Goal: Information Seeking & Learning: Learn about a topic

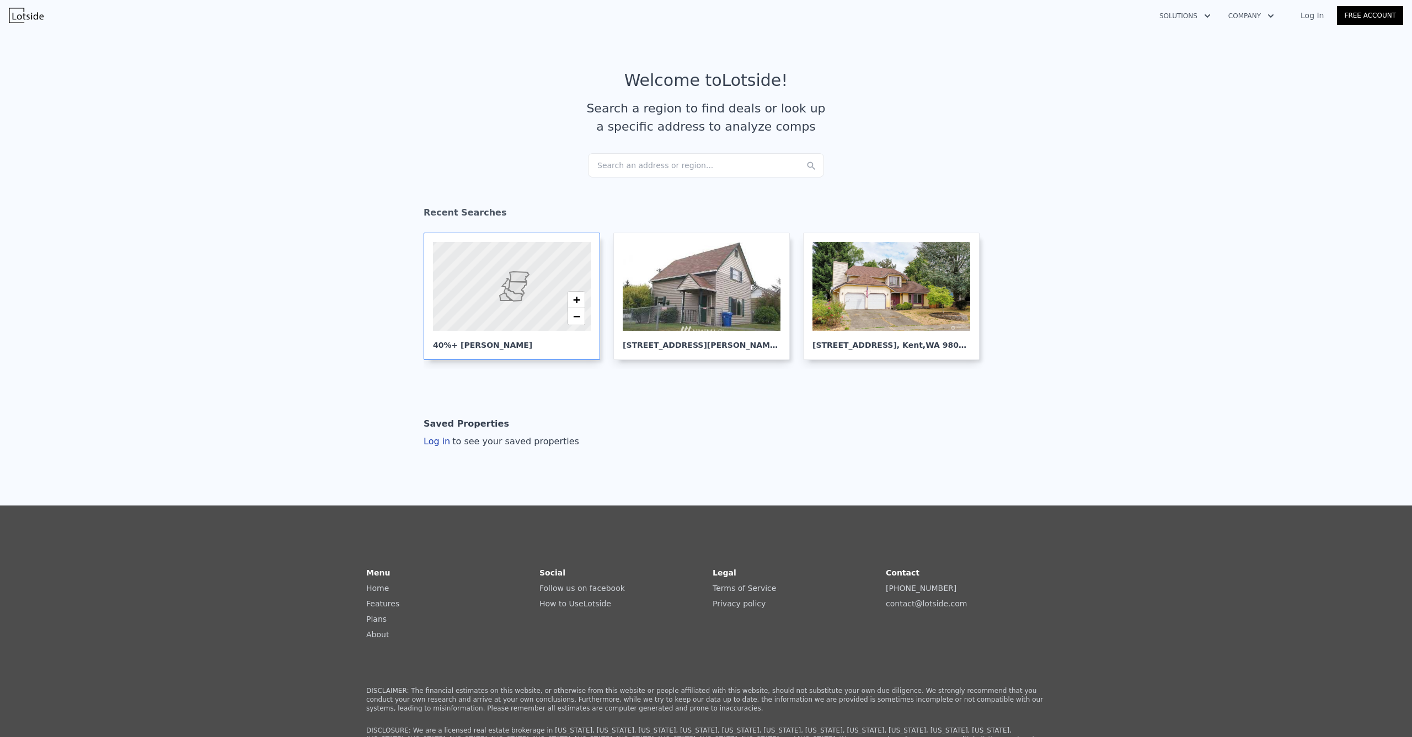
click at [518, 302] on div at bounding box center [511, 286] width 189 height 107
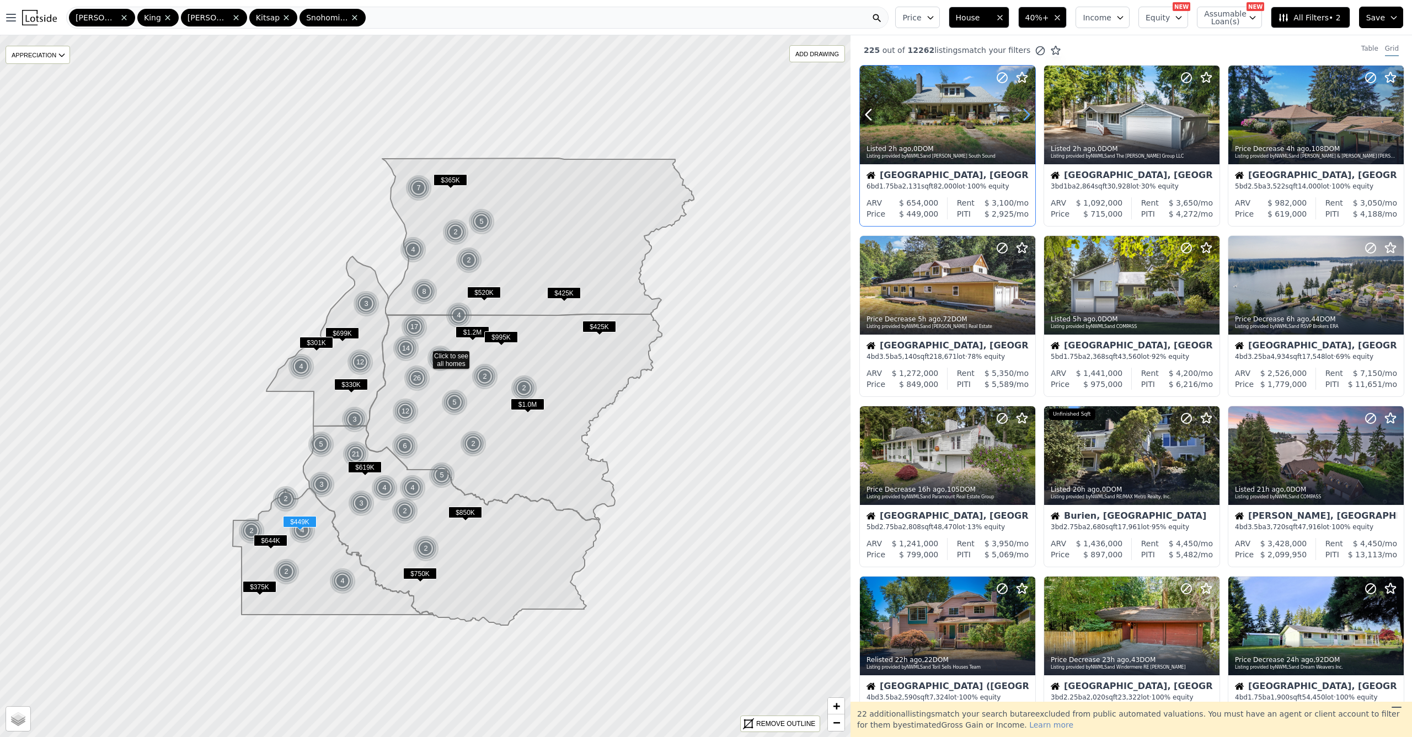
click at [1025, 117] on icon at bounding box center [1026, 115] width 18 height 18
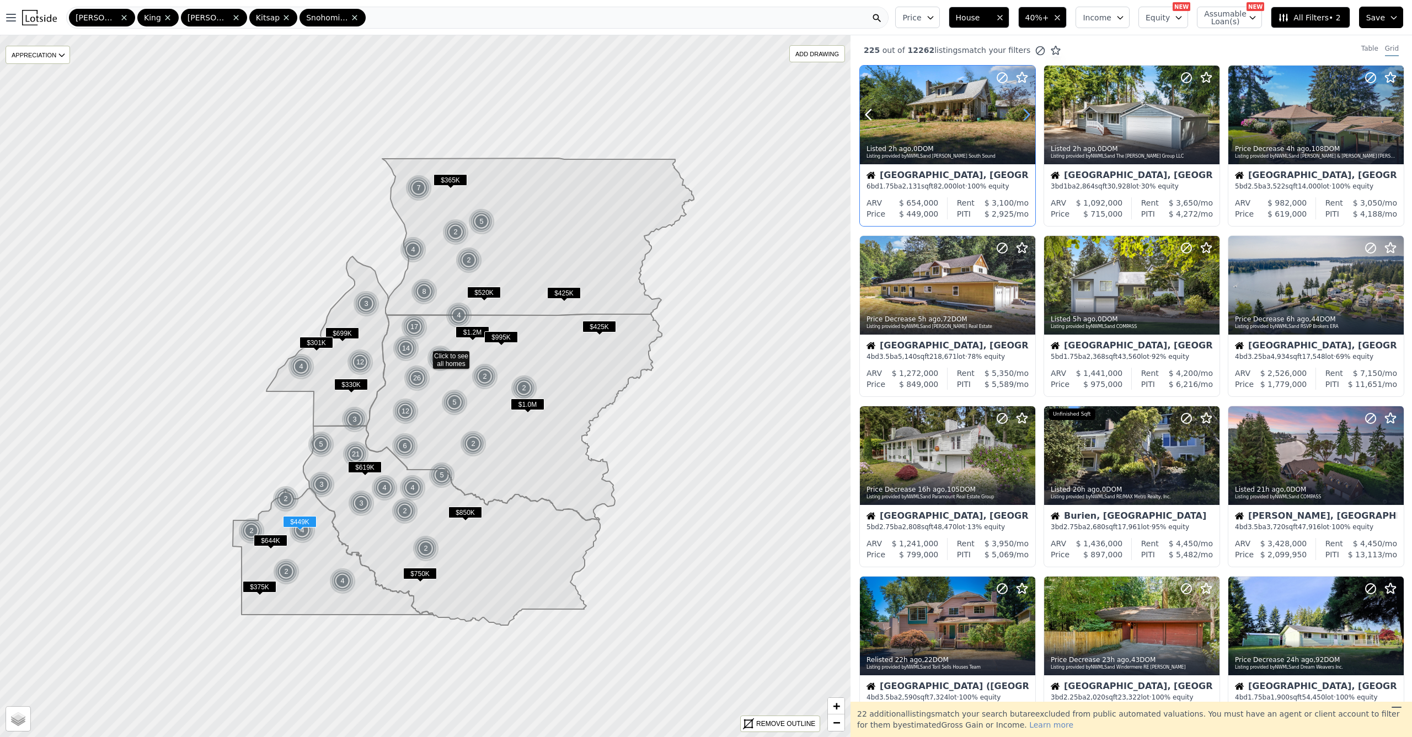
click at [1025, 117] on icon at bounding box center [1026, 115] width 18 height 18
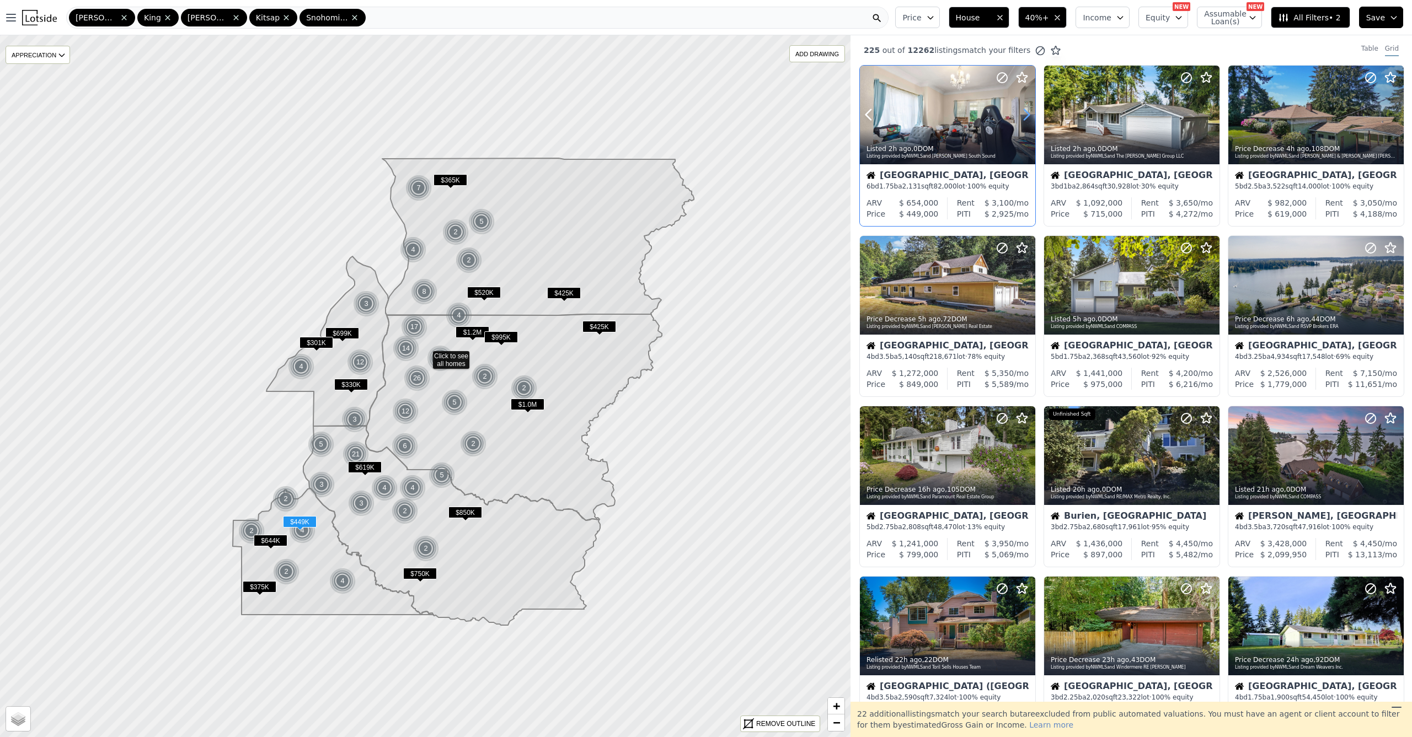
click at [1025, 117] on icon at bounding box center [1026, 115] width 18 height 18
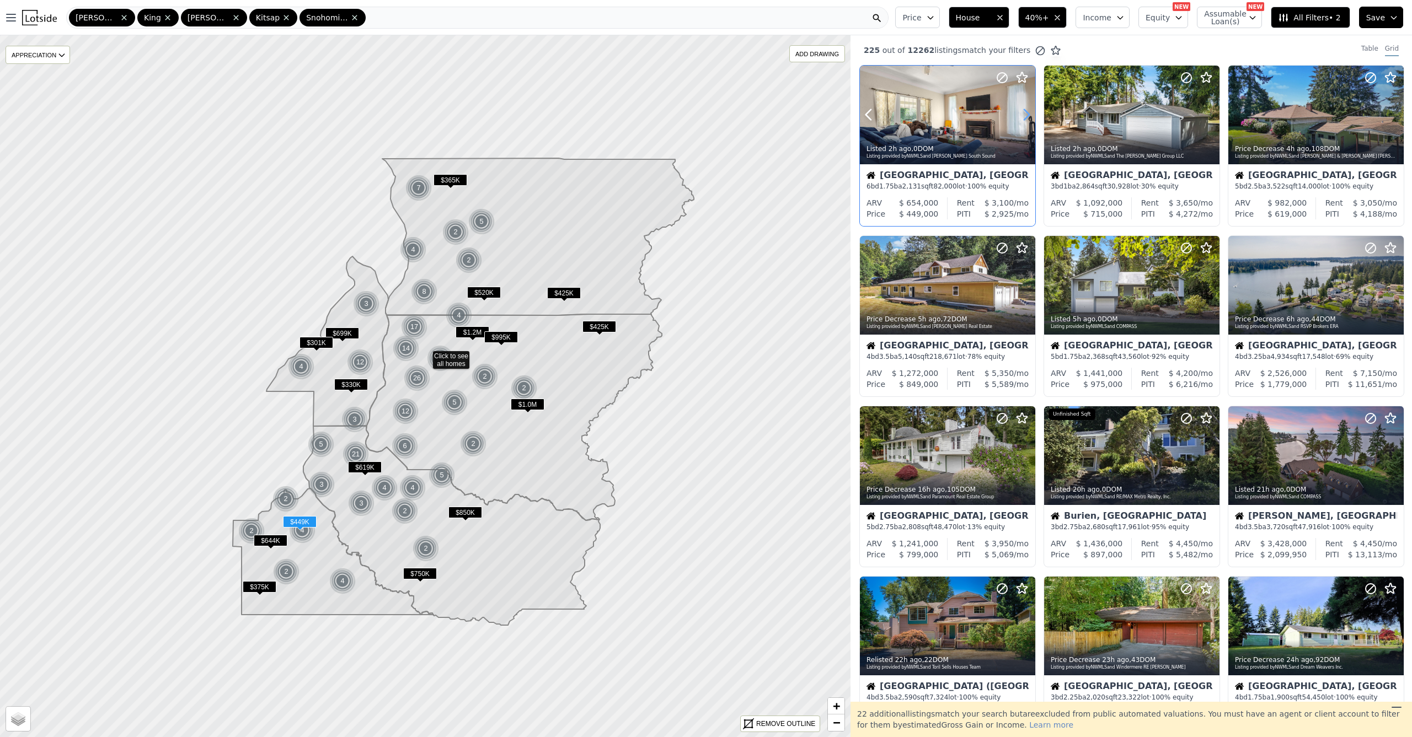
click at [1025, 117] on icon at bounding box center [1026, 115] width 18 height 18
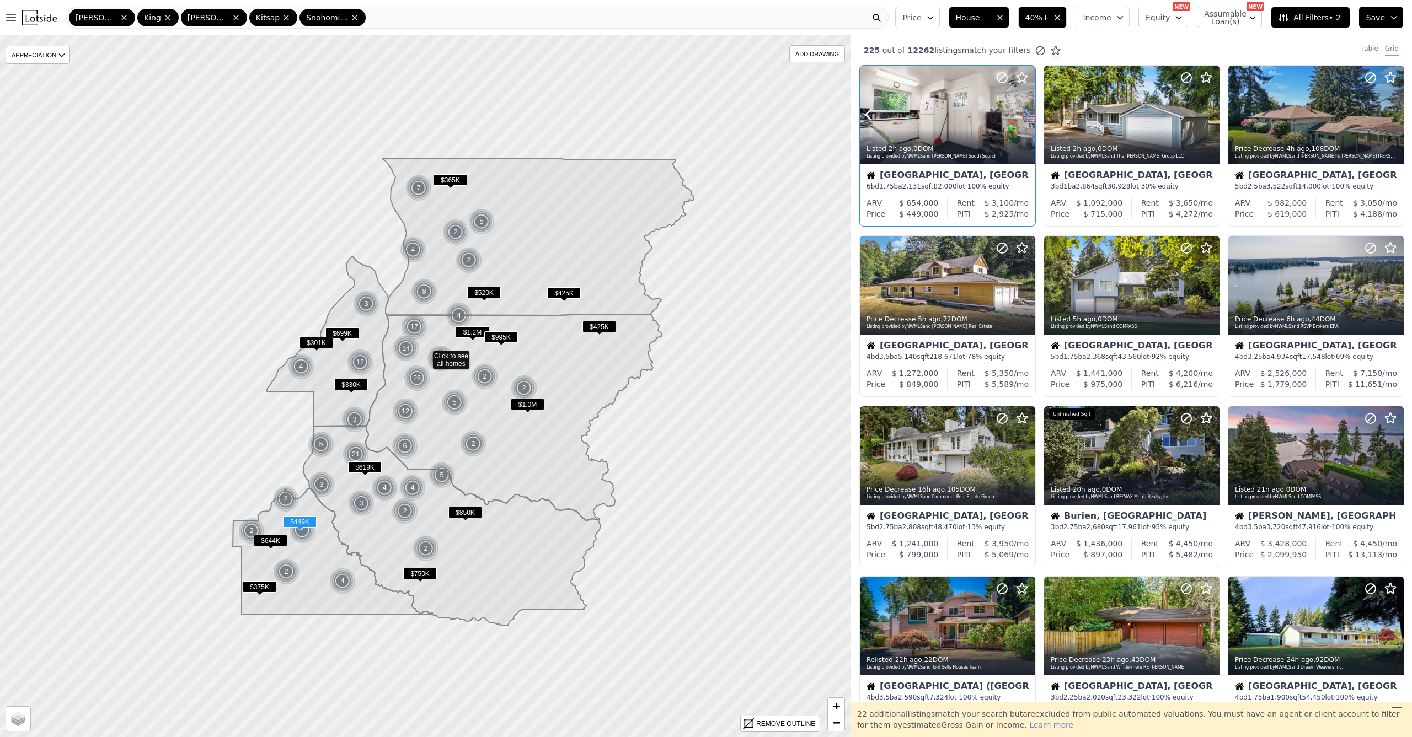
click at [1025, 117] on icon at bounding box center [1026, 115] width 18 height 18
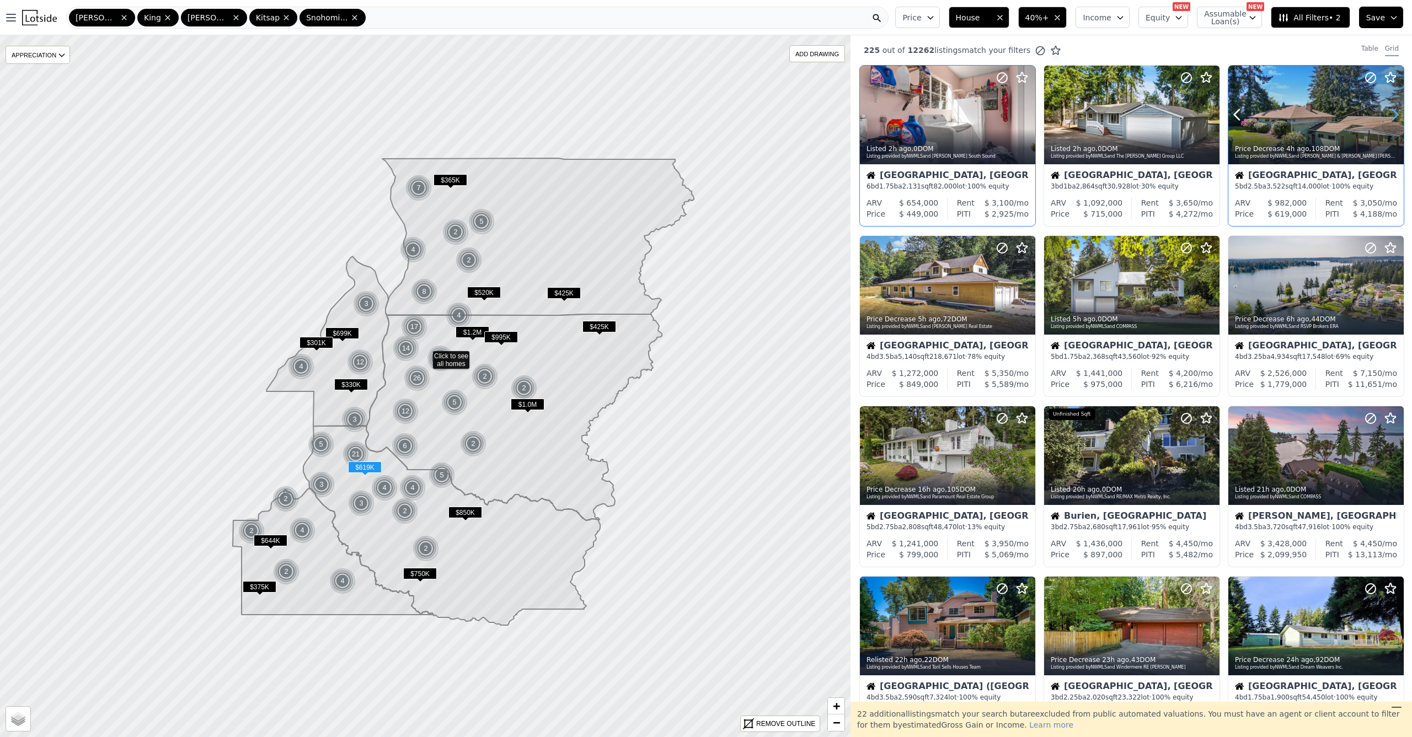
click at [1386, 113] on icon at bounding box center [1395, 115] width 18 height 18
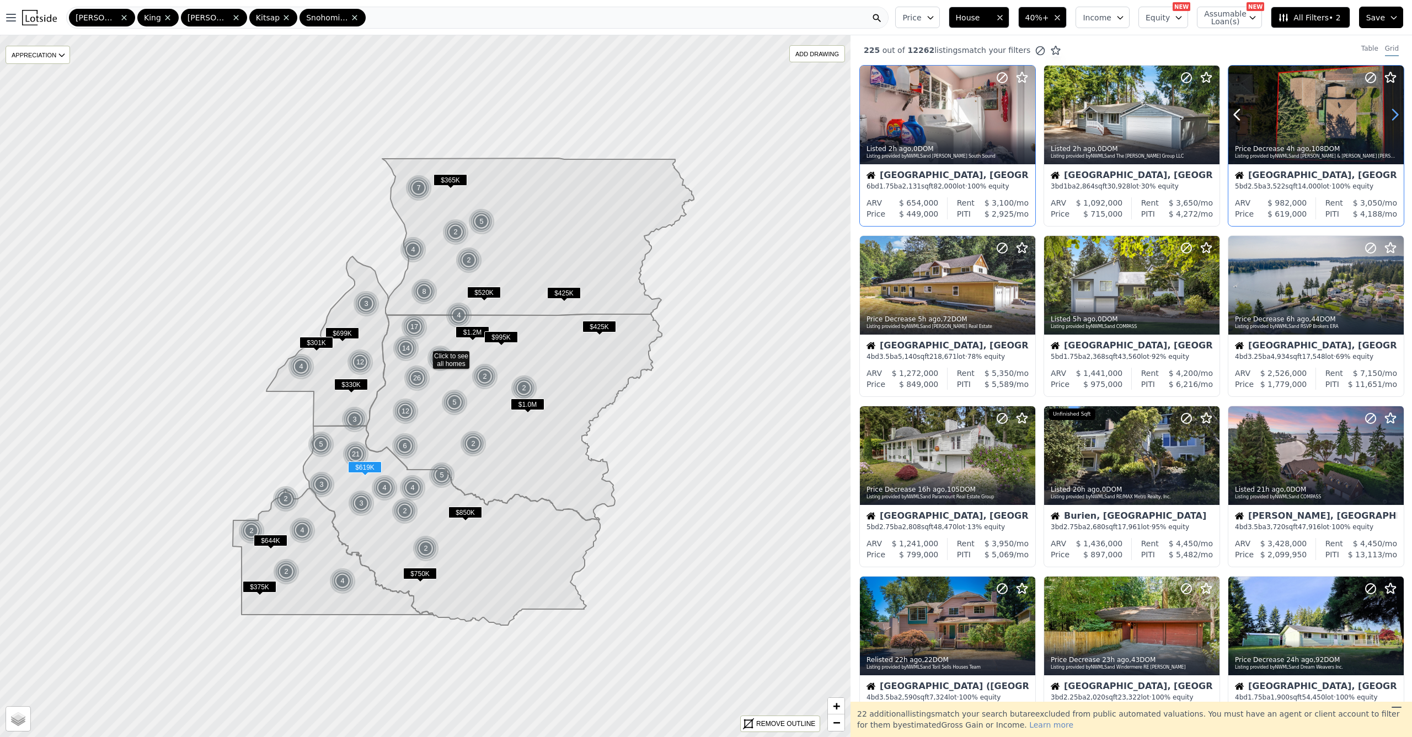
click at [1386, 114] on icon at bounding box center [1395, 115] width 18 height 18
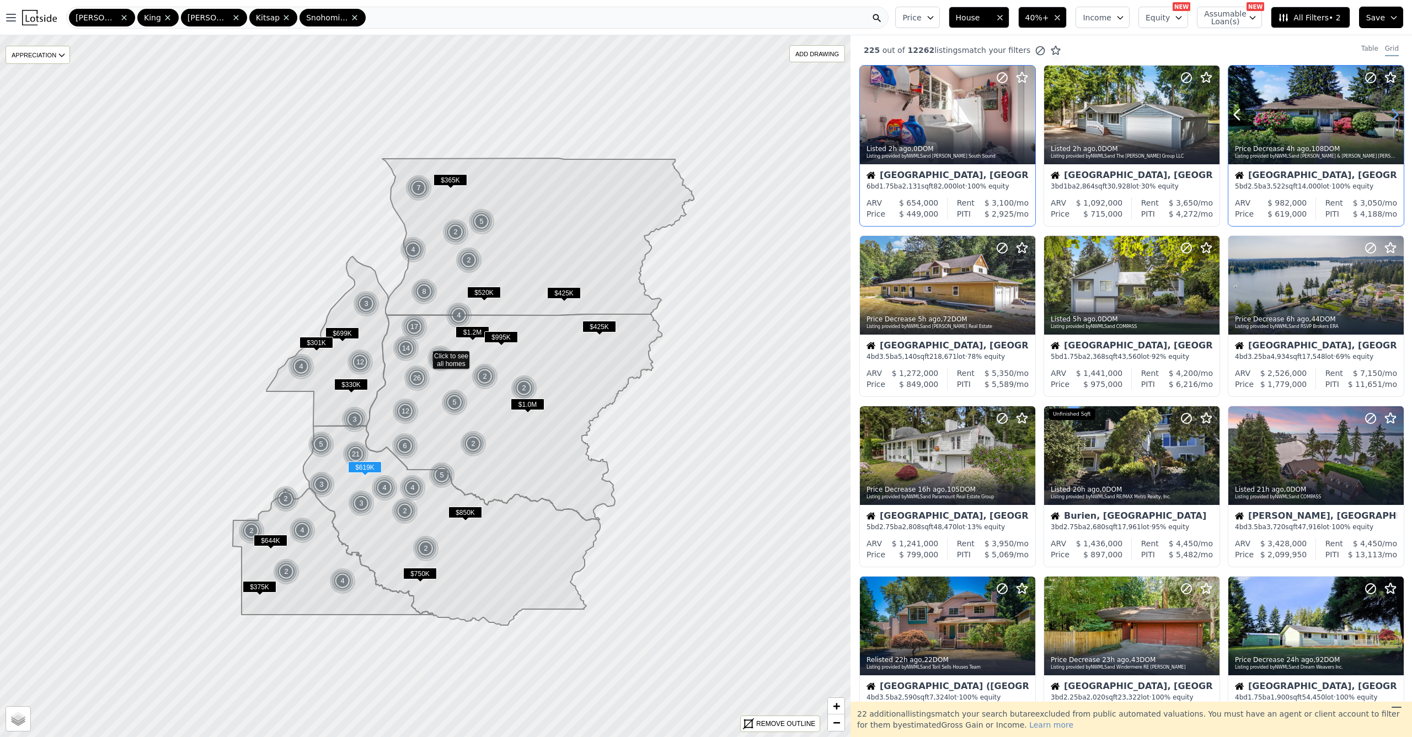
click at [1386, 114] on icon at bounding box center [1395, 115] width 18 height 18
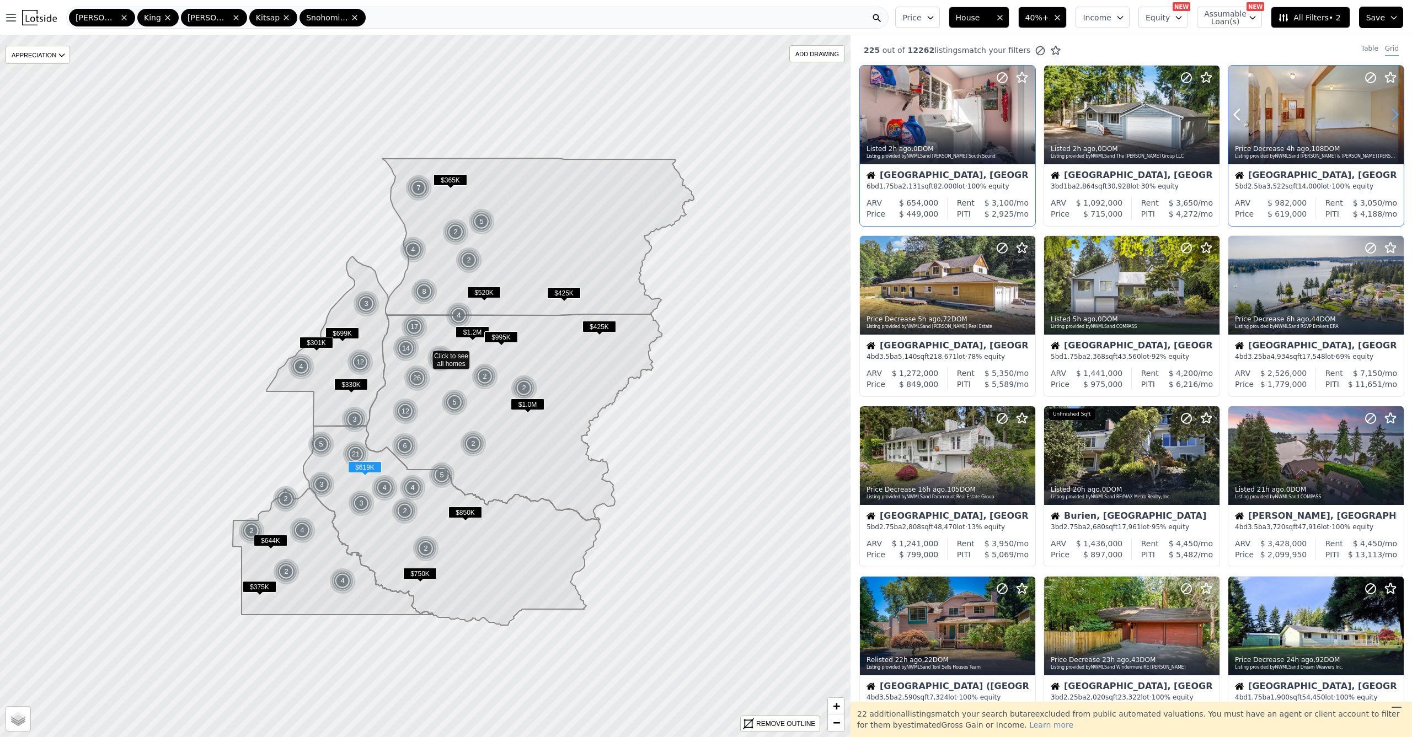
click at [1386, 114] on icon at bounding box center [1395, 115] width 18 height 18
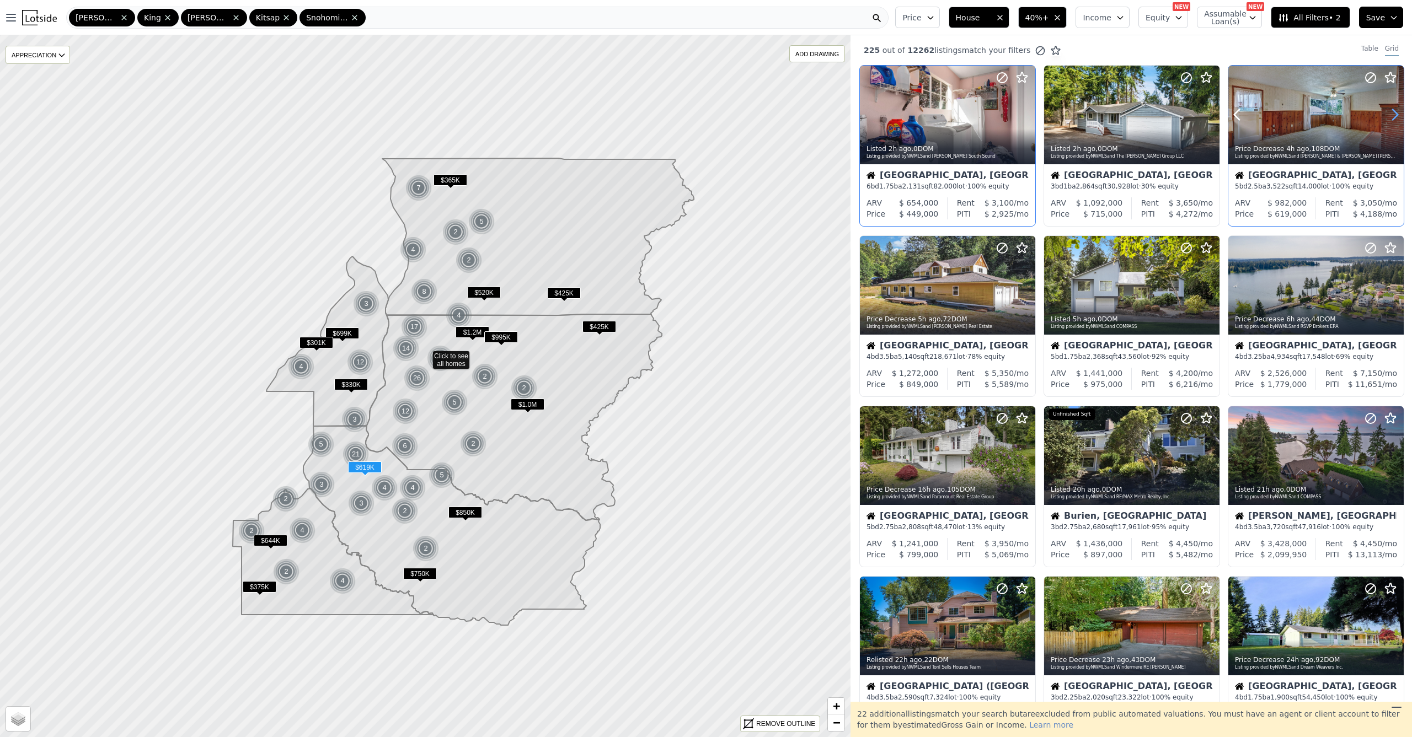
click at [1386, 114] on icon at bounding box center [1395, 115] width 18 height 18
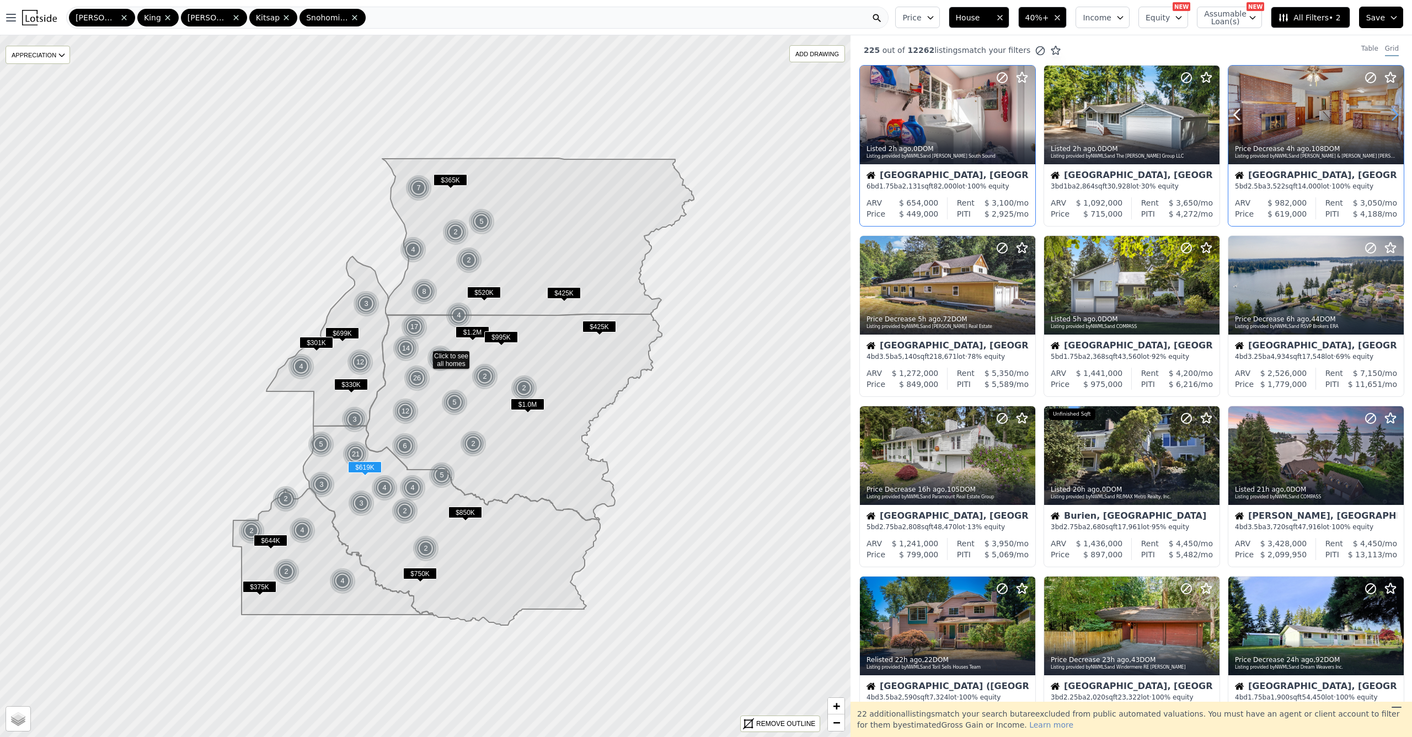
click at [1386, 114] on icon at bounding box center [1395, 115] width 18 height 18
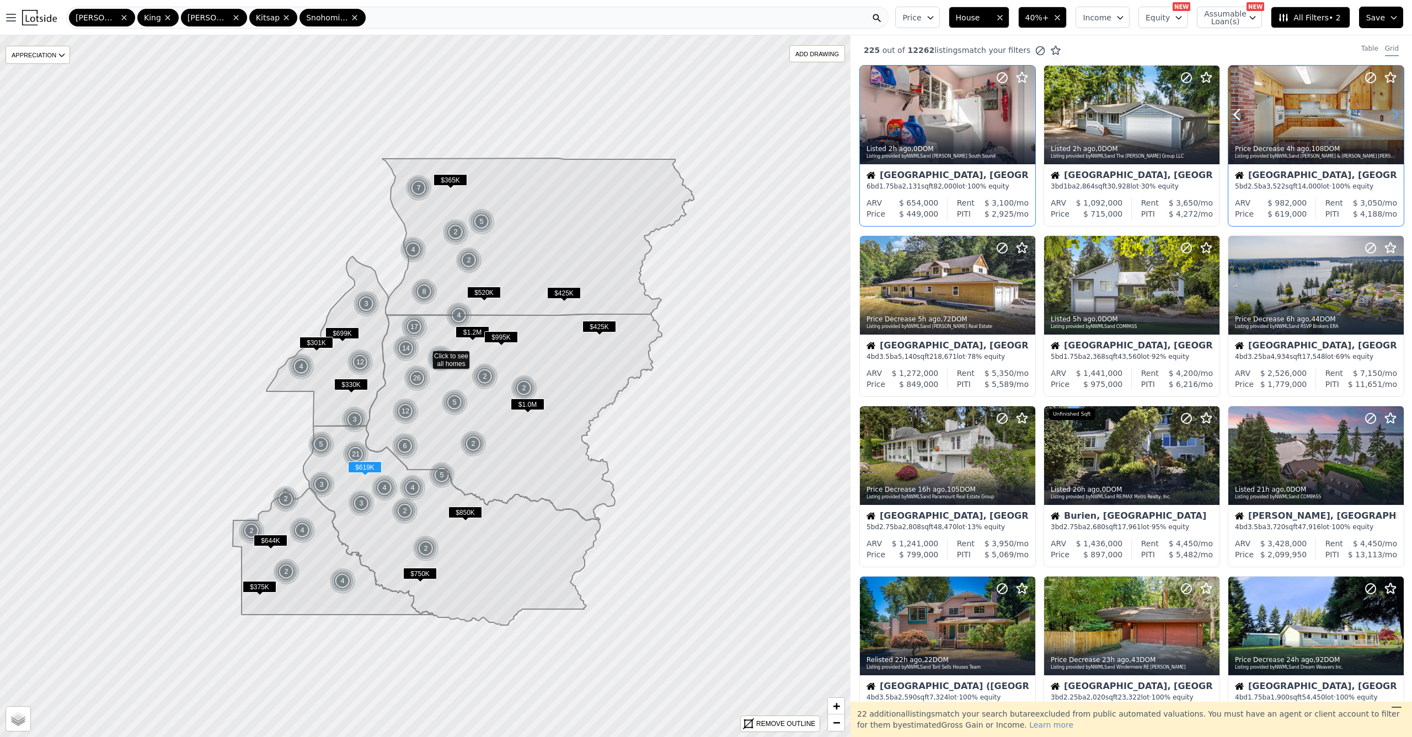
click at [1386, 114] on icon at bounding box center [1395, 115] width 18 height 18
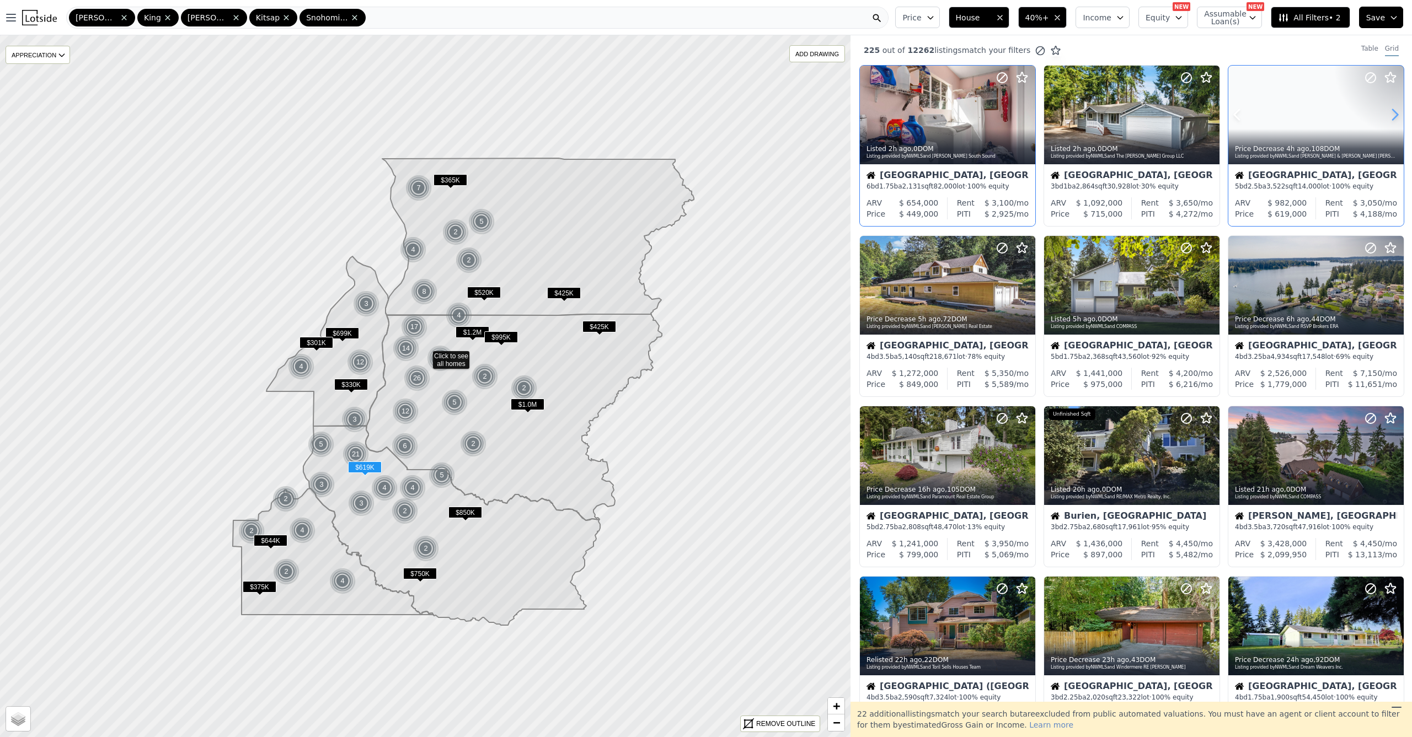
click at [1386, 114] on icon at bounding box center [1395, 115] width 18 height 18
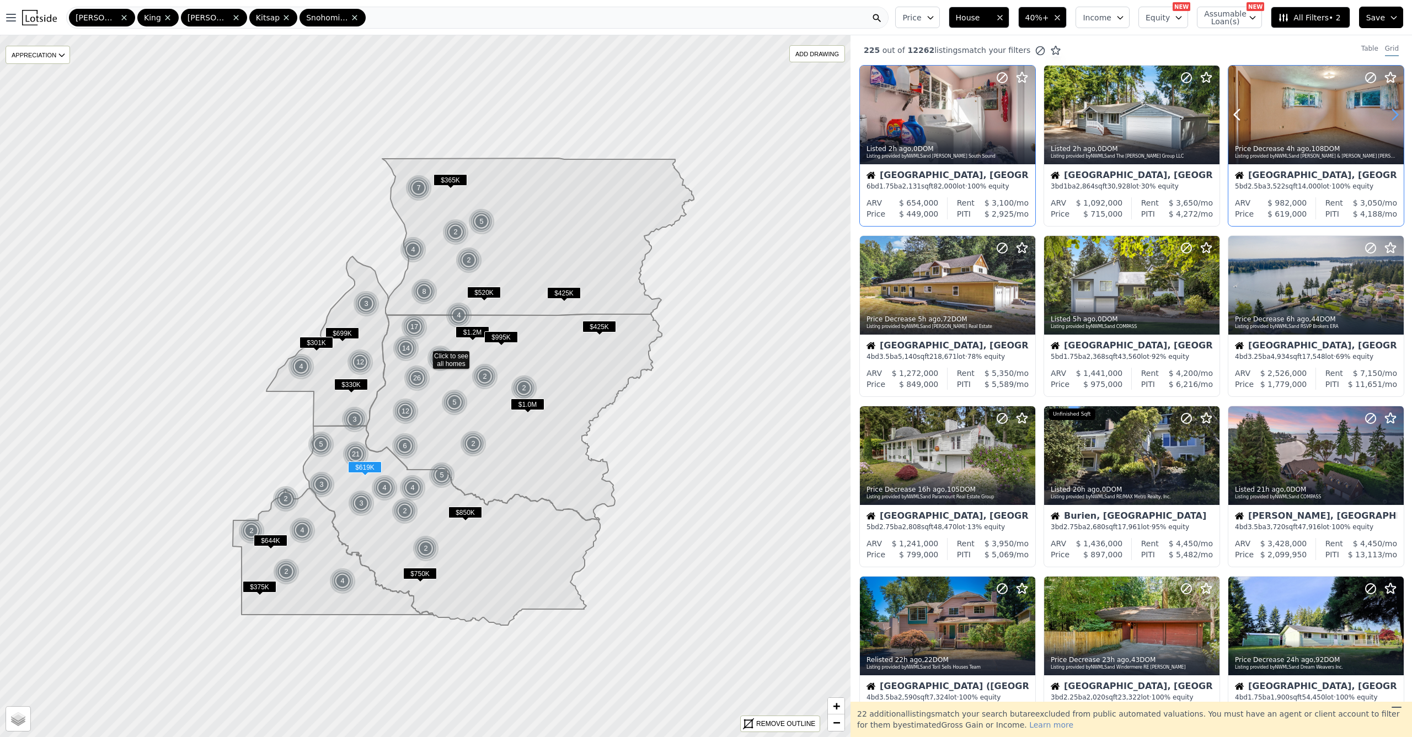
click at [1386, 114] on icon at bounding box center [1395, 115] width 18 height 18
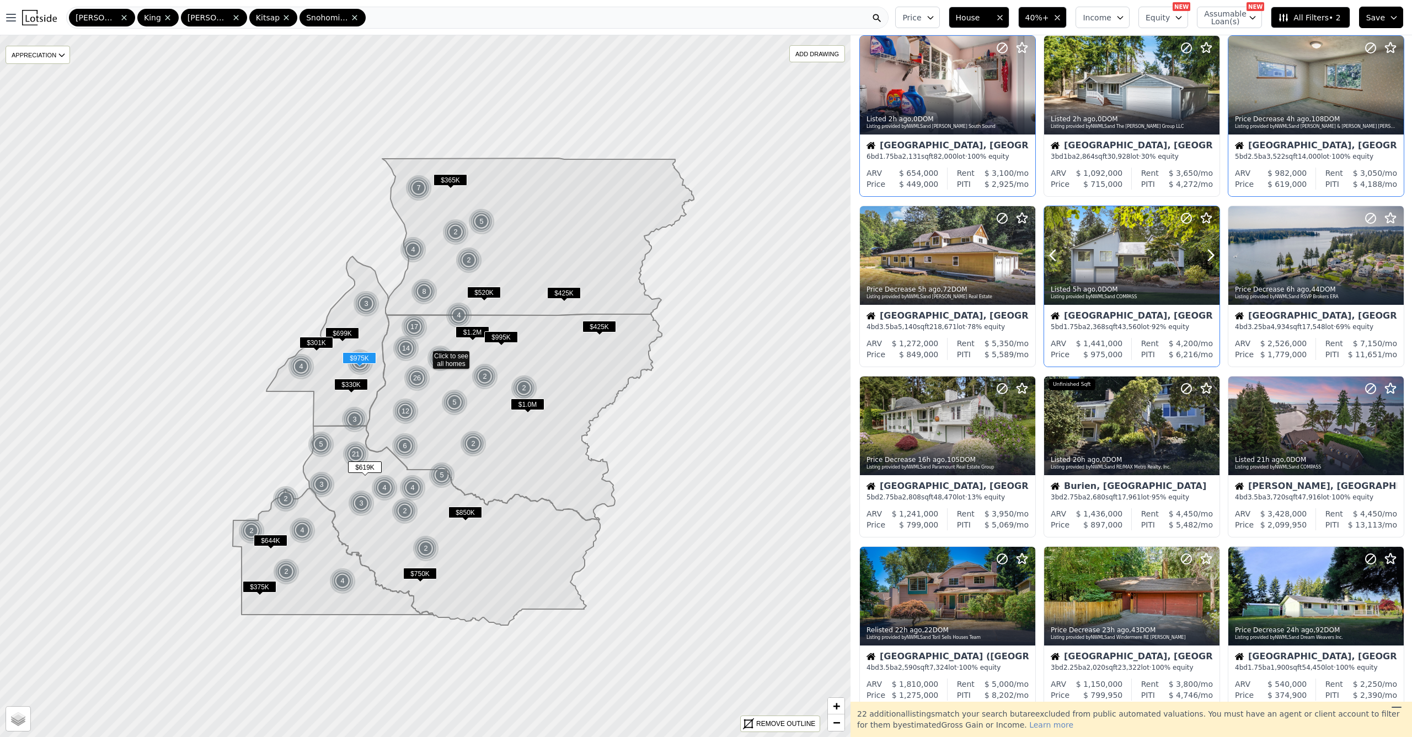
scroll to position [45, 0]
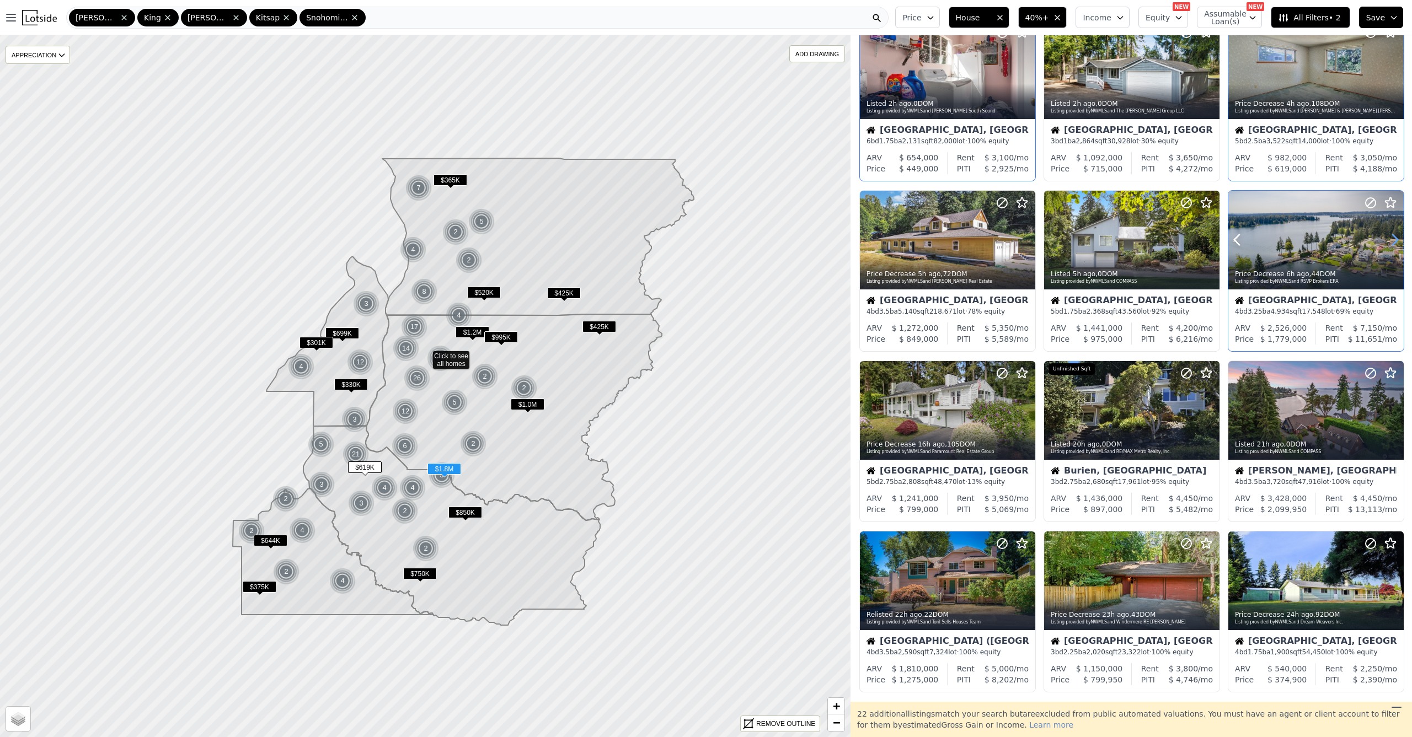
click at [1392, 244] on icon at bounding box center [1395, 240] width 18 height 18
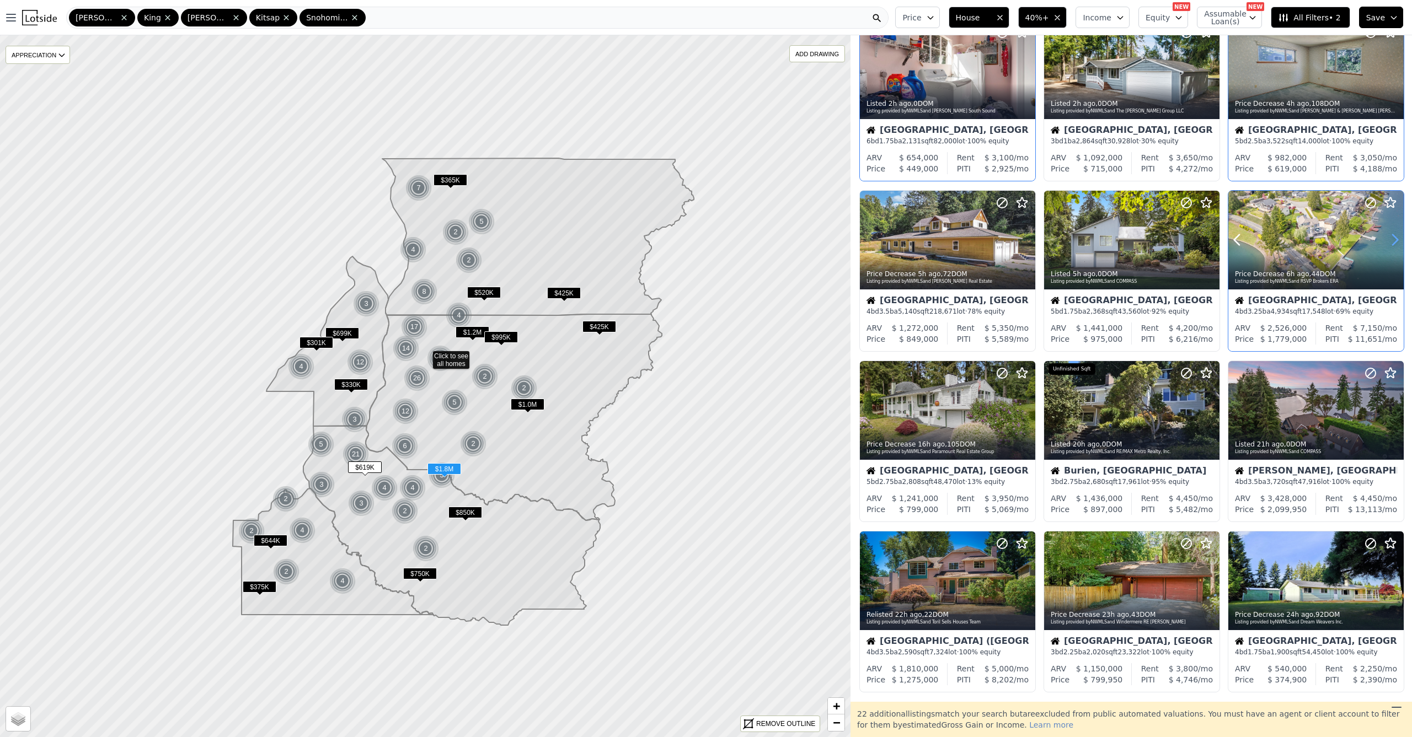
click at [1392, 244] on icon at bounding box center [1395, 240] width 18 height 18
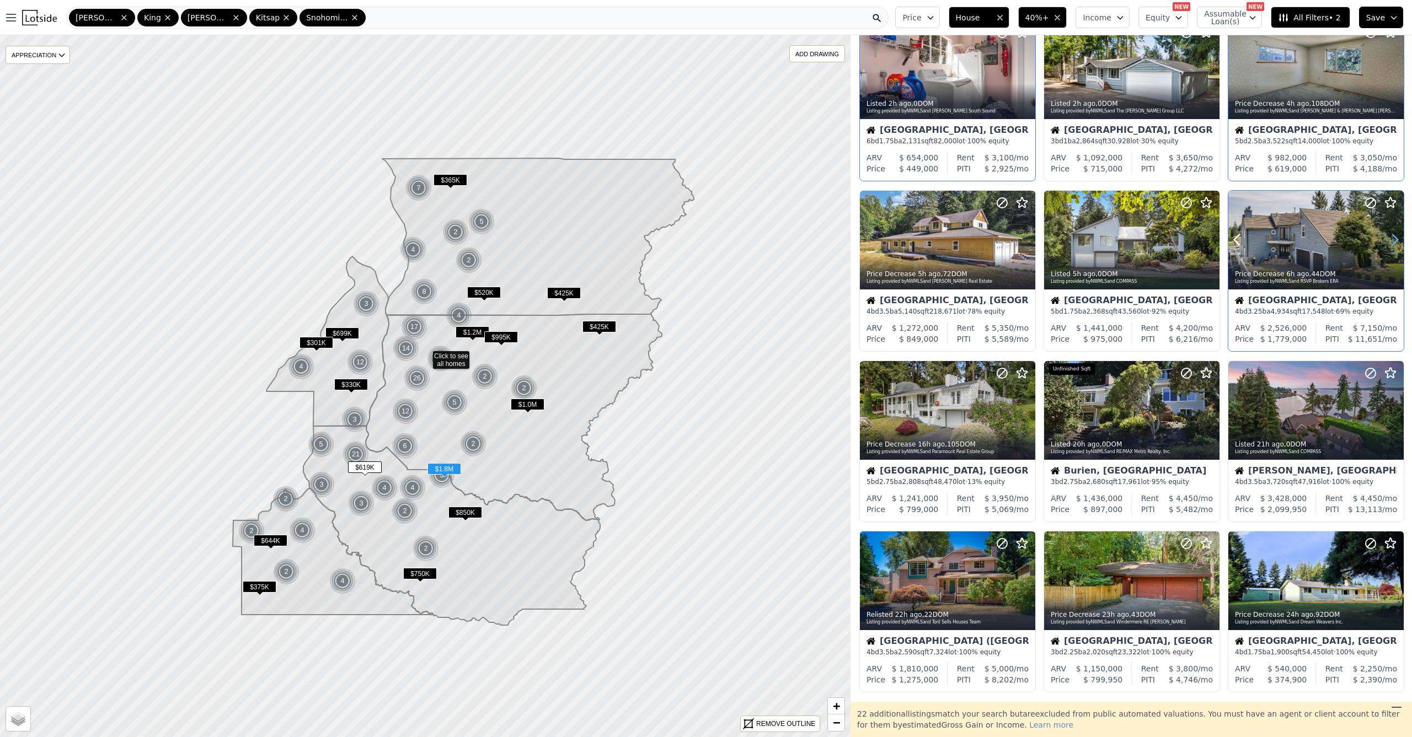
click at [1392, 244] on icon at bounding box center [1395, 240] width 18 height 18
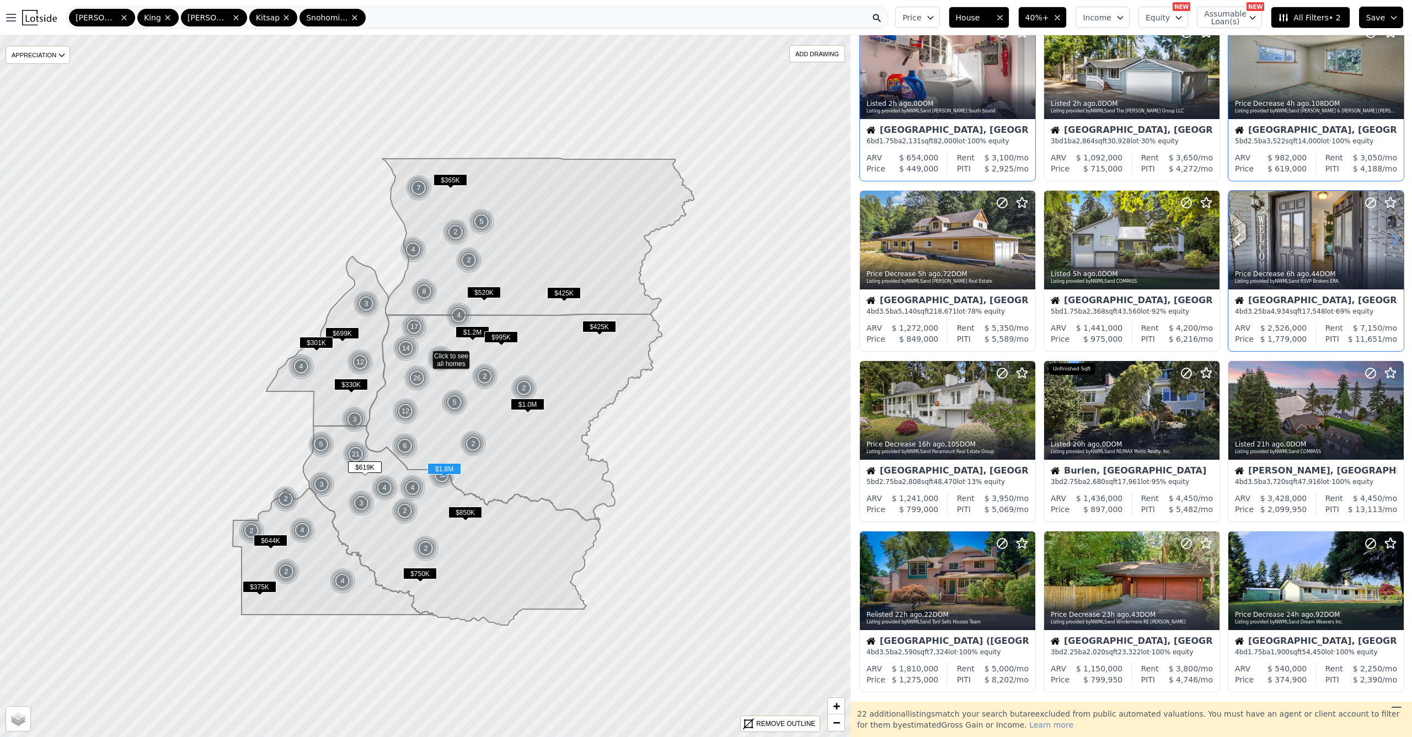
click at [1392, 244] on icon at bounding box center [1395, 240] width 18 height 18
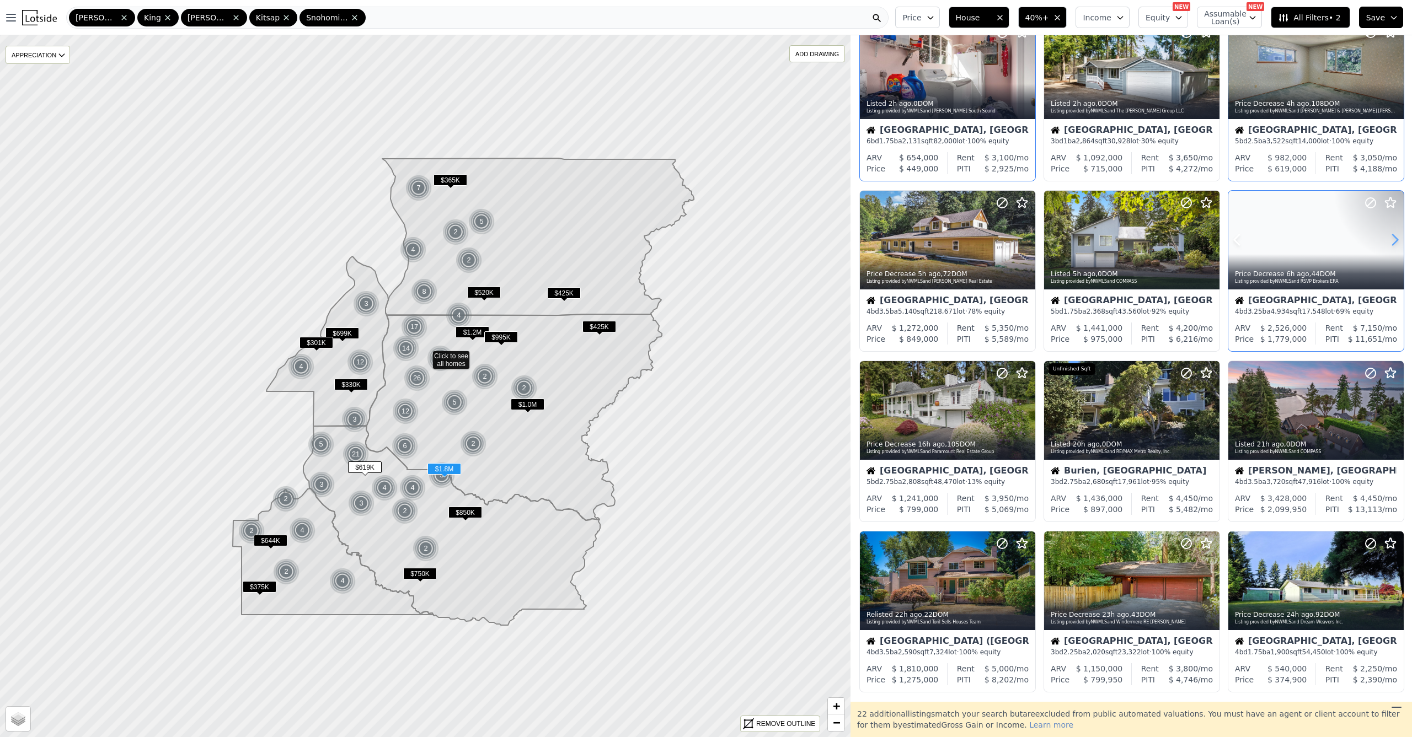
click at [1392, 244] on icon at bounding box center [1395, 240] width 18 height 18
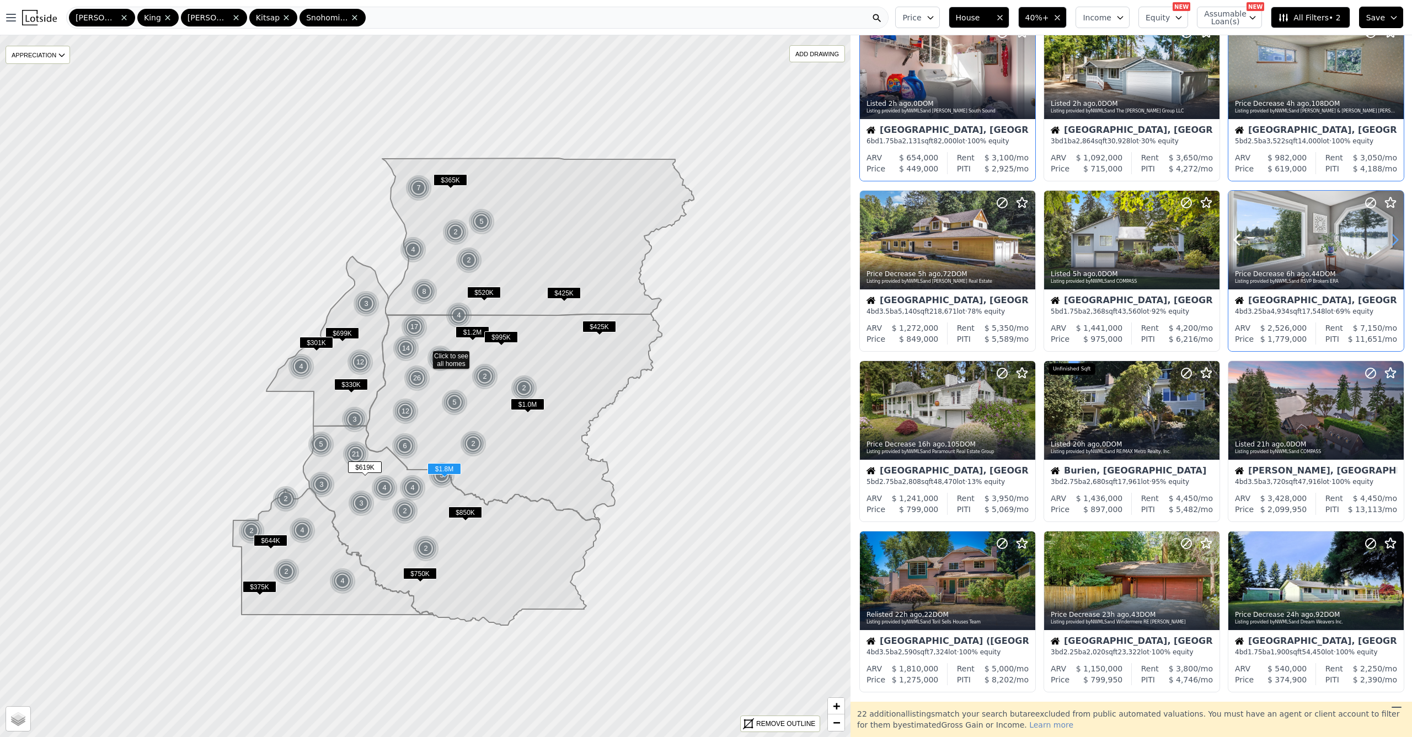
click at [1392, 244] on icon at bounding box center [1395, 240] width 18 height 18
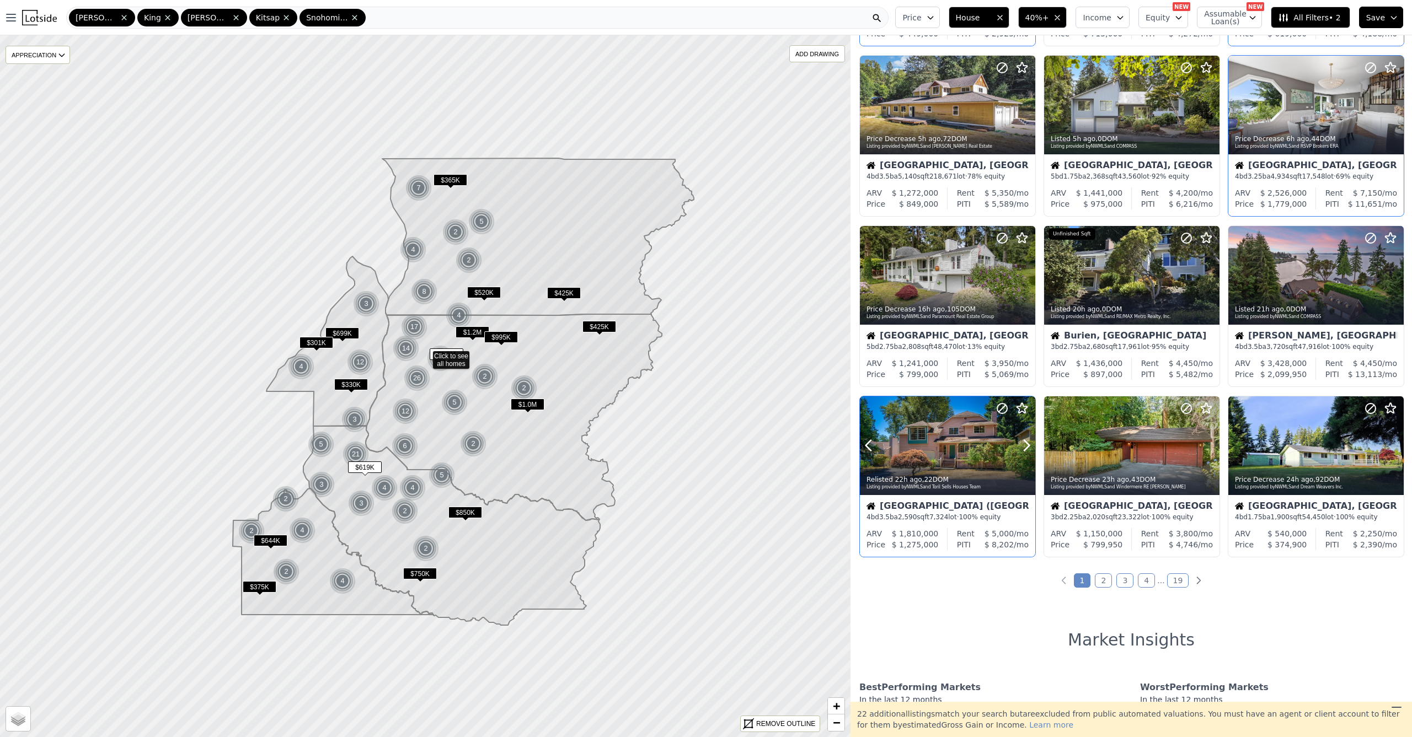
scroll to position [199, 0]
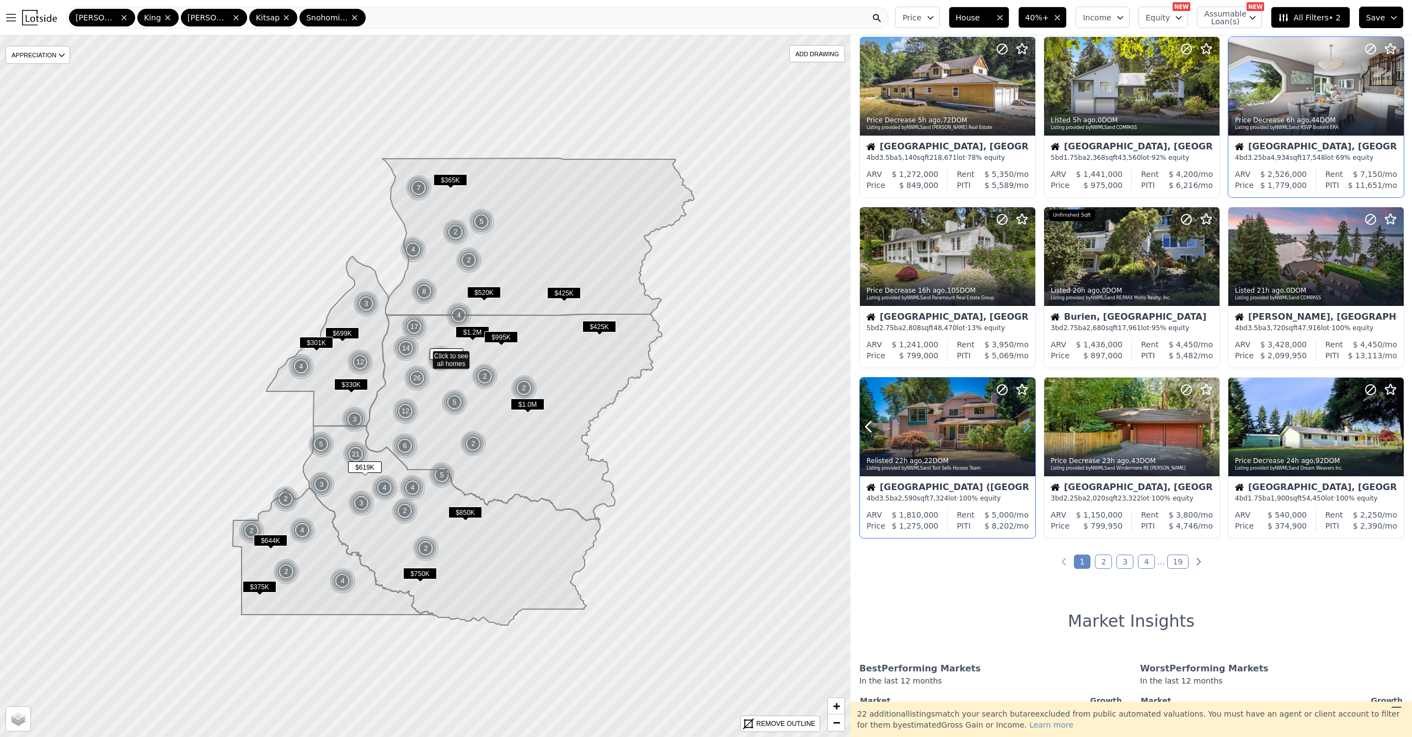
click at [1027, 433] on icon at bounding box center [1026, 427] width 18 height 18
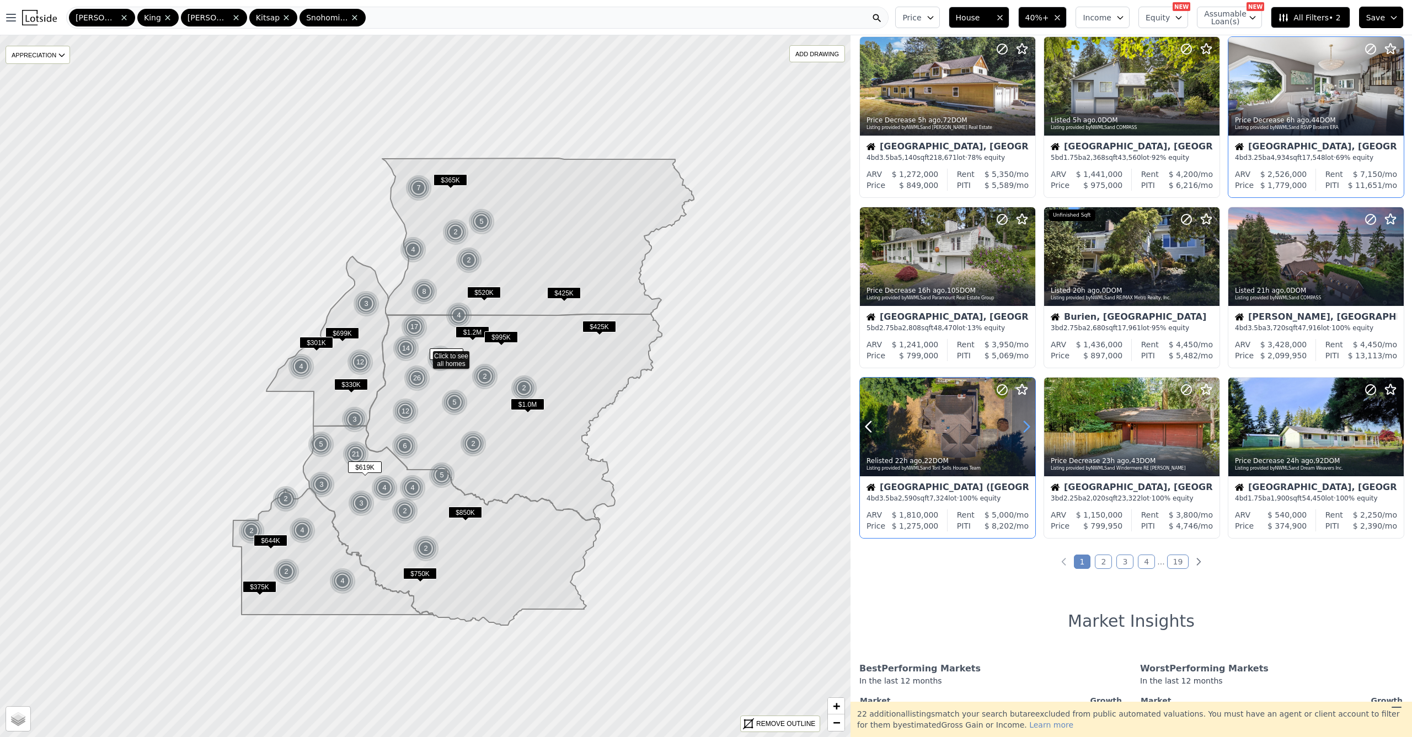
click at [1027, 433] on icon at bounding box center [1026, 427] width 18 height 18
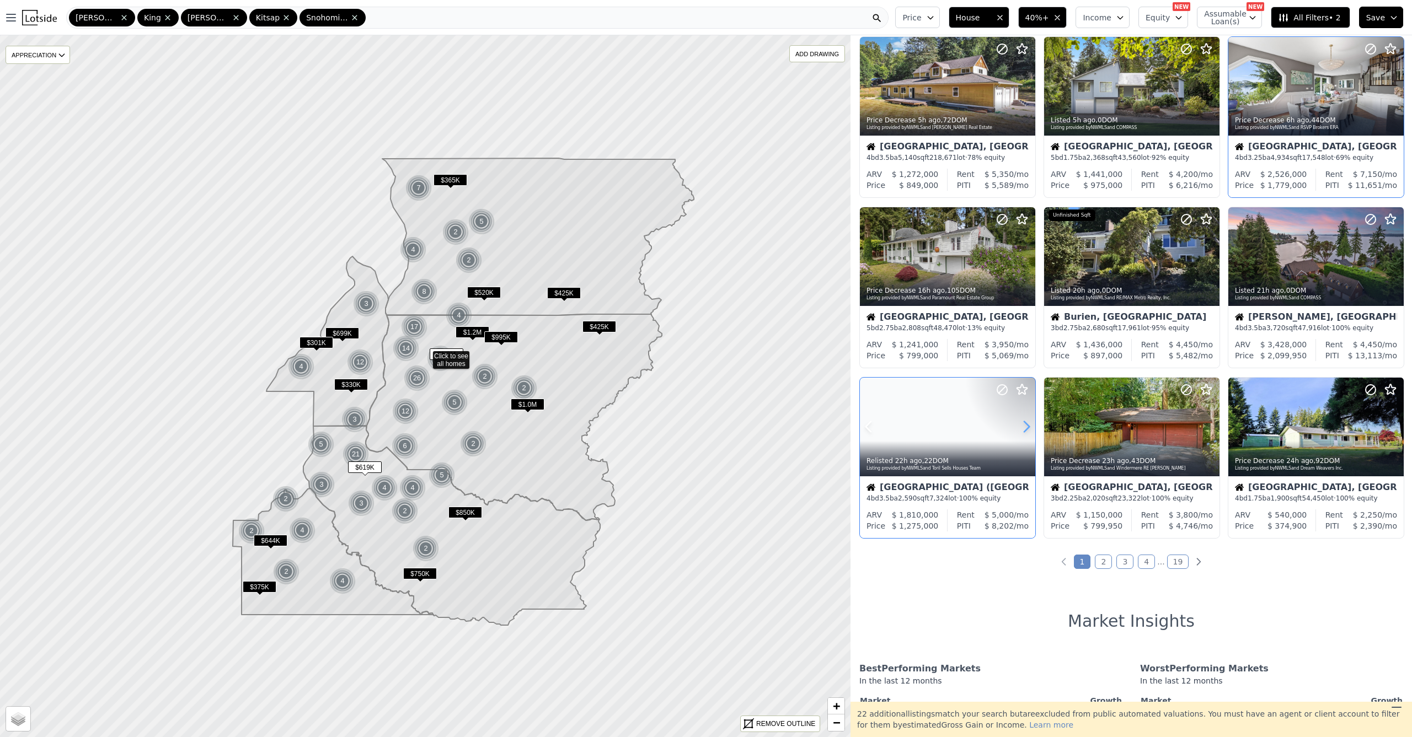
click at [1027, 433] on icon at bounding box center [1026, 427] width 18 height 18
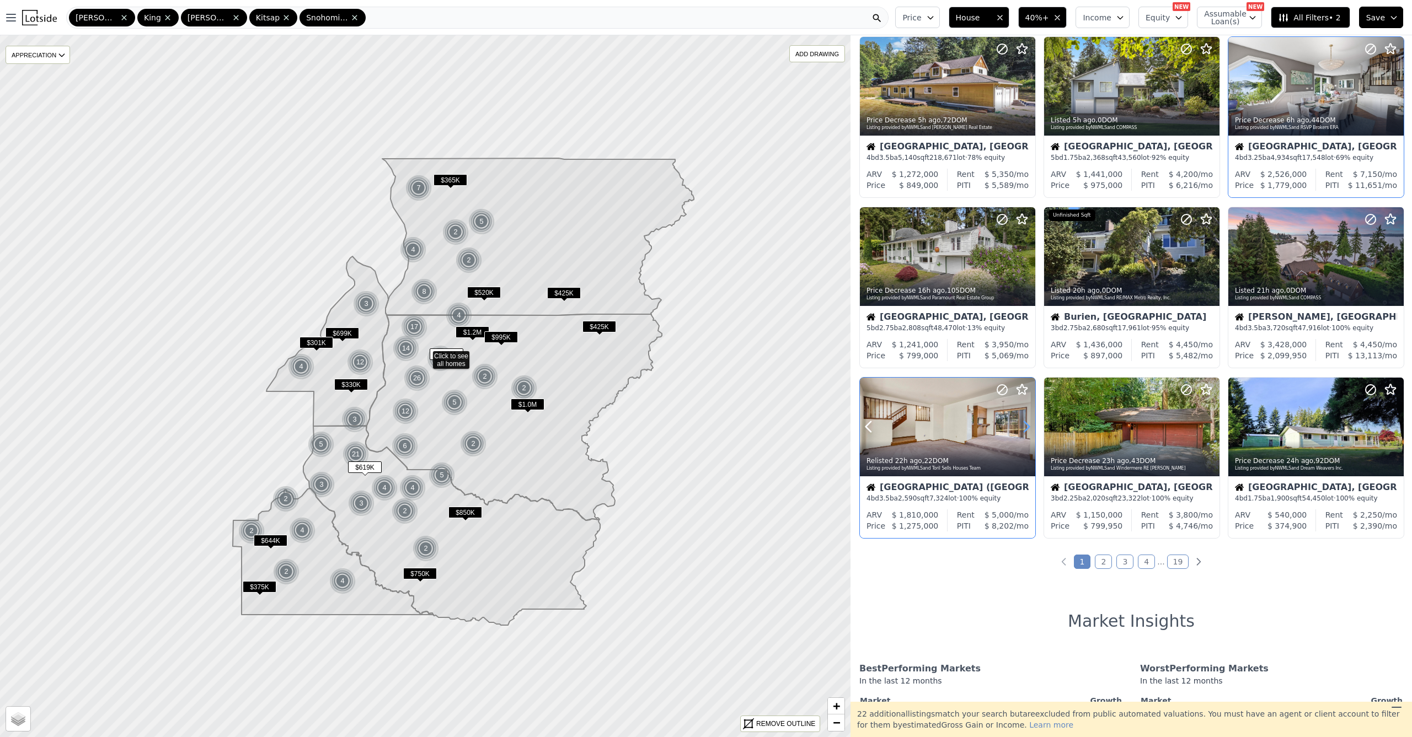
click at [1027, 434] on icon at bounding box center [1026, 427] width 18 height 18
click at [1027, 435] on icon at bounding box center [1026, 427] width 18 height 18
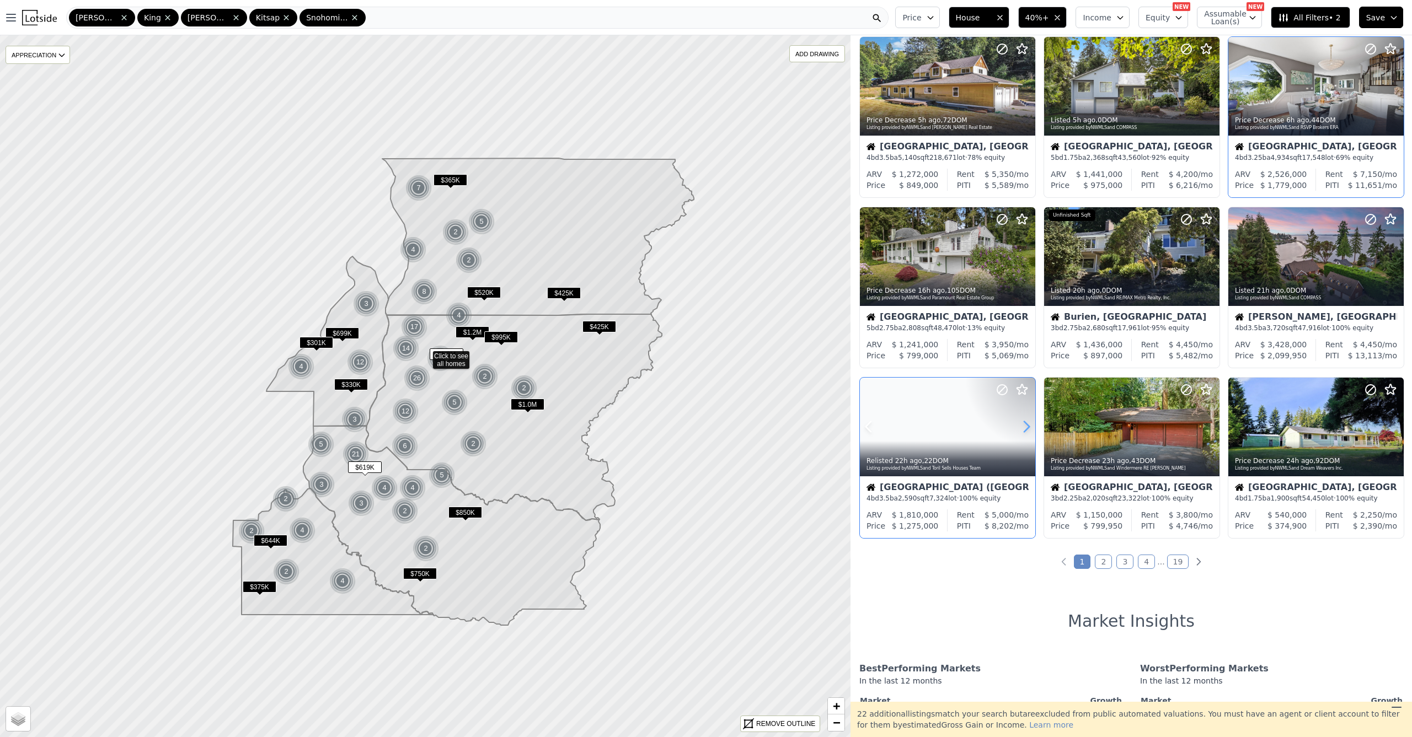
click at [1026, 436] on icon at bounding box center [1026, 427] width 18 height 18
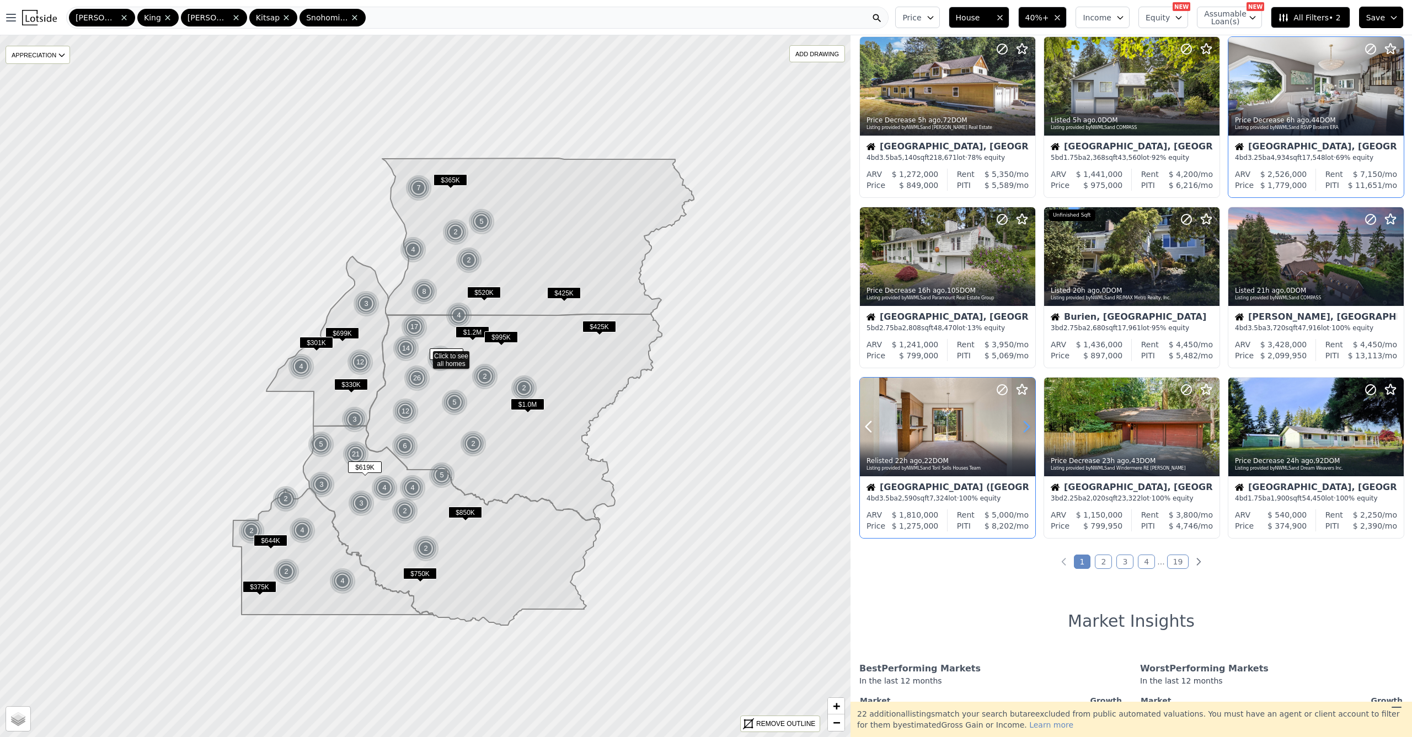
click at [1026, 435] on icon at bounding box center [1026, 427] width 18 height 18
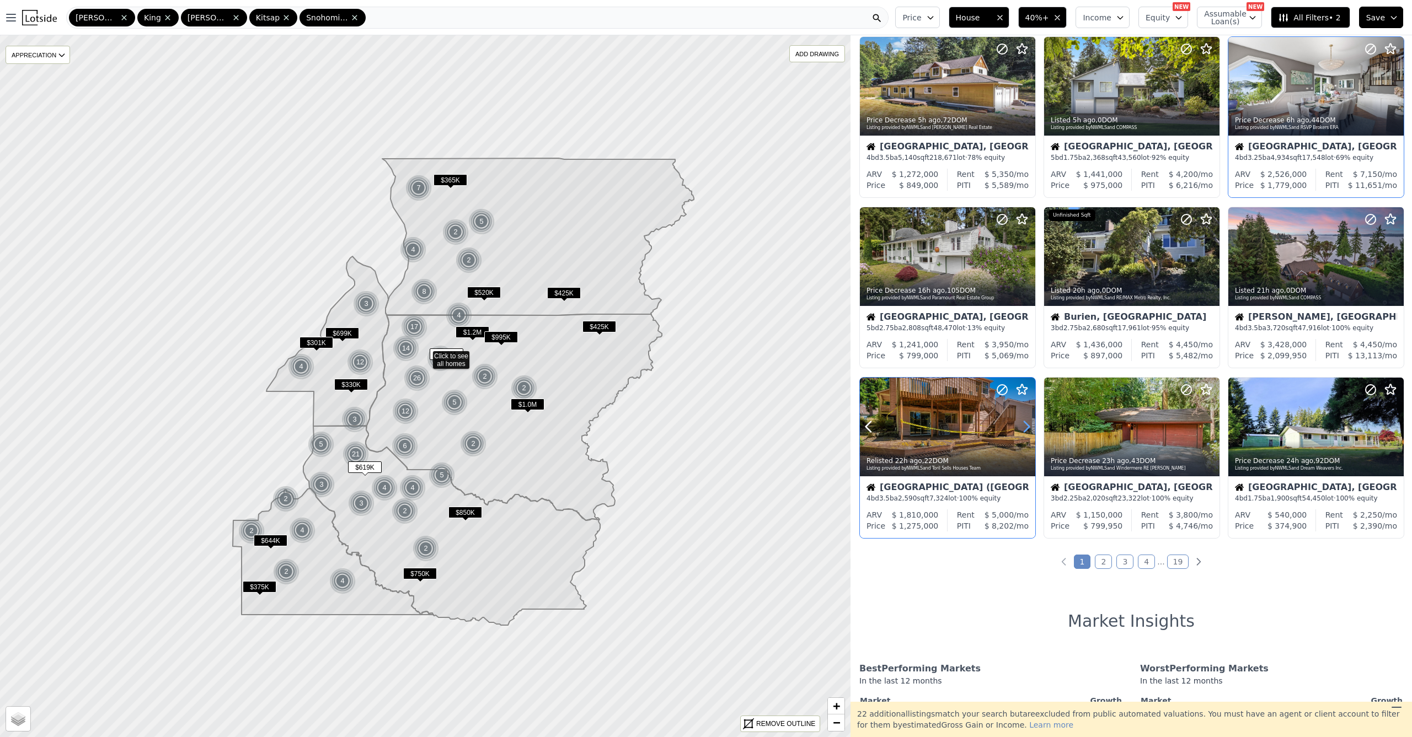
click at [1026, 436] on icon at bounding box center [1026, 427] width 18 height 18
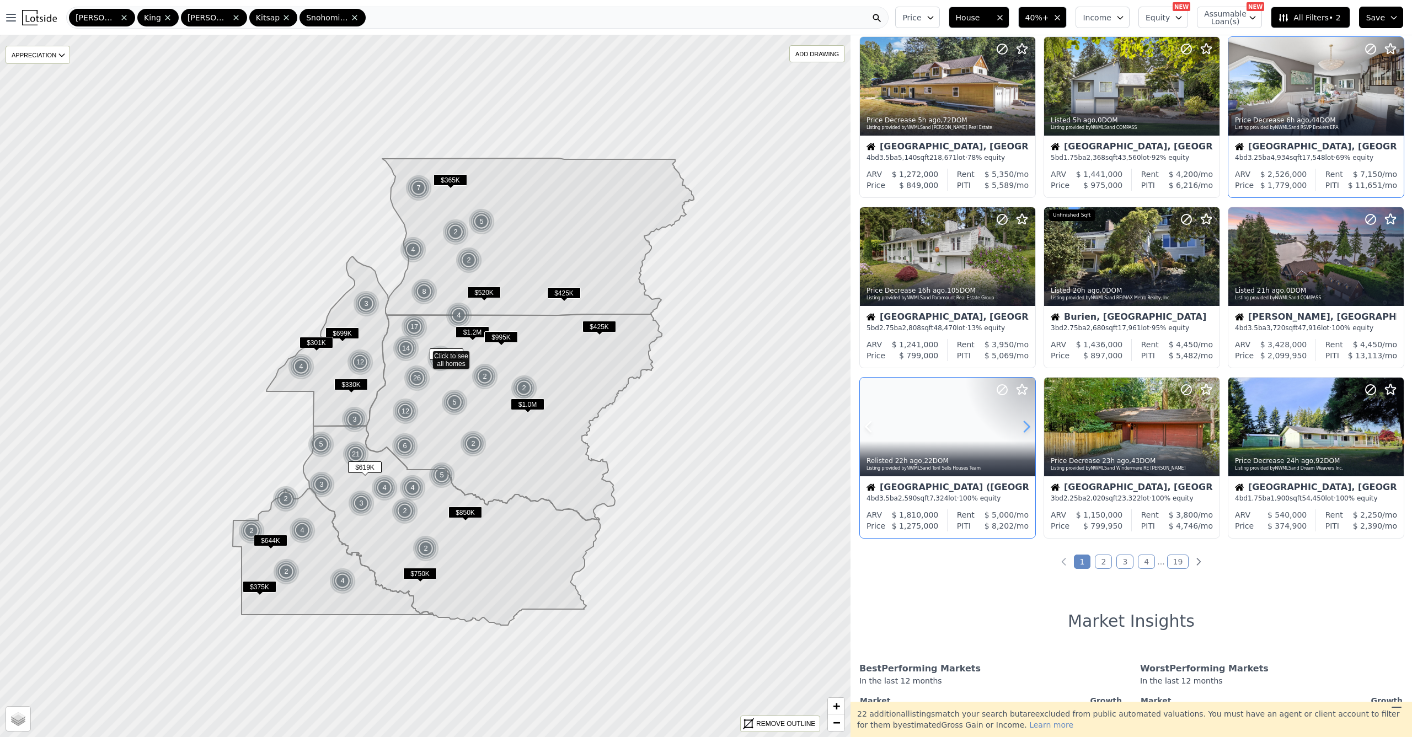
click at [1026, 436] on icon at bounding box center [1026, 427] width 18 height 18
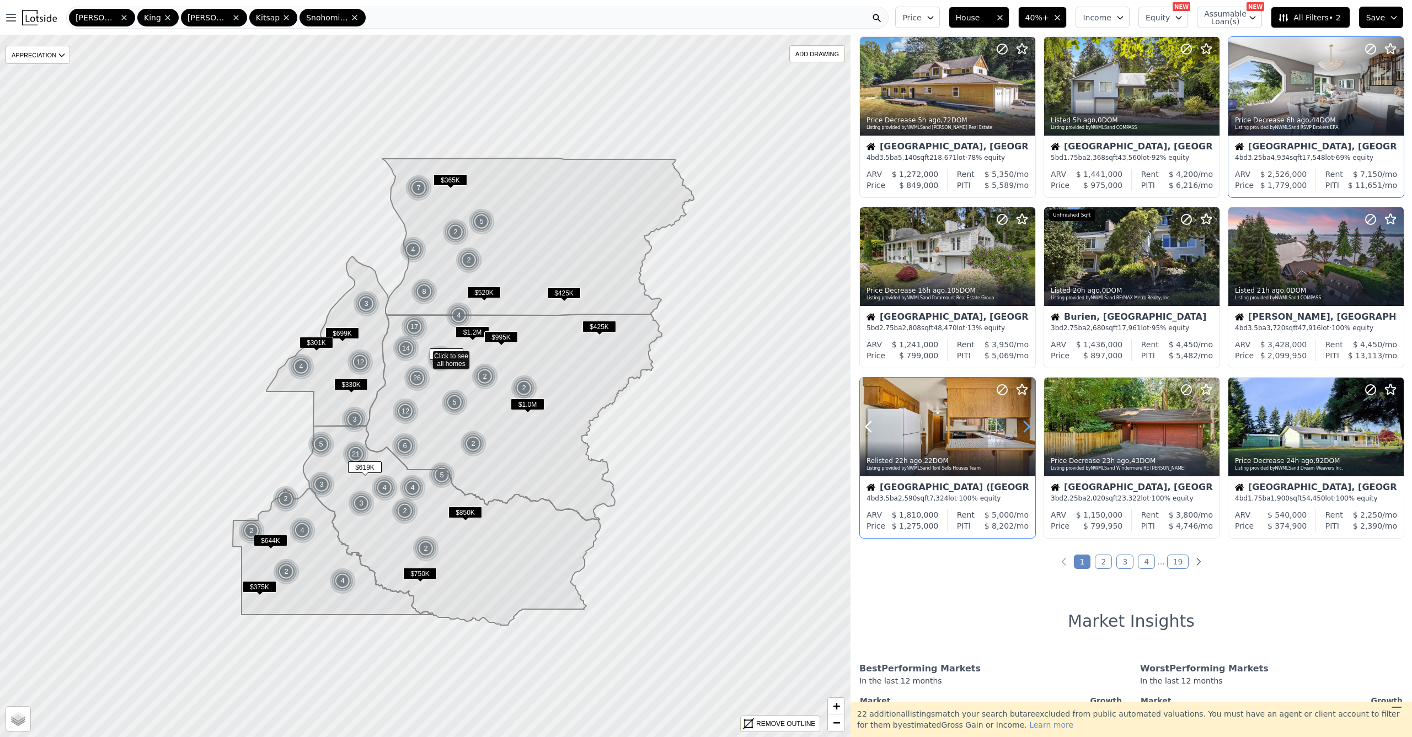
click at [1026, 436] on icon at bounding box center [1026, 427] width 18 height 18
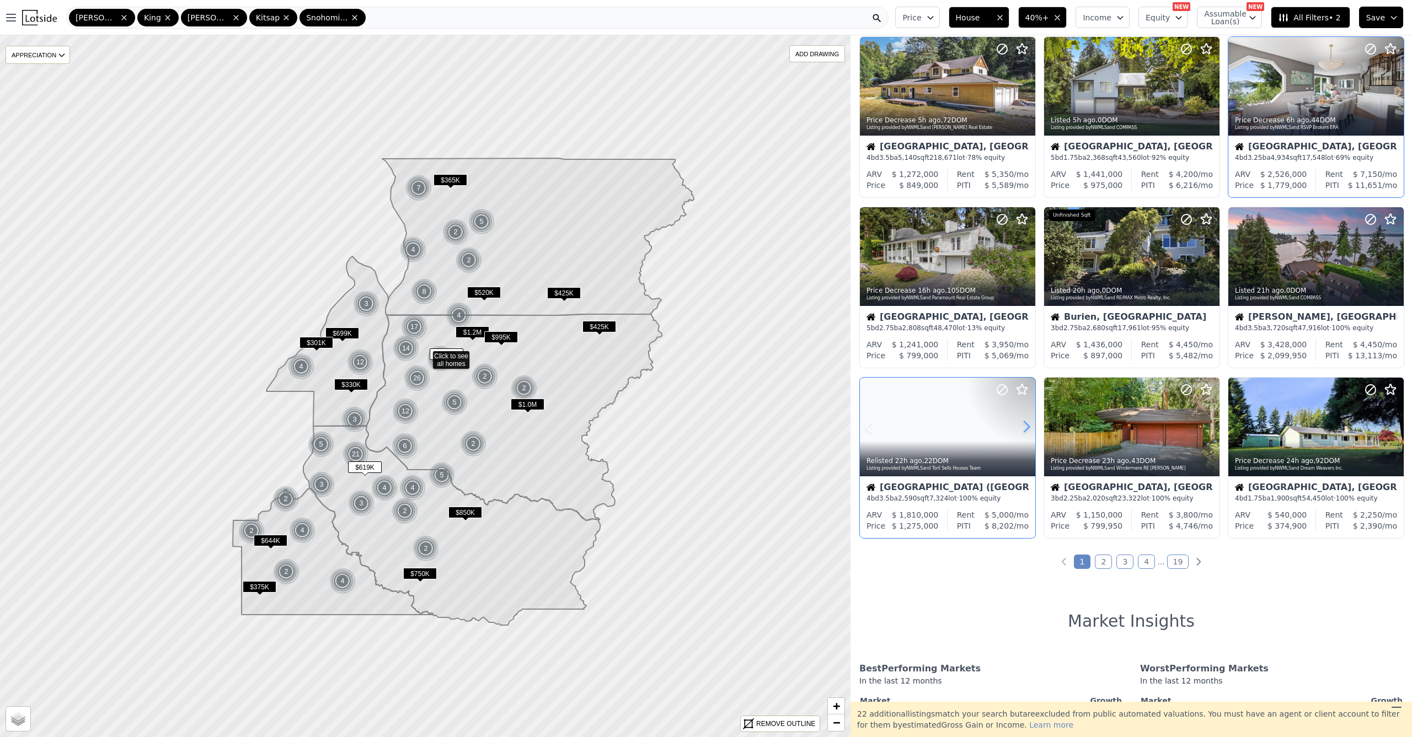
click at [1026, 436] on icon at bounding box center [1026, 427] width 18 height 18
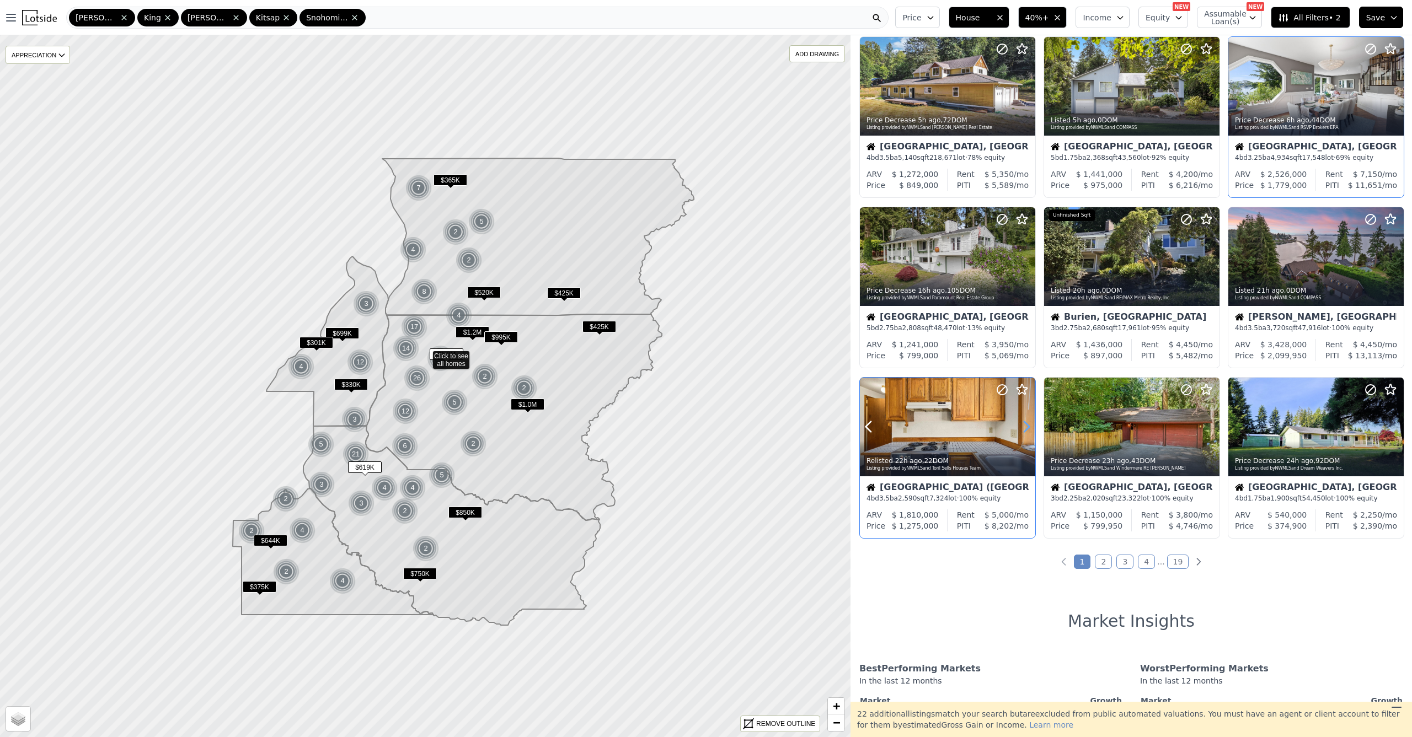
click at [1026, 435] on icon at bounding box center [1026, 427] width 18 height 18
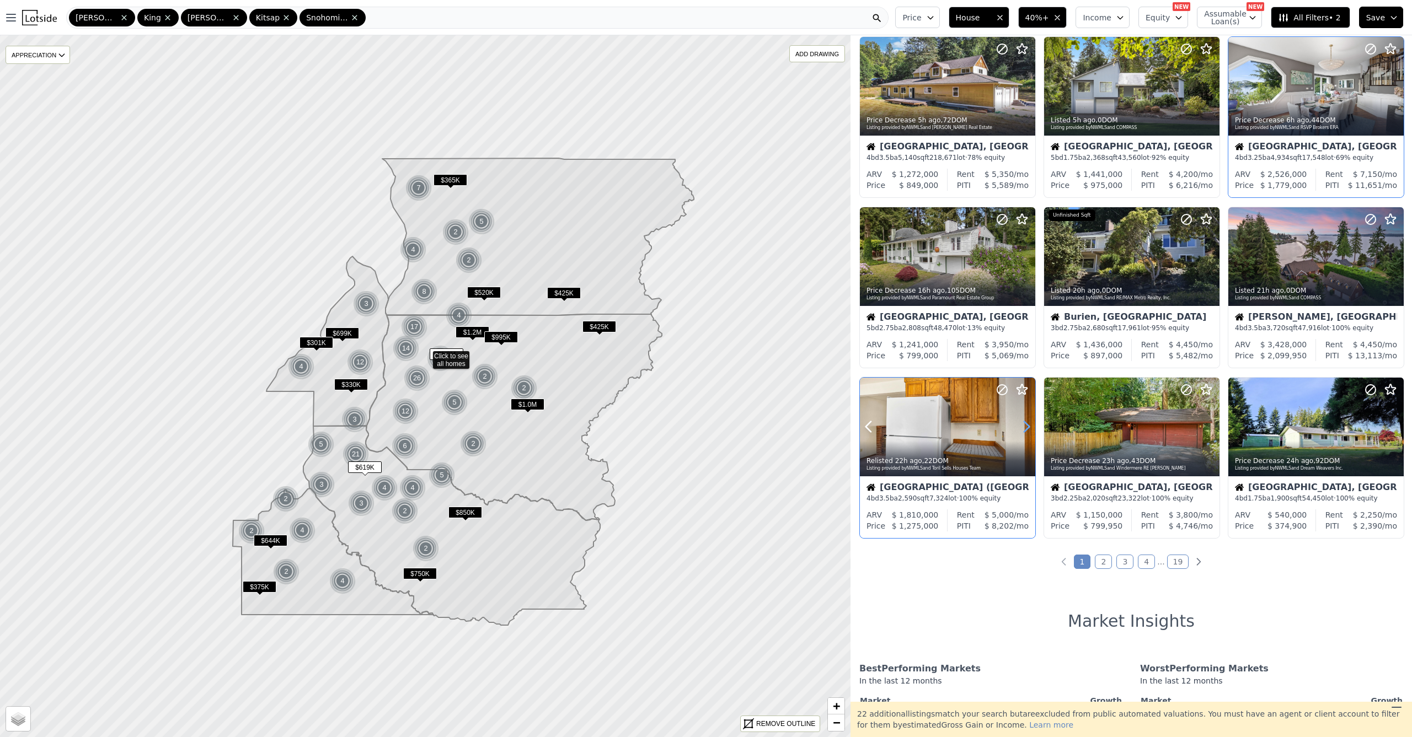
click at [1026, 435] on icon at bounding box center [1026, 427] width 18 height 18
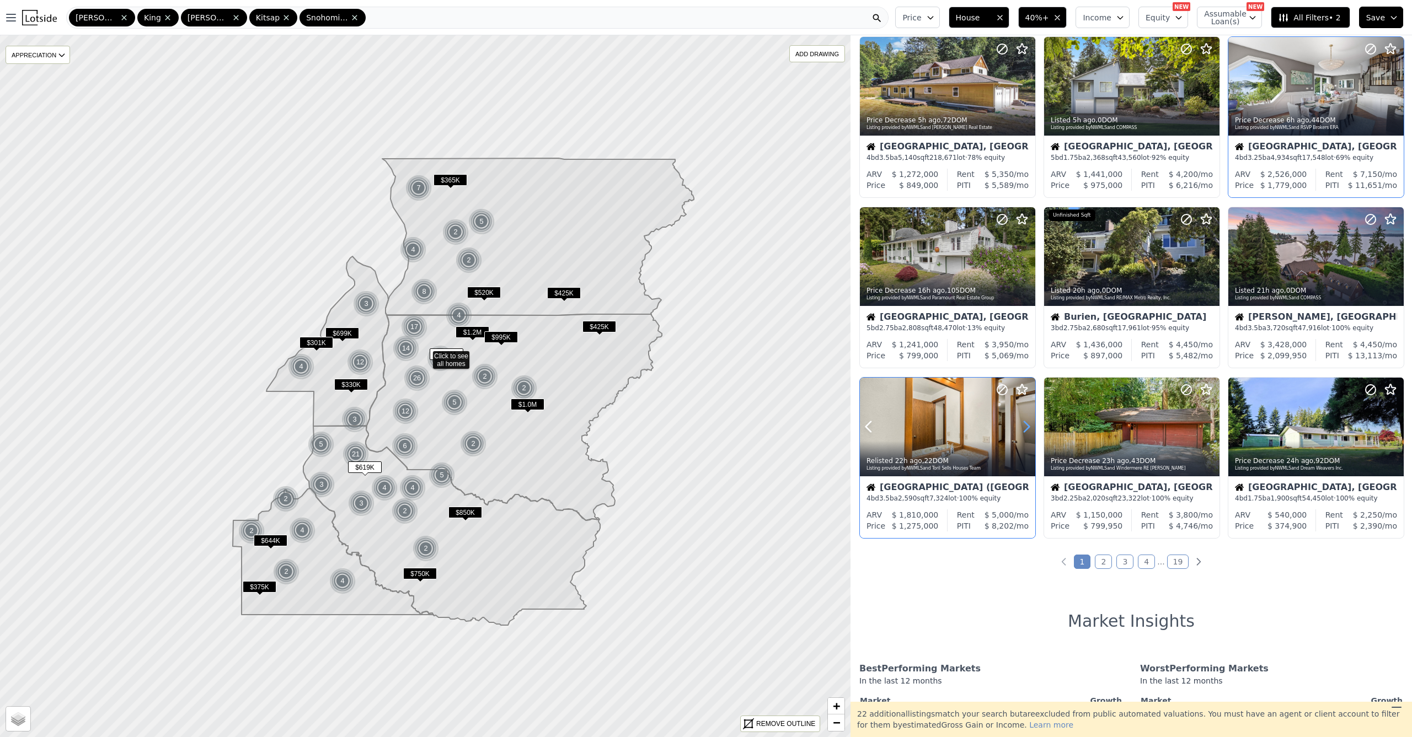
click at [1026, 435] on icon at bounding box center [1026, 427] width 18 height 18
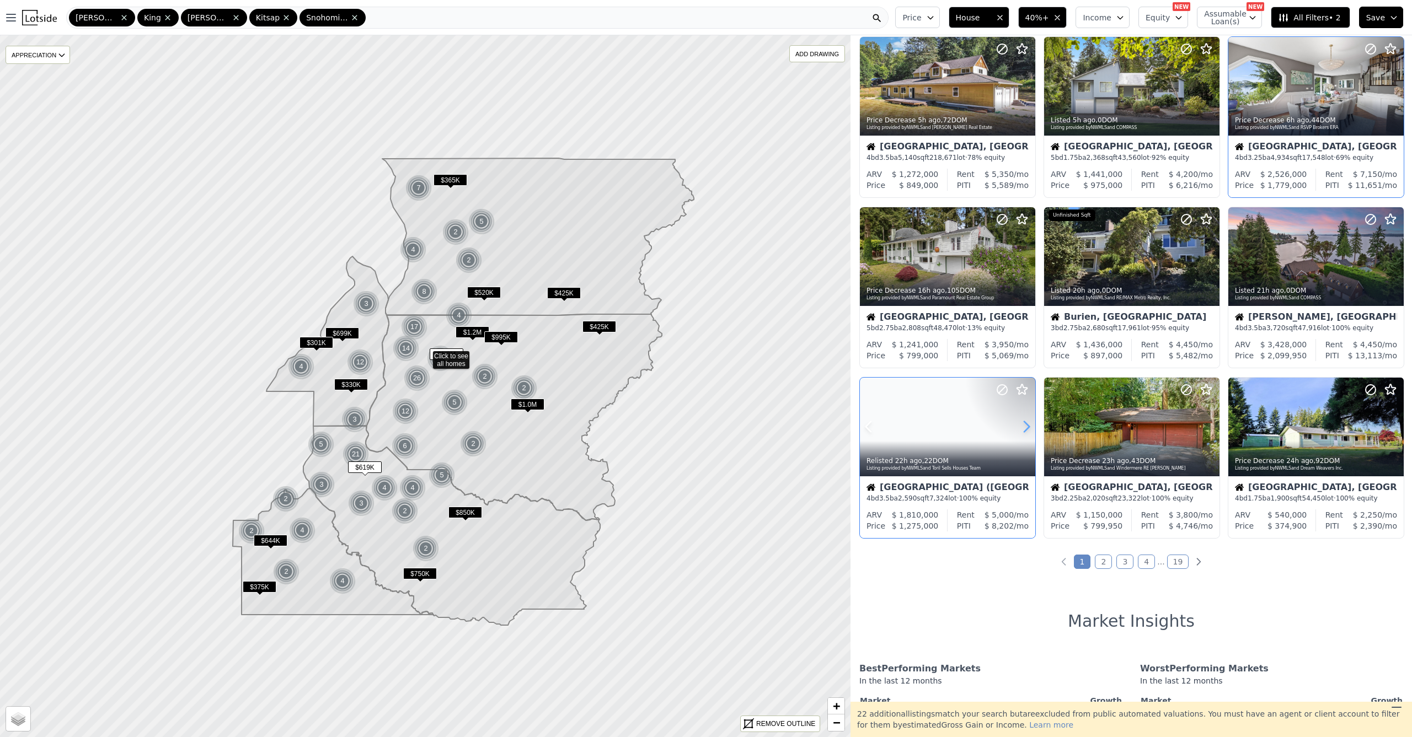
click at [1026, 435] on icon at bounding box center [1026, 427] width 18 height 18
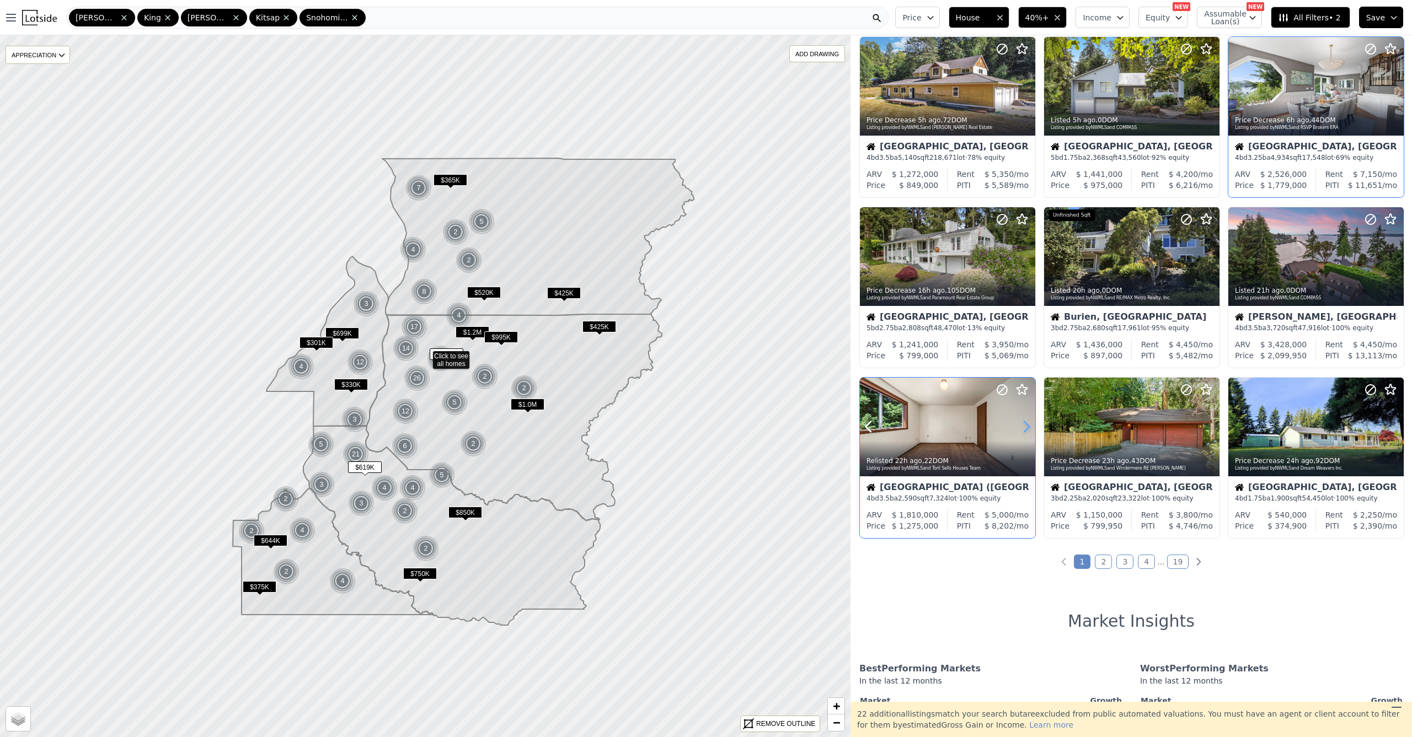
click at [1026, 436] on icon at bounding box center [1026, 427] width 18 height 18
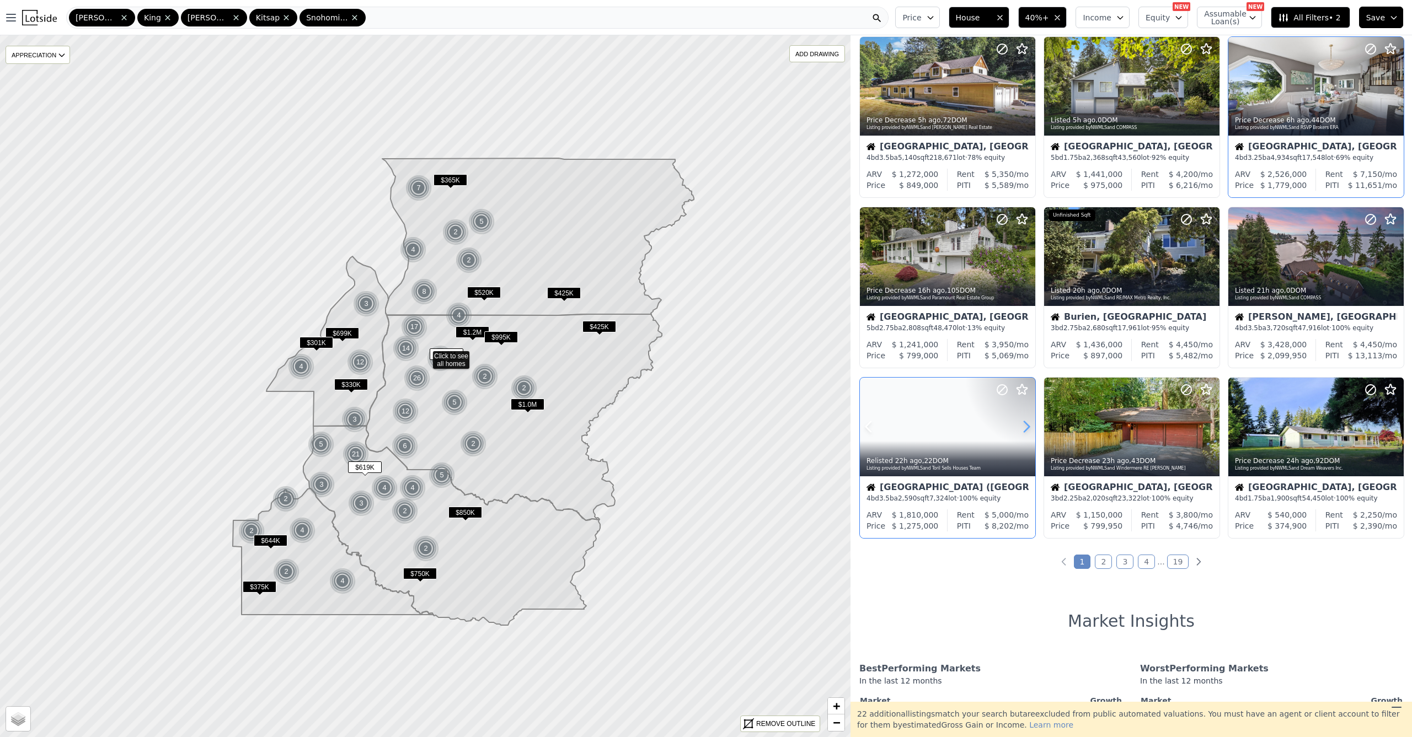
click at [1026, 436] on icon at bounding box center [1026, 427] width 18 height 18
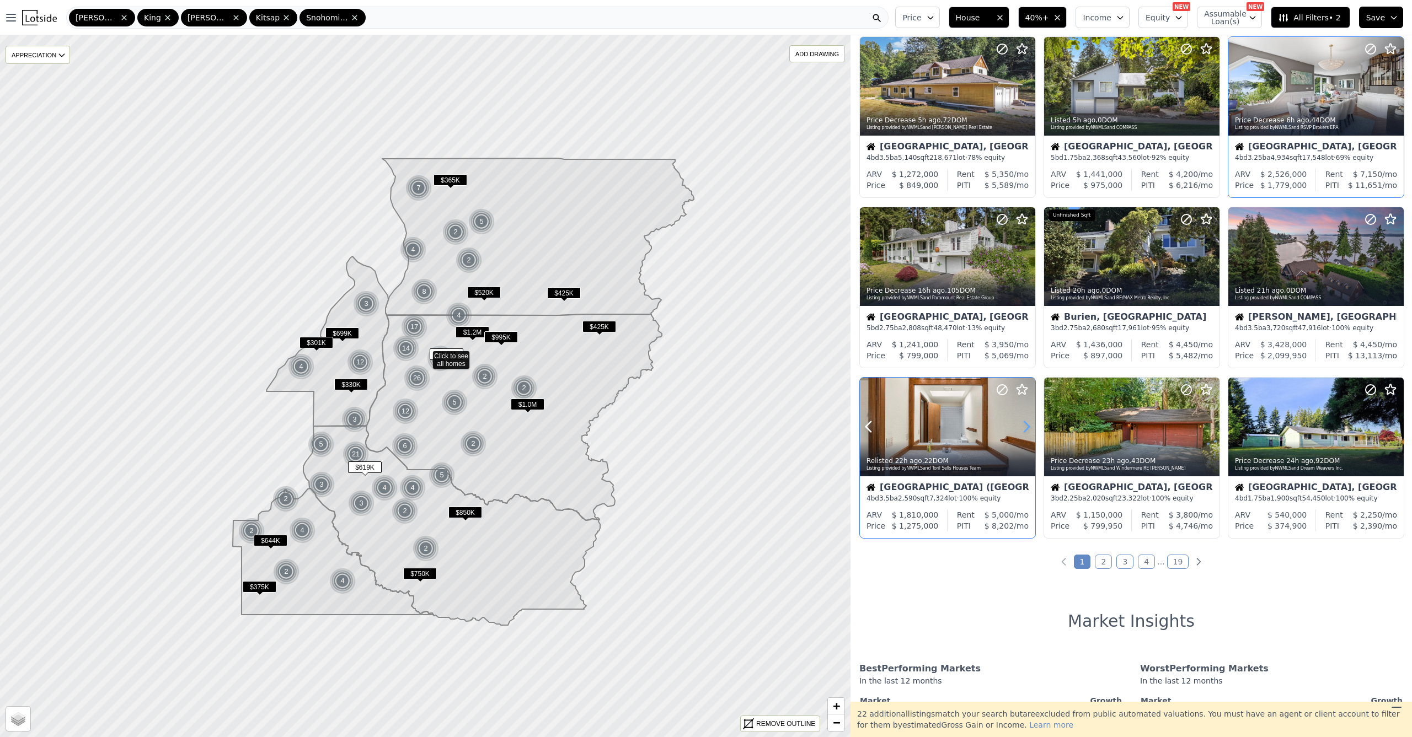
click at [1026, 435] on icon at bounding box center [1026, 427] width 18 height 18
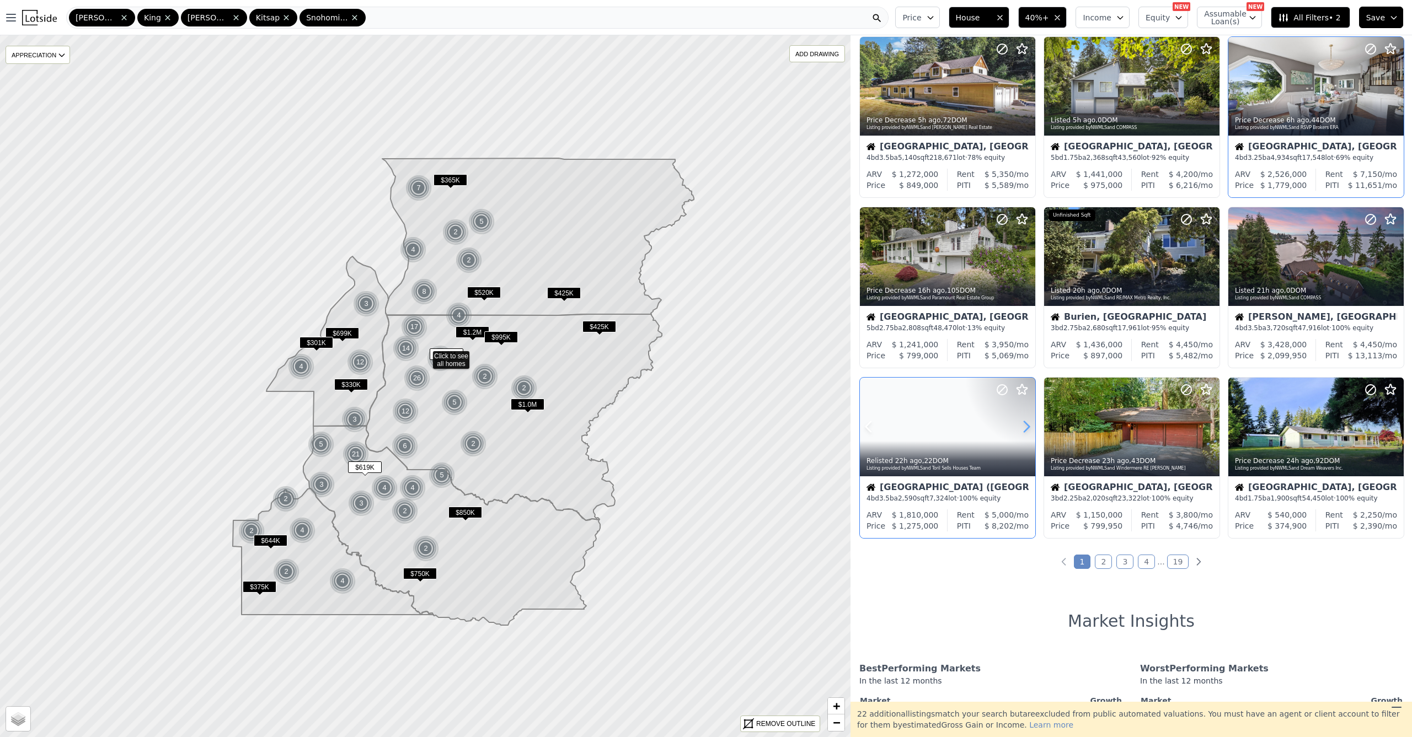
click at [1026, 435] on icon at bounding box center [1026, 427] width 18 height 18
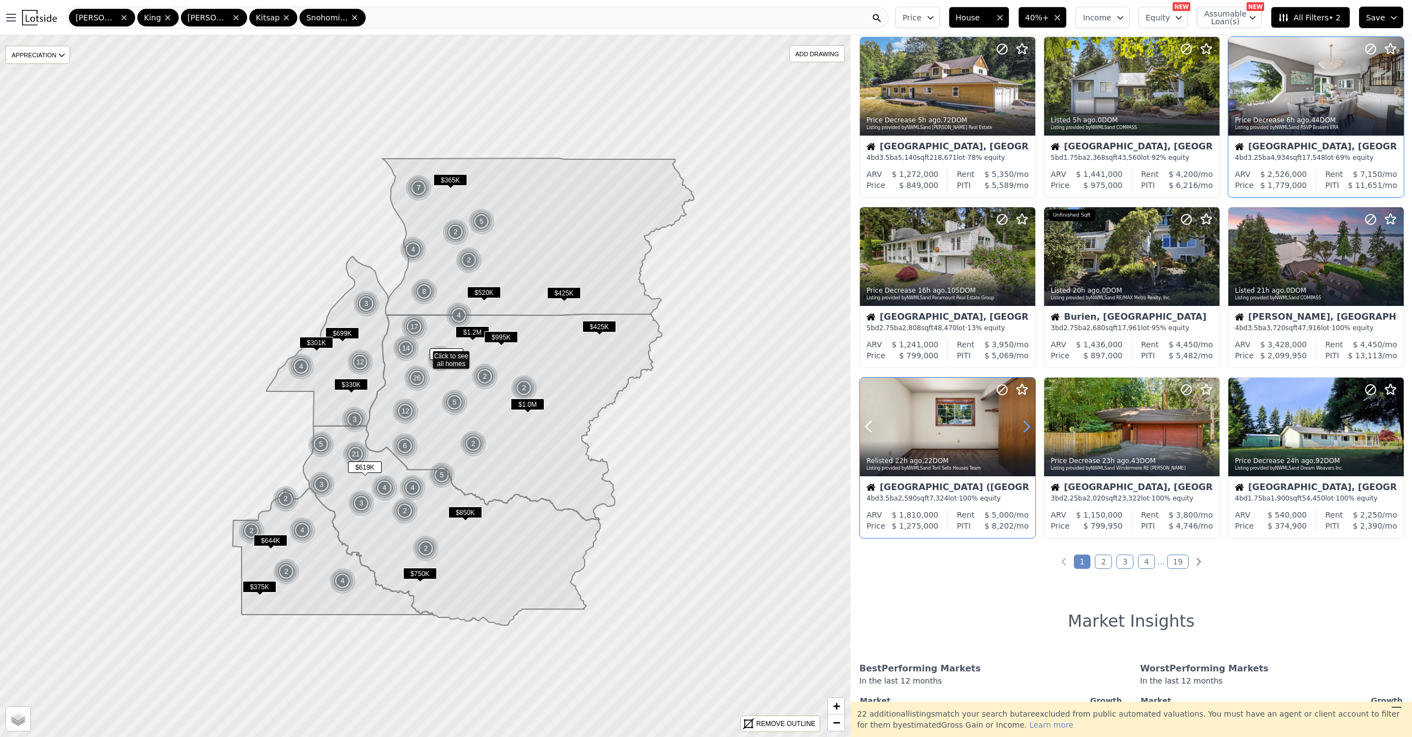
click at [1026, 435] on icon at bounding box center [1026, 427] width 18 height 18
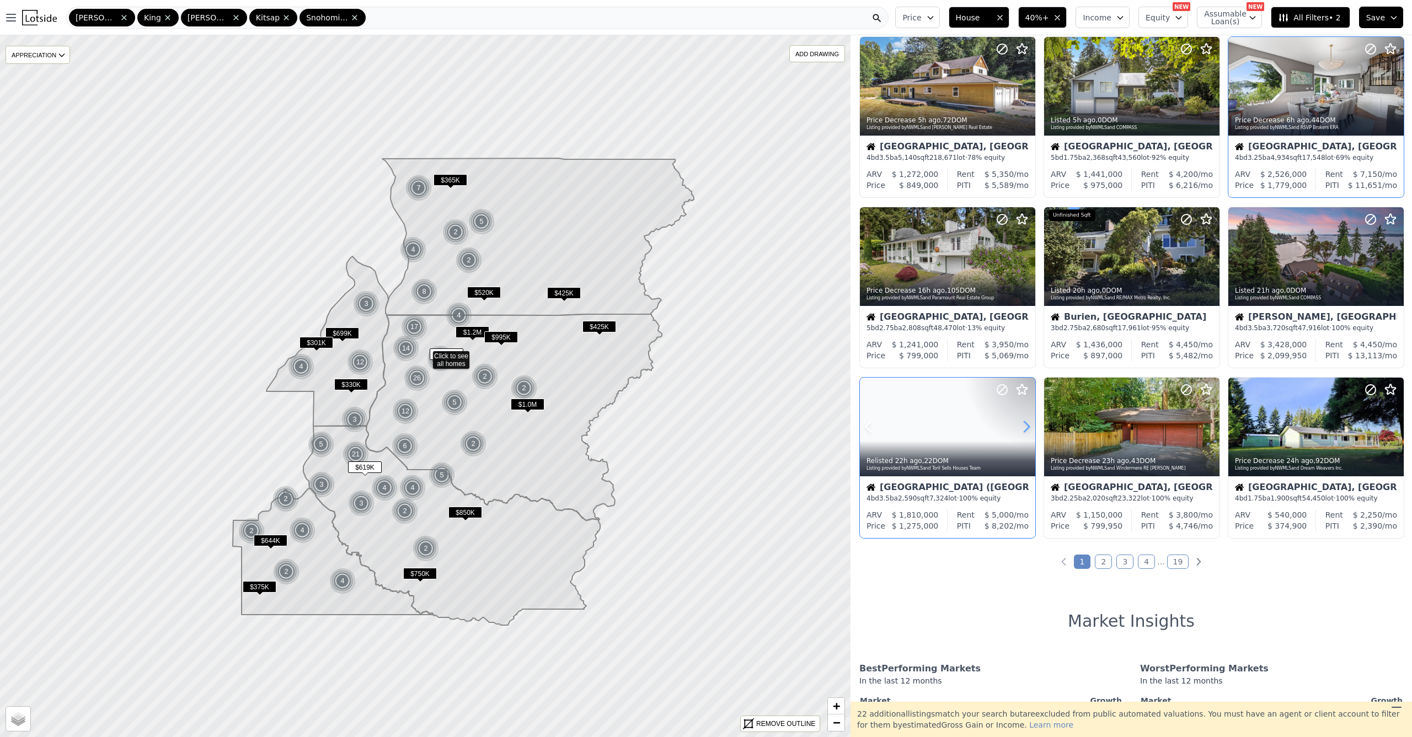
click at [1026, 435] on icon at bounding box center [1026, 427] width 18 height 18
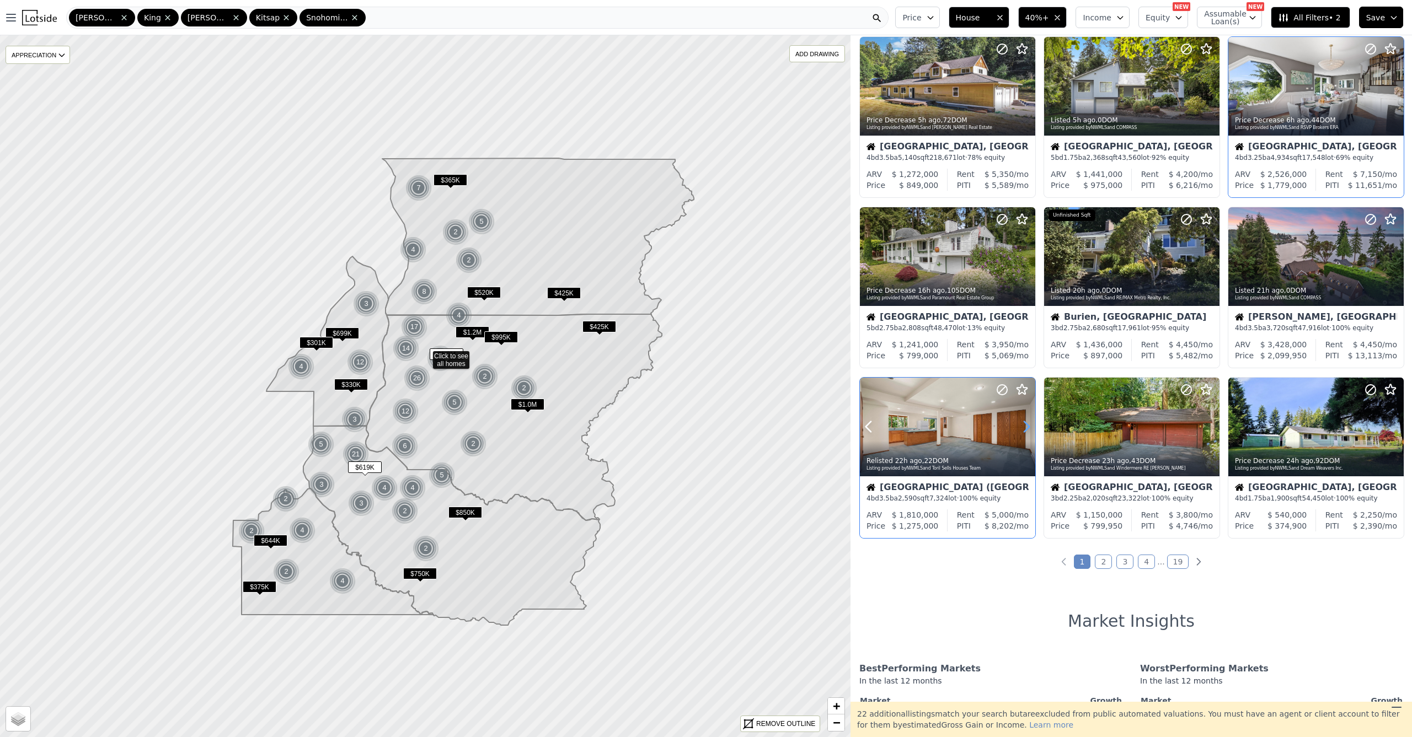
click at [1027, 435] on icon at bounding box center [1026, 427] width 18 height 18
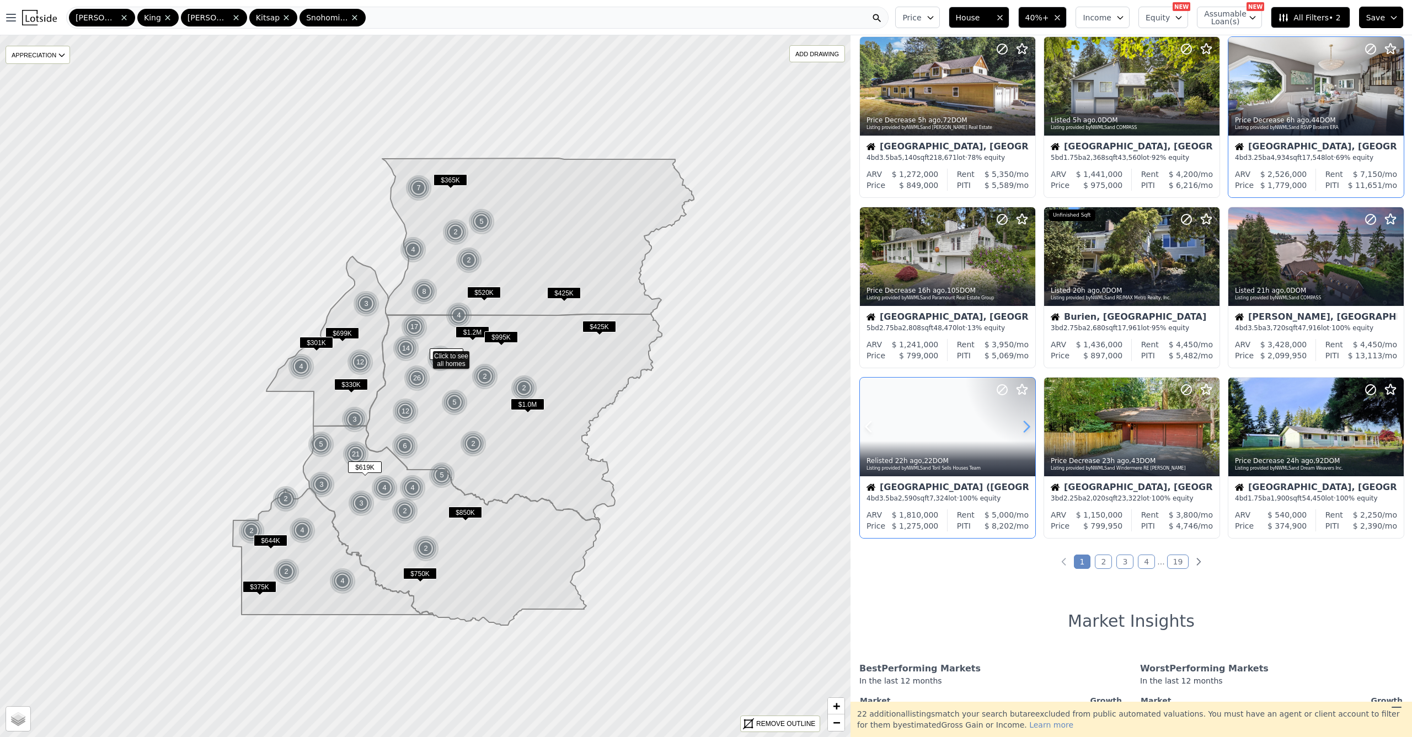
click at [1026, 436] on icon at bounding box center [1026, 427] width 18 height 18
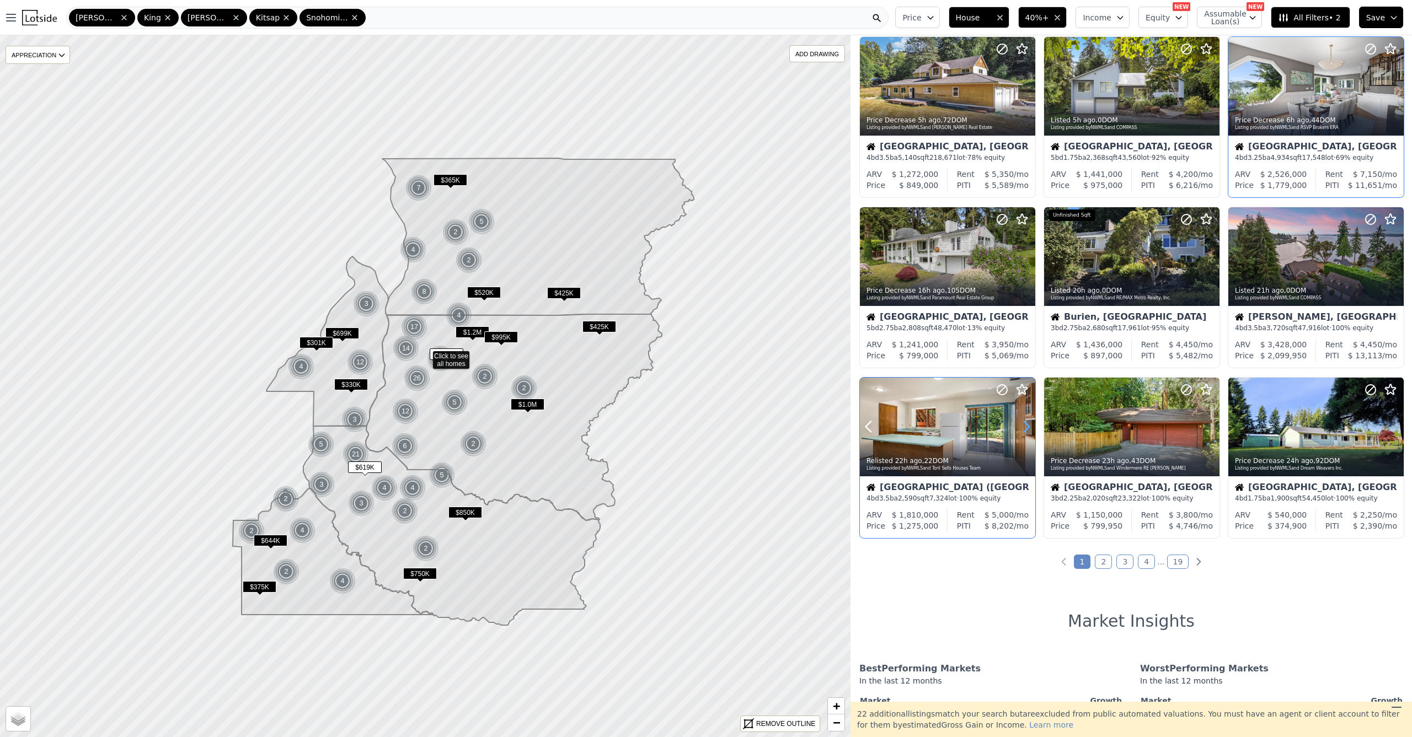
click at [1025, 436] on icon at bounding box center [1026, 427] width 18 height 18
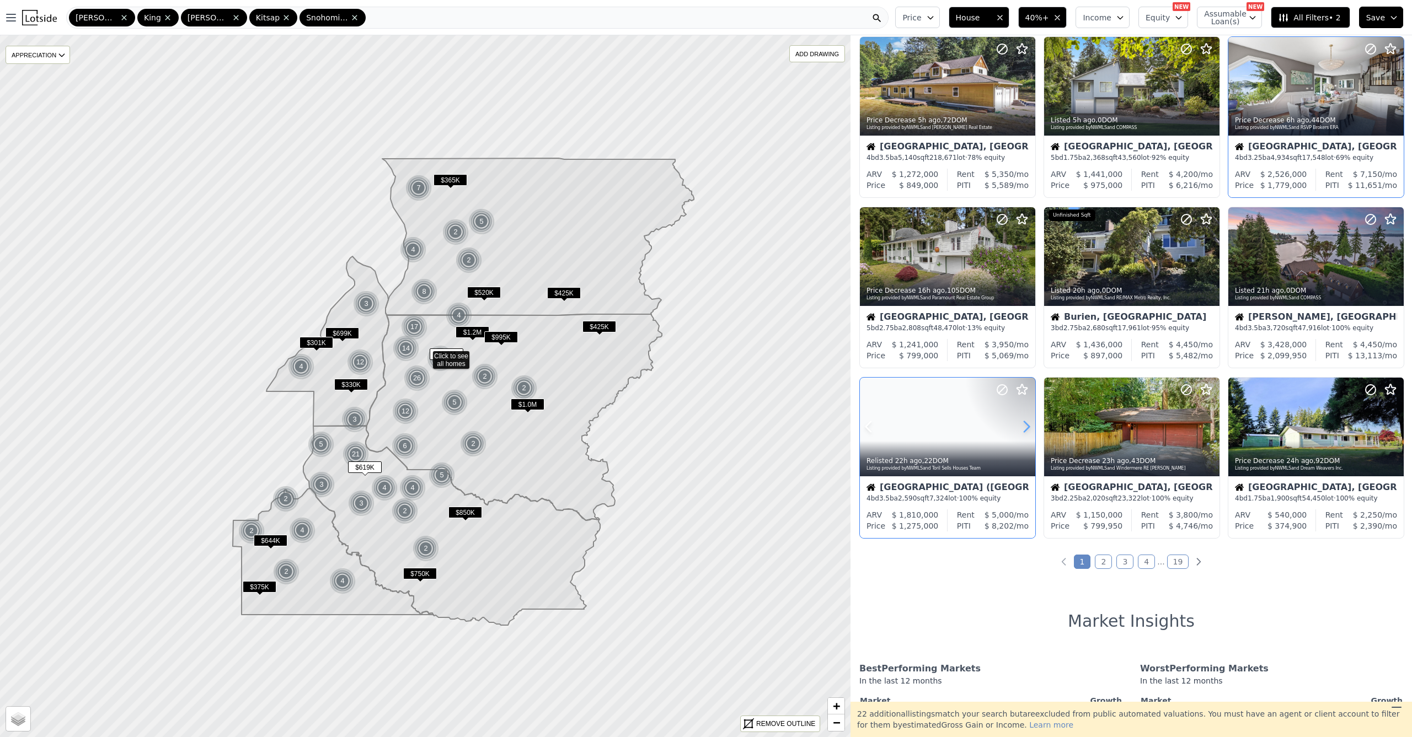
click at [1025, 435] on icon at bounding box center [1026, 427] width 18 height 18
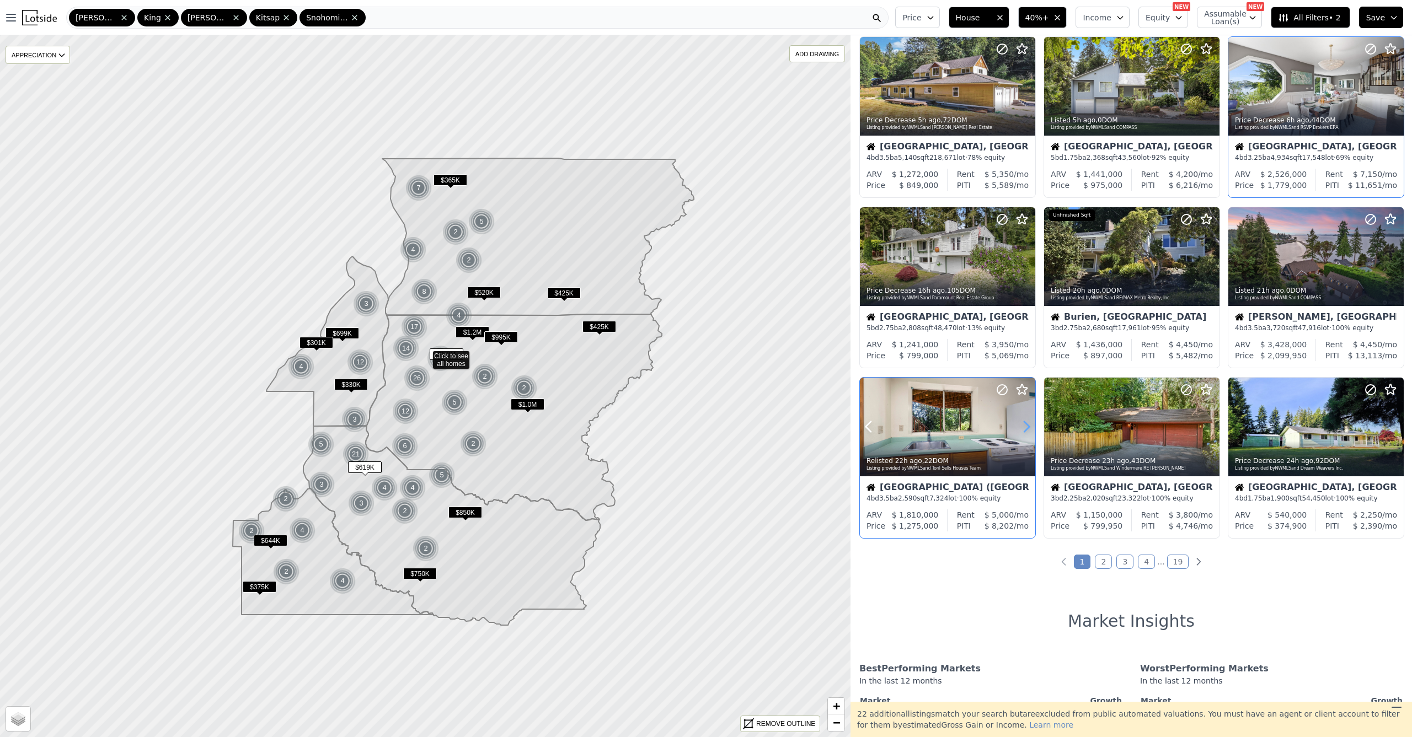
click at [1027, 433] on icon at bounding box center [1026, 427] width 18 height 18
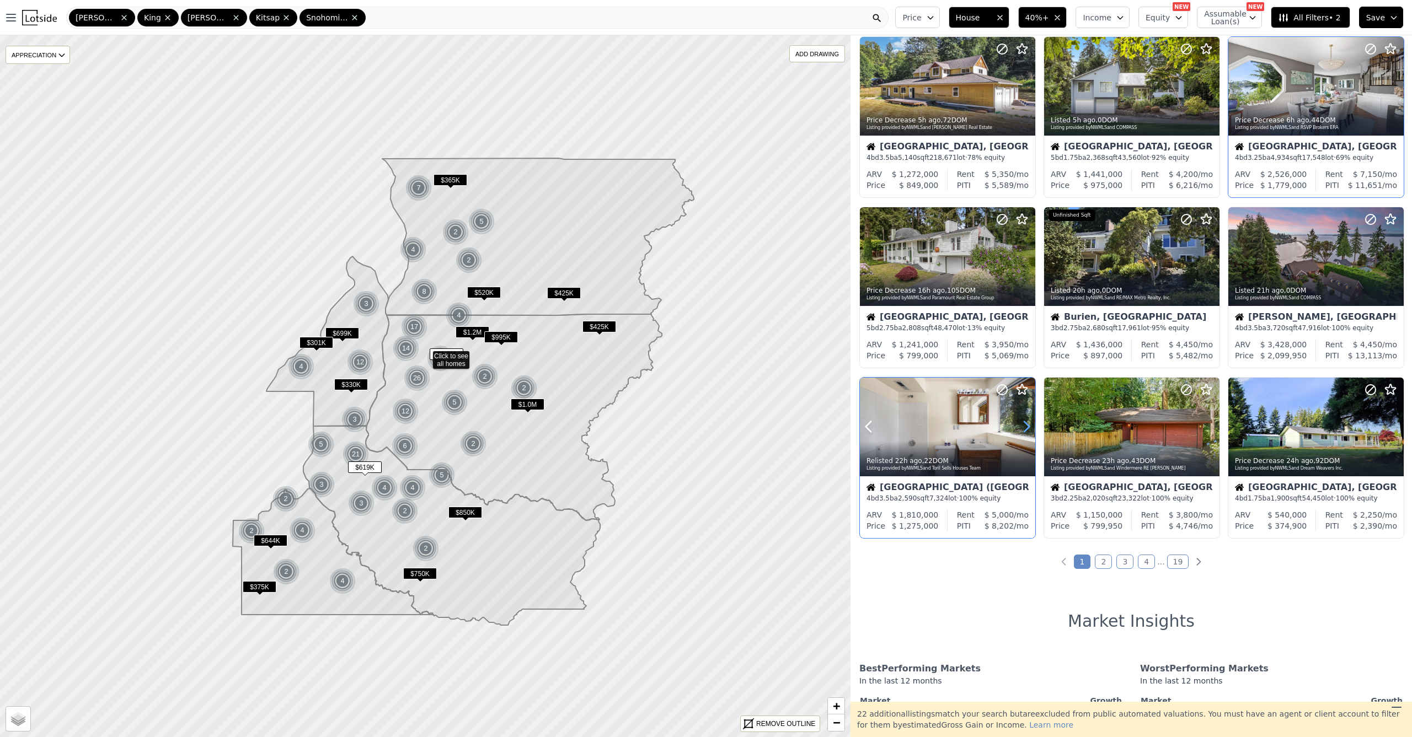
click at [1027, 433] on icon at bounding box center [1026, 427] width 18 height 18
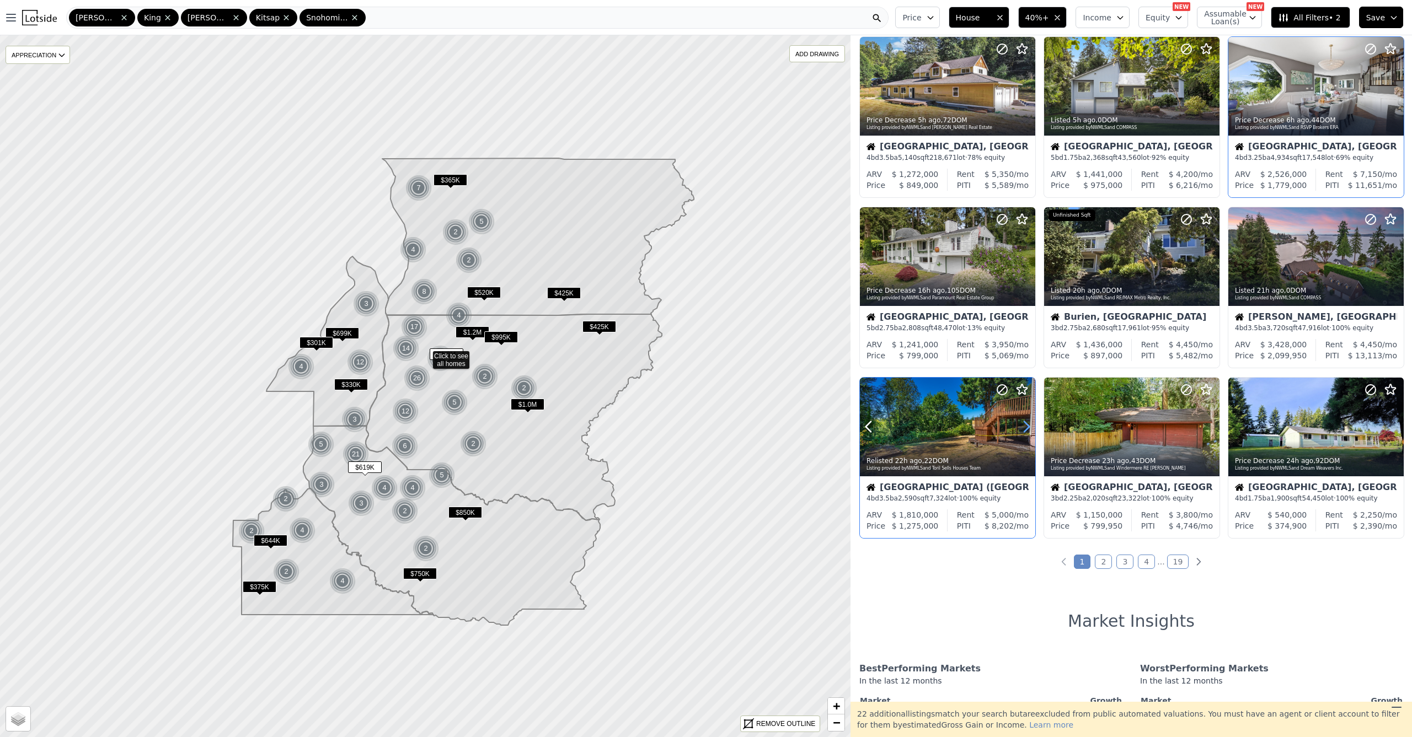
click at [1027, 433] on icon at bounding box center [1026, 427] width 18 height 18
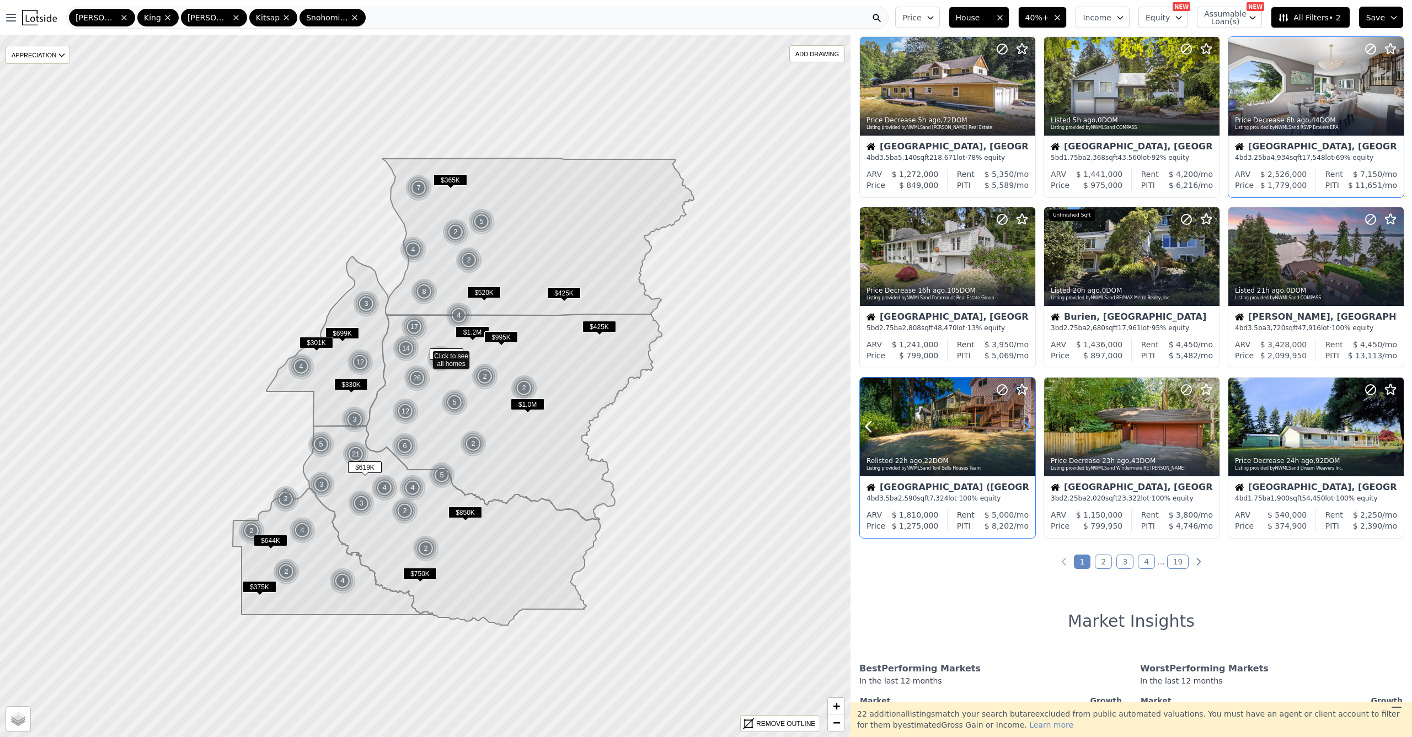
click at [1027, 433] on icon at bounding box center [1026, 427] width 18 height 18
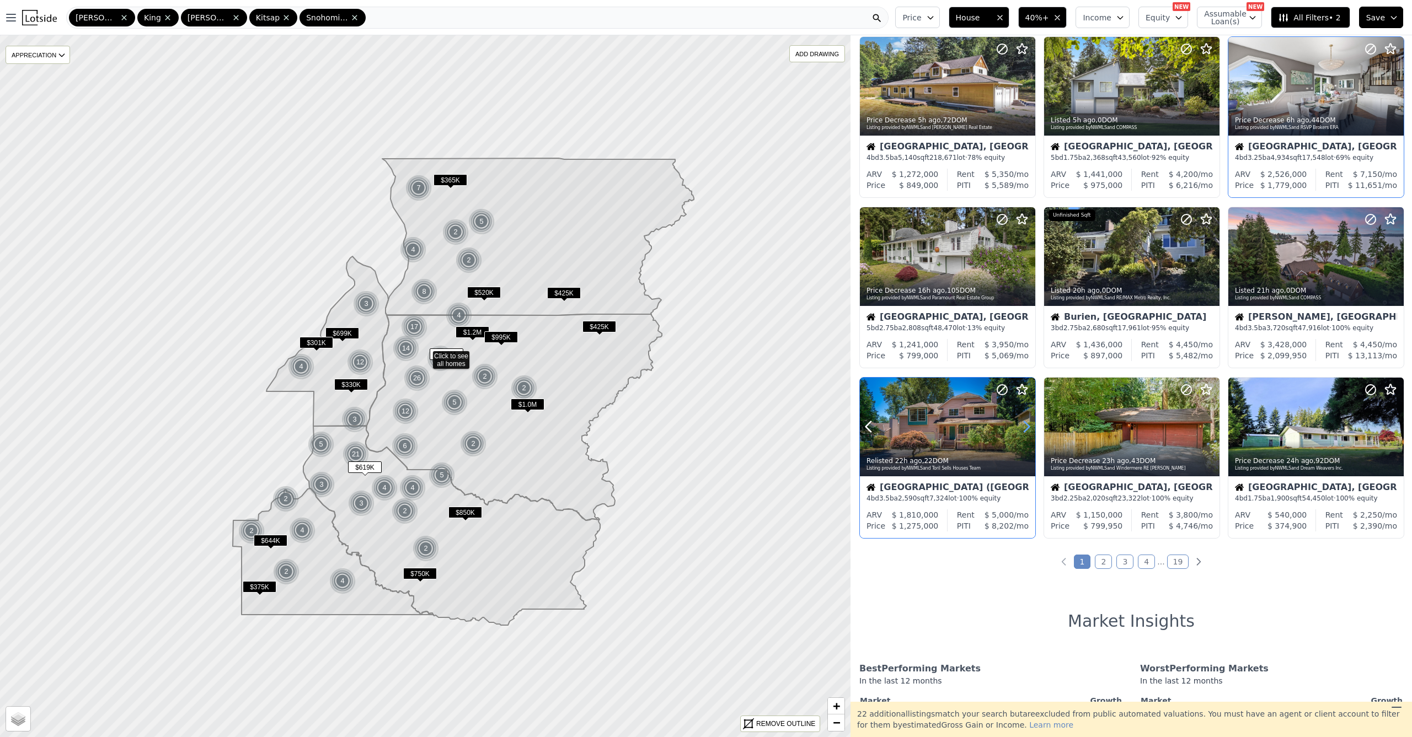
click at [1027, 434] on icon at bounding box center [1026, 427] width 18 height 18
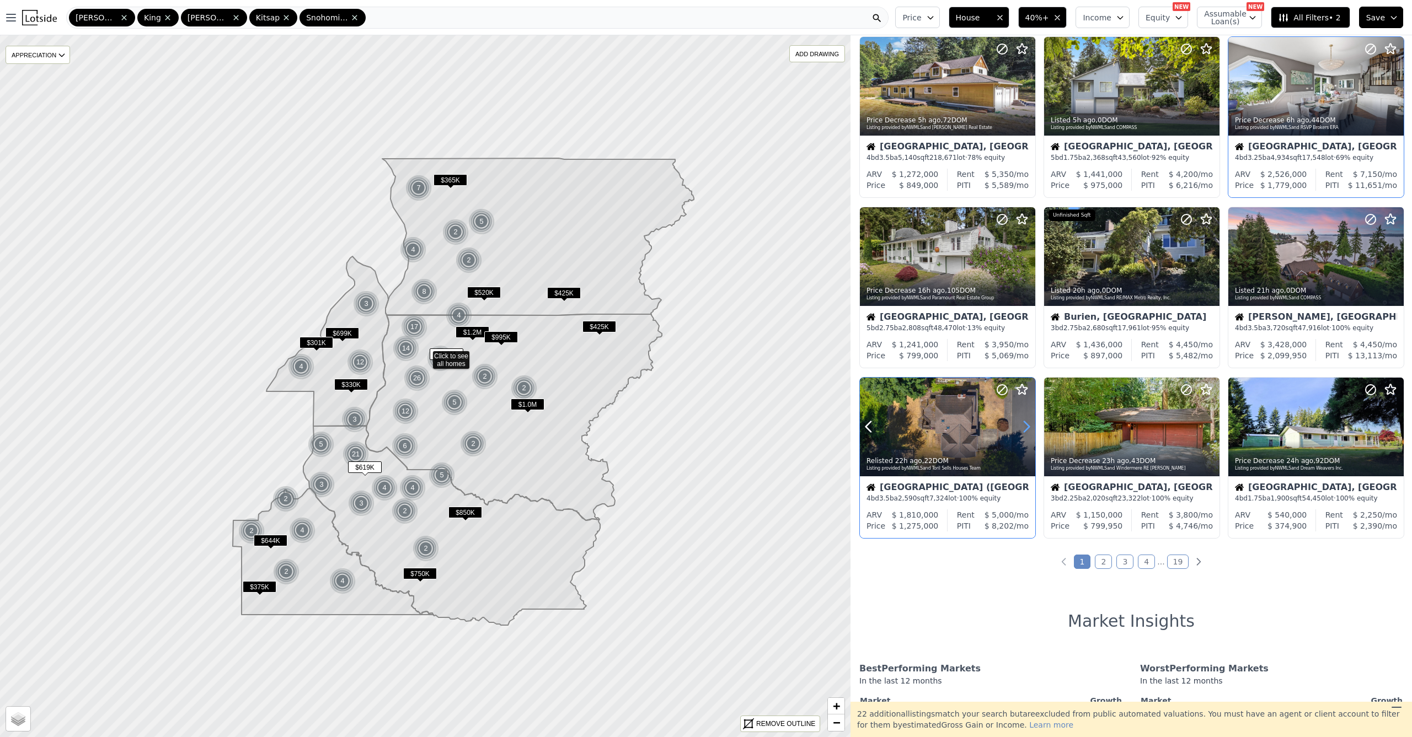
click at [1025, 432] on icon at bounding box center [1026, 427] width 18 height 18
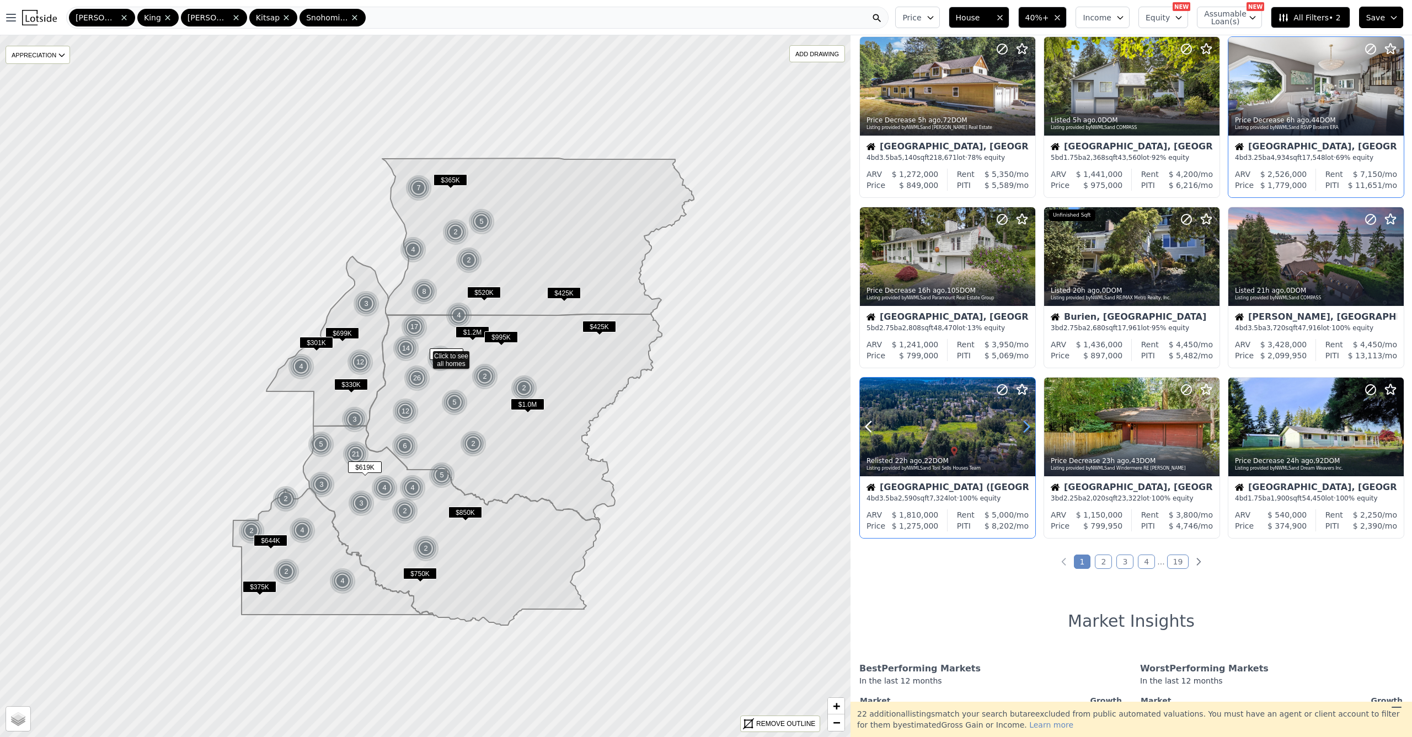
click at [1025, 432] on icon at bounding box center [1026, 427] width 18 height 18
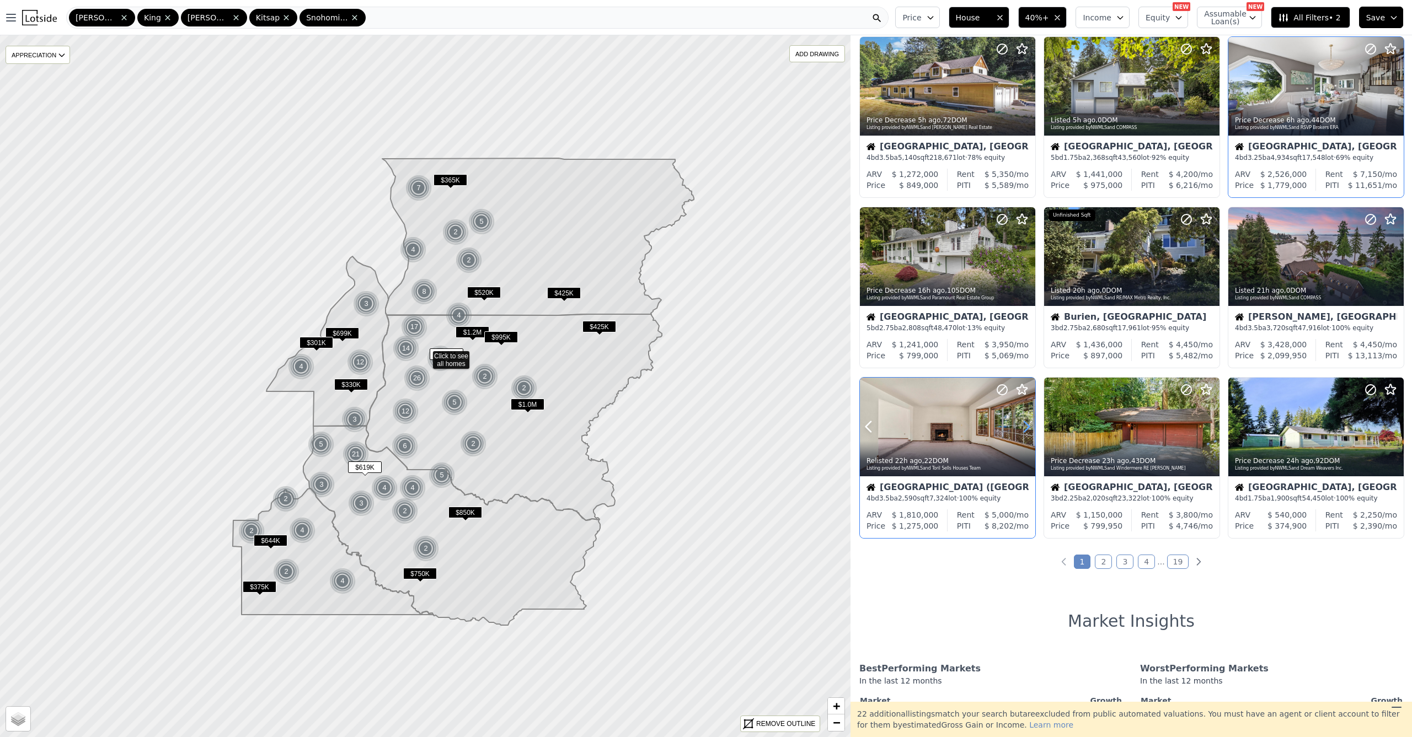
click at [1025, 432] on icon at bounding box center [1026, 427] width 5 height 10
click at [1202, 429] on icon at bounding box center [1211, 427] width 18 height 18
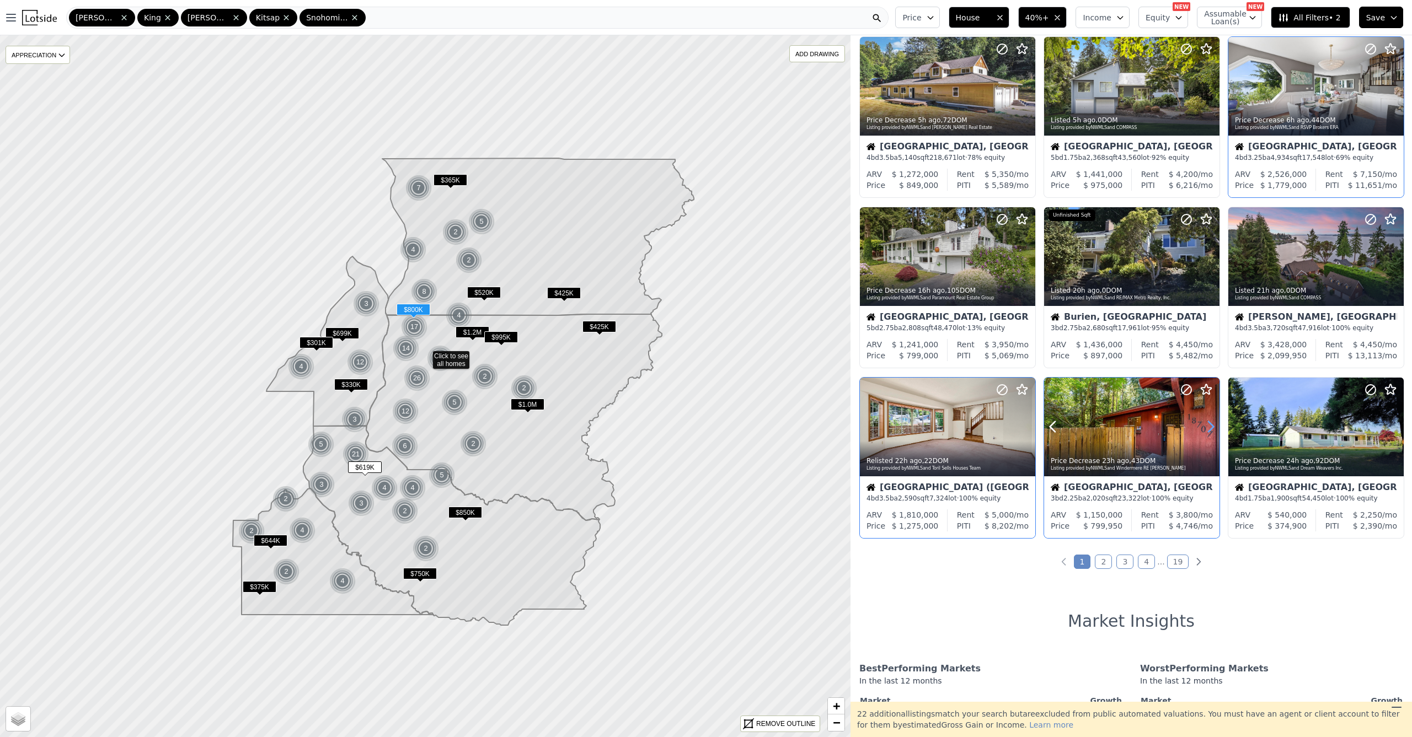
click at [1202, 429] on icon at bounding box center [1211, 427] width 18 height 18
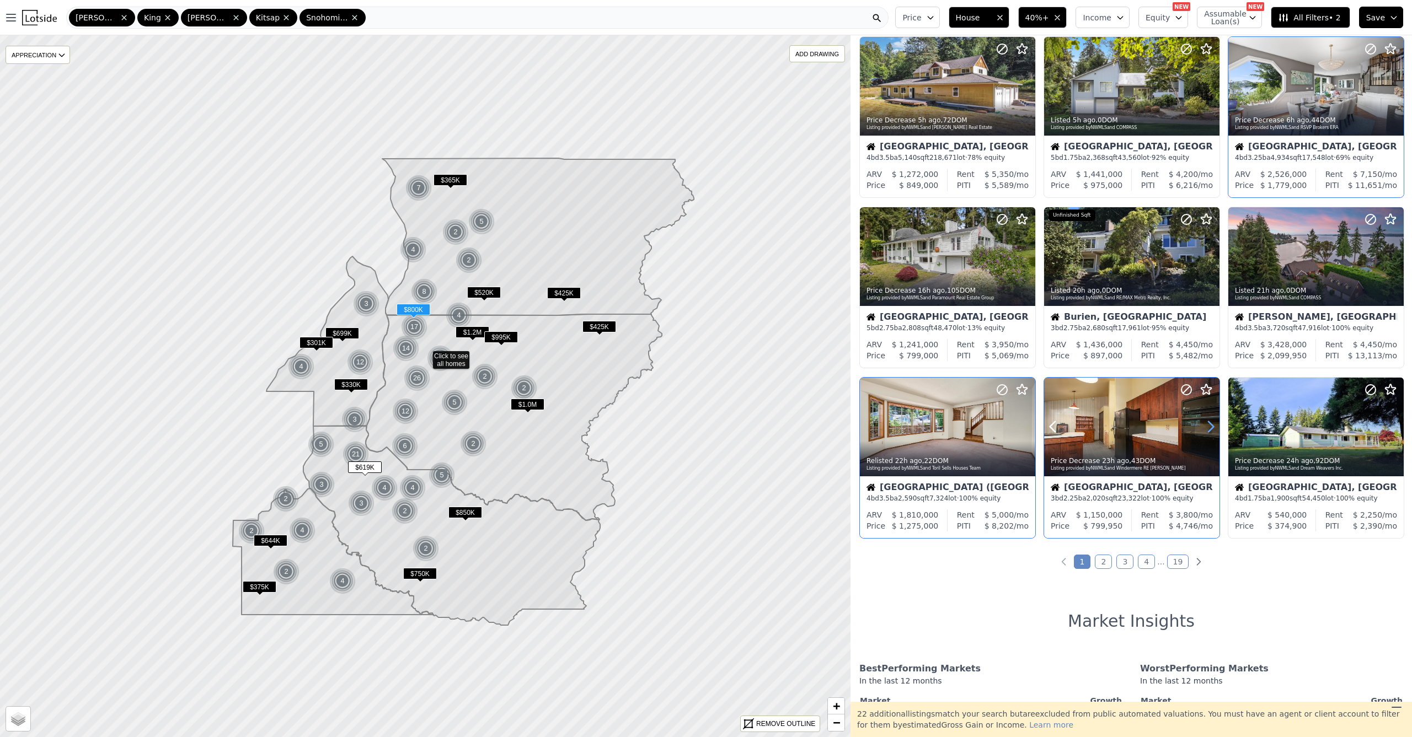
click at [1202, 429] on icon at bounding box center [1211, 427] width 18 height 18
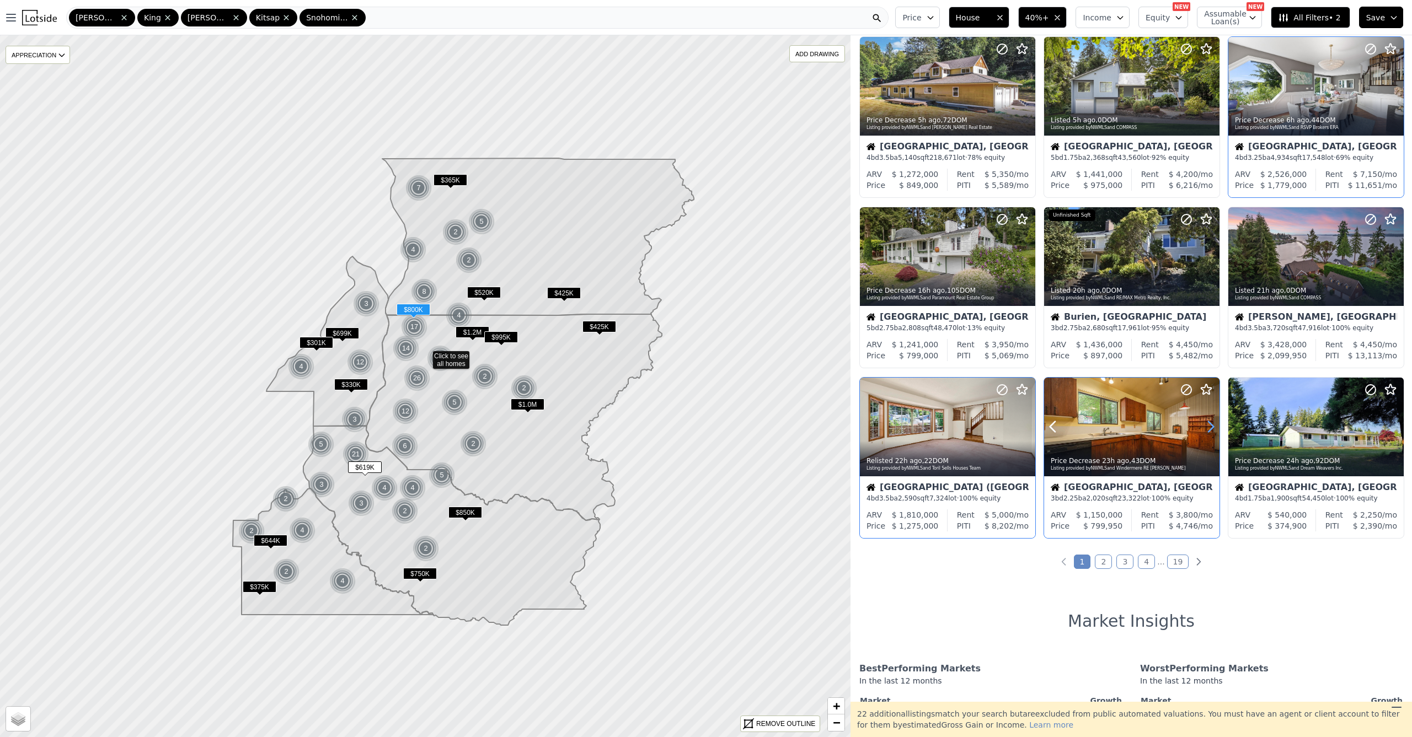
click at [1202, 429] on icon at bounding box center [1211, 427] width 18 height 18
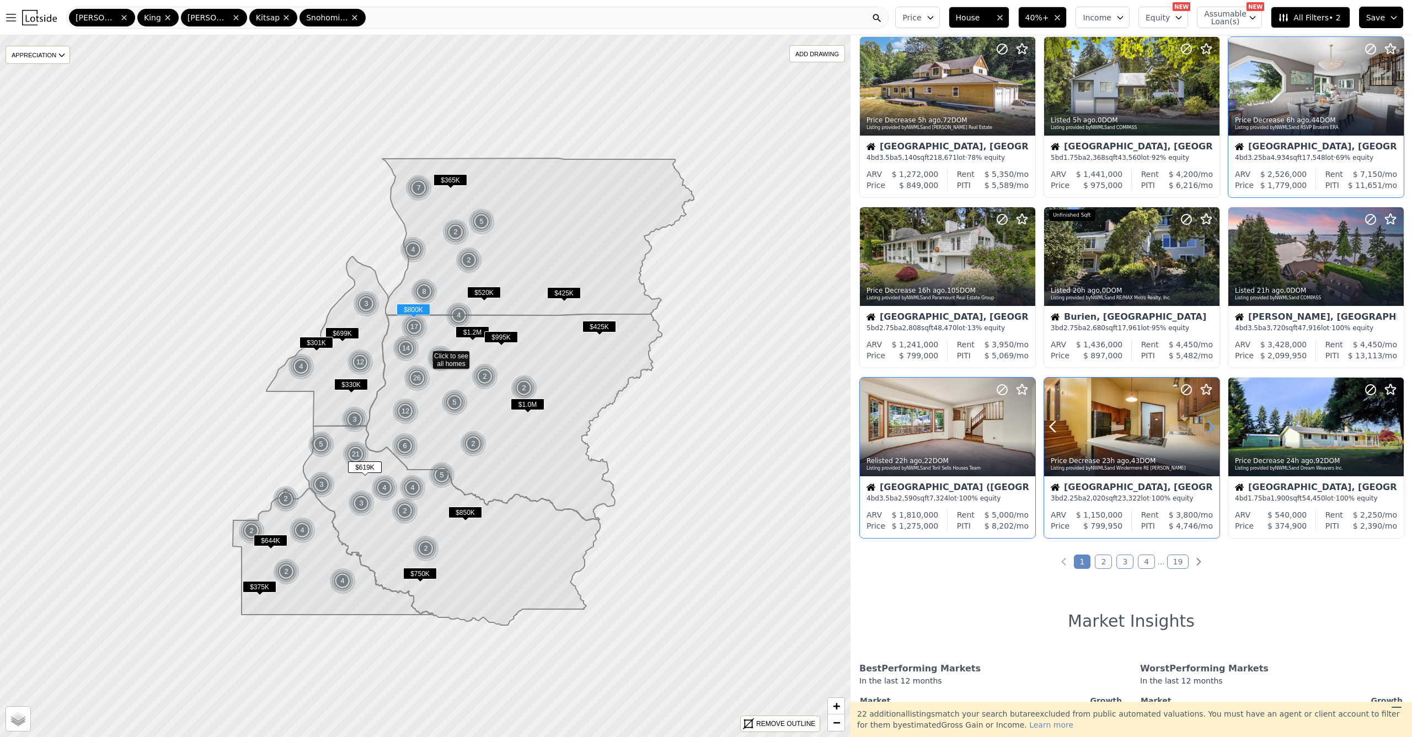
click at [1202, 428] on icon at bounding box center [1211, 427] width 18 height 18
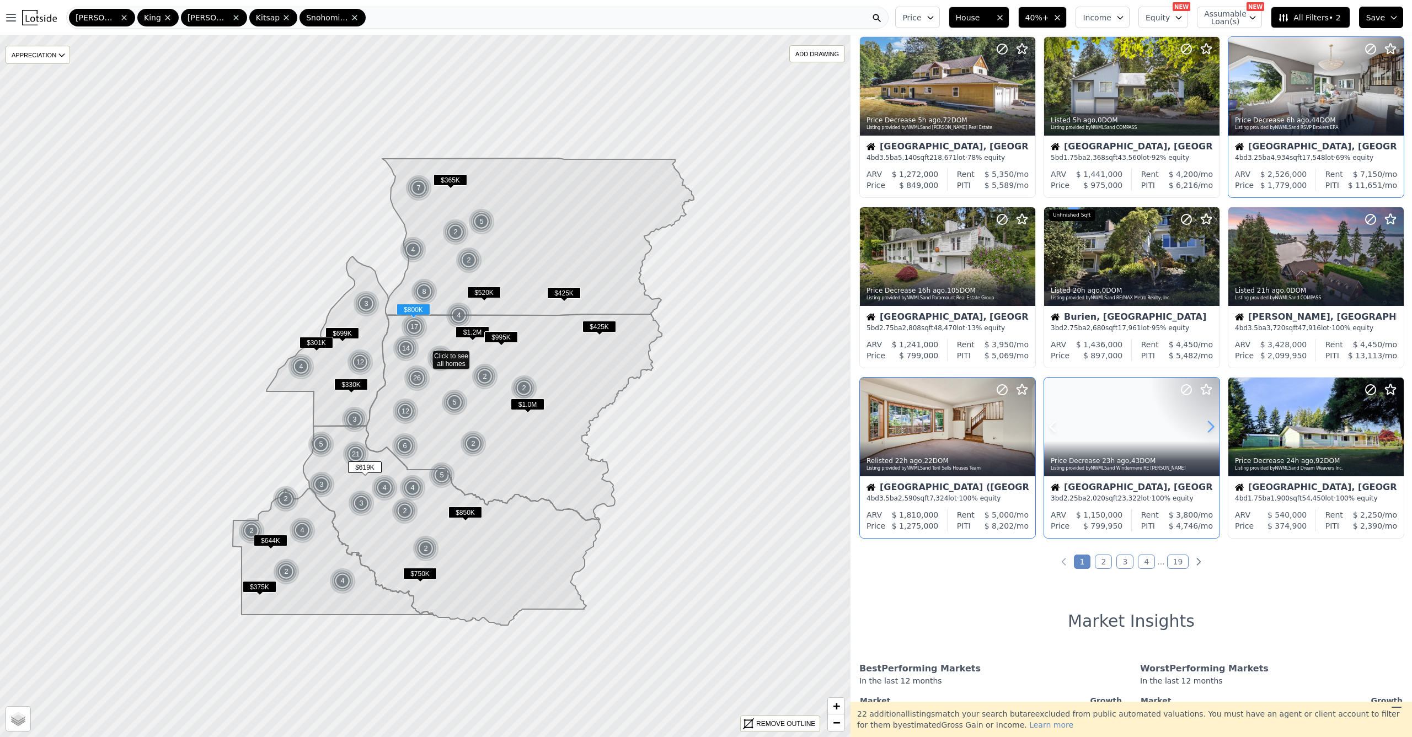
click at [1202, 430] on icon at bounding box center [1211, 427] width 18 height 18
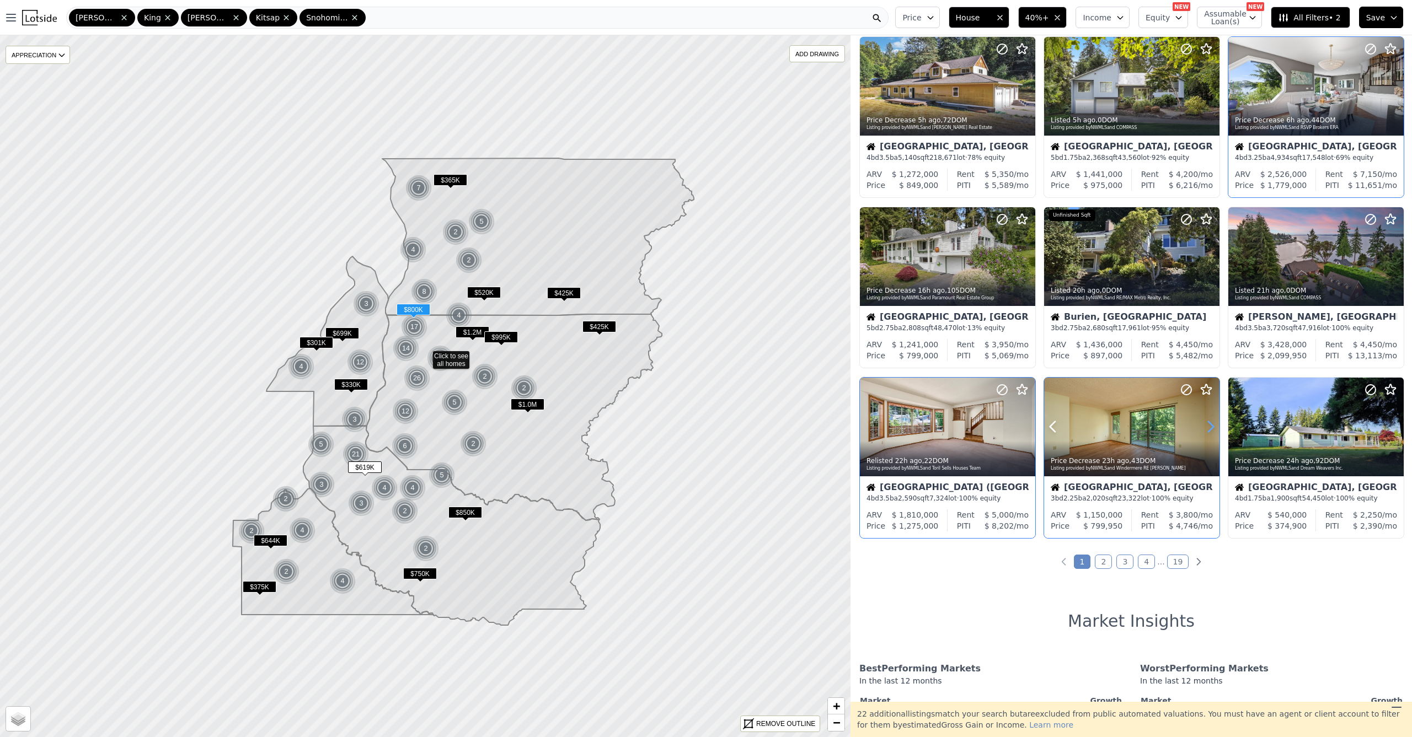
click at [1202, 430] on icon at bounding box center [1211, 427] width 18 height 18
click at [1202, 429] on icon at bounding box center [1211, 427] width 18 height 18
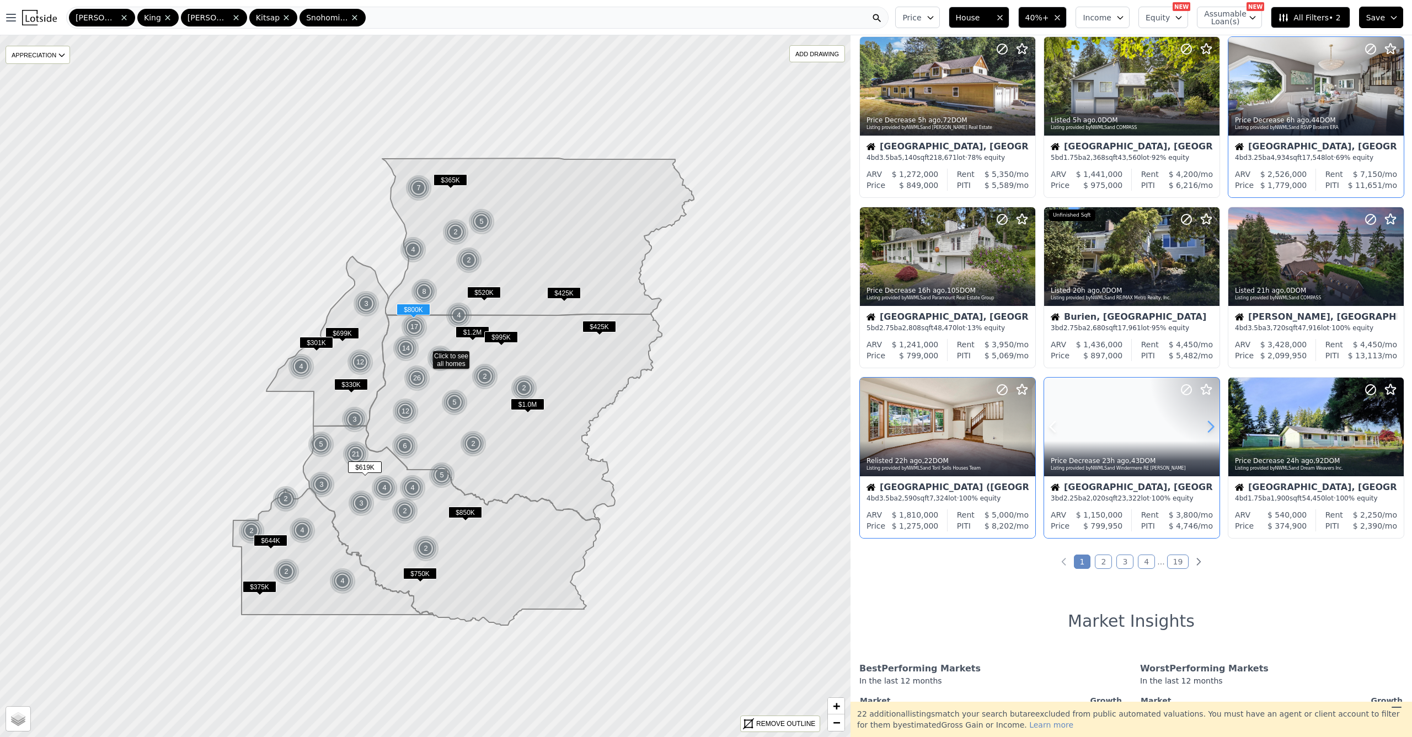
click at [1202, 428] on icon at bounding box center [1211, 427] width 18 height 18
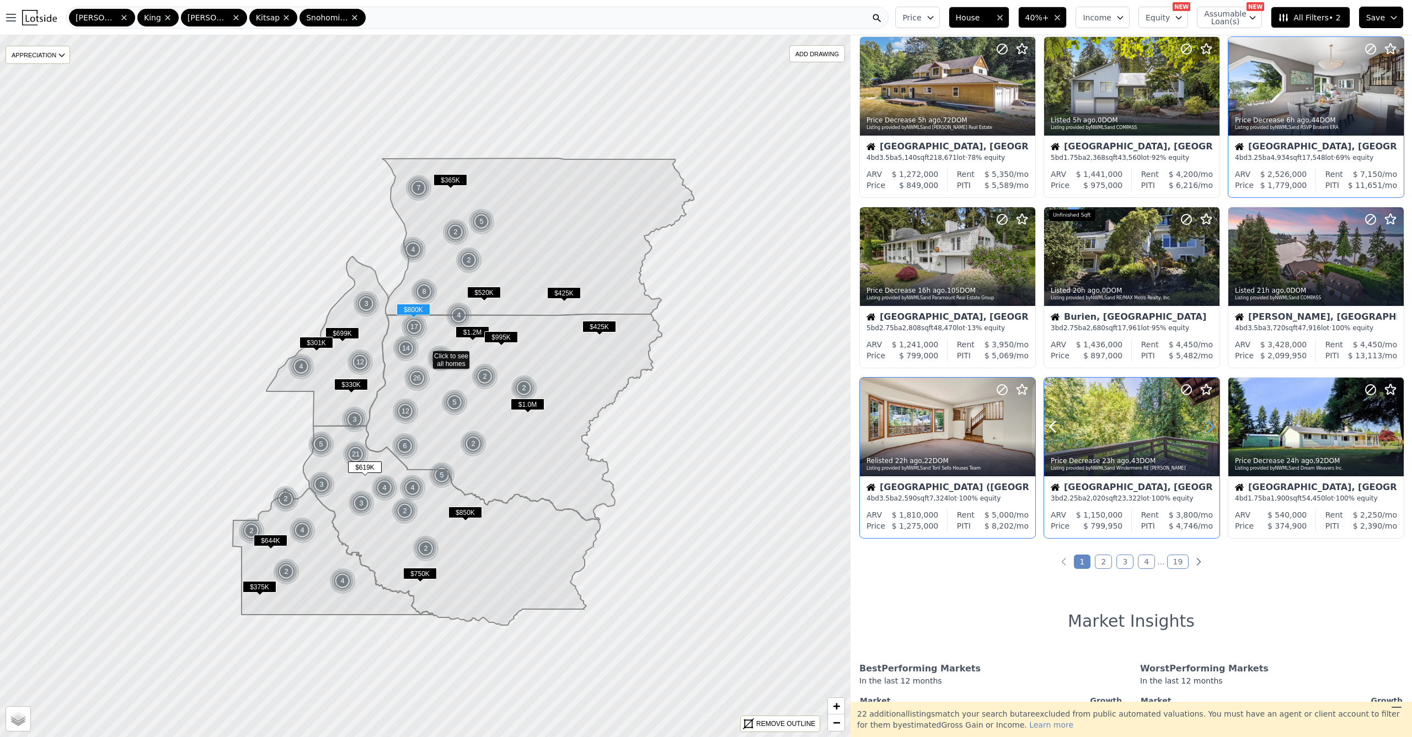
click at [1202, 428] on icon at bounding box center [1211, 427] width 18 height 18
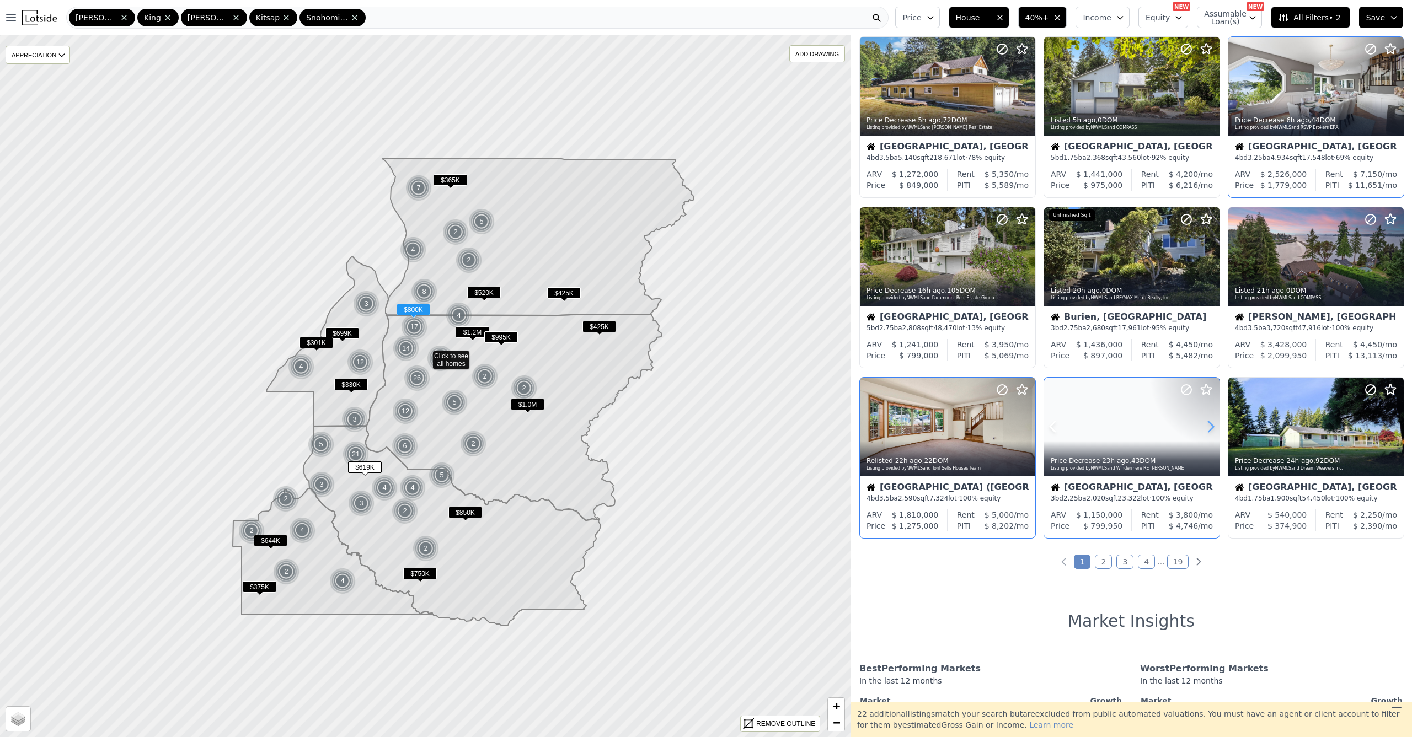
click at [1202, 428] on icon at bounding box center [1211, 427] width 18 height 18
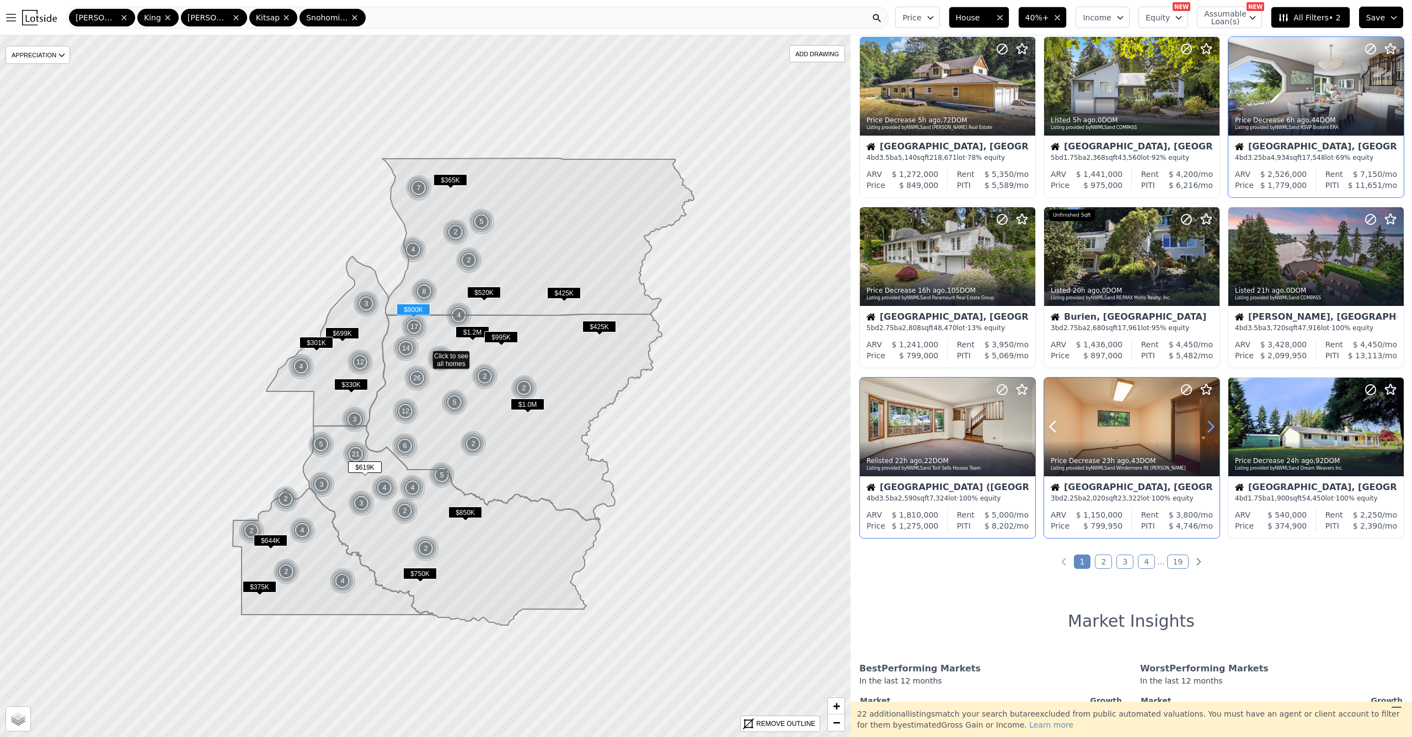
click at [1202, 428] on icon at bounding box center [1211, 427] width 18 height 18
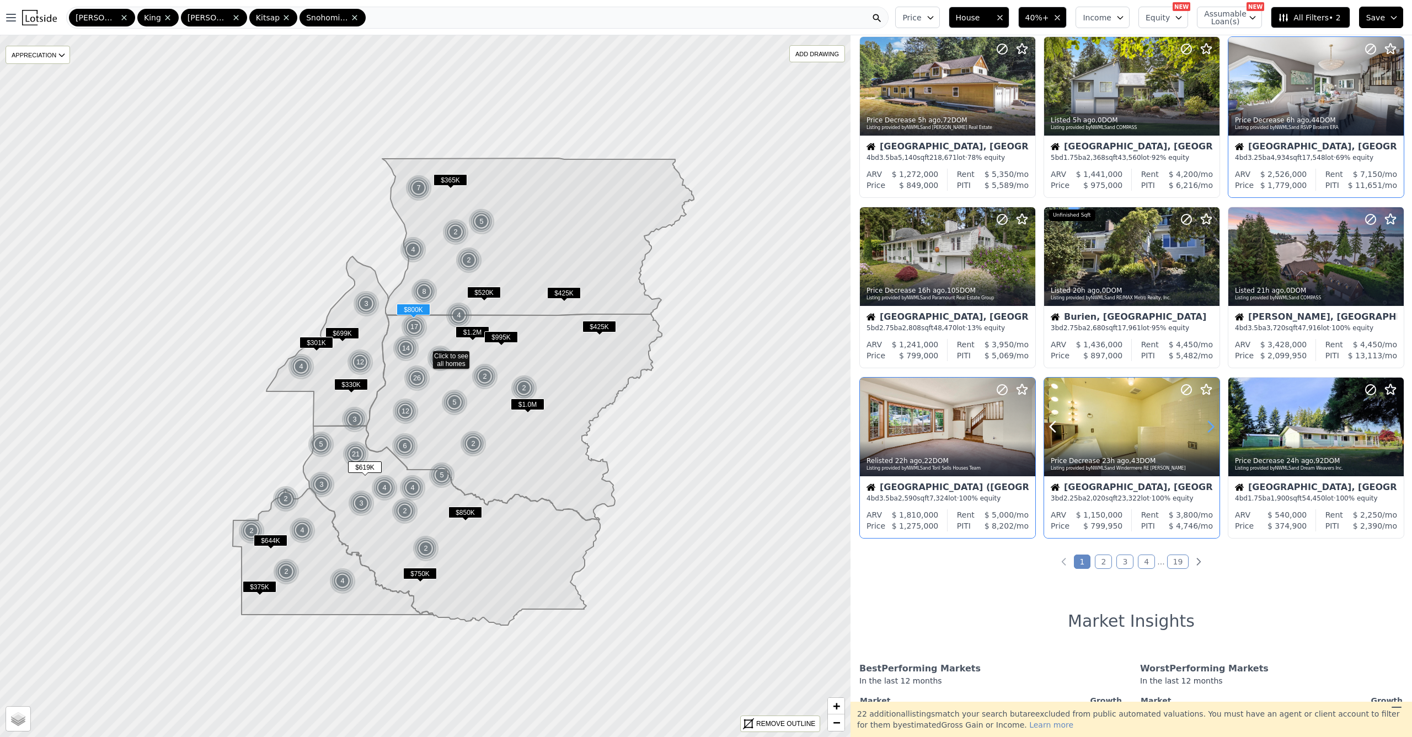
click at [1202, 428] on icon at bounding box center [1211, 427] width 18 height 18
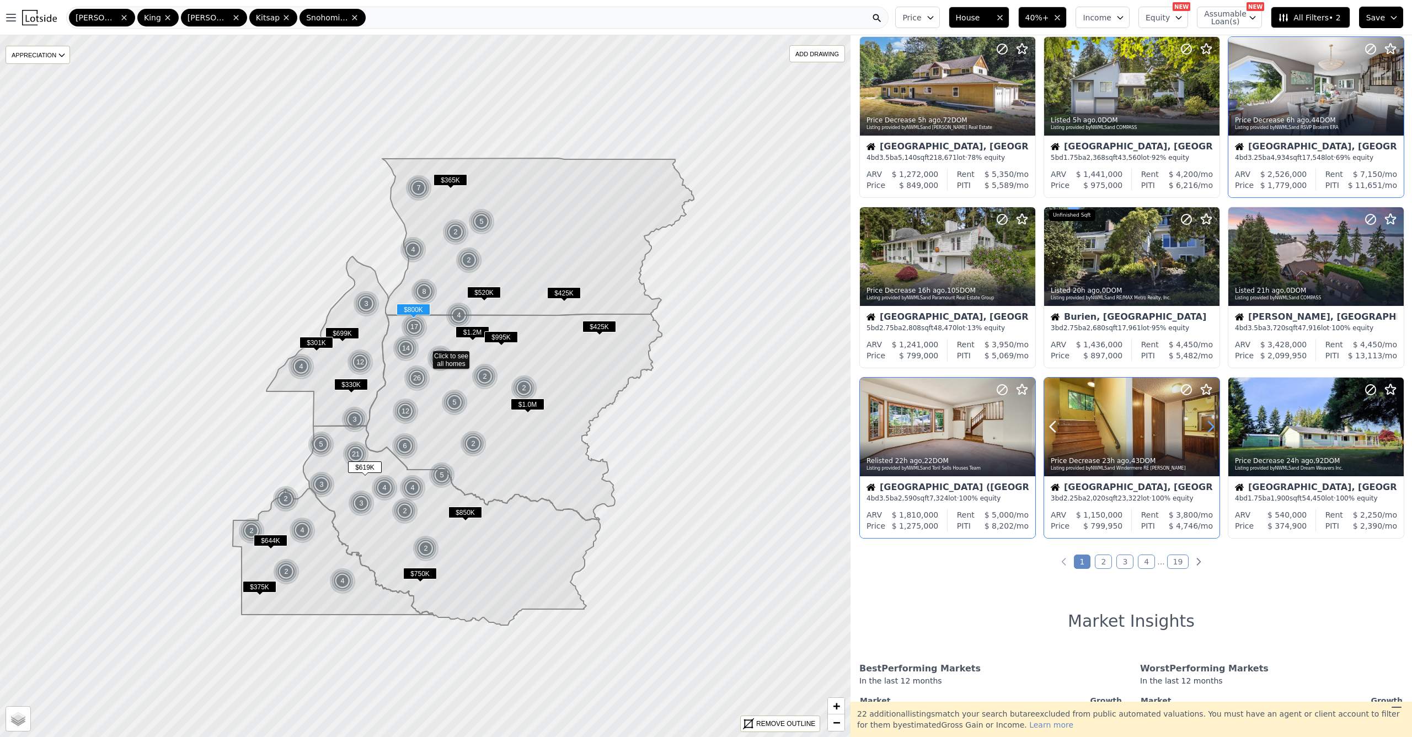
click at [1202, 428] on icon at bounding box center [1211, 427] width 18 height 18
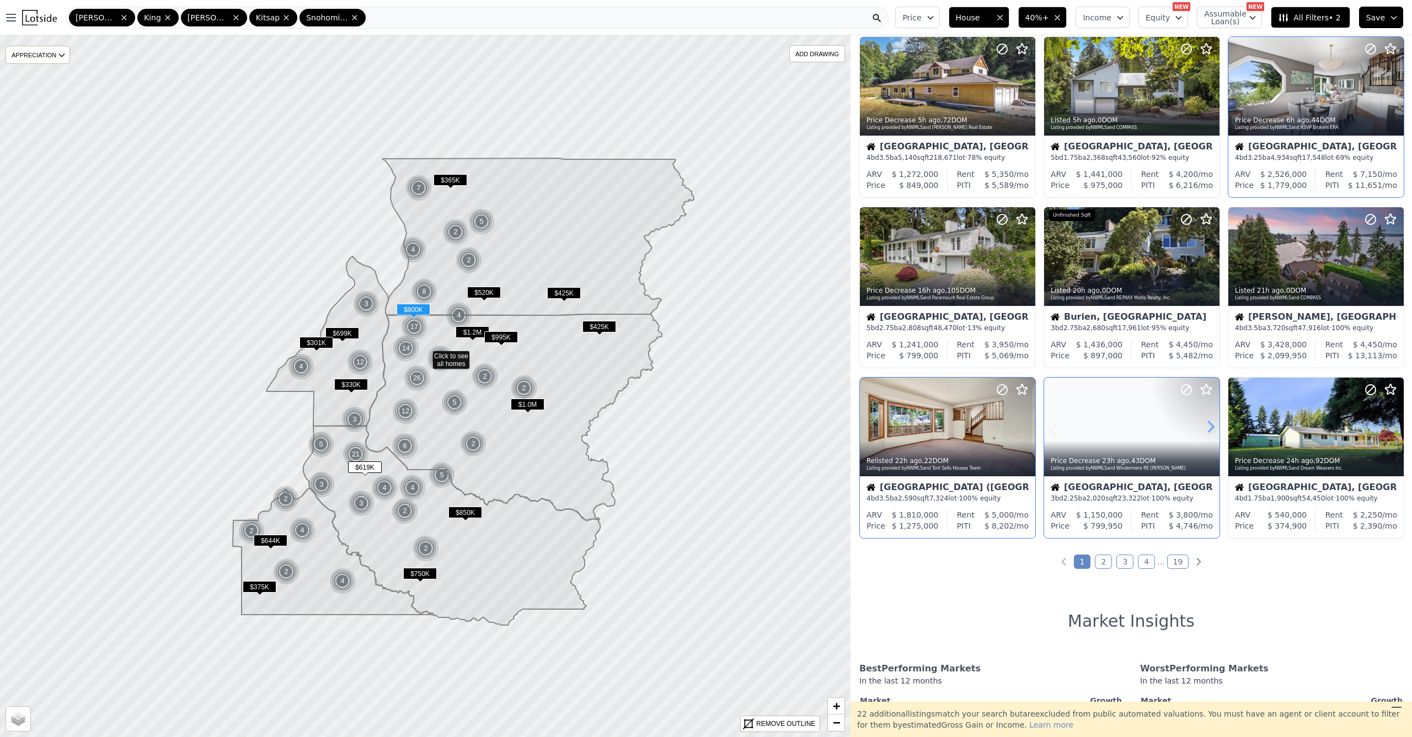
click at [1202, 428] on icon at bounding box center [1211, 427] width 18 height 18
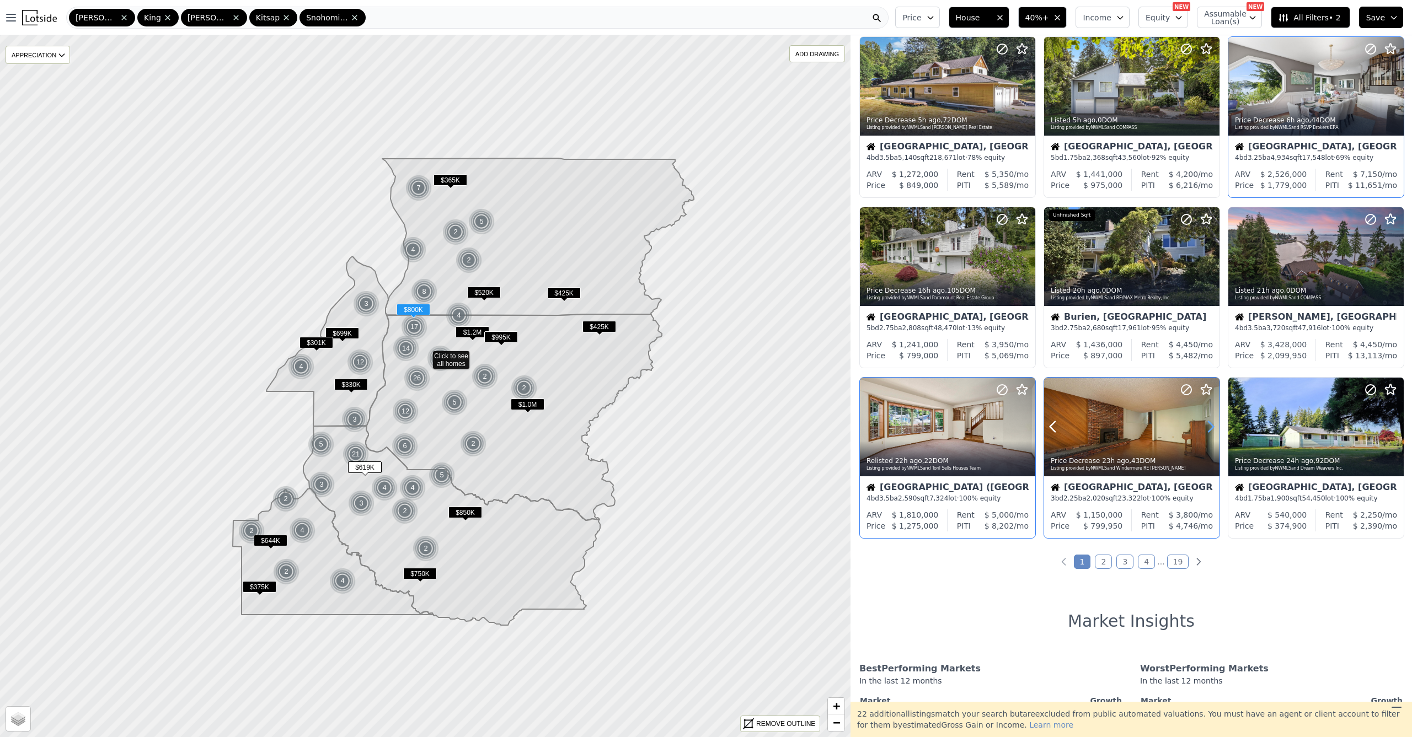
click at [1202, 428] on icon at bounding box center [1211, 427] width 18 height 18
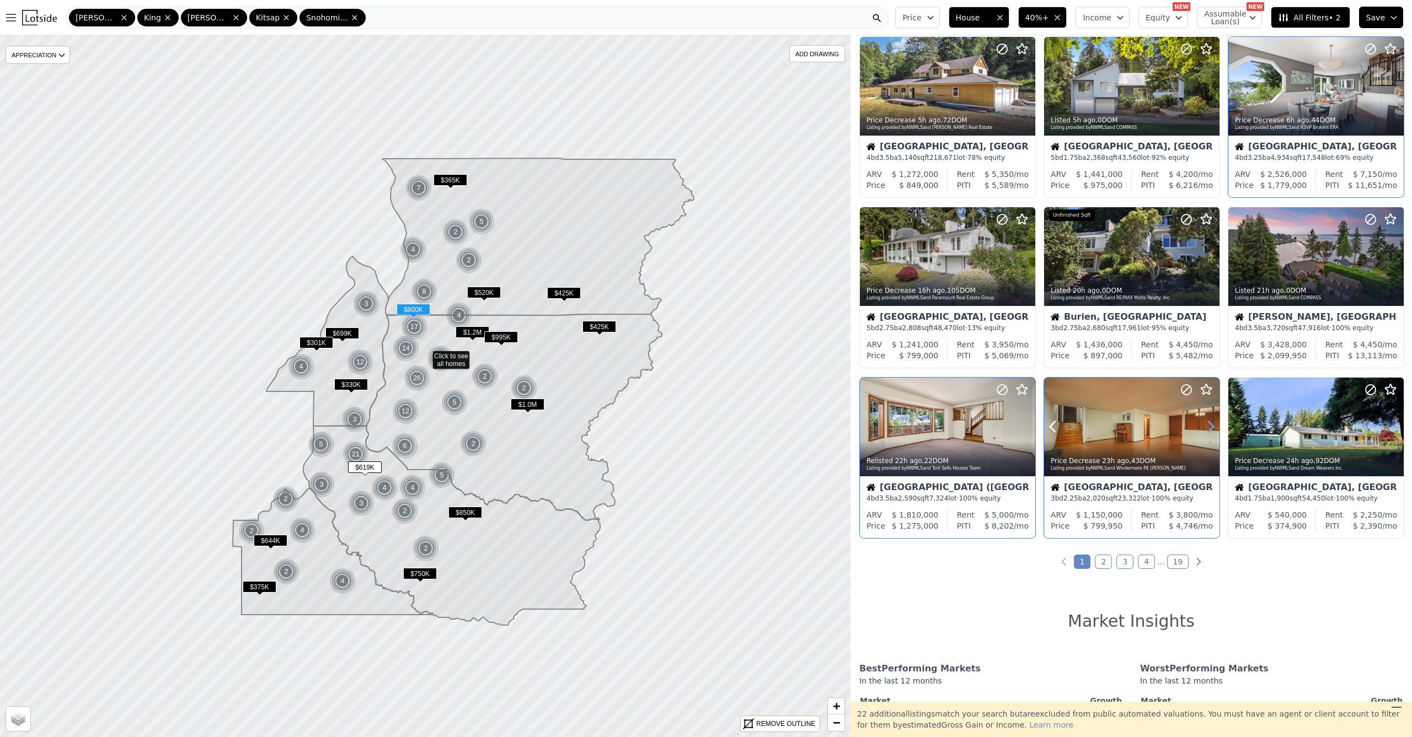
click at [1202, 430] on icon at bounding box center [1211, 427] width 18 height 18
click at [1202, 429] on icon at bounding box center [1211, 427] width 18 height 18
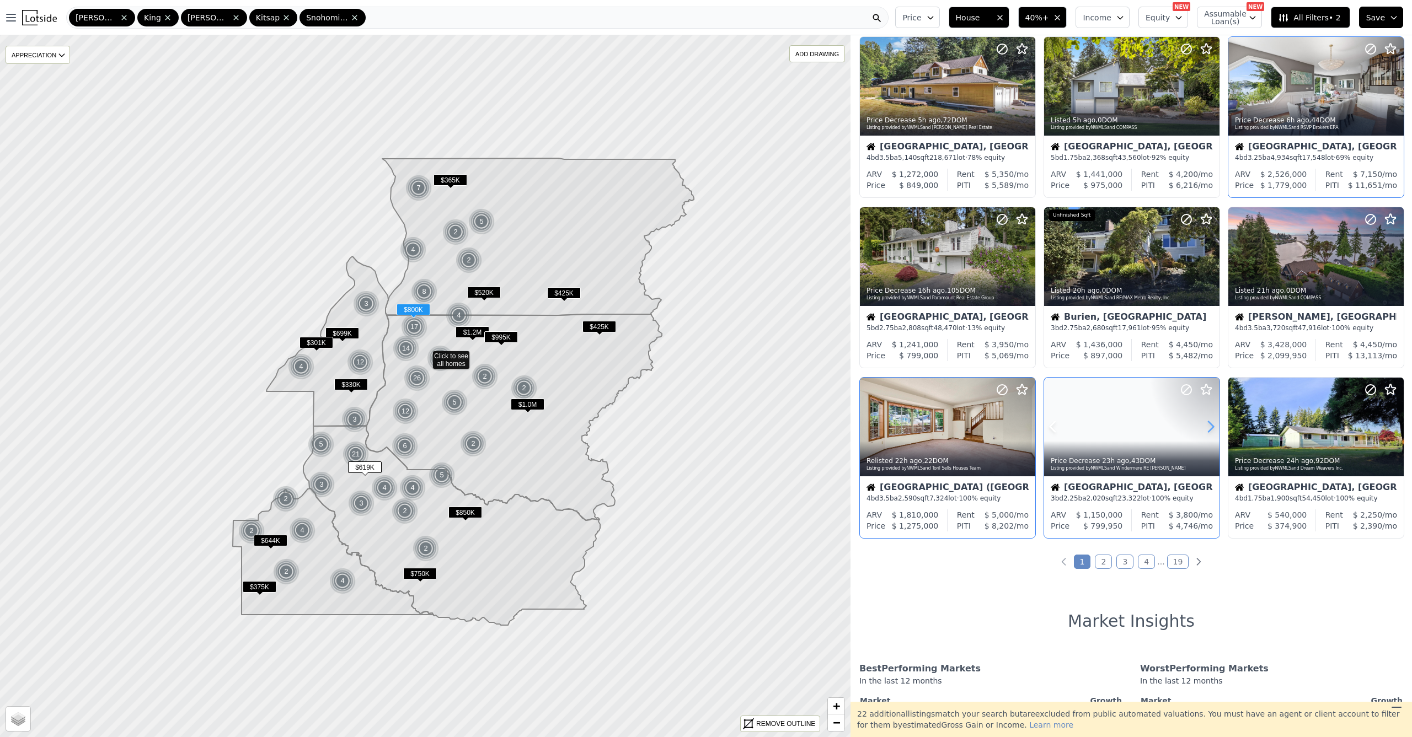
click at [1202, 428] on icon at bounding box center [1211, 427] width 18 height 18
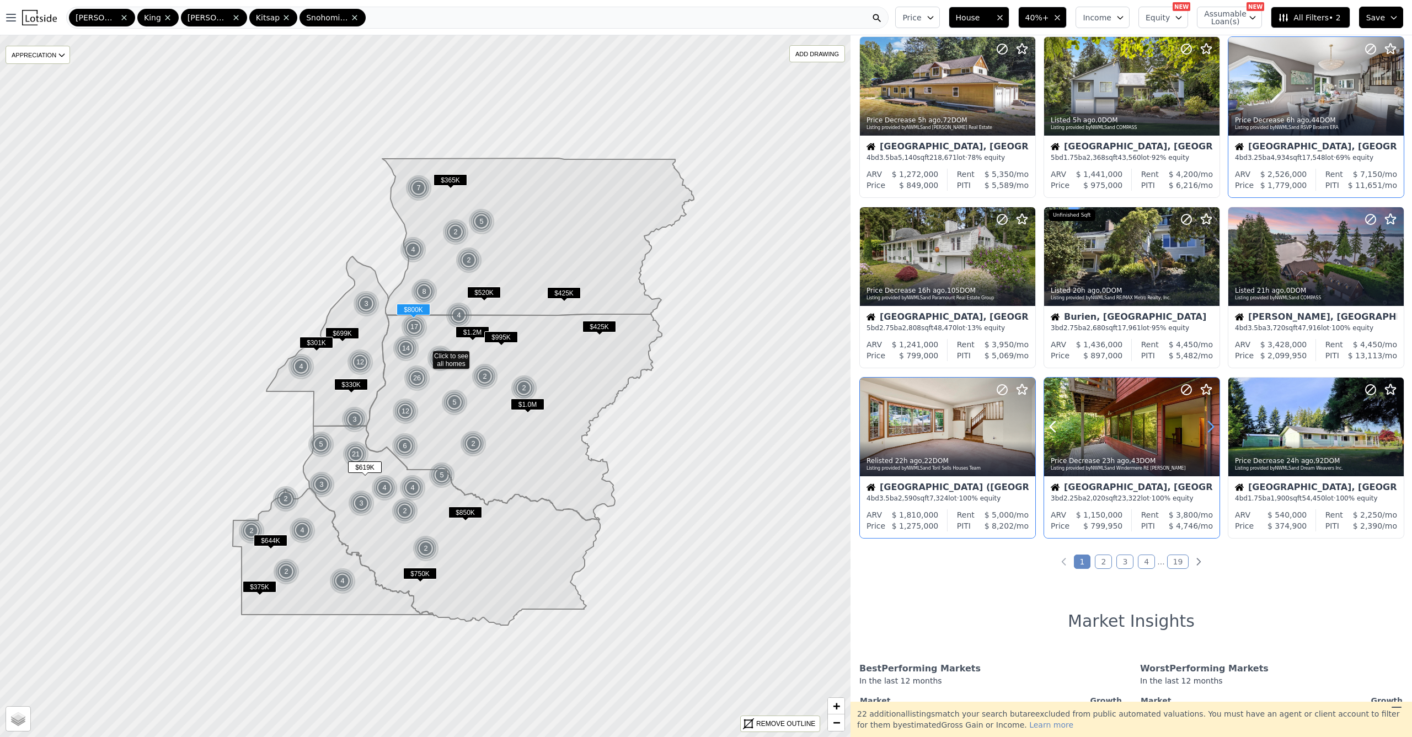
click at [1202, 428] on icon at bounding box center [1211, 427] width 18 height 18
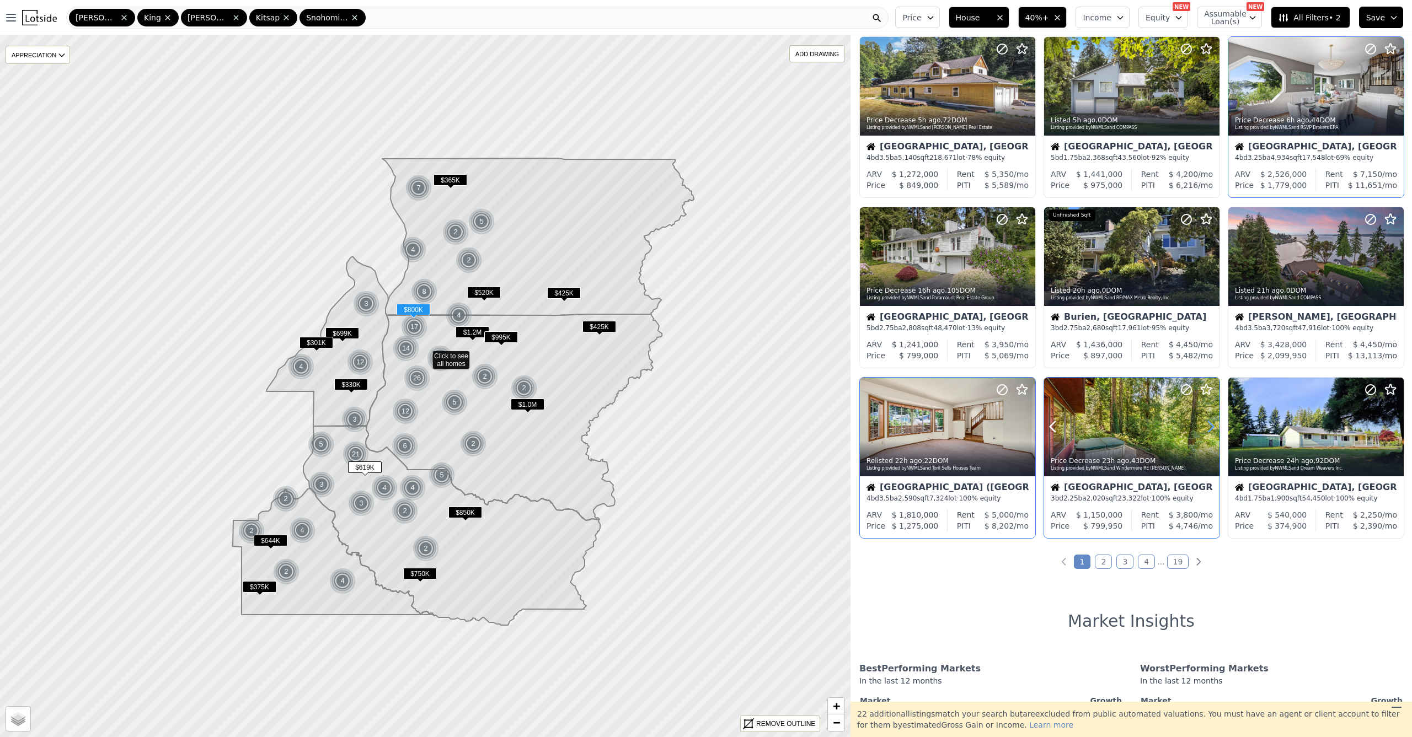
click at [1203, 428] on icon at bounding box center [1211, 427] width 18 height 18
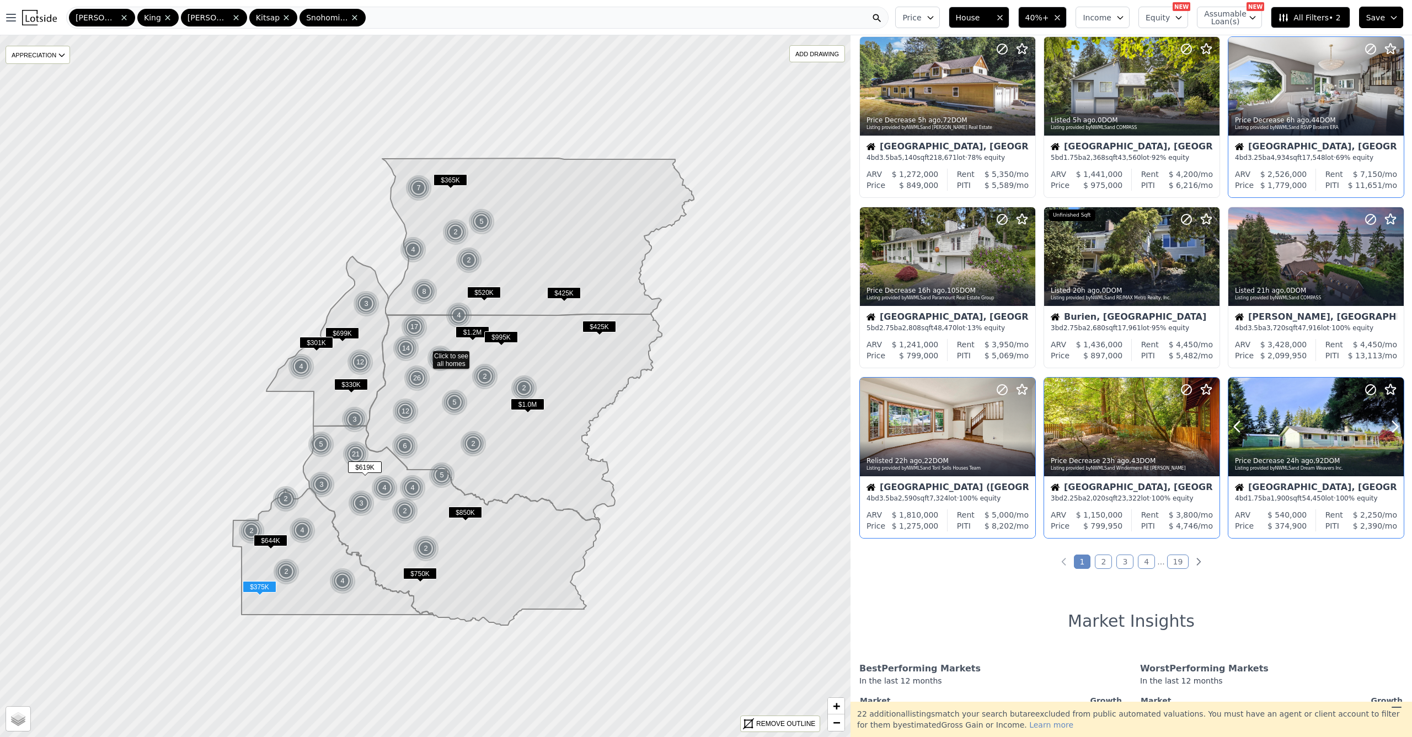
scroll to position [201, 0]
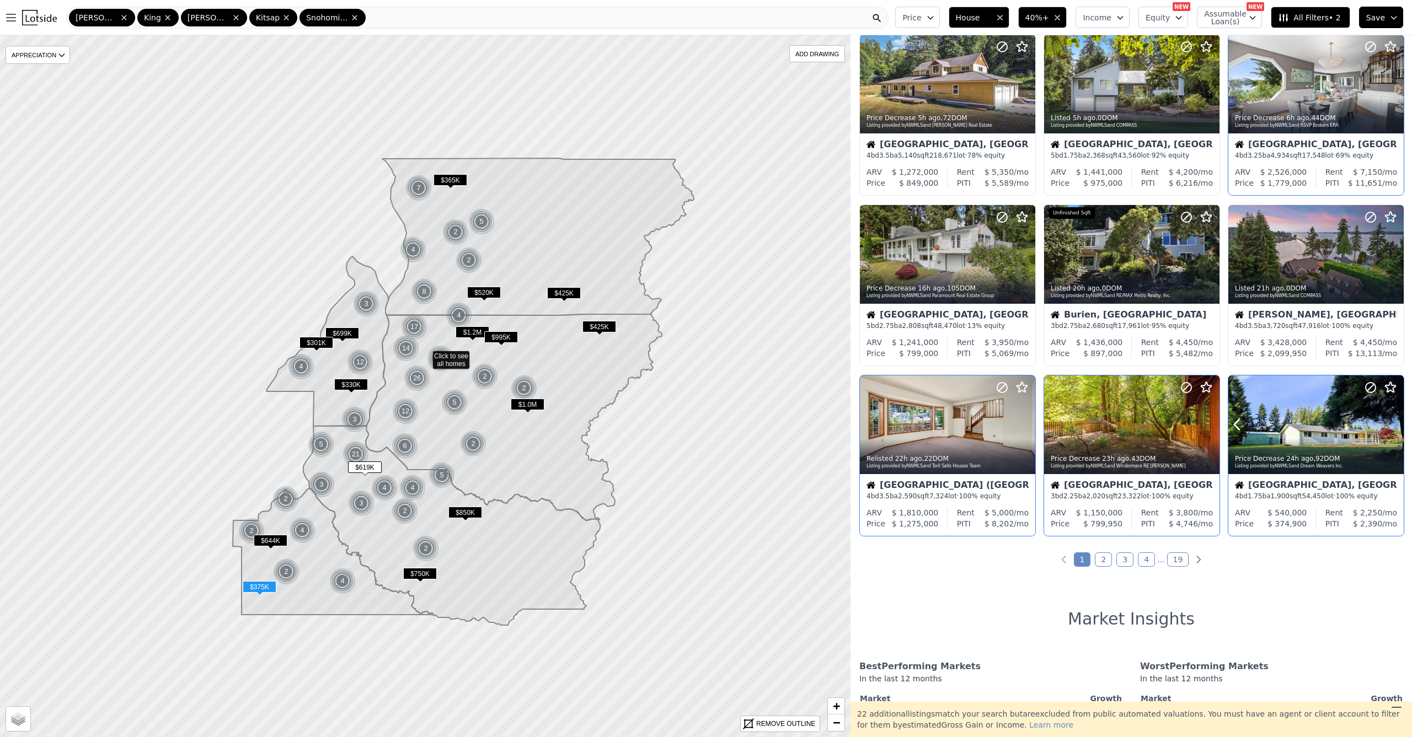
click at [1386, 432] on icon at bounding box center [1395, 425] width 18 height 18
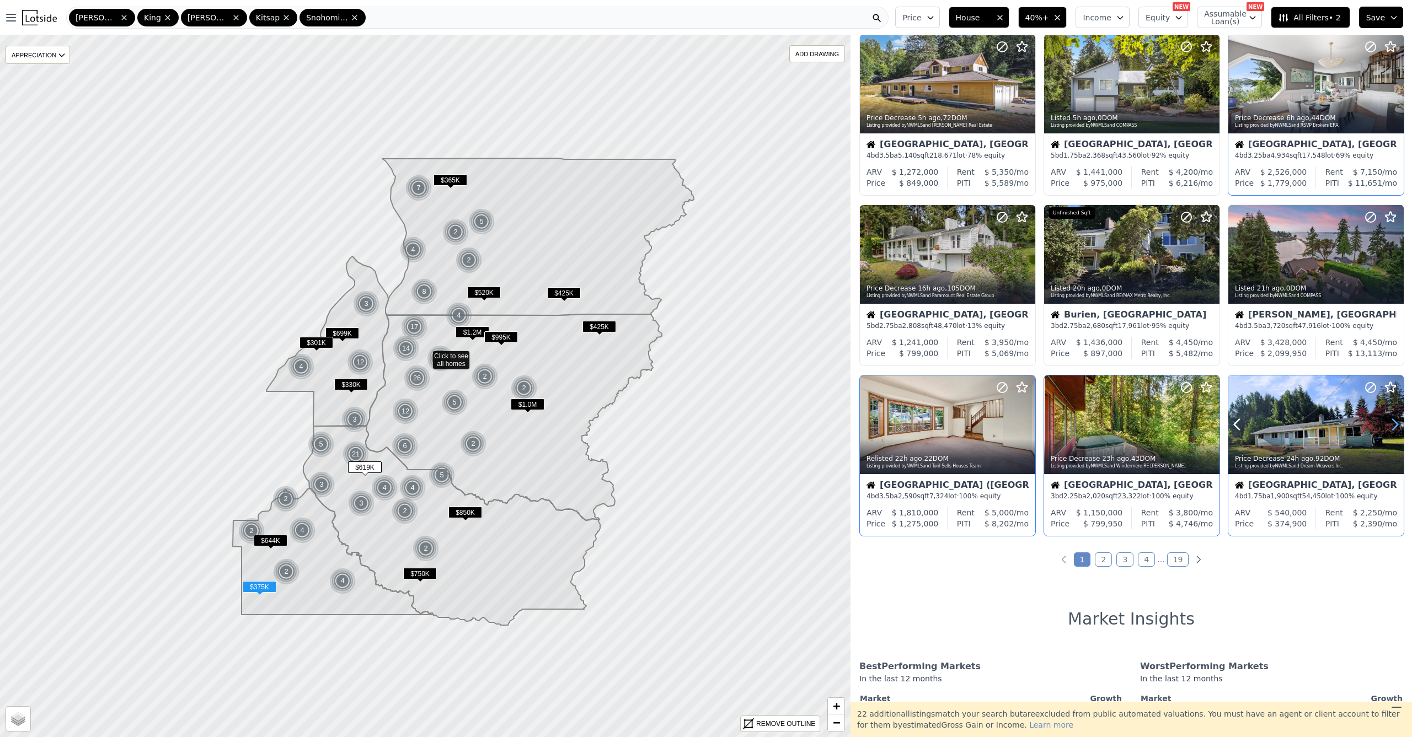
click at [1386, 430] on icon at bounding box center [1395, 425] width 18 height 18
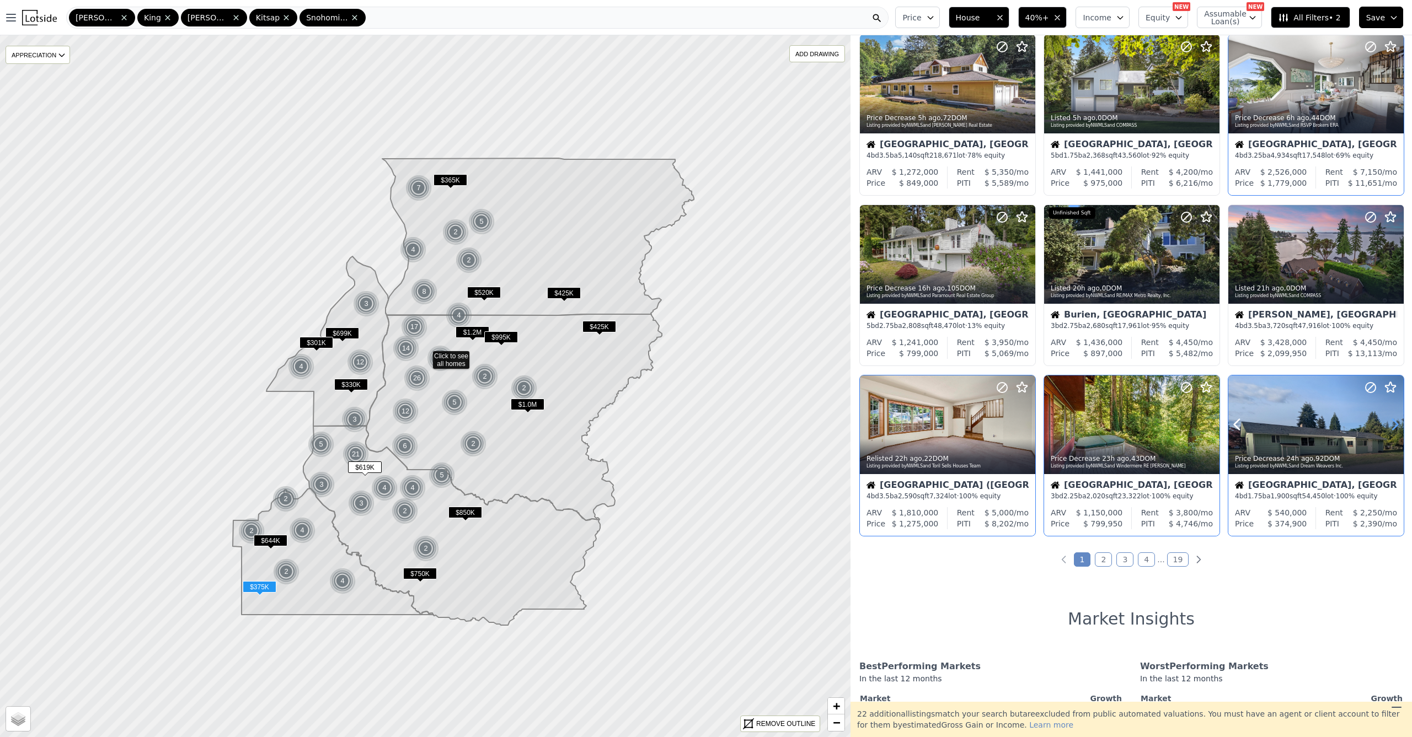
click at [1386, 428] on icon at bounding box center [1395, 425] width 18 height 18
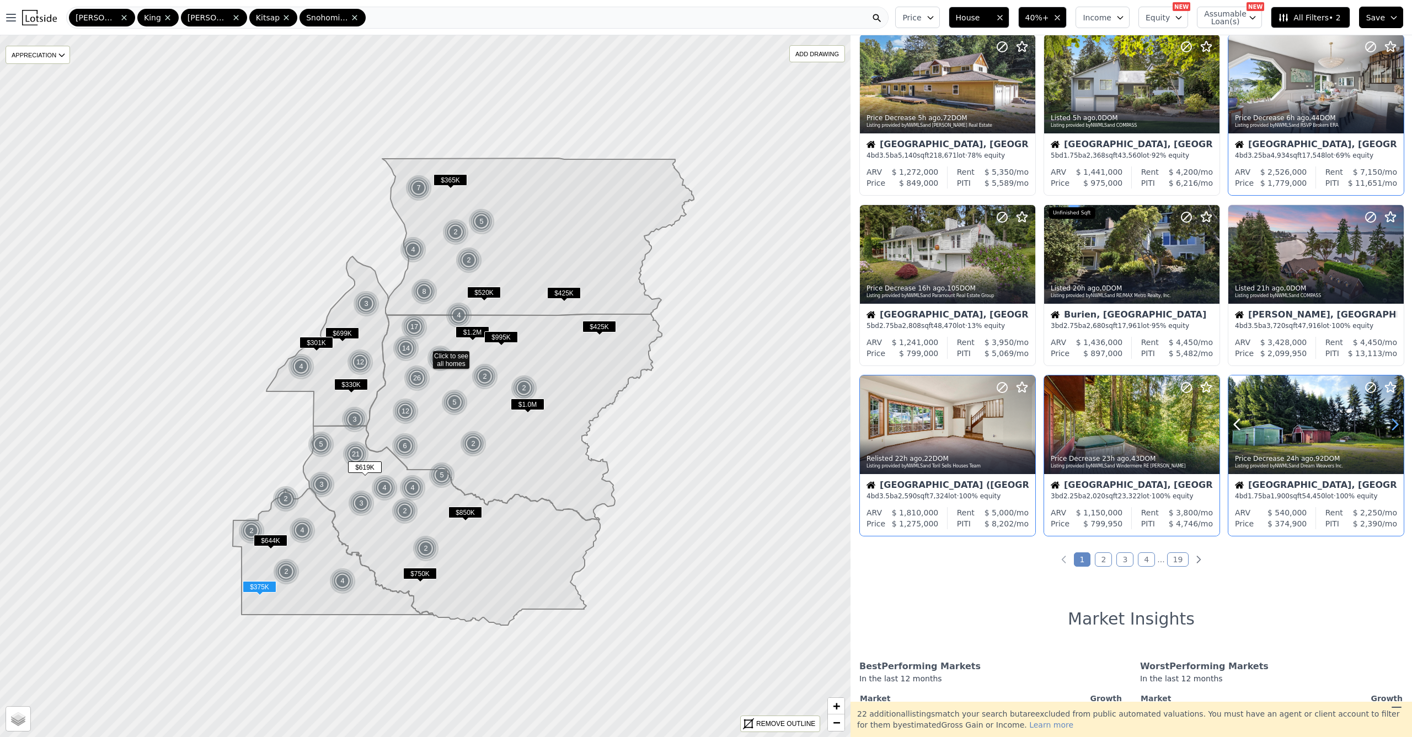
click at [1386, 428] on icon at bounding box center [1395, 425] width 18 height 18
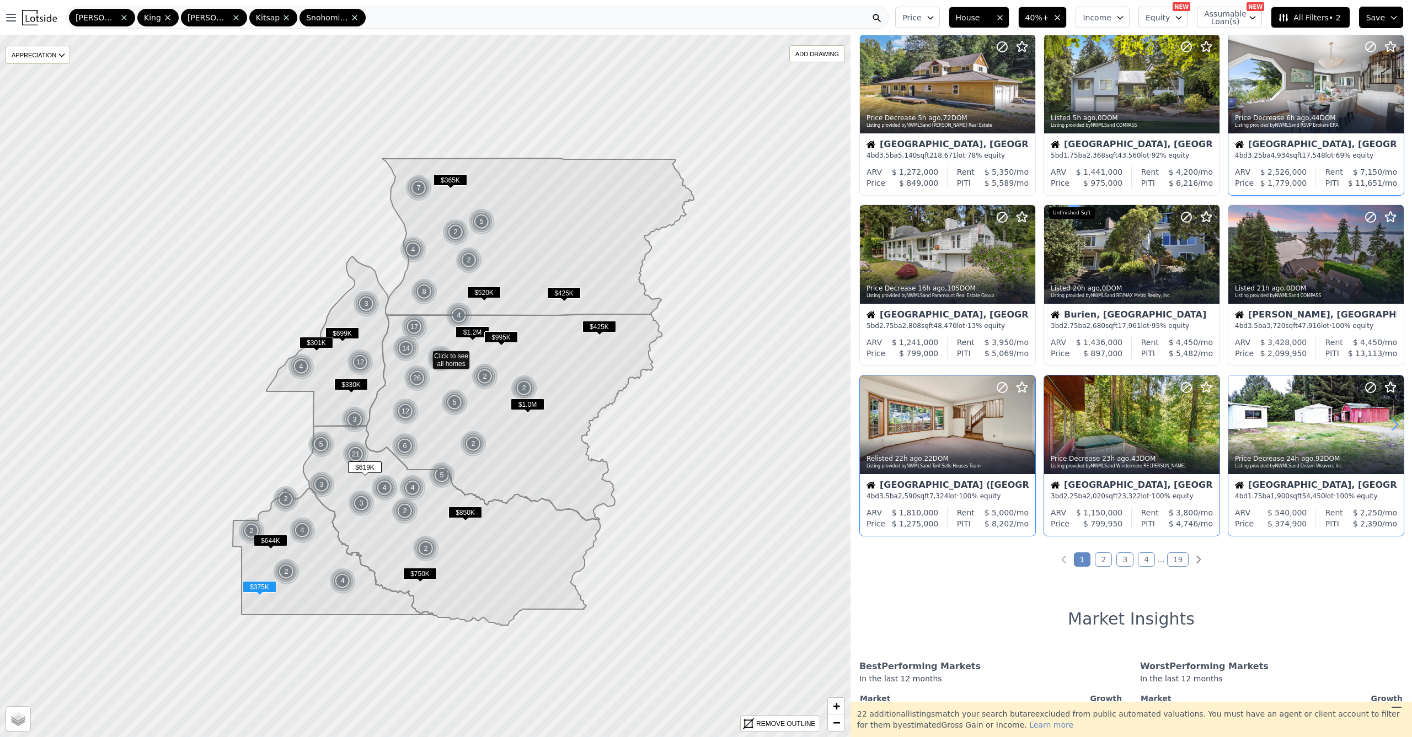
click at [1386, 430] on icon at bounding box center [1395, 425] width 18 height 18
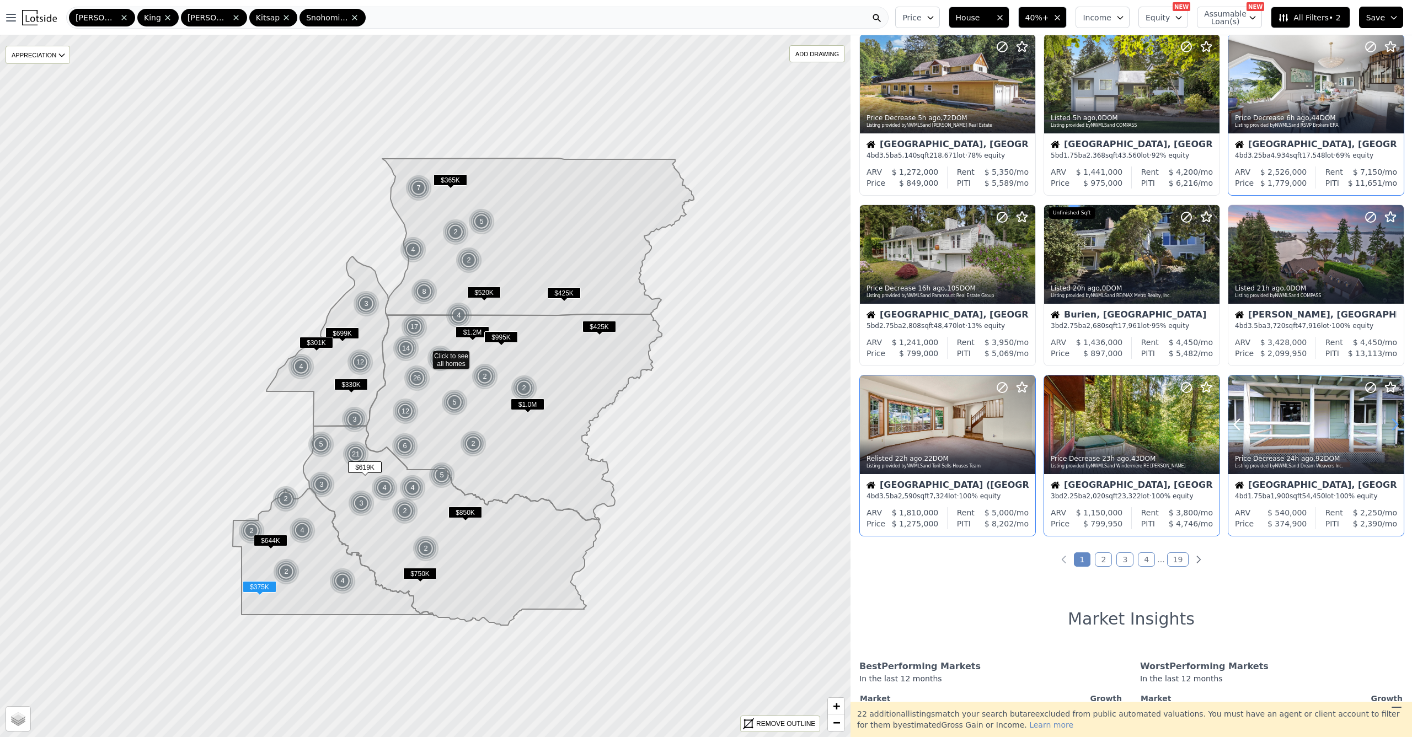
click at [1386, 430] on icon at bounding box center [1395, 425] width 18 height 18
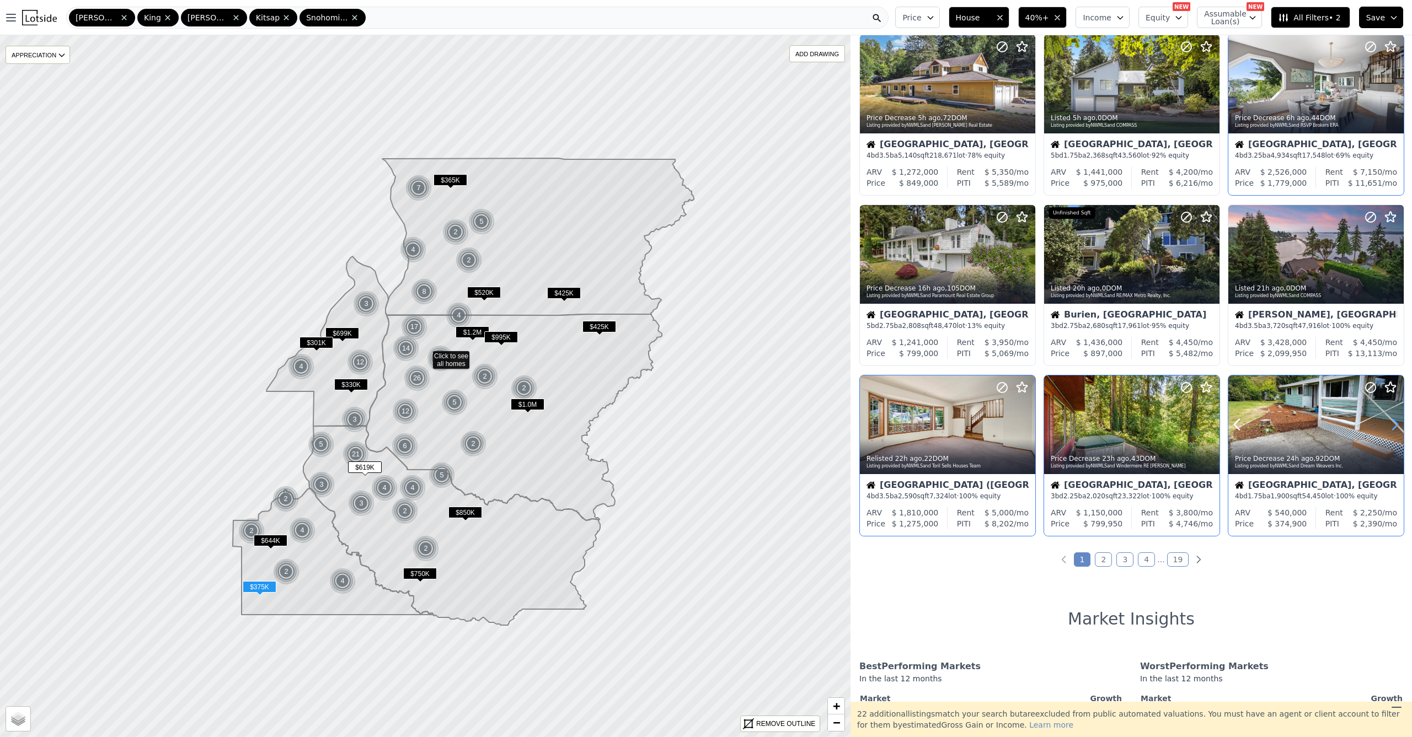
click at [1386, 430] on icon at bounding box center [1395, 425] width 18 height 18
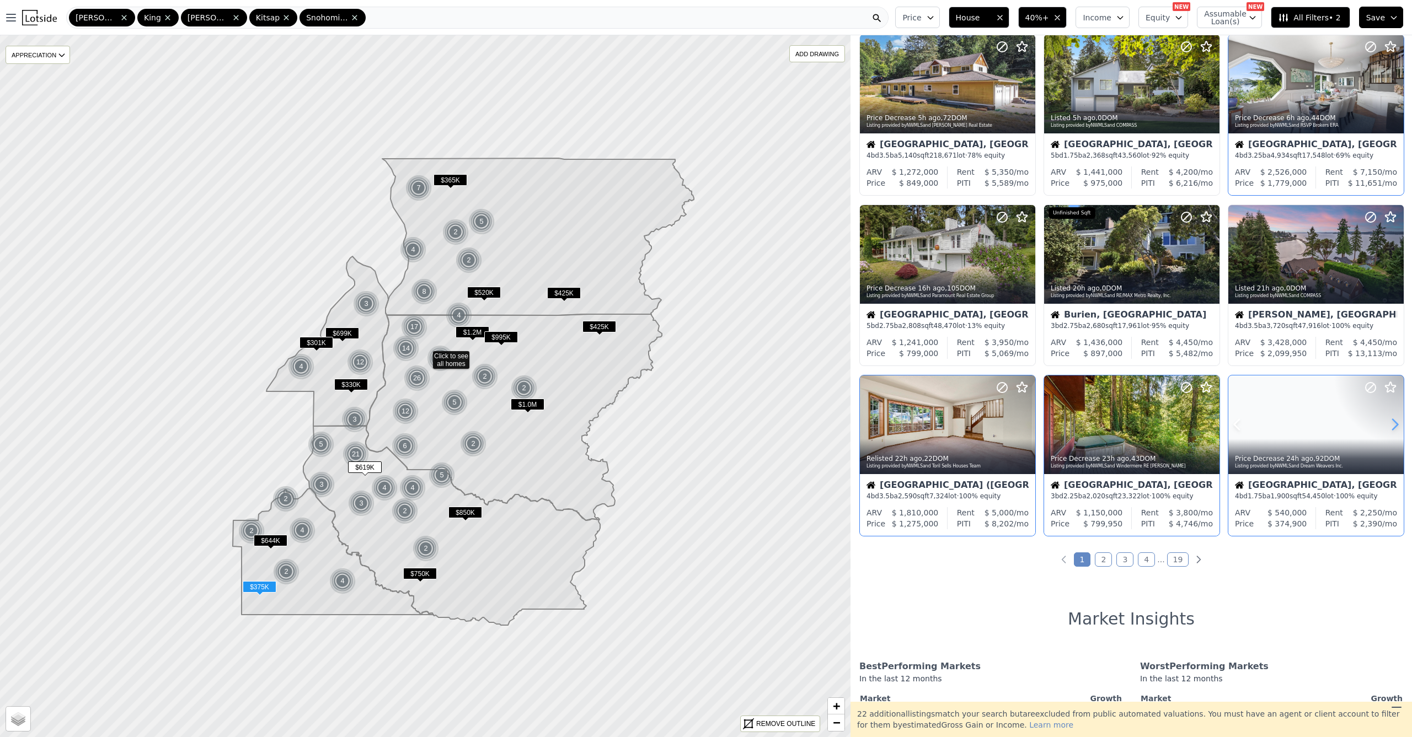
click at [1386, 430] on icon at bounding box center [1395, 425] width 18 height 18
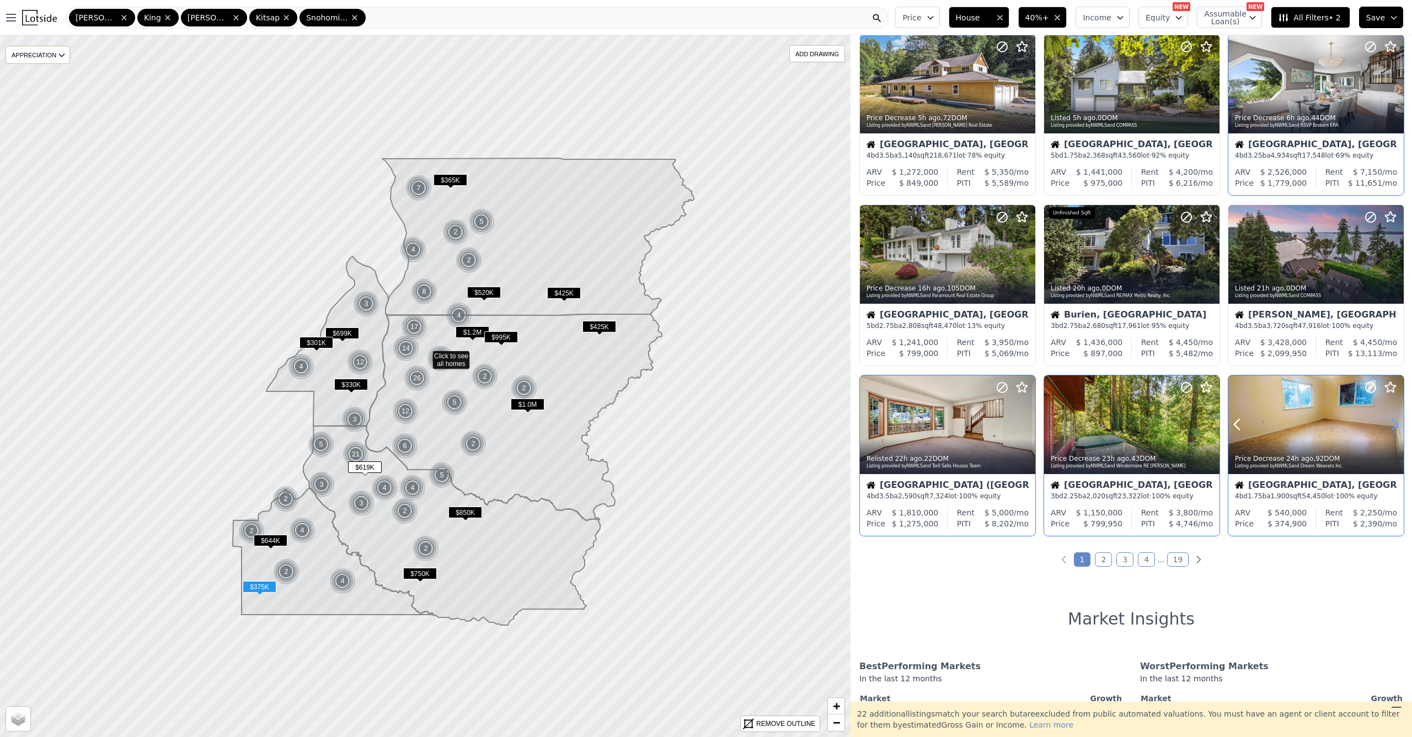
click at [1386, 430] on icon at bounding box center [1395, 425] width 18 height 18
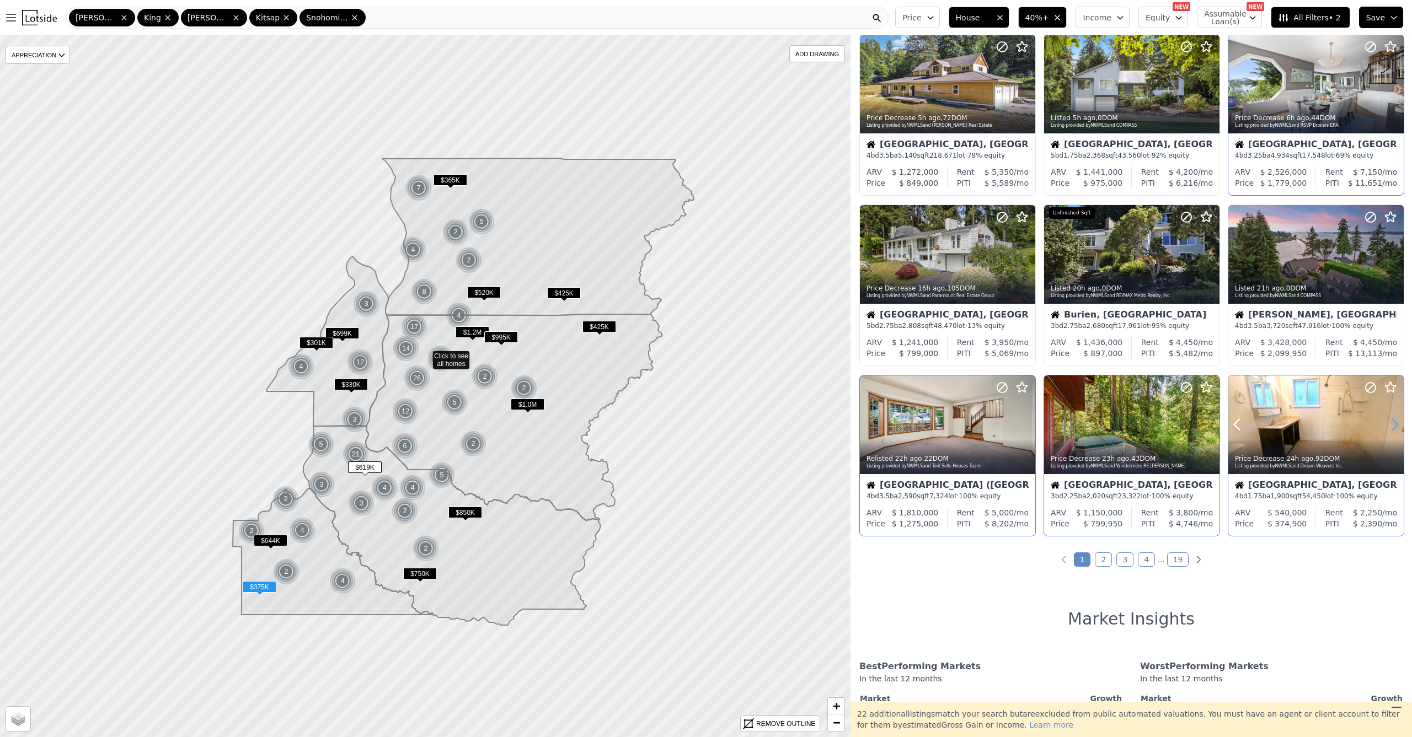
click at [1386, 430] on icon at bounding box center [1395, 425] width 18 height 18
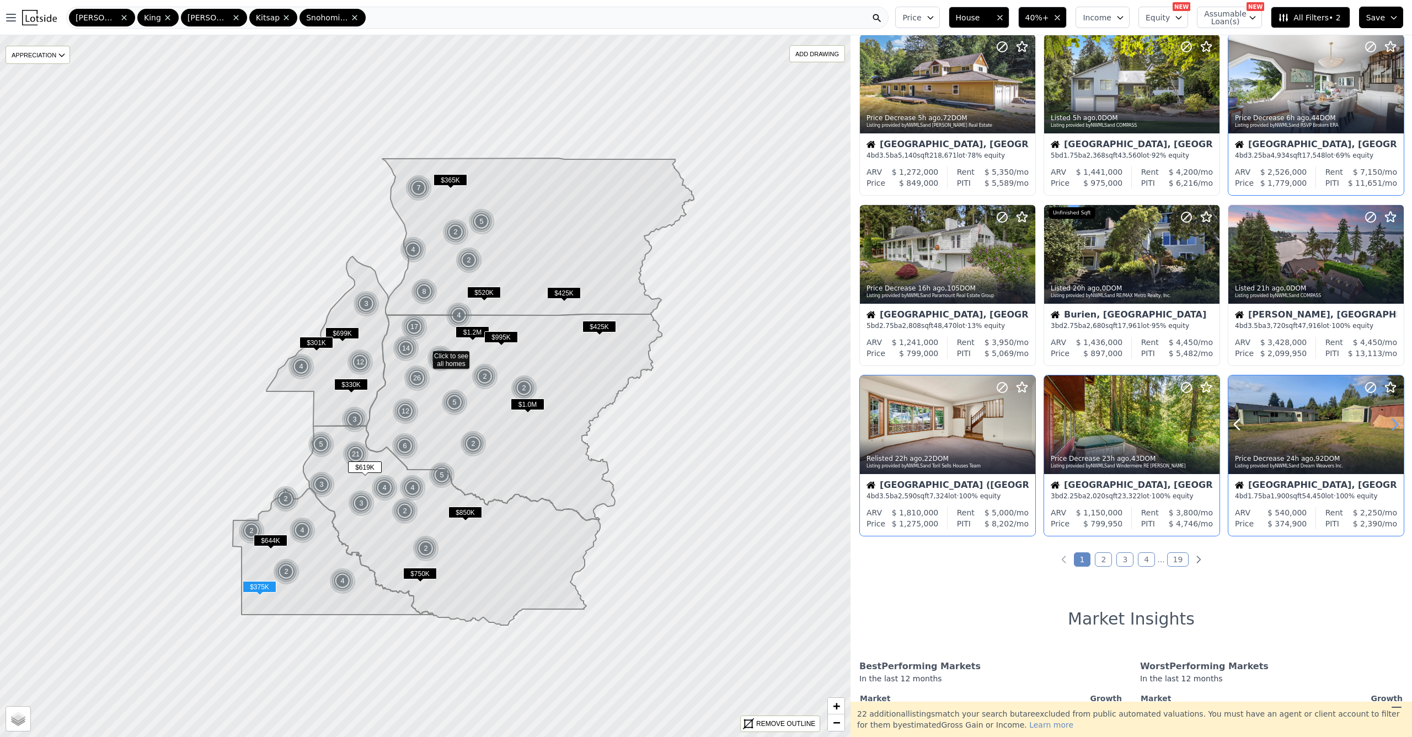
click at [1386, 431] on icon at bounding box center [1395, 425] width 18 height 18
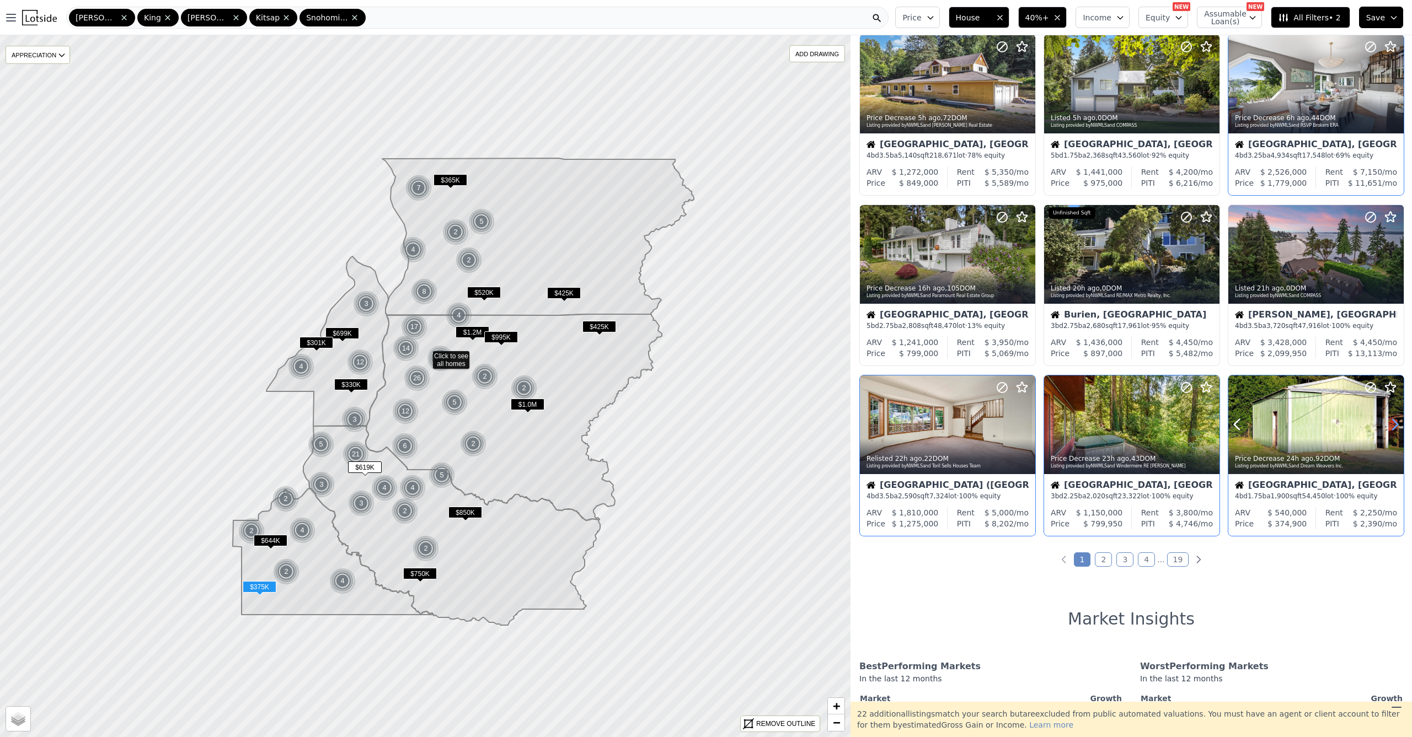
click at [1386, 431] on icon at bounding box center [1395, 425] width 18 height 18
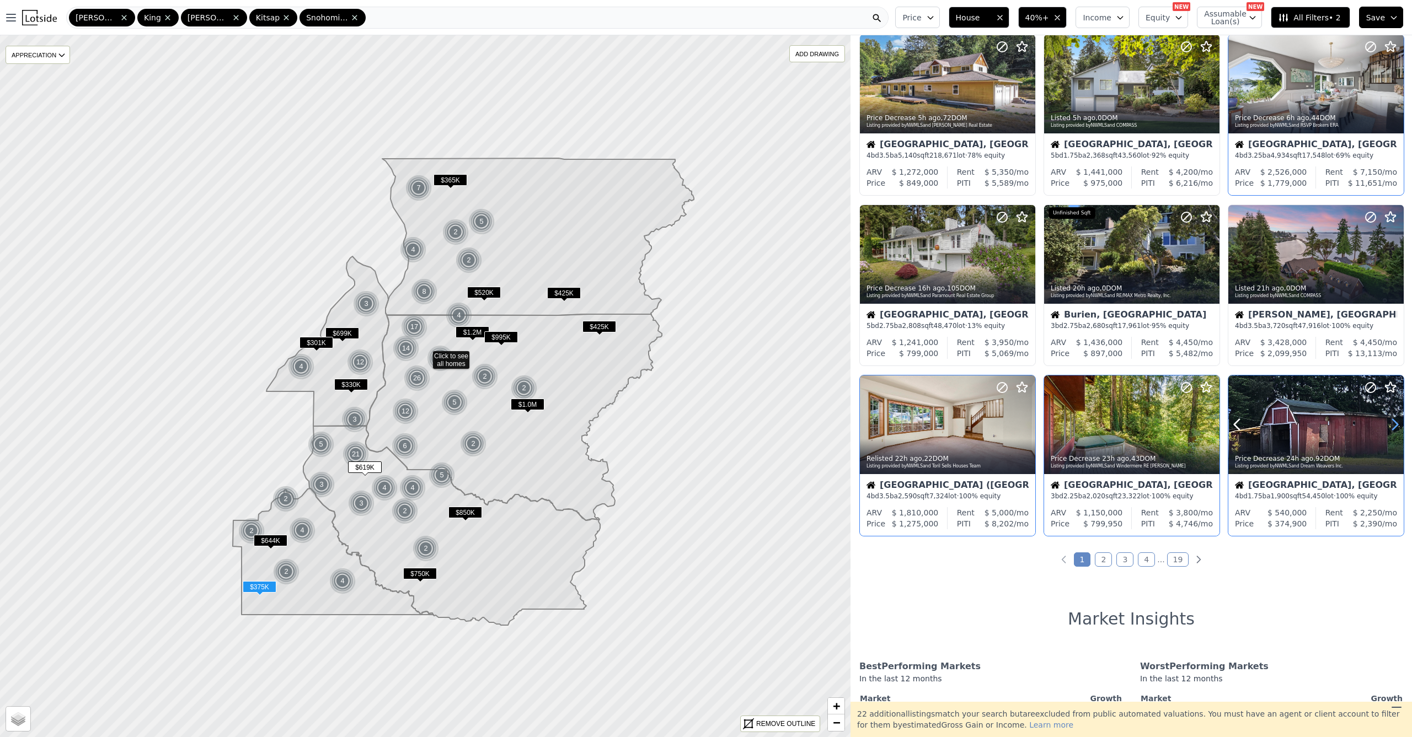
click at [1386, 431] on icon at bounding box center [1395, 425] width 18 height 18
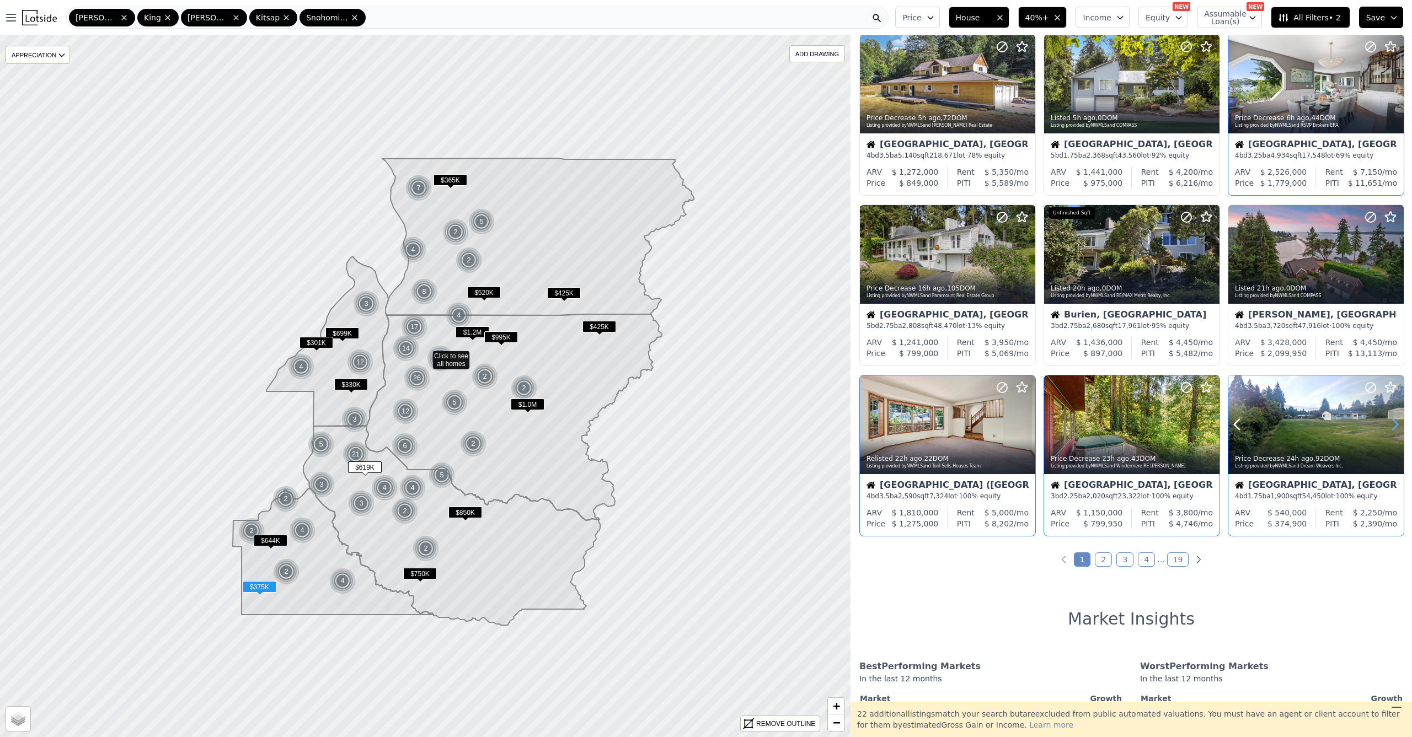
click at [1386, 431] on icon at bounding box center [1395, 425] width 18 height 18
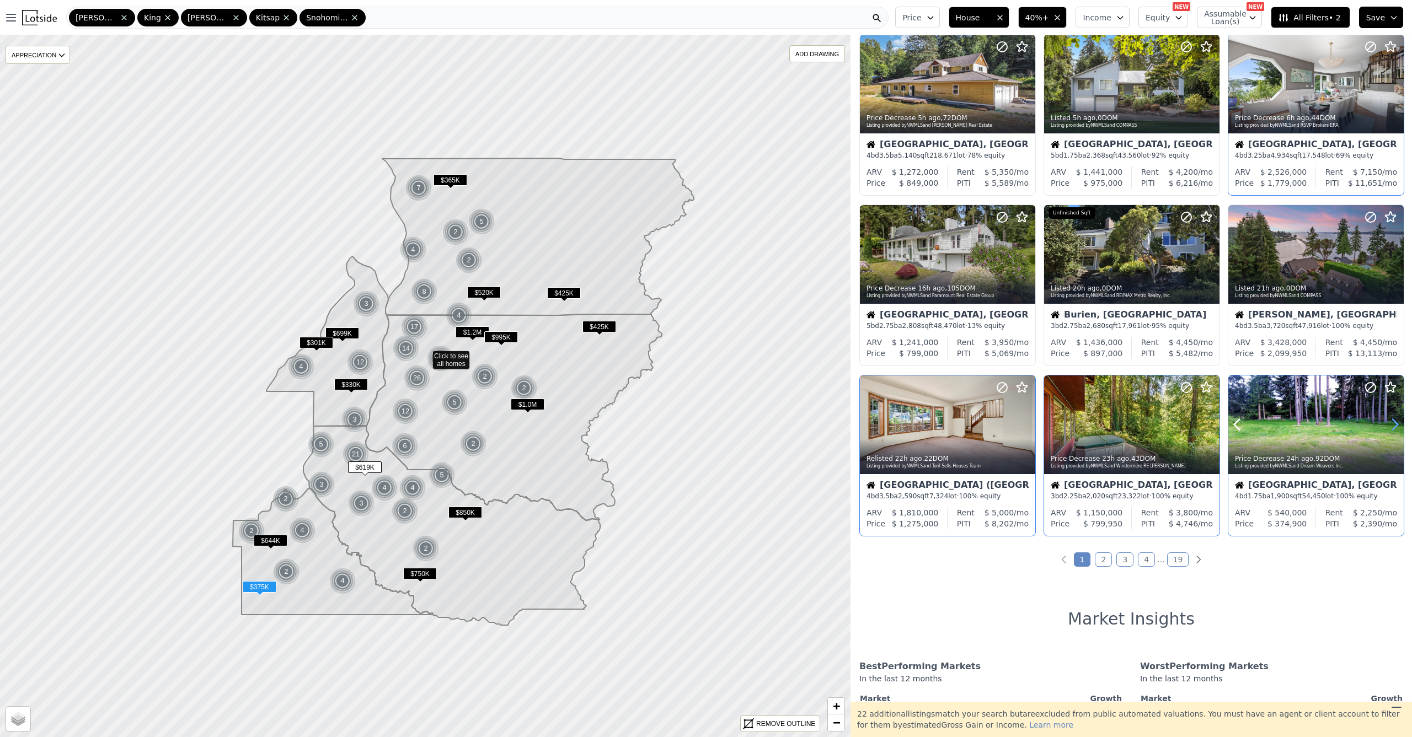
click at [1386, 432] on icon at bounding box center [1395, 425] width 18 height 18
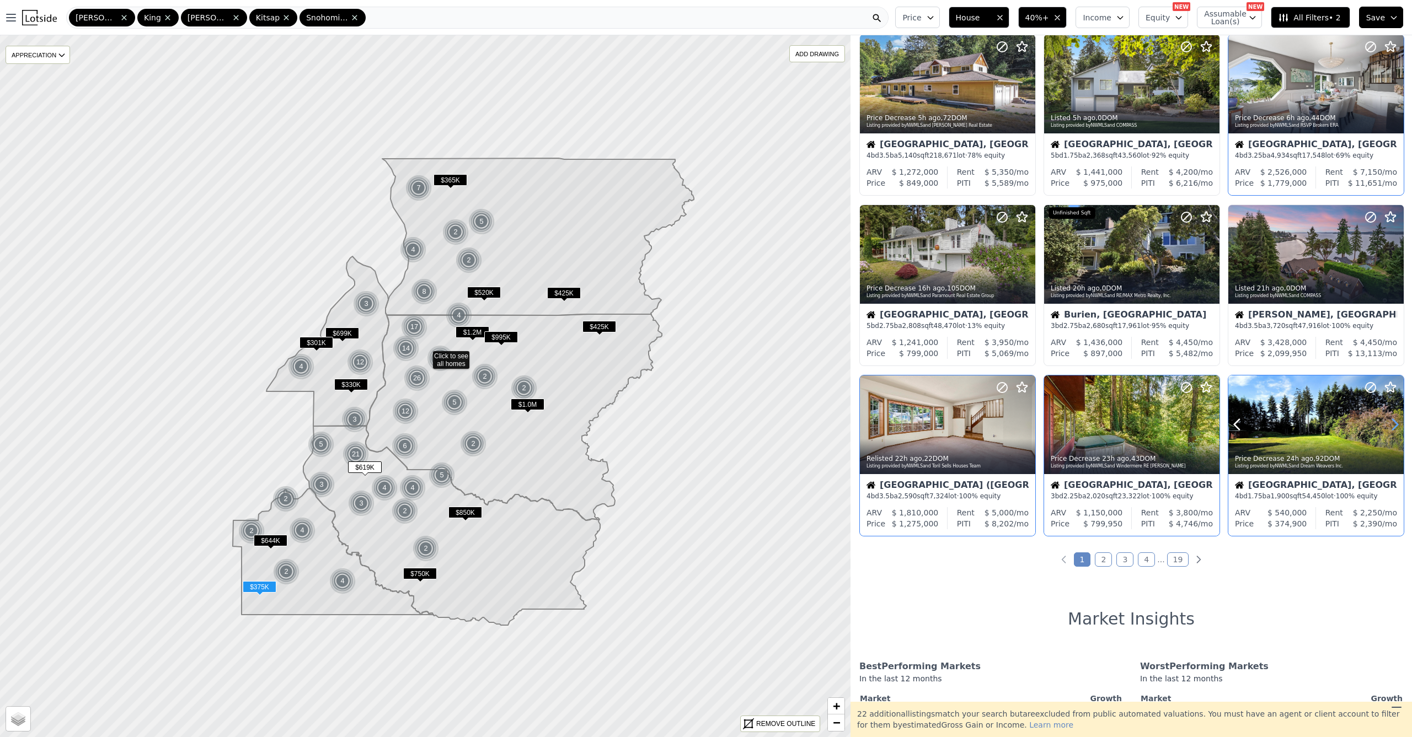
click at [1386, 432] on icon at bounding box center [1395, 425] width 18 height 18
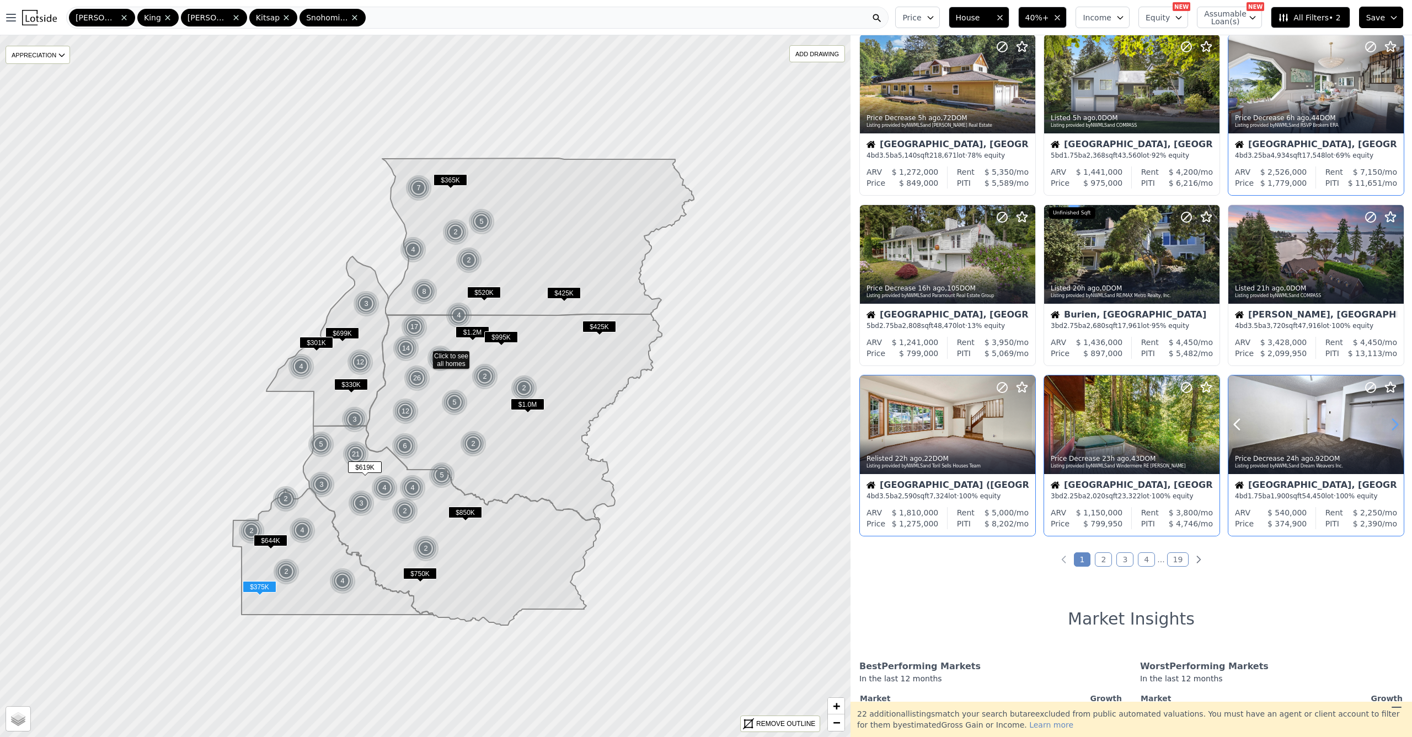
click at [1386, 432] on icon at bounding box center [1395, 425] width 18 height 18
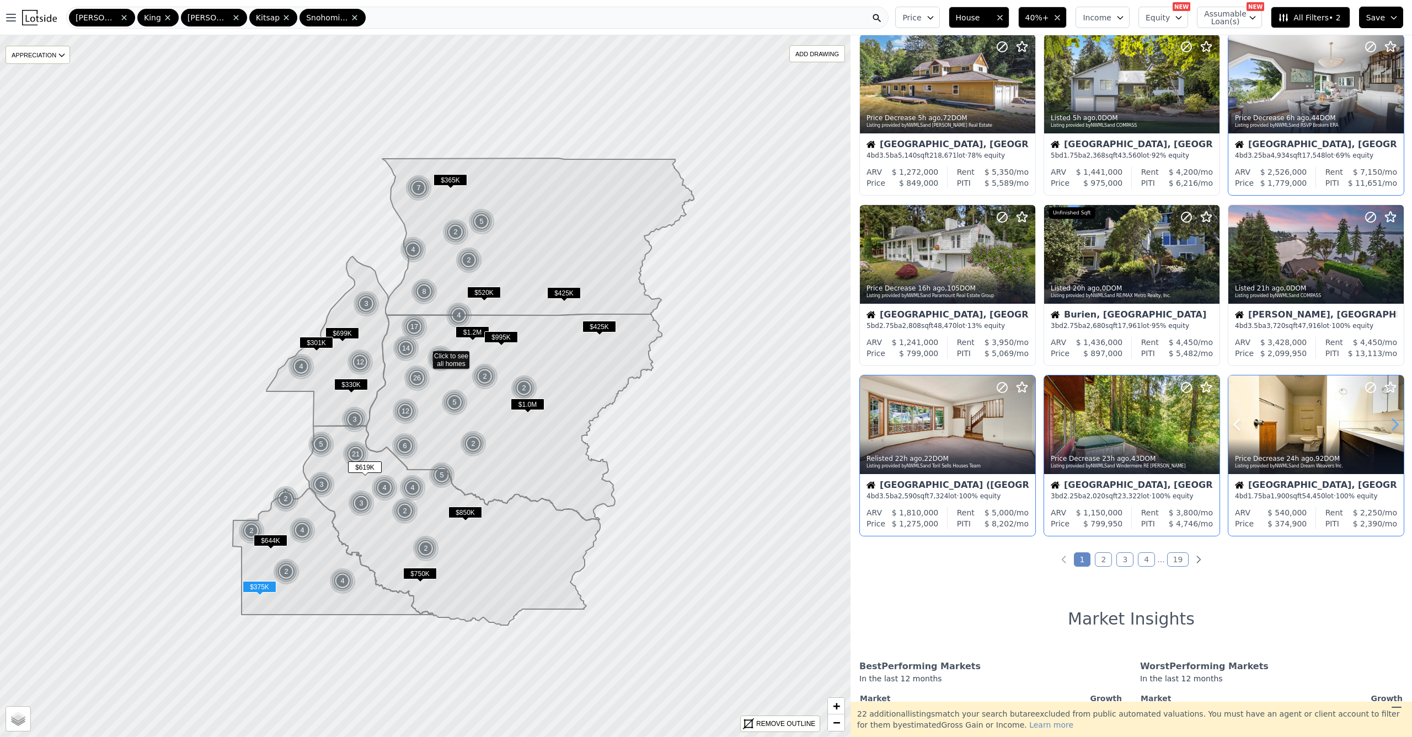
click at [1386, 432] on icon at bounding box center [1395, 425] width 18 height 18
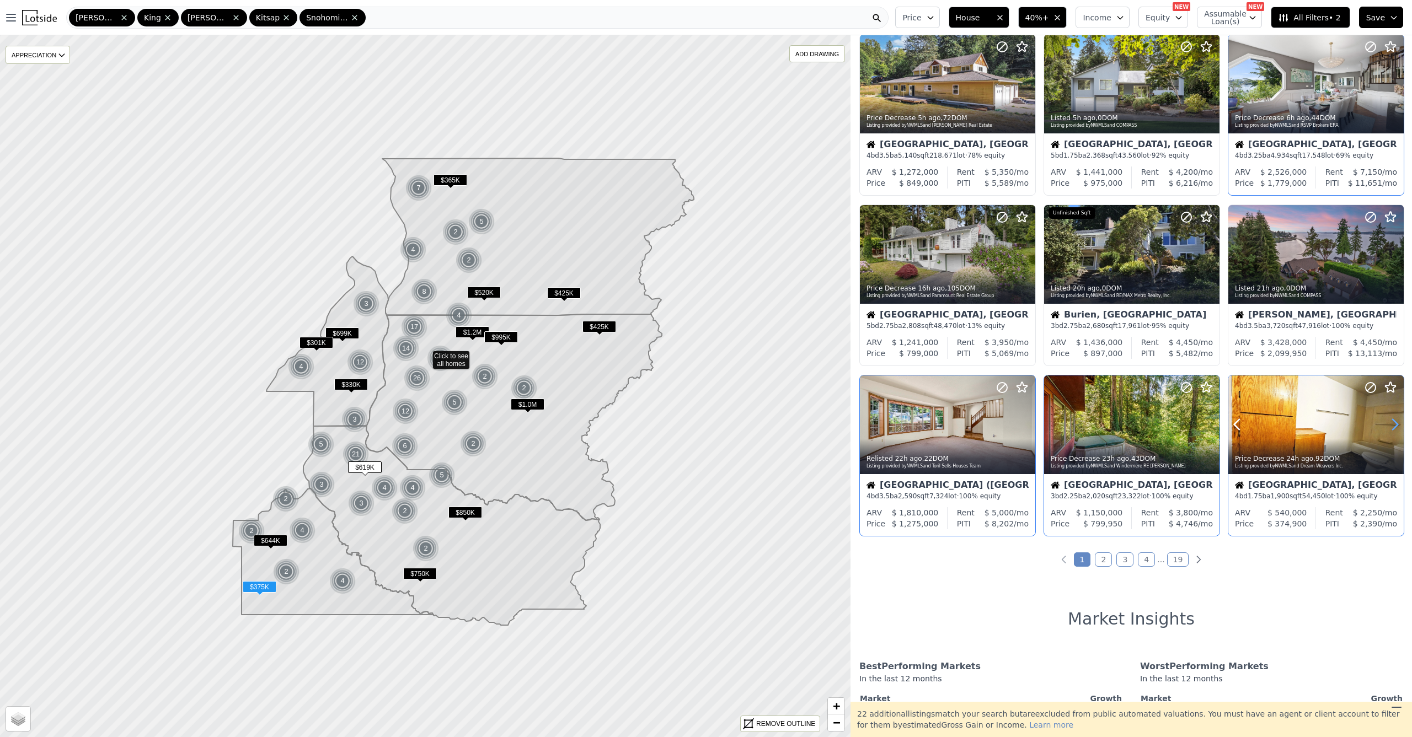
click at [1386, 432] on icon at bounding box center [1395, 425] width 18 height 18
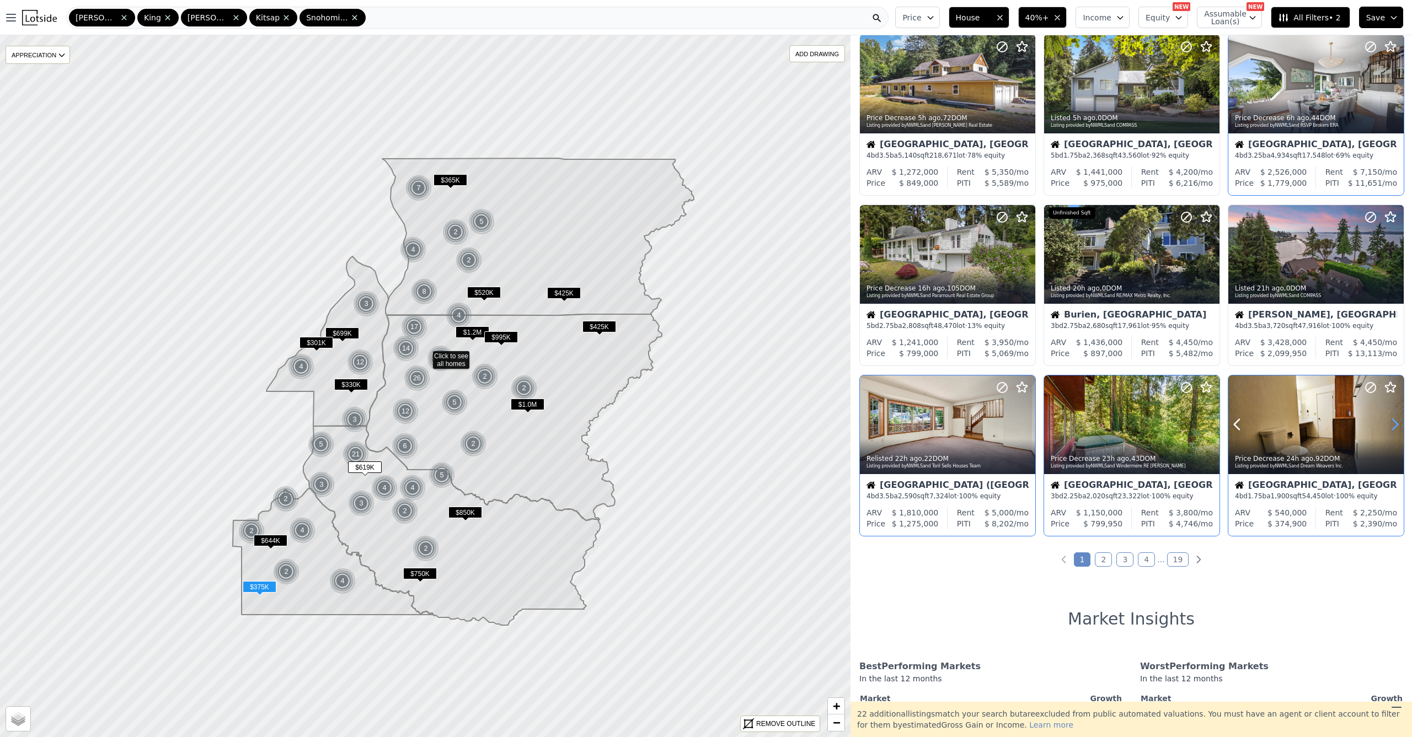
click at [1386, 432] on icon at bounding box center [1395, 425] width 18 height 18
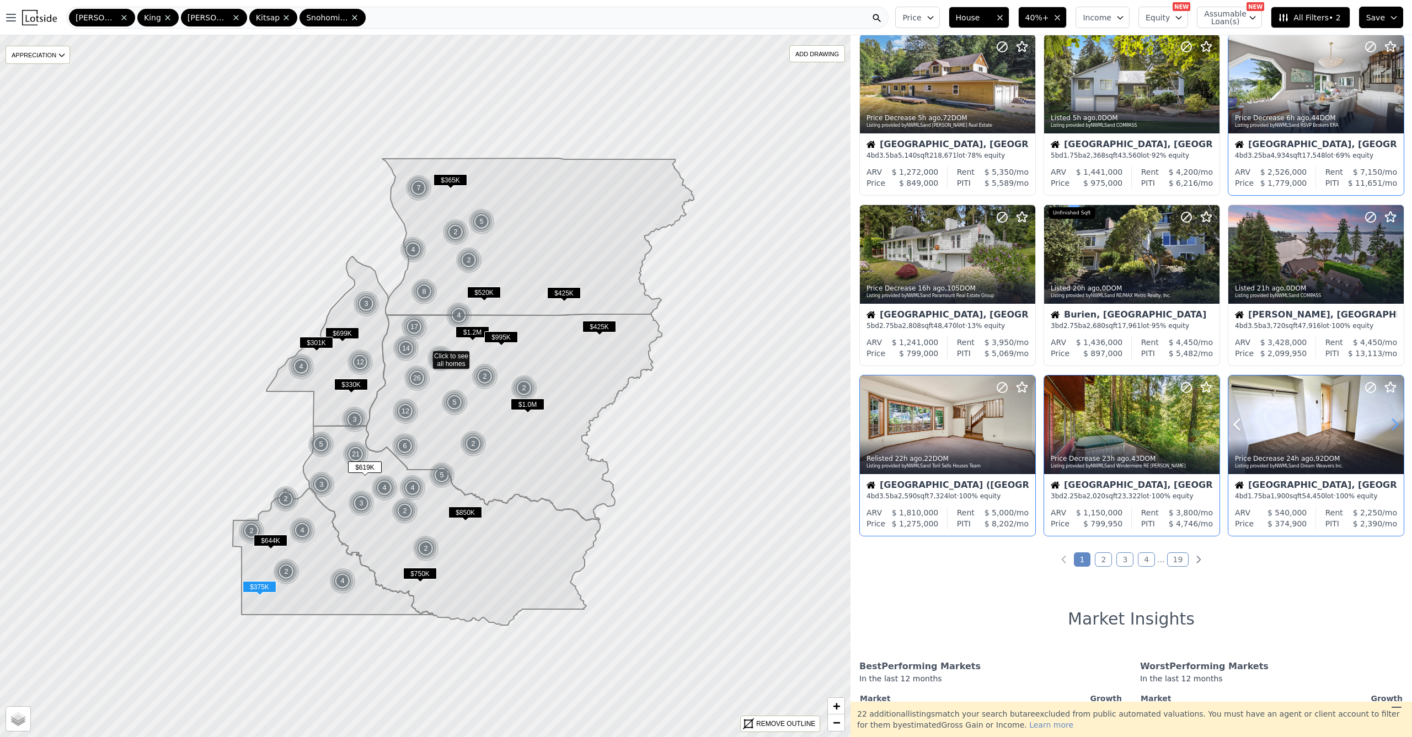
click at [1386, 432] on icon at bounding box center [1395, 425] width 18 height 18
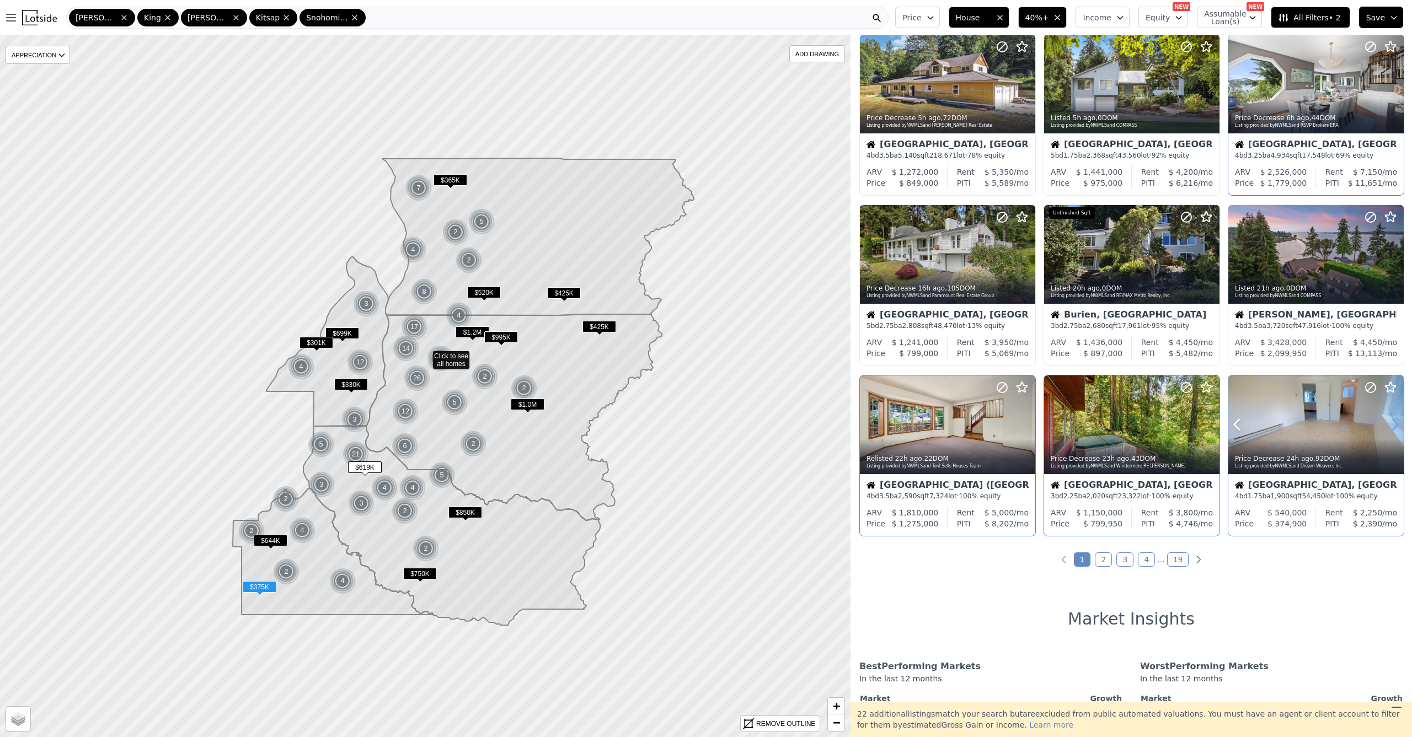
click at [1386, 432] on icon at bounding box center [1395, 425] width 18 height 18
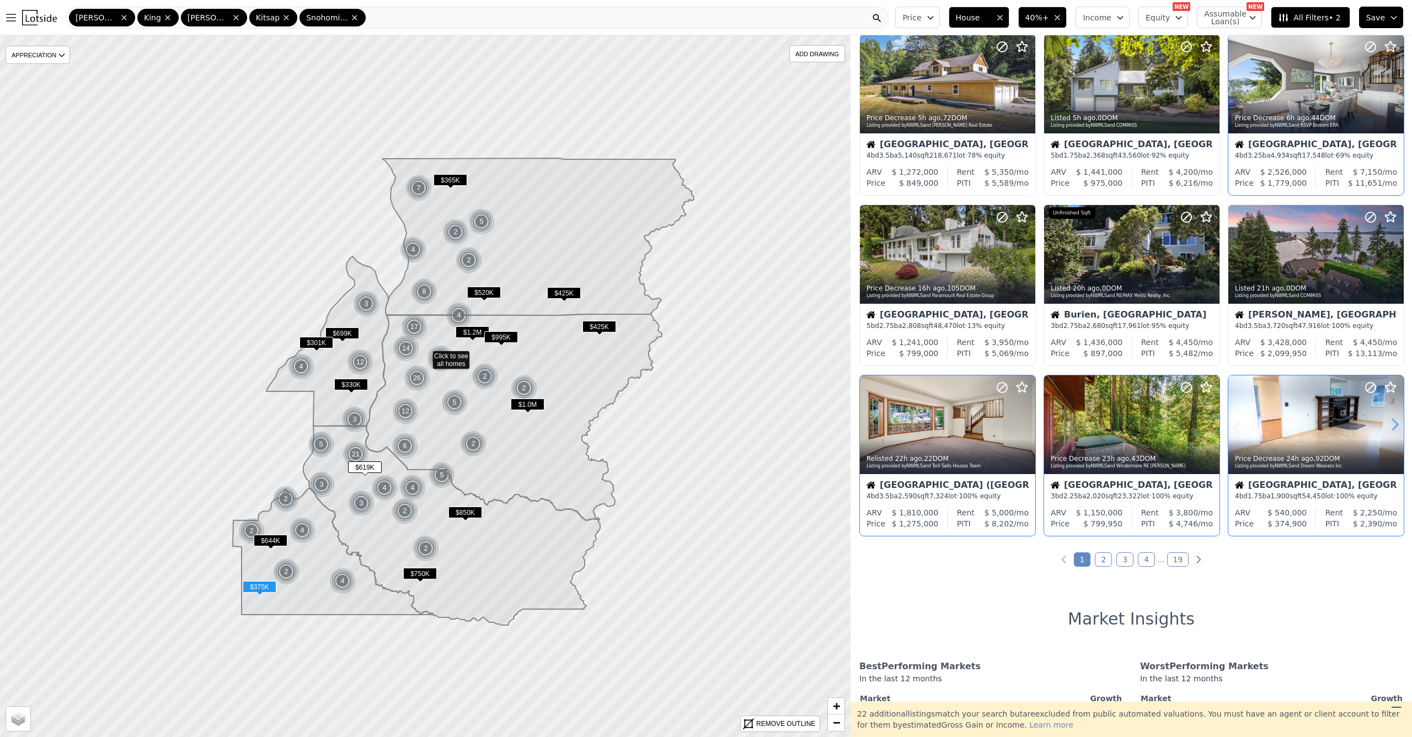
click at [1386, 432] on icon at bounding box center [1395, 425] width 18 height 18
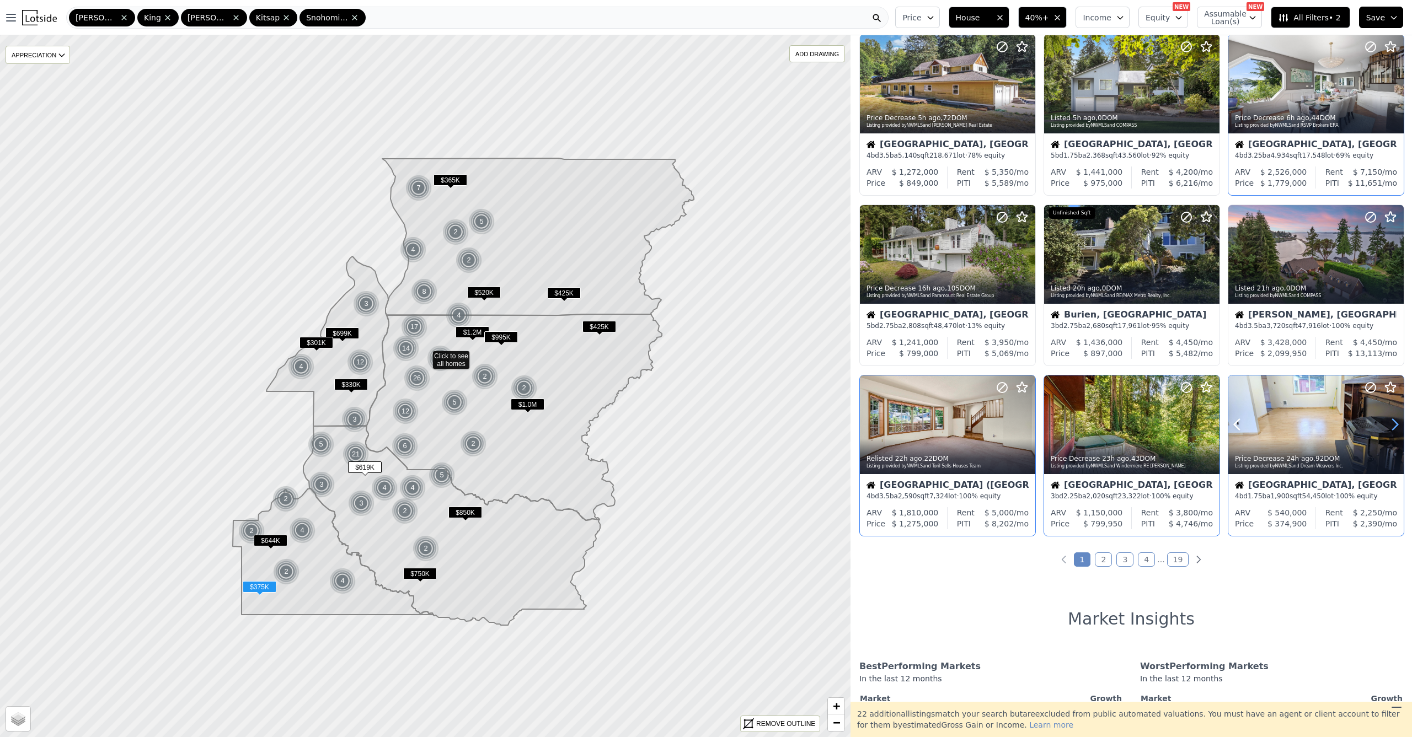
click at [1386, 432] on icon at bounding box center [1395, 425] width 18 height 18
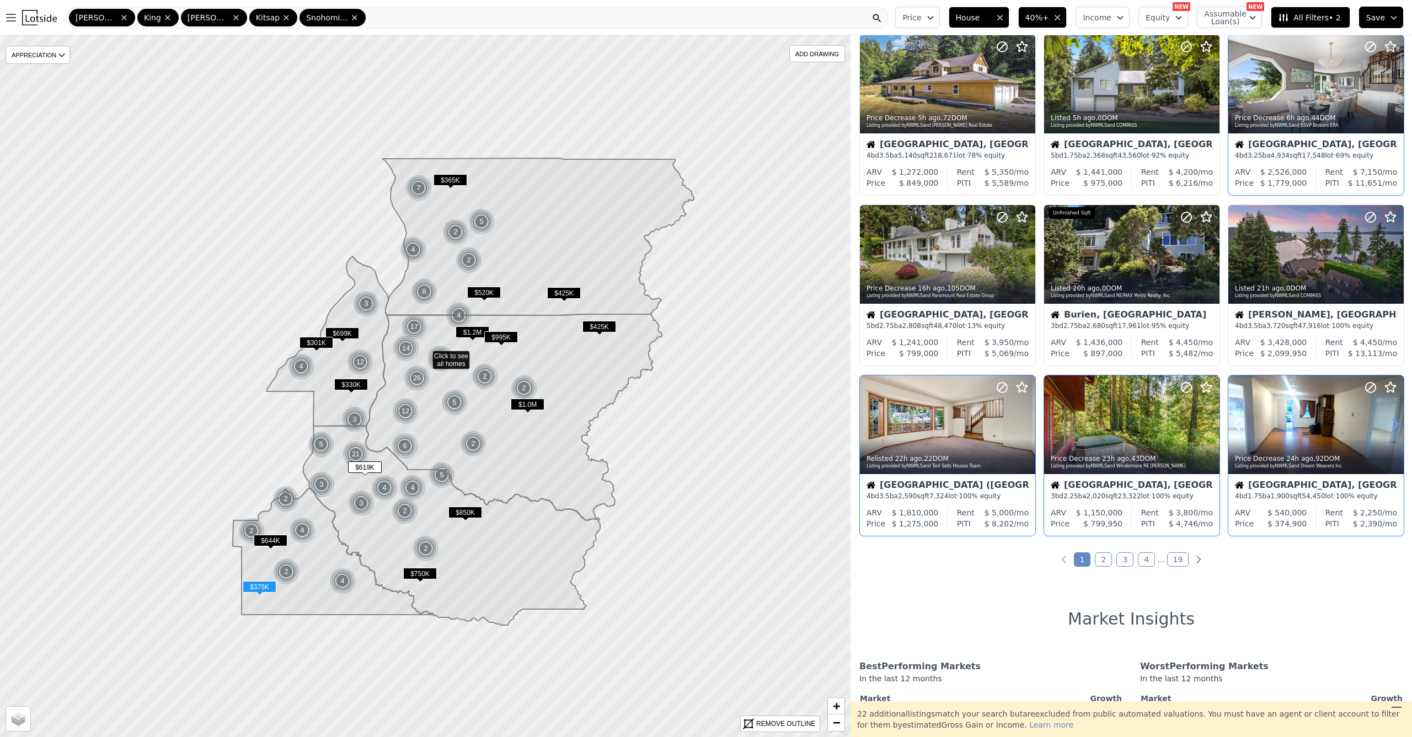
click at [1386, 432] on icon at bounding box center [1395, 425] width 18 height 18
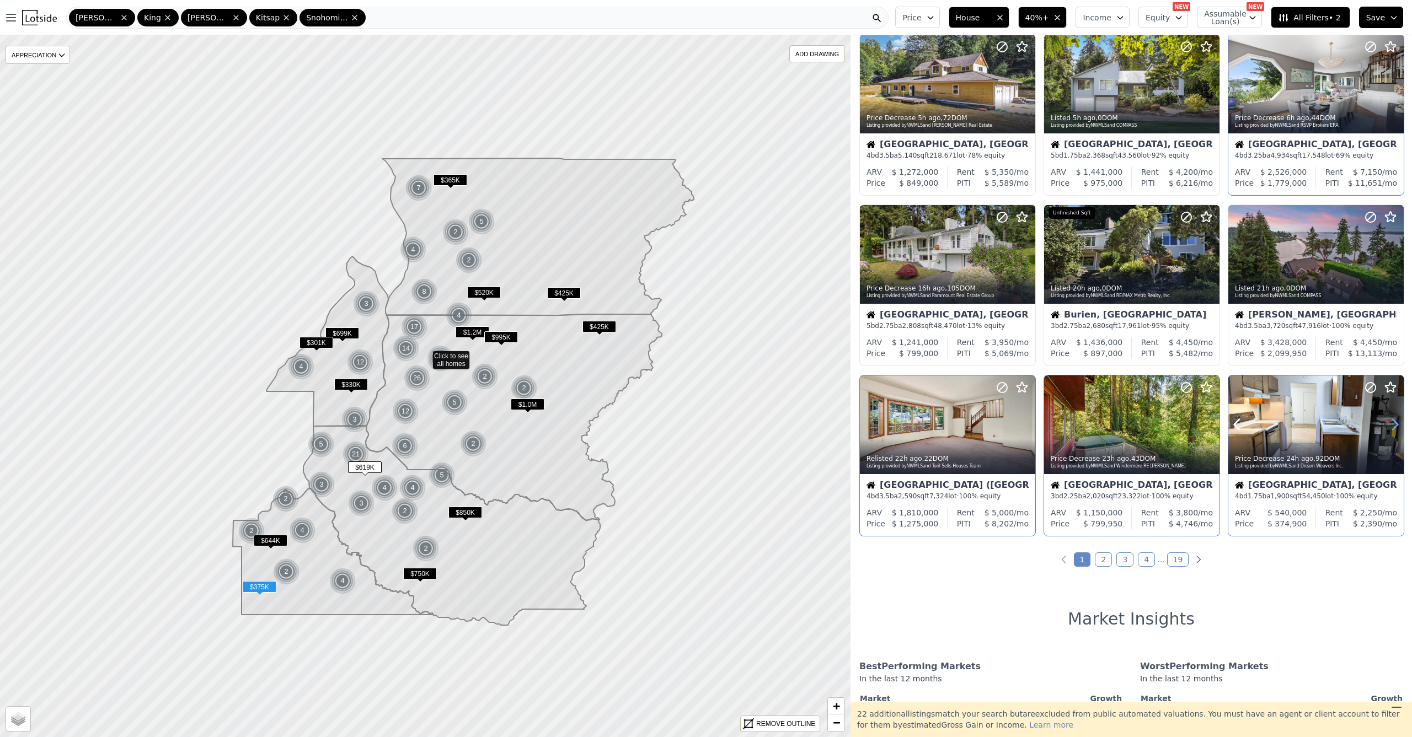
click at [1386, 432] on icon at bounding box center [1395, 425] width 18 height 18
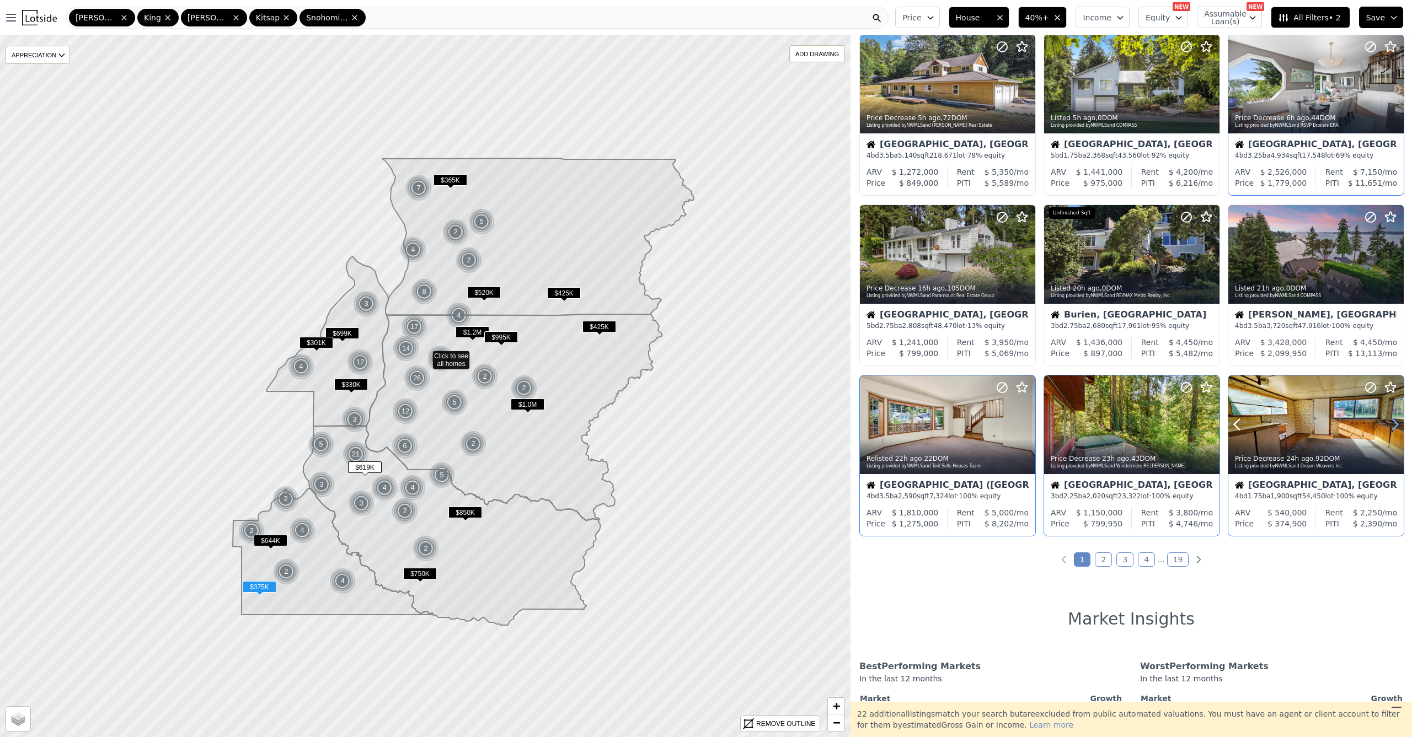
click at [1386, 432] on icon at bounding box center [1395, 425] width 18 height 18
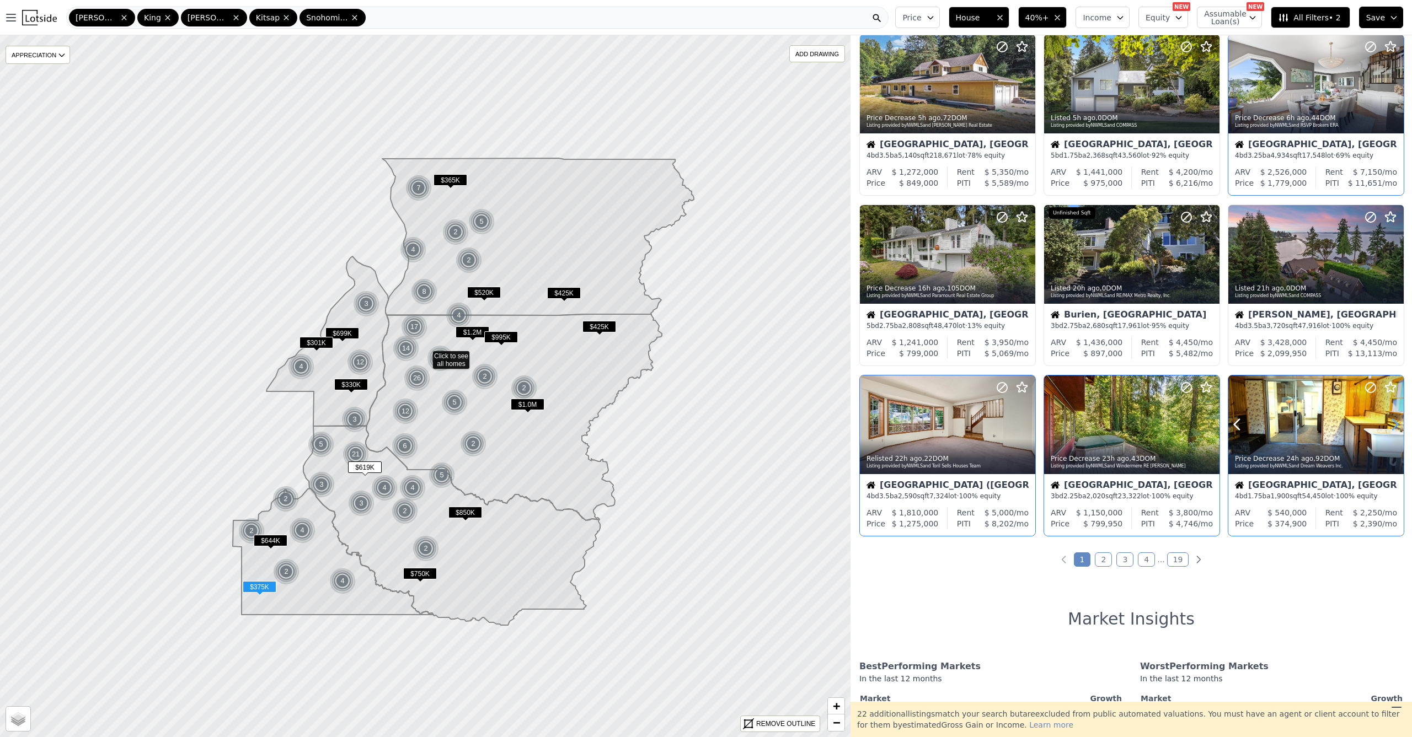
click at [1386, 432] on icon at bounding box center [1395, 425] width 18 height 18
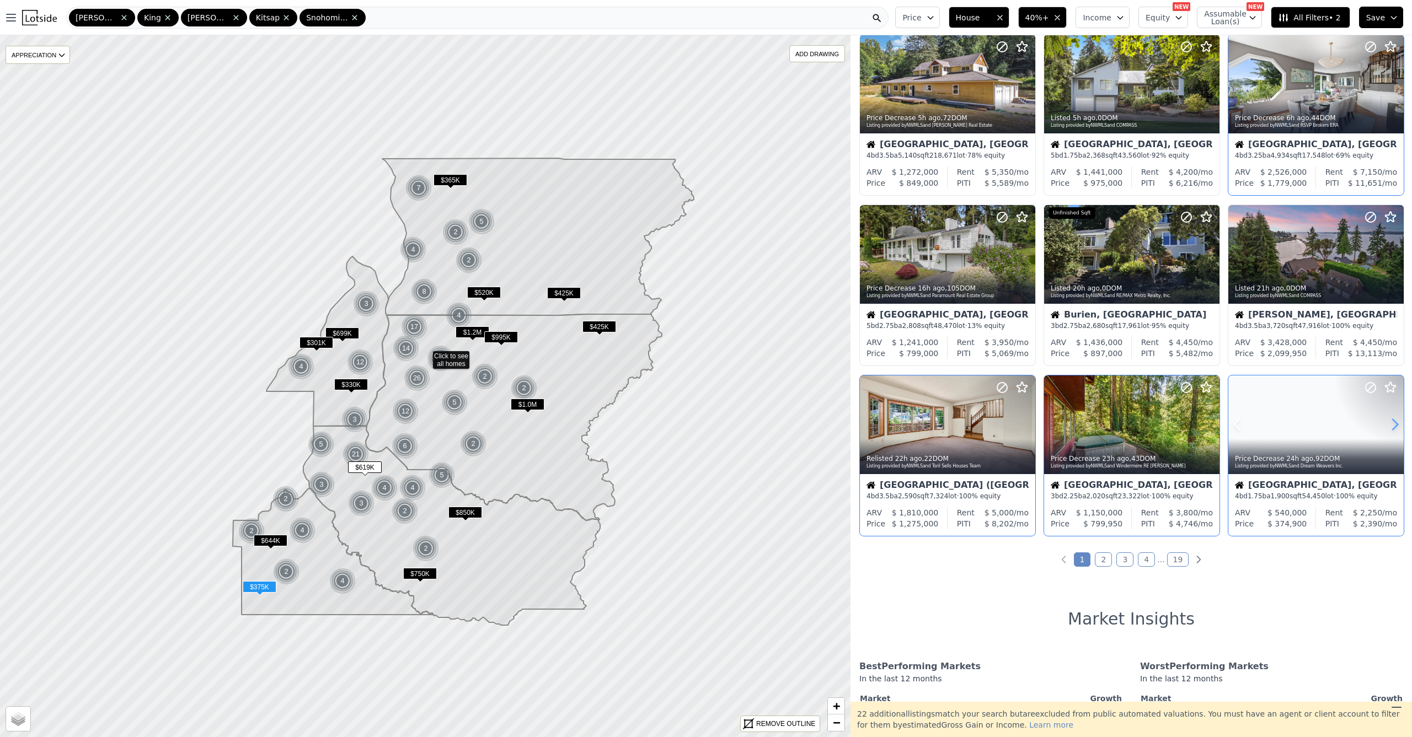
click at [1386, 432] on icon at bounding box center [1395, 425] width 18 height 18
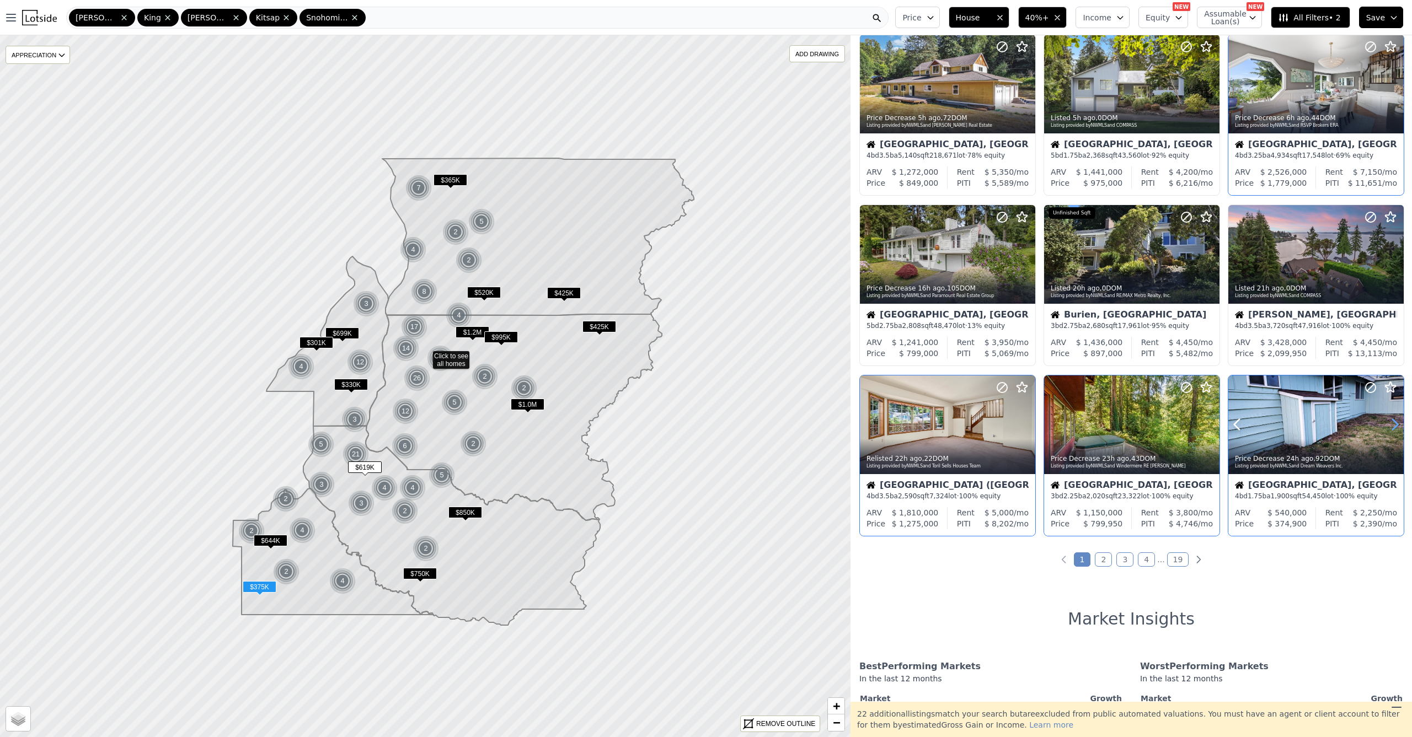
click at [1386, 432] on icon at bounding box center [1395, 425] width 18 height 18
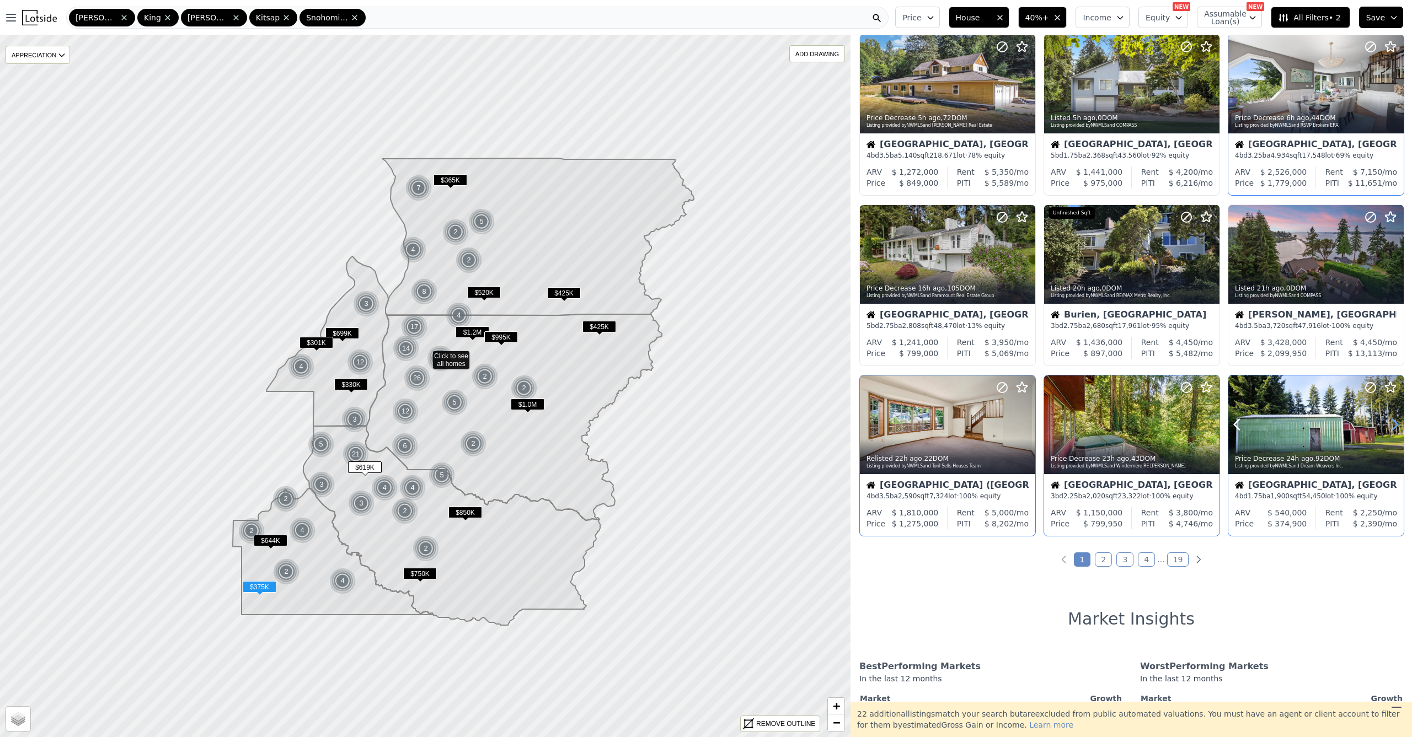
click at [1386, 432] on icon at bounding box center [1395, 425] width 18 height 18
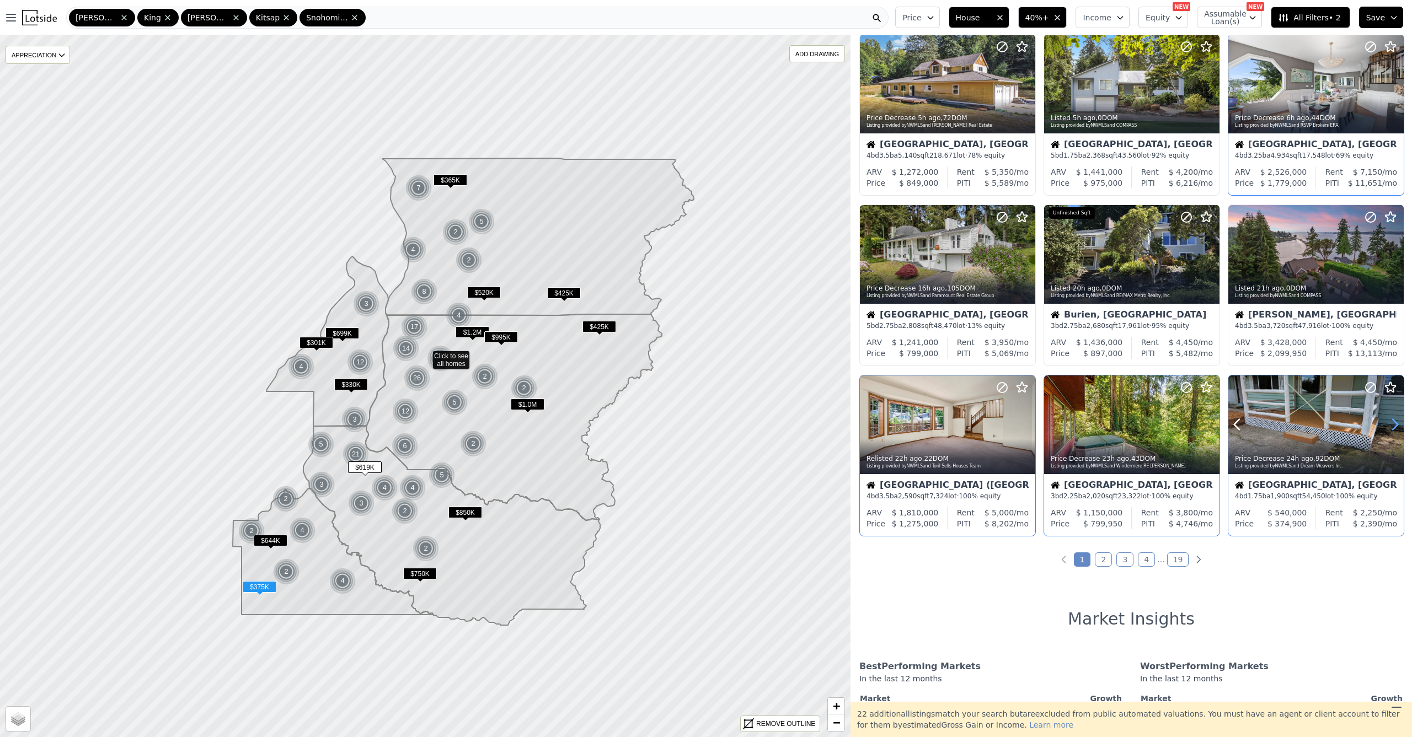
click at [1386, 432] on icon at bounding box center [1395, 425] width 18 height 18
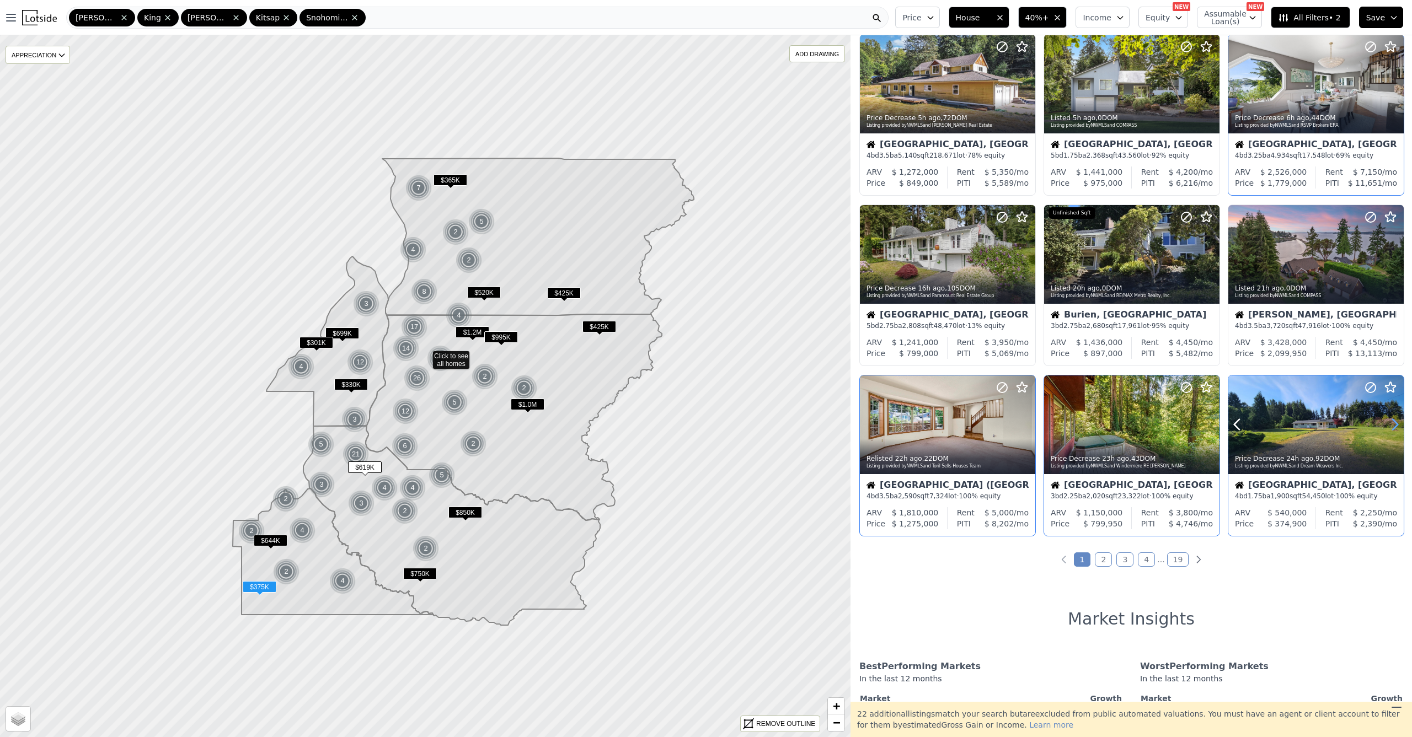
click at [1386, 432] on icon at bounding box center [1395, 425] width 18 height 18
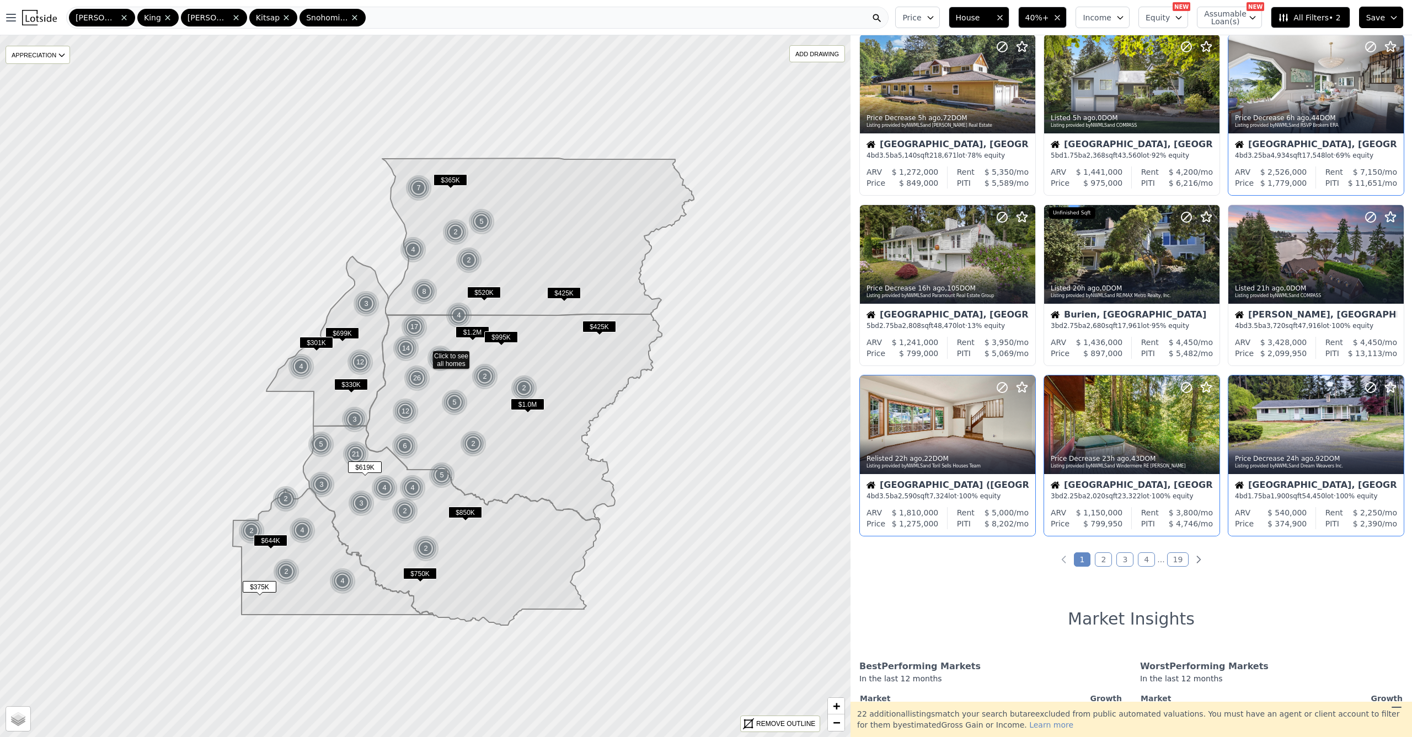
click at [1100, 561] on link "2" at bounding box center [1103, 560] width 17 height 14
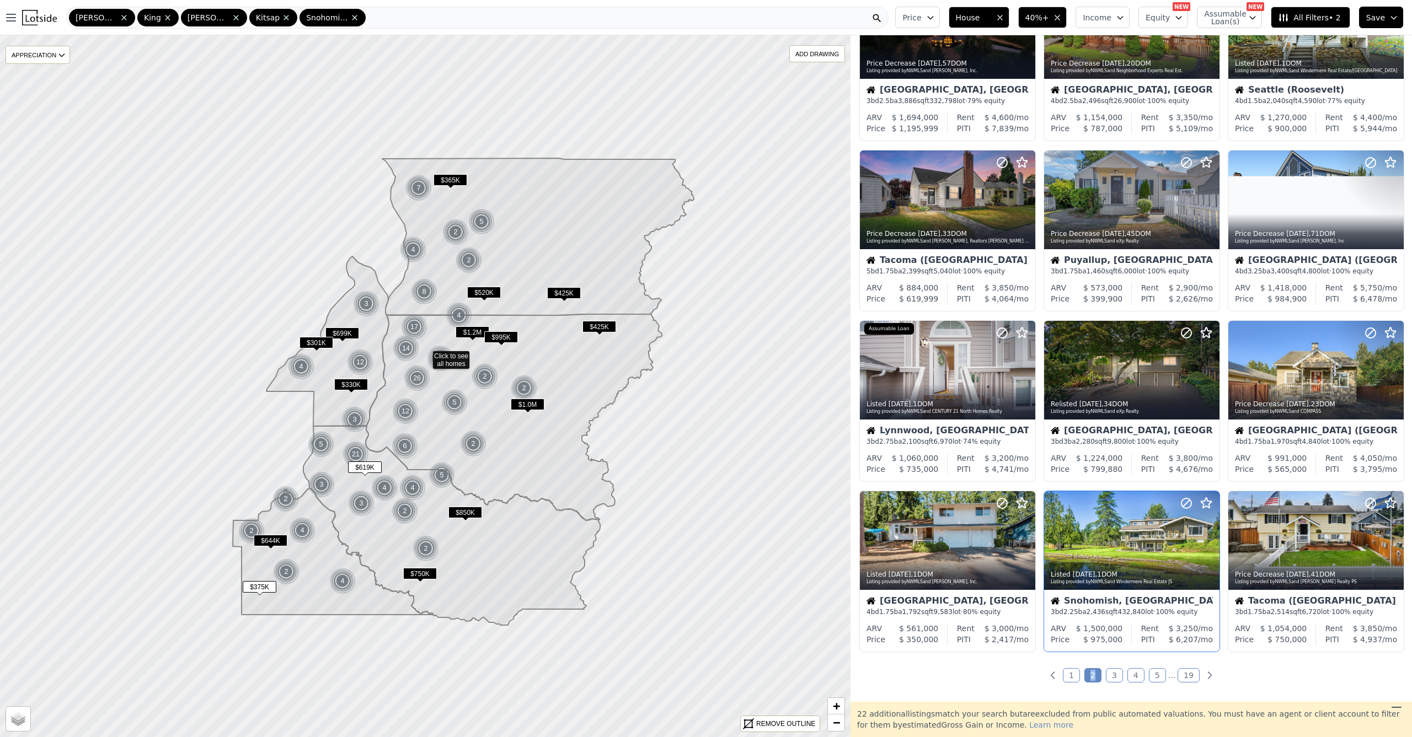
scroll to position [0, 0]
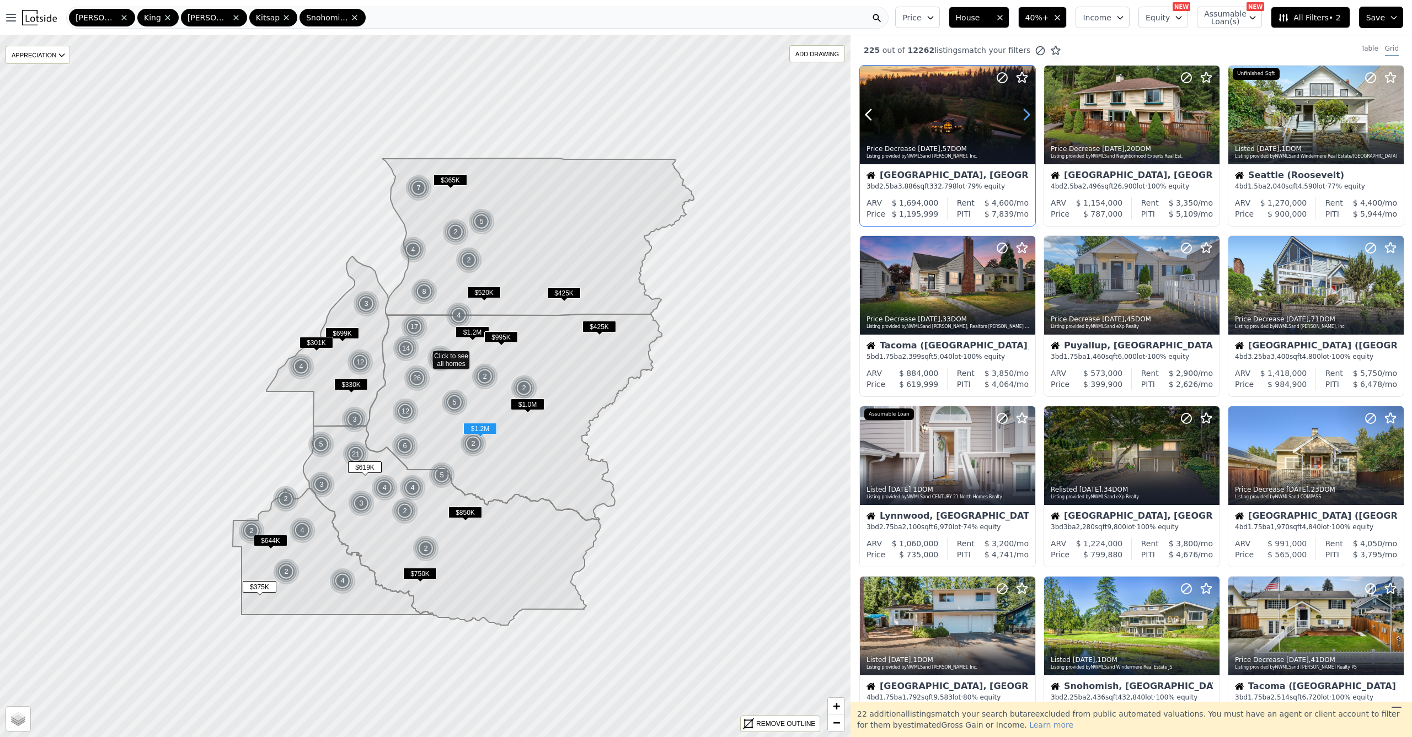
click at [1026, 114] on icon at bounding box center [1026, 115] width 18 height 18
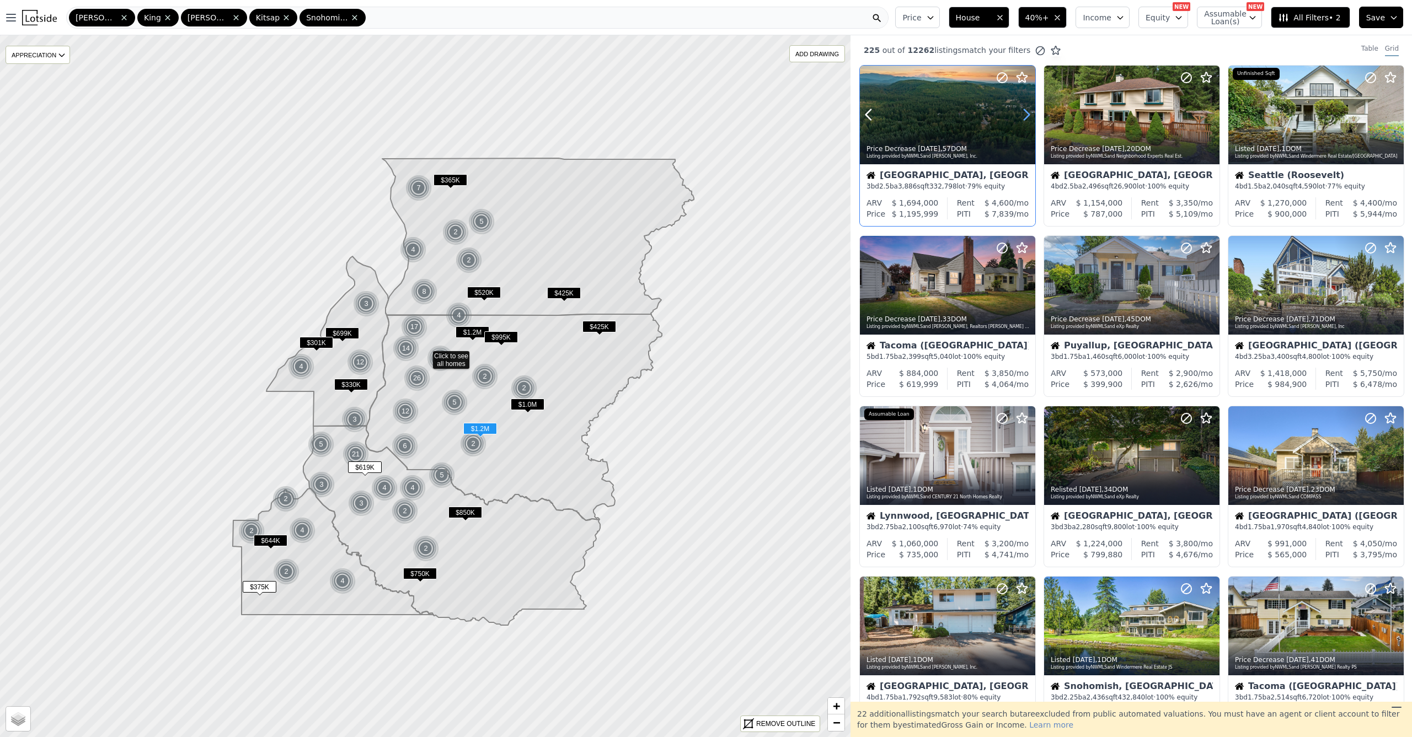
click at [1026, 115] on icon at bounding box center [1026, 115] width 18 height 18
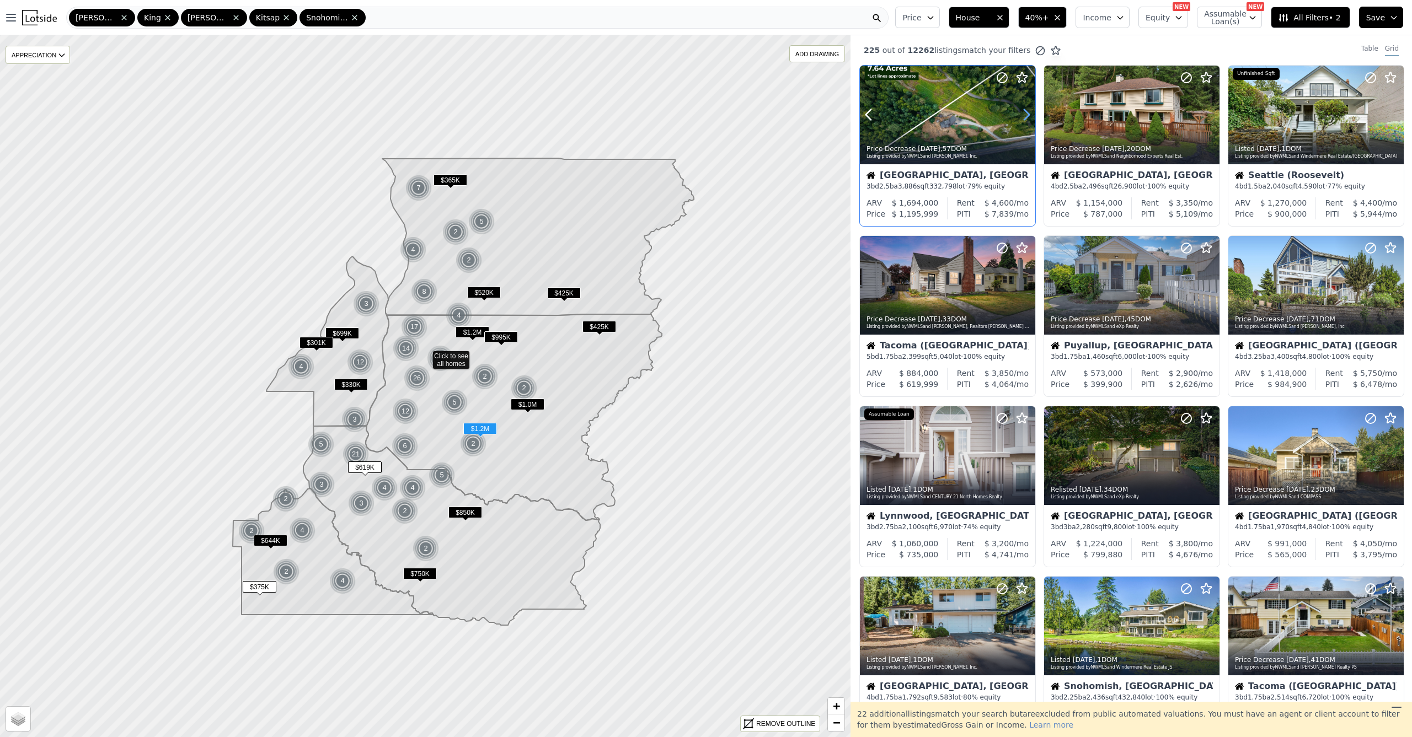
click at [1027, 115] on icon at bounding box center [1026, 115] width 18 height 18
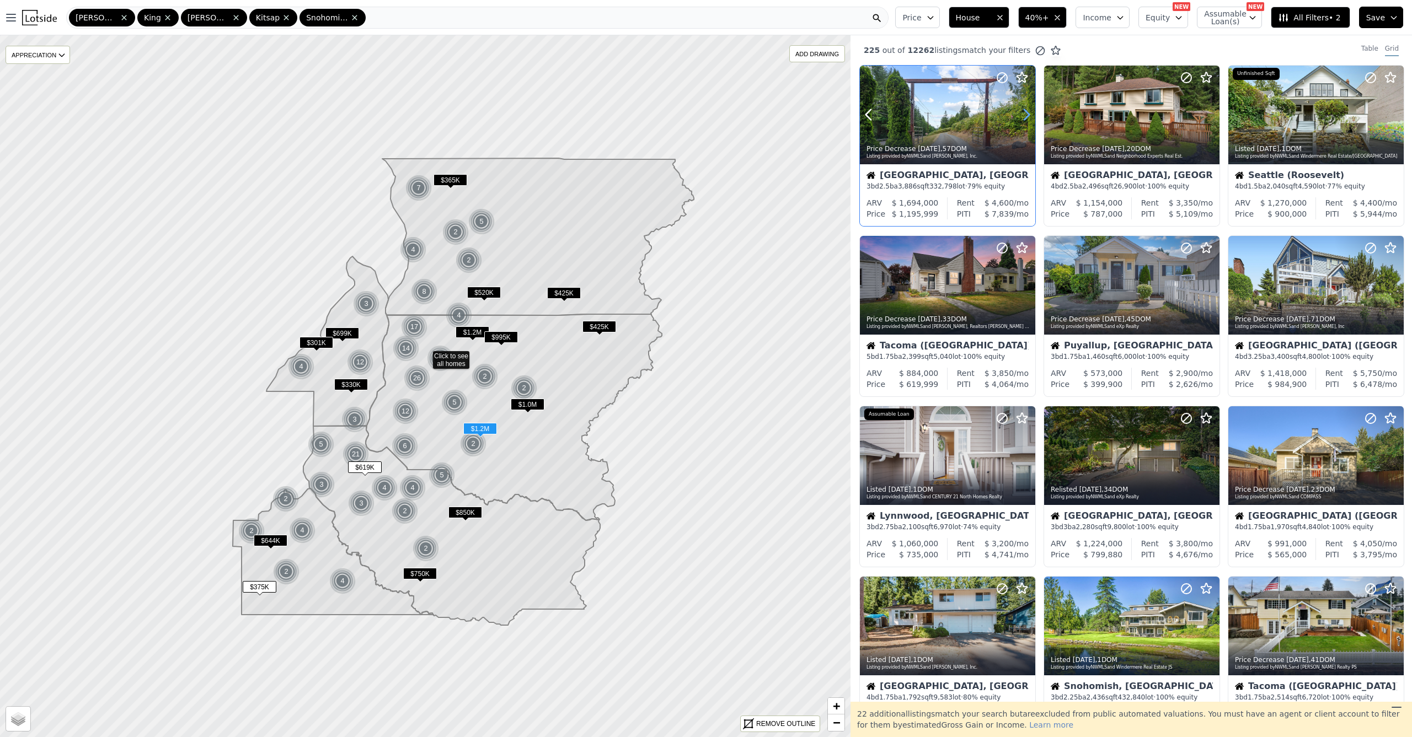
click at [1027, 115] on icon at bounding box center [1026, 115] width 18 height 18
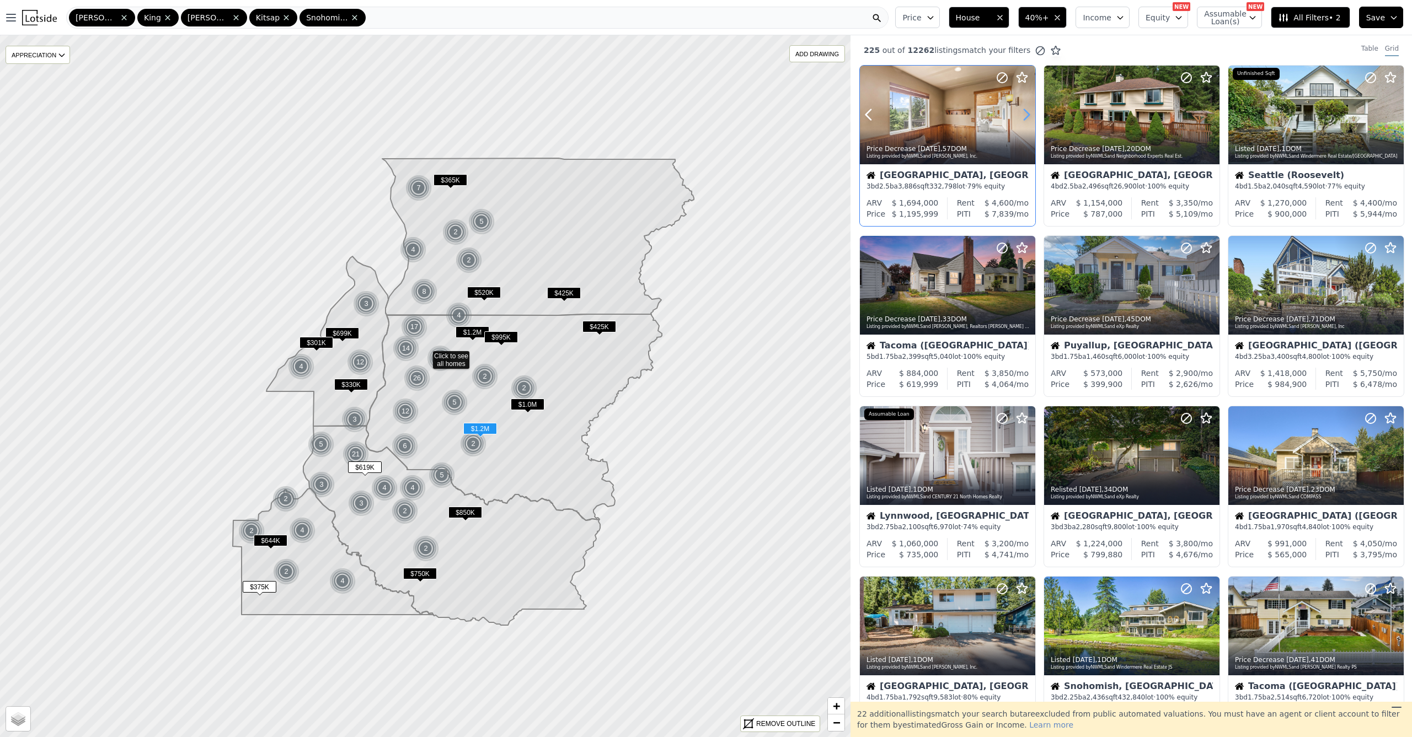
click at [1027, 115] on icon at bounding box center [1026, 115] width 18 height 18
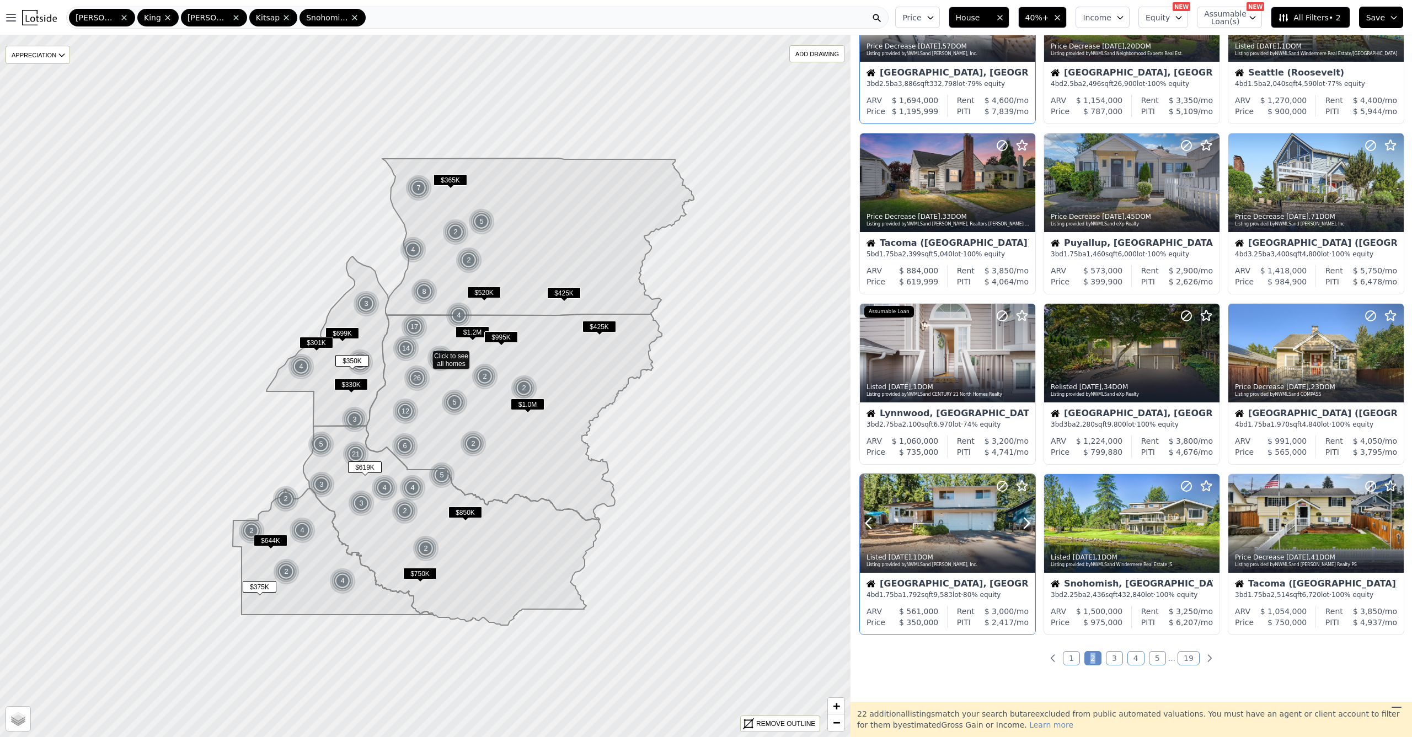
scroll to position [123, 0]
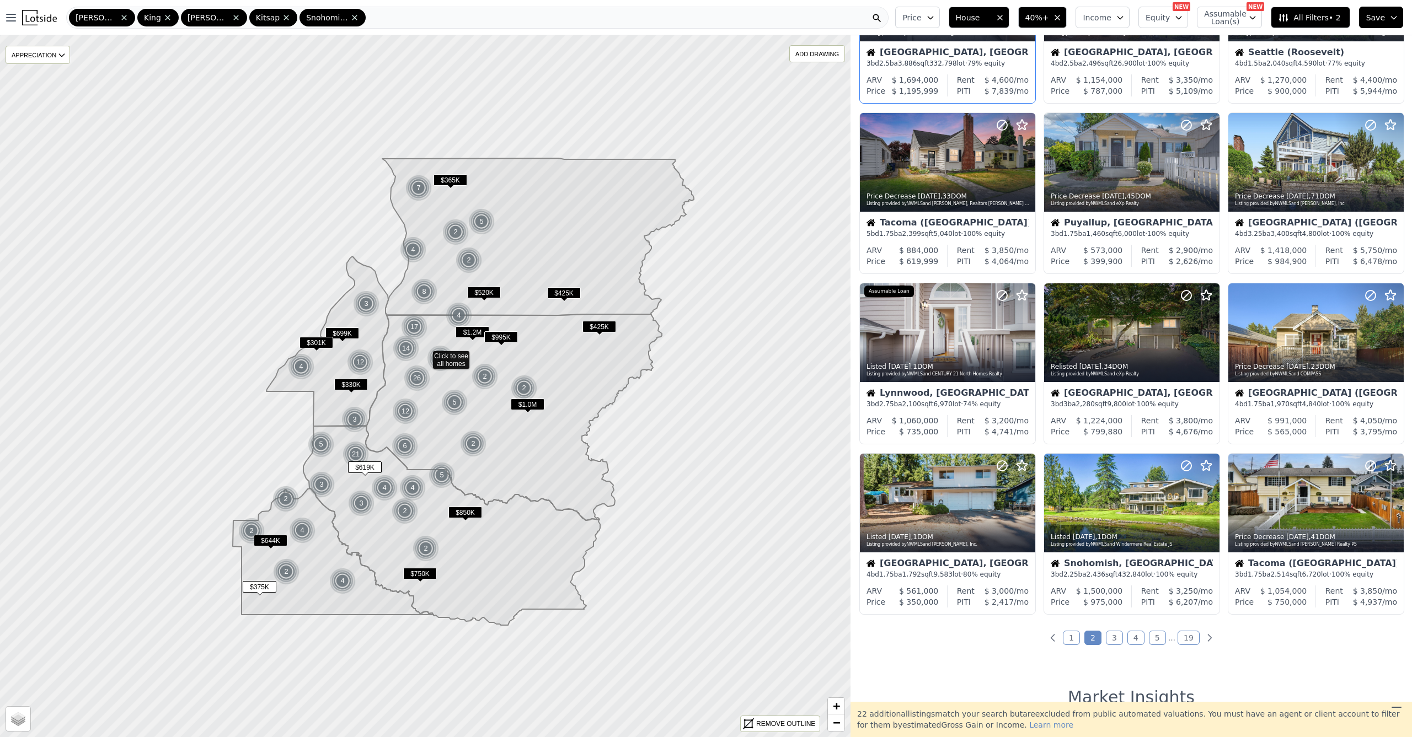
click at [1111, 640] on link "3" at bounding box center [1114, 638] width 17 height 14
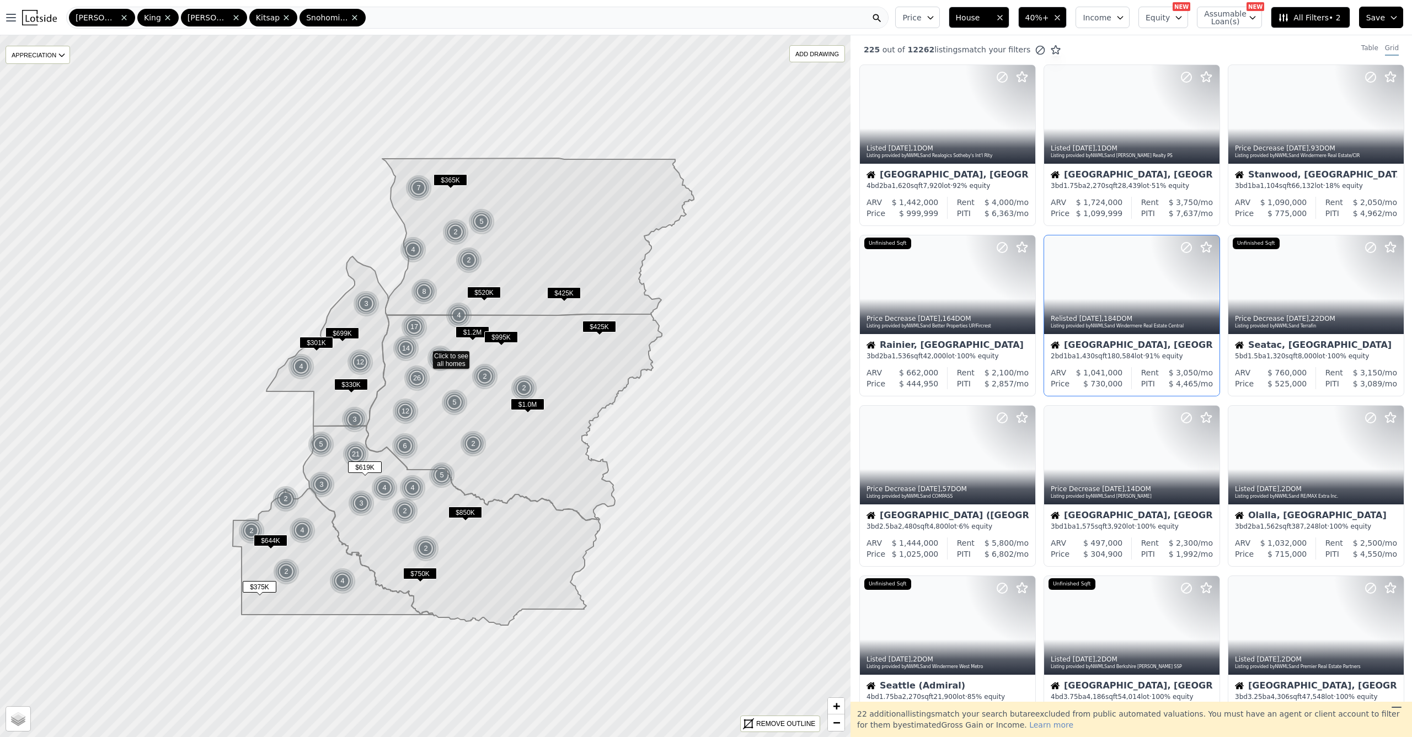
scroll to position [0, 0]
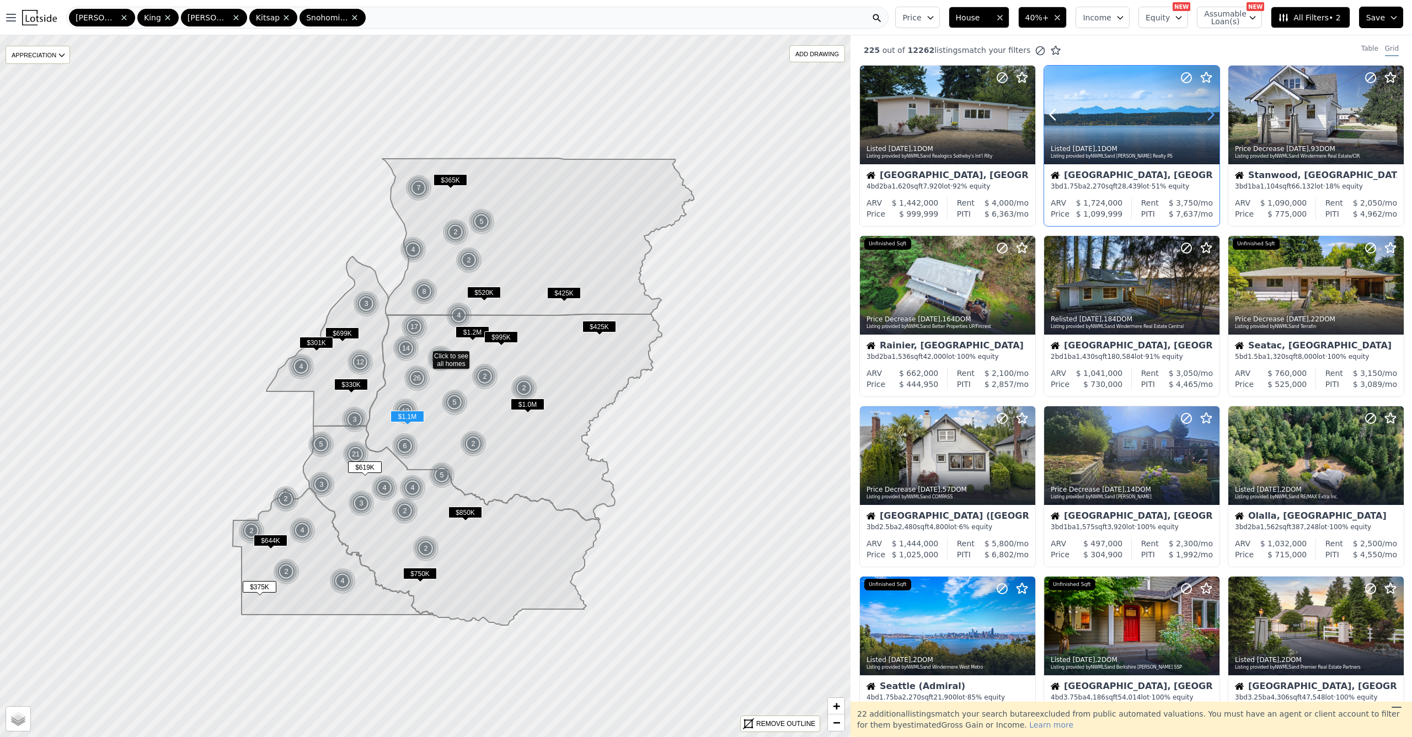
click at [1208, 112] on icon at bounding box center [1210, 115] width 5 height 10
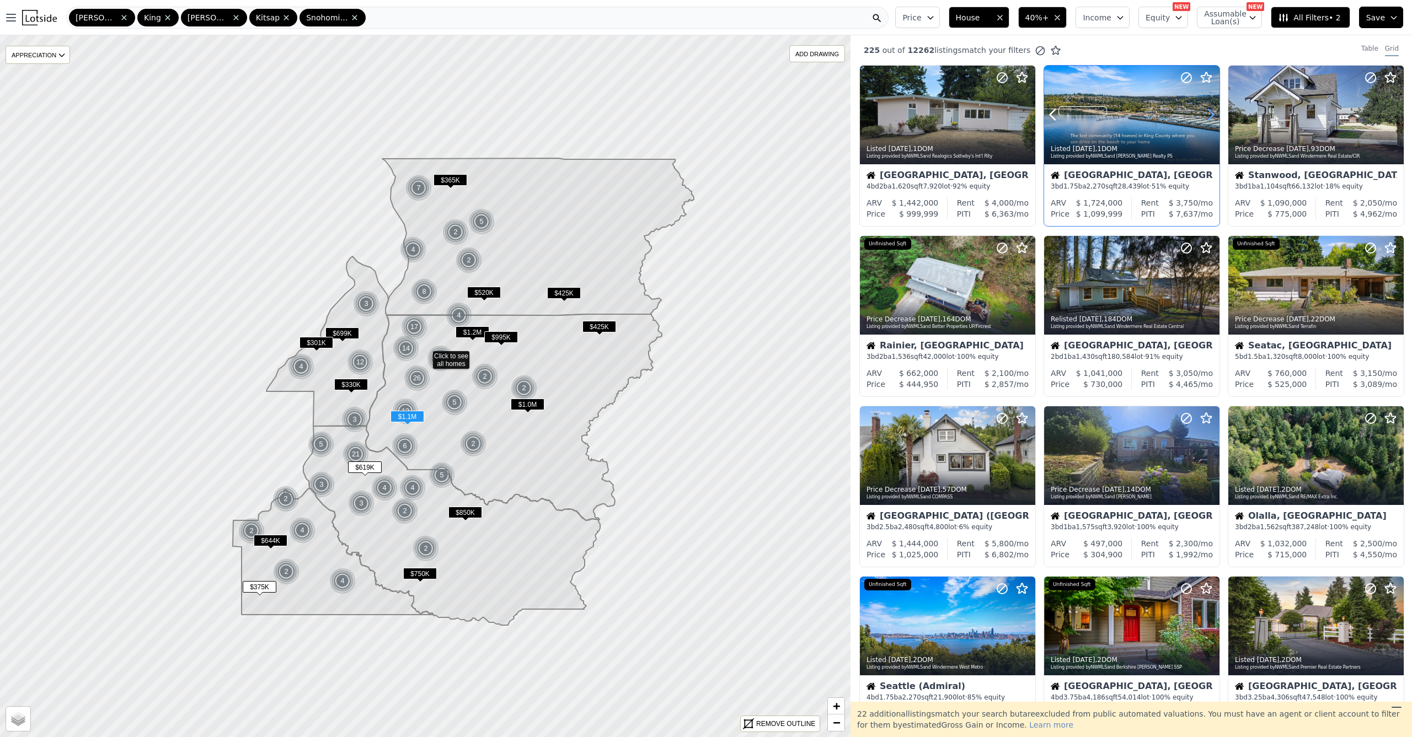
click at [1208, 112] on icon at bounding box center [1210, 115] width 5 height 10
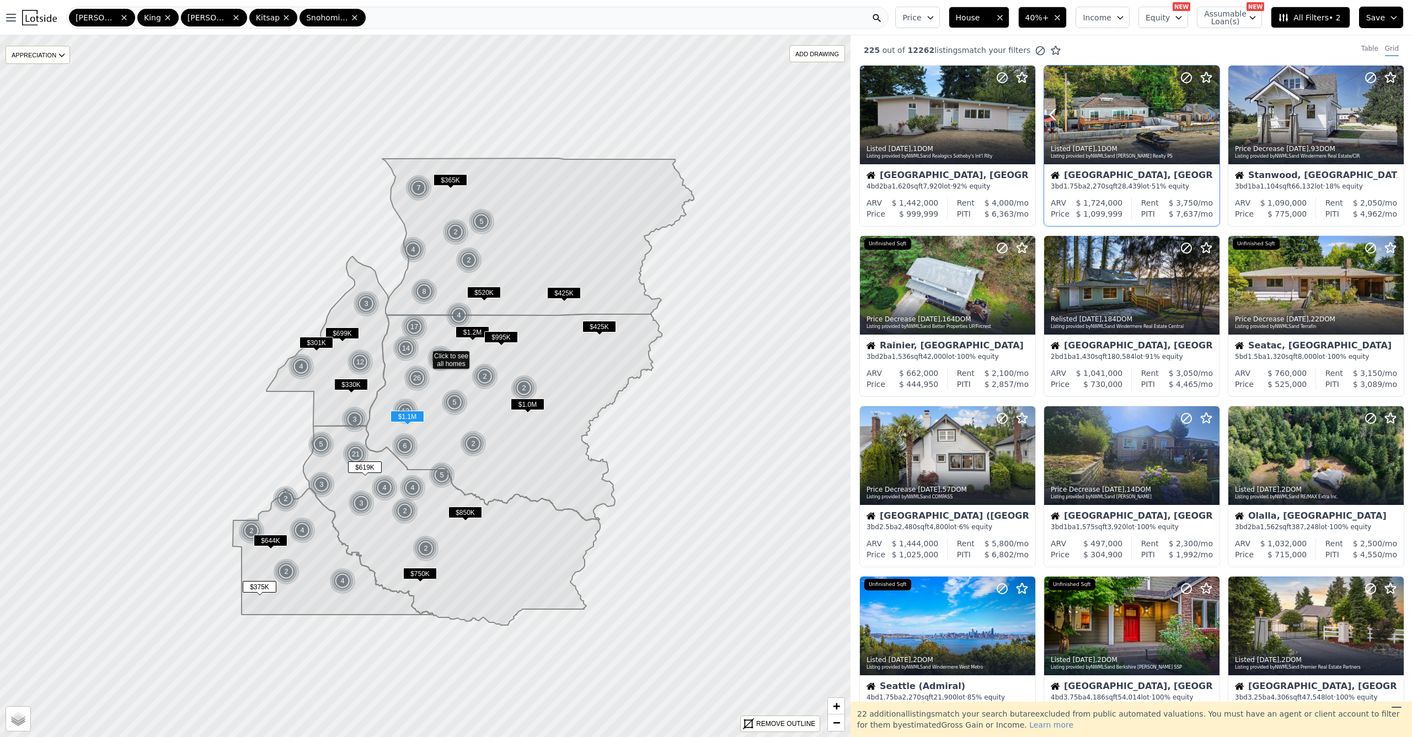
click at [1208, 112] on icon at bounding box center [1210, 115] width 5 height 10
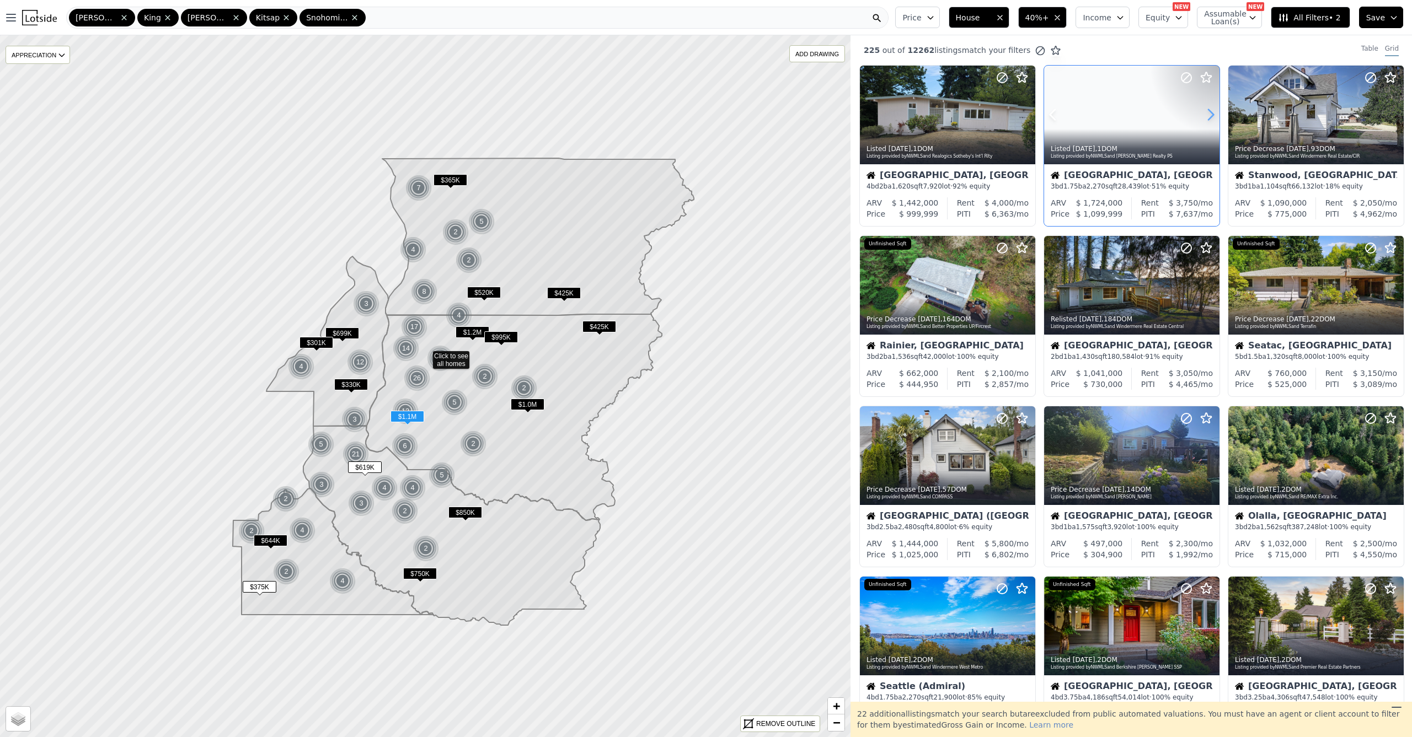
click at [1208, 112] on icon at bounding box center [1210, 115] width 5 height 10
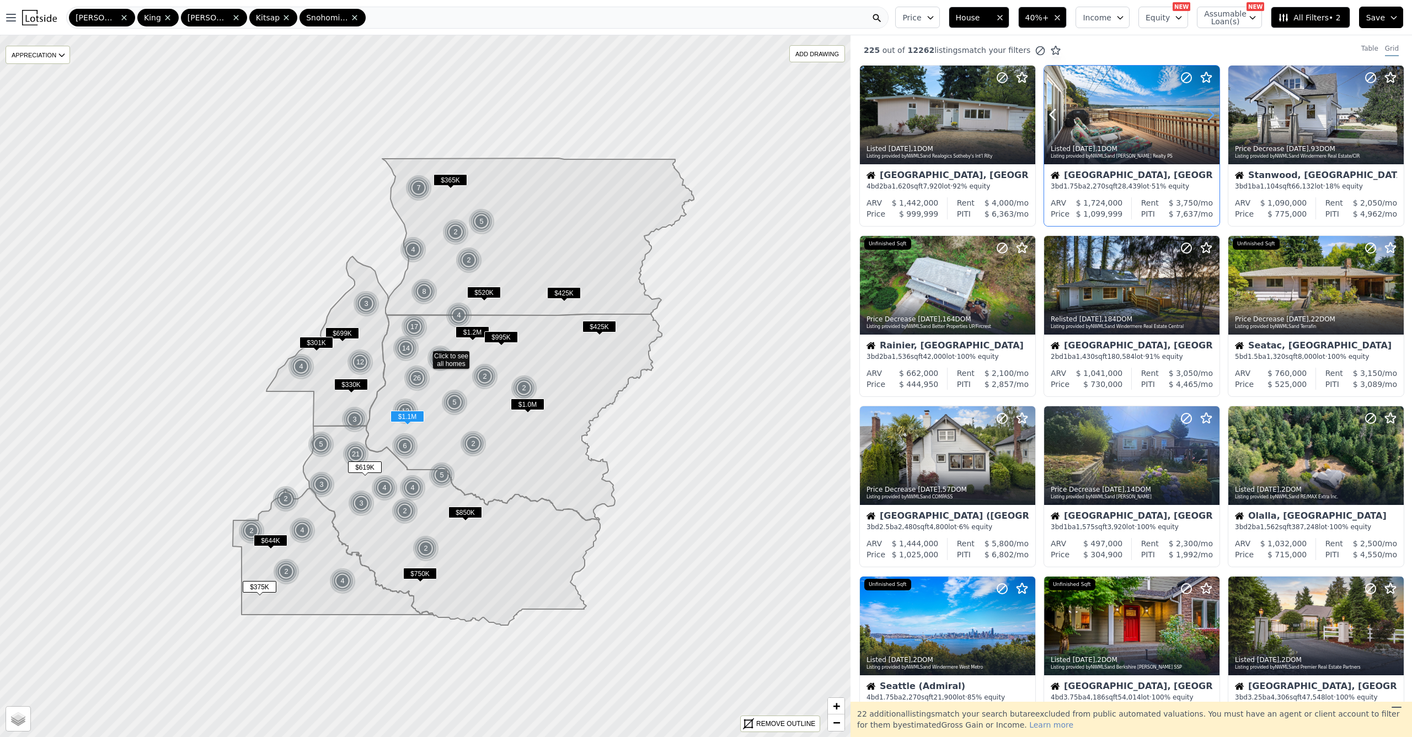
click at [1208, 113] on icon at bounding box center [1210, 115] width 5 height 10
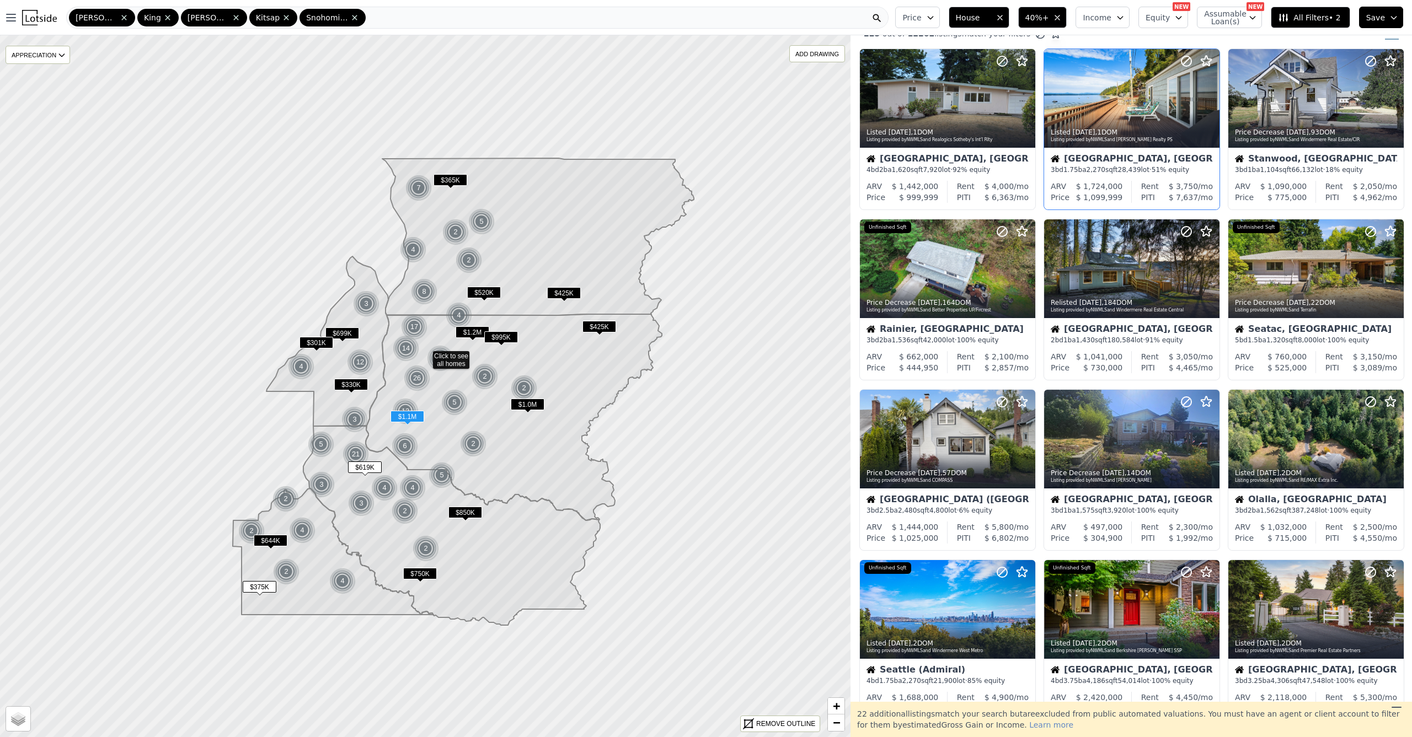
scroll to position [37, 0]
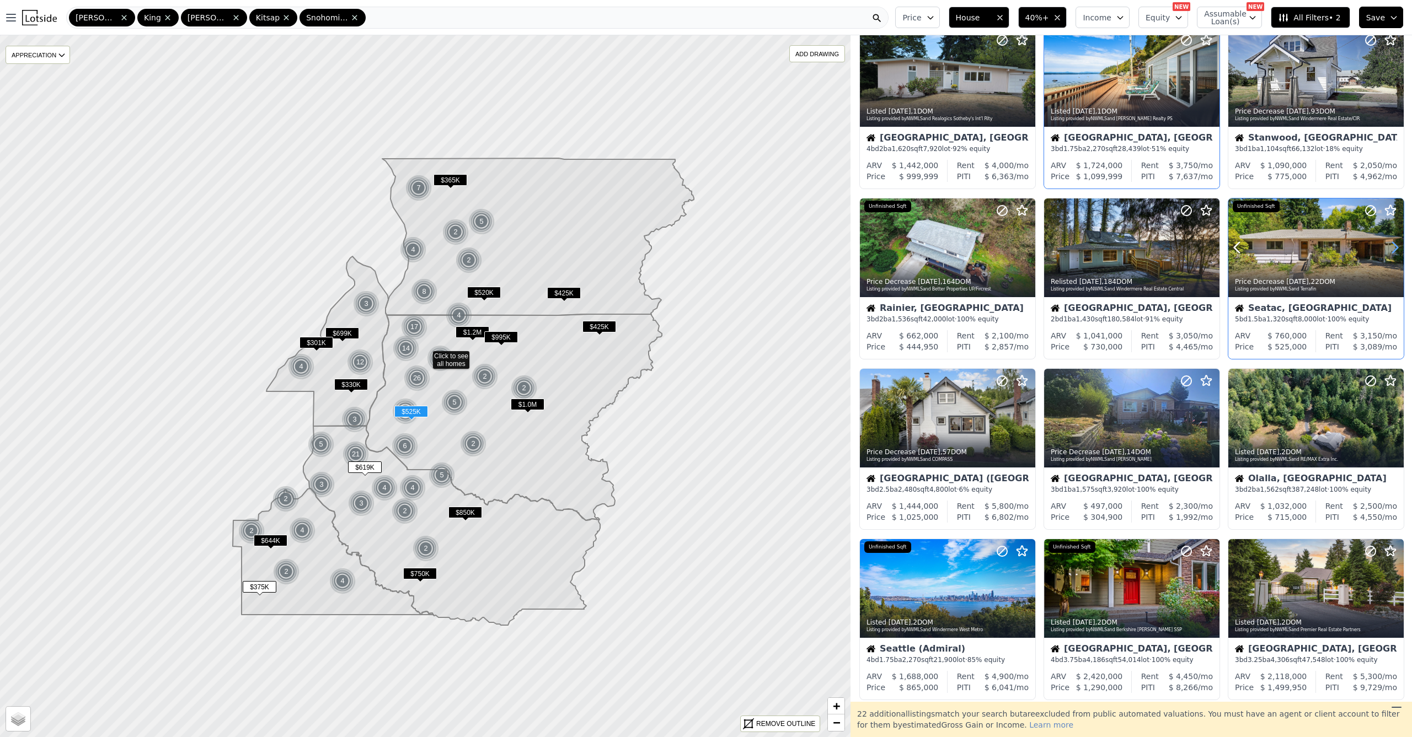
click at [1386, 250] on icon at bounding box center [1395, 248] width 18 height 18
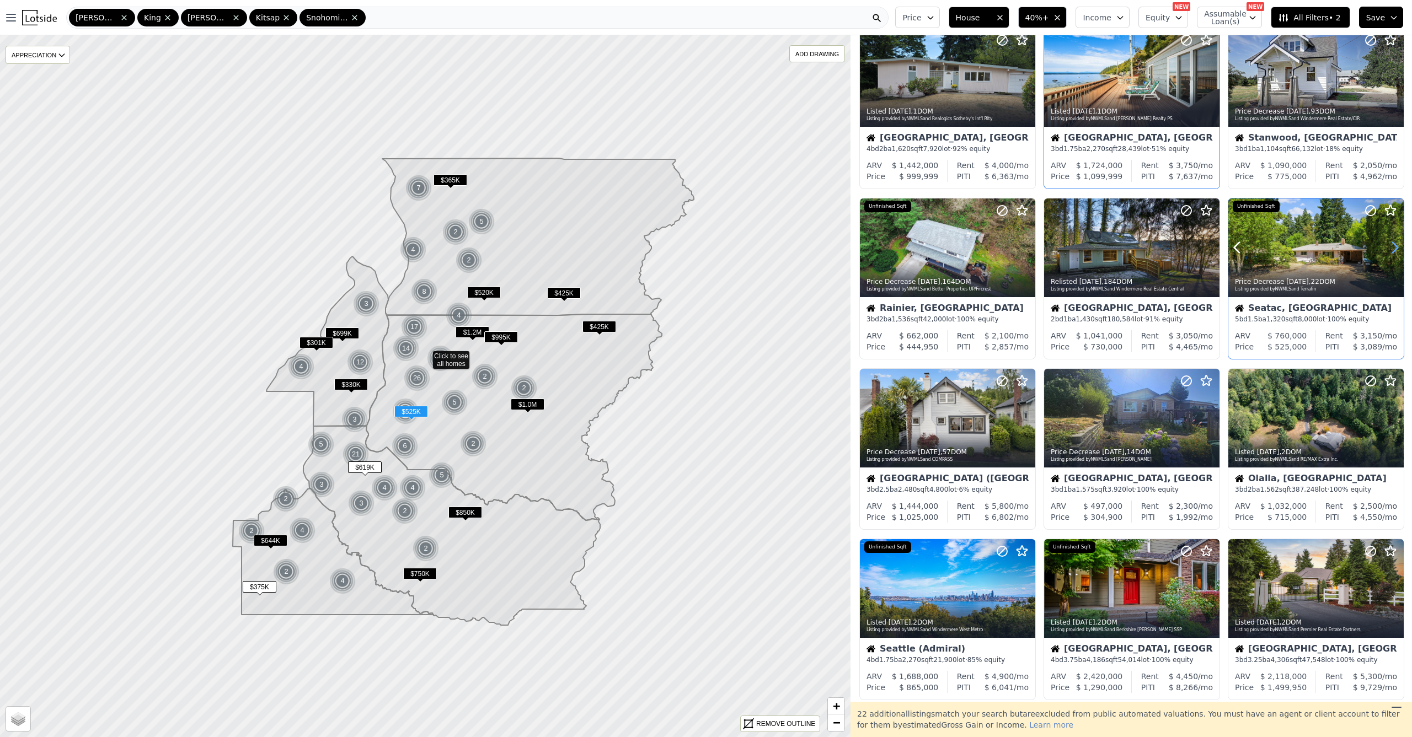
click at [1386, 250] on icon at bounding box center [1395, 248] width 18 height 18
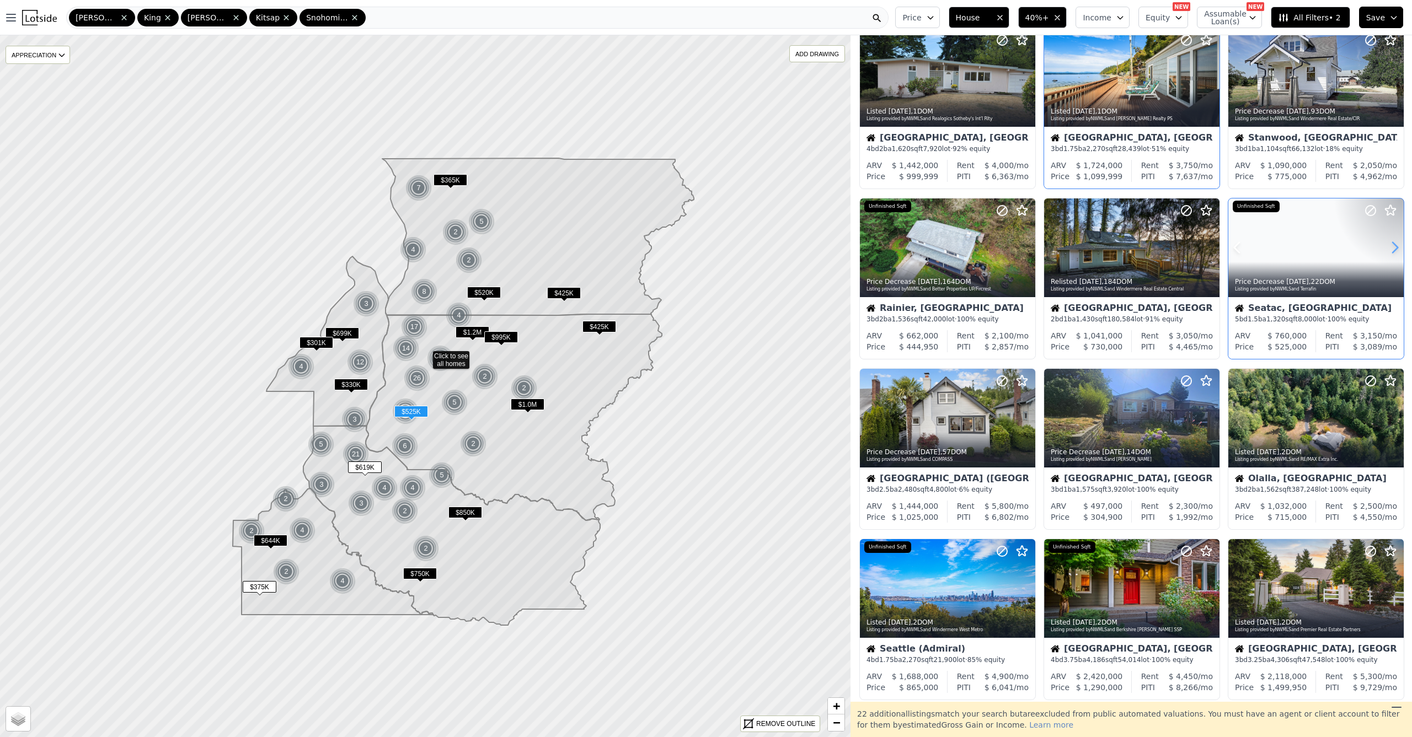
click at [1386, 250] on icon at bounding box center [1395, 248] width 18 height 18
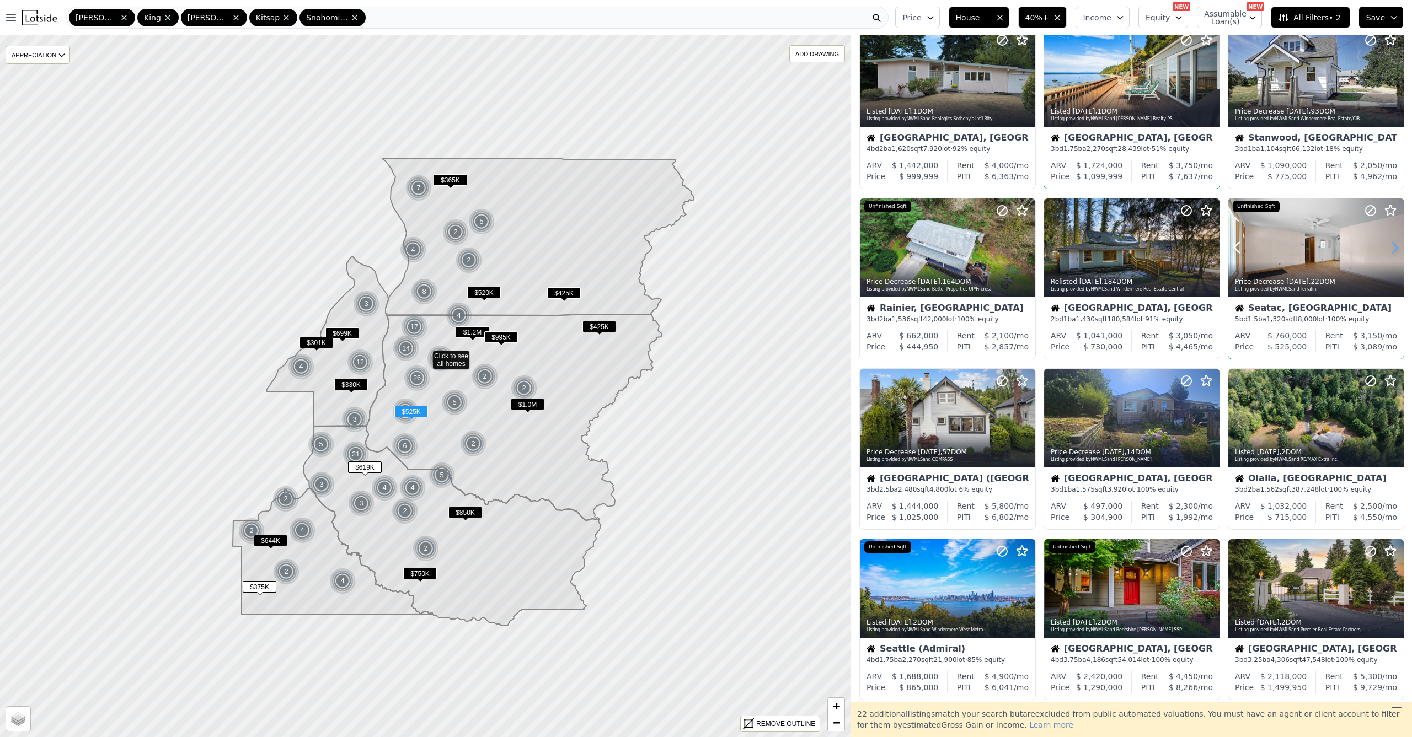
click at [1387, 250] on icon at bounding box center [1395, 248] width 18 height 18
click at [1387, 251] on icon at bounding box center [1395, 248] width 18 height 18
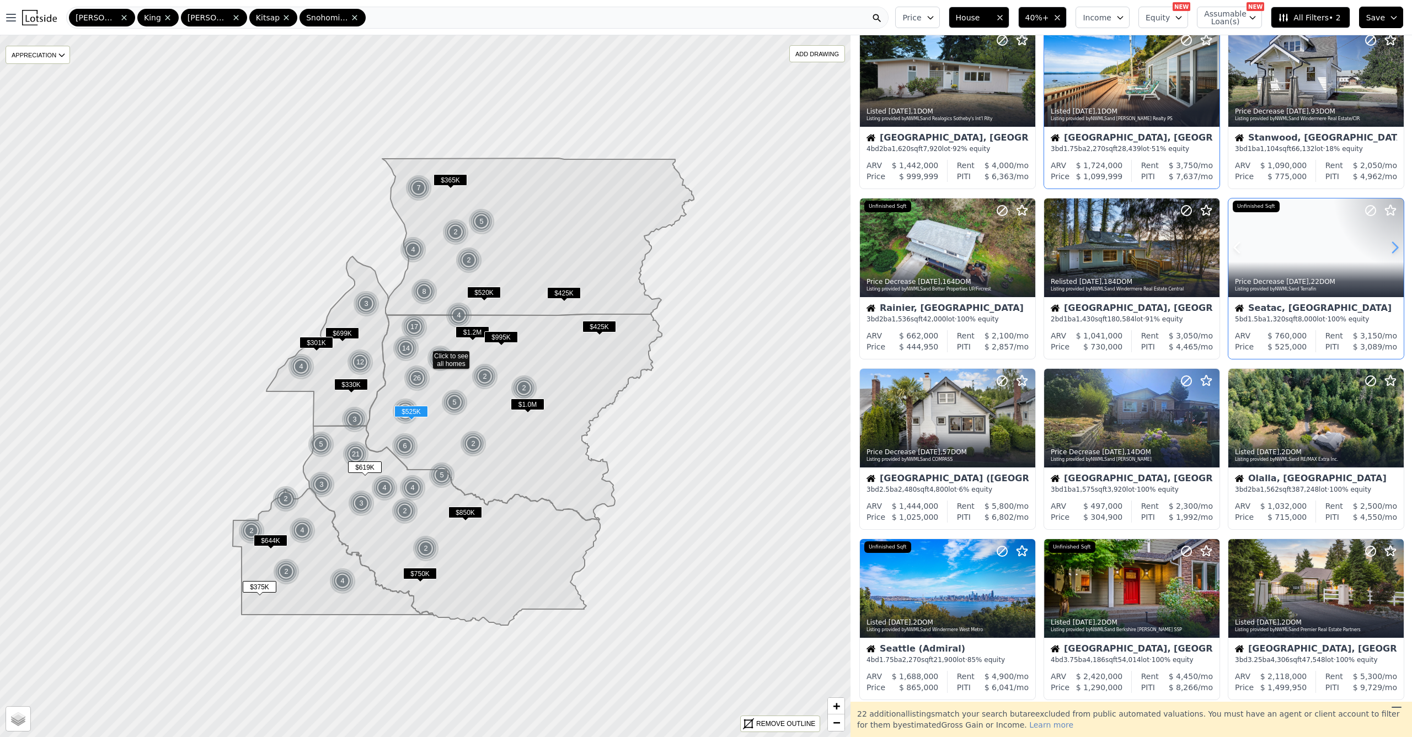
click at [1387, 251] on icon at bounding box center [1395, 248] width 18 height 18
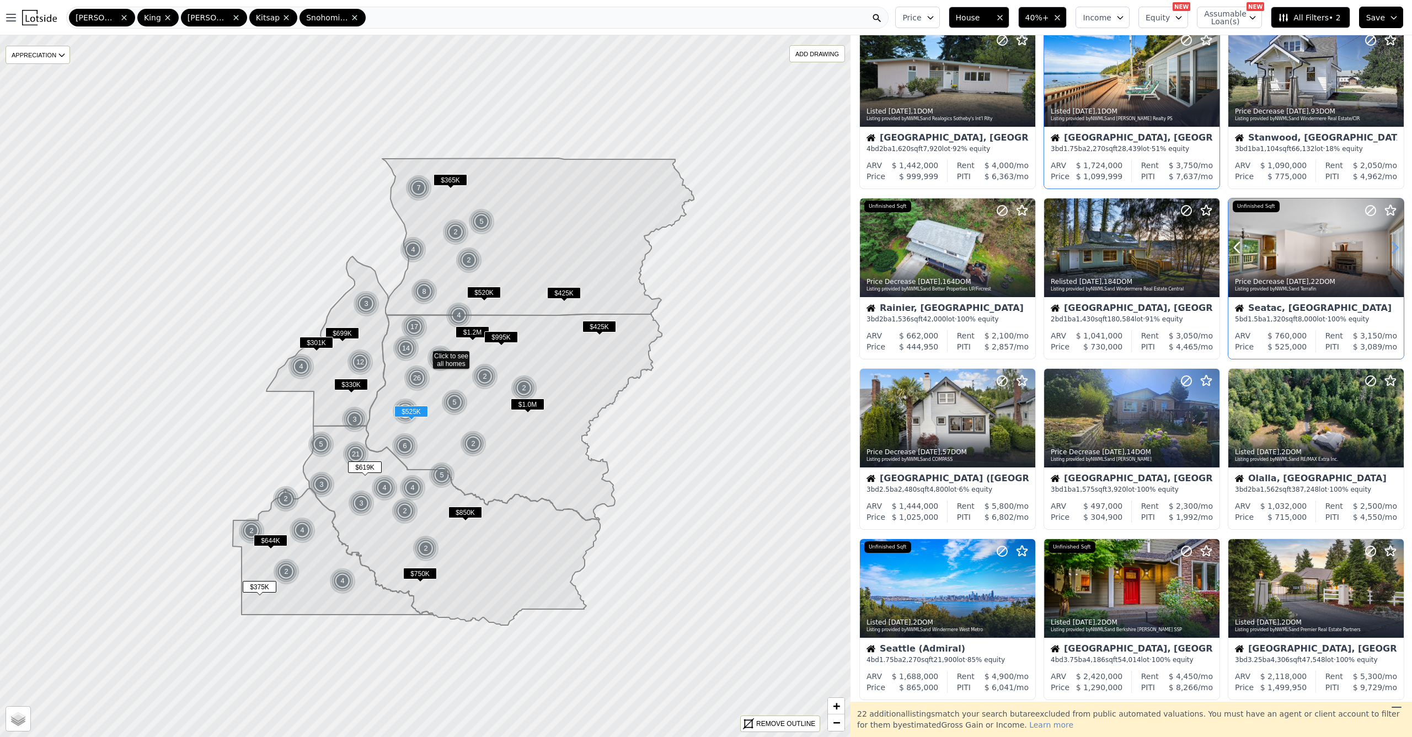
click at [1387, 251] on icon at bounding box center [1395, 248] width 18 height 18
click at [1387, 252] on icon at bounding box center [1395, 248] width 18 height 18
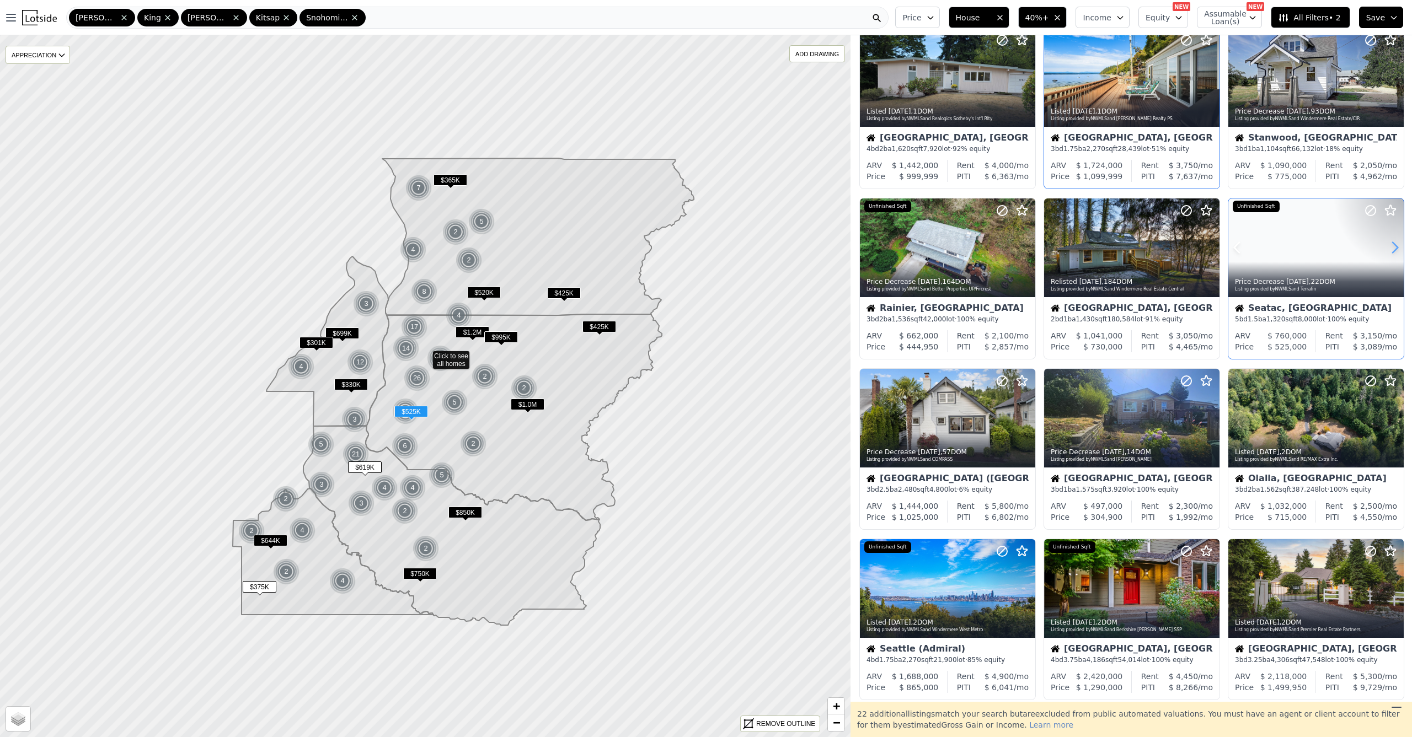
click at [1387, 252] on icon at bounding box center [1395, 248] width 18 height 18
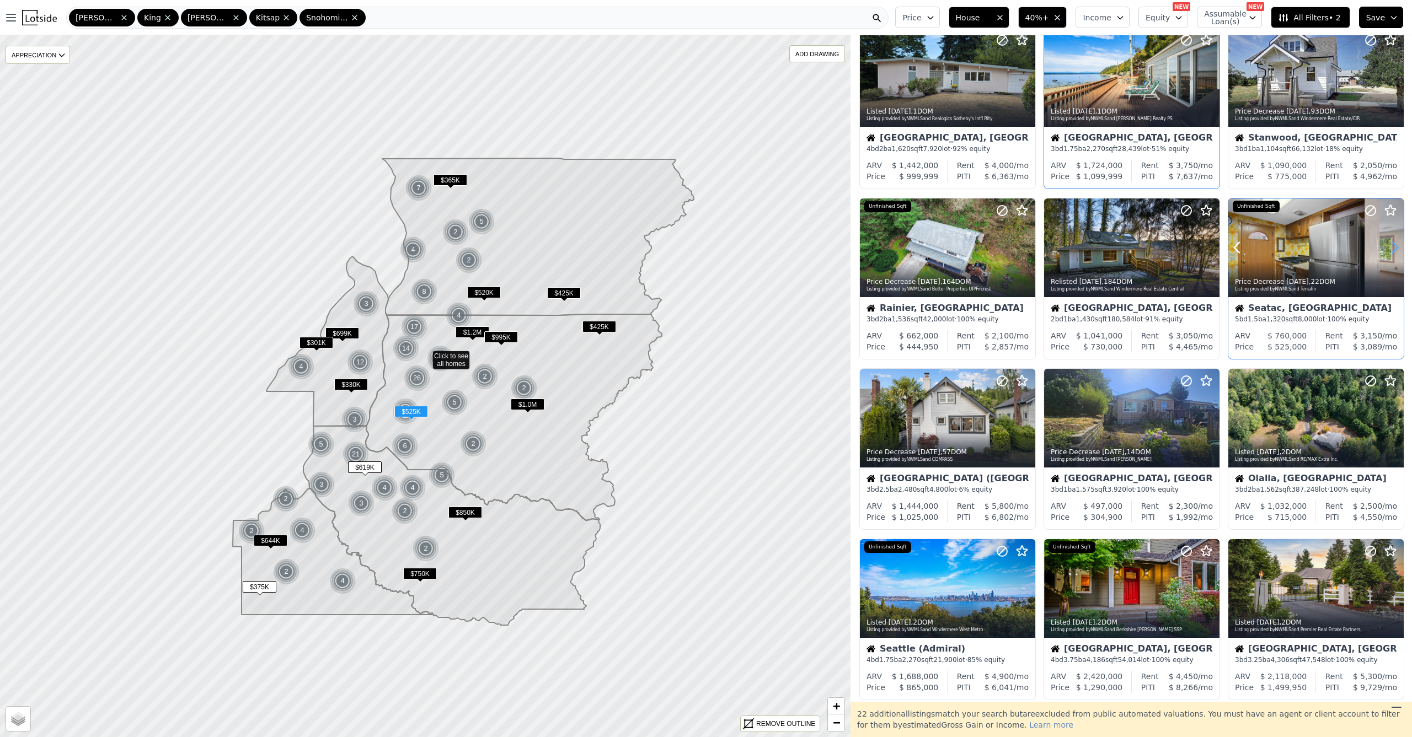
click at [1387, 252] on icon at bounding box center [1395, 248] width 18 height 18
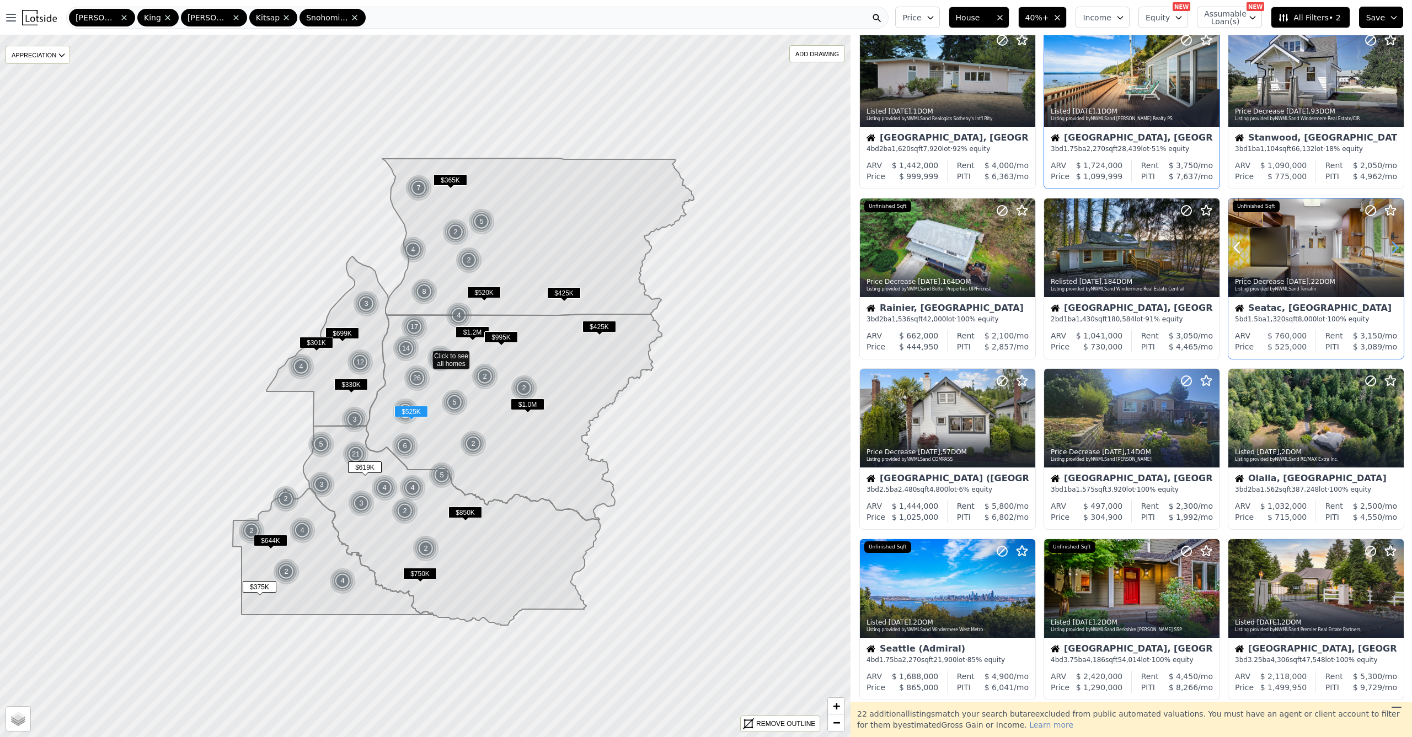
click at [1387, 252] on icon at bounding box center [1395, 248] width 18 height 18
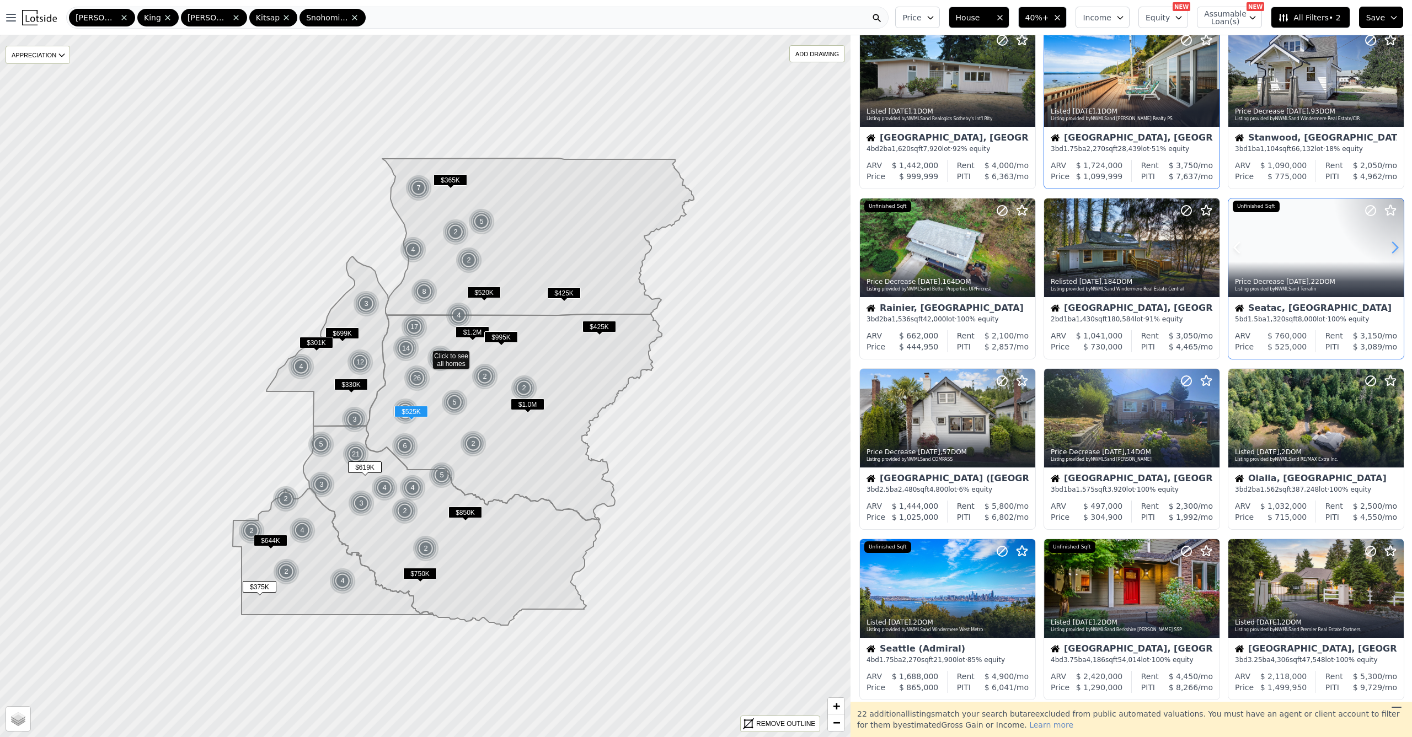
click at [1387, 252] on icon at bounding box center [1395, 248] width 18 height 18
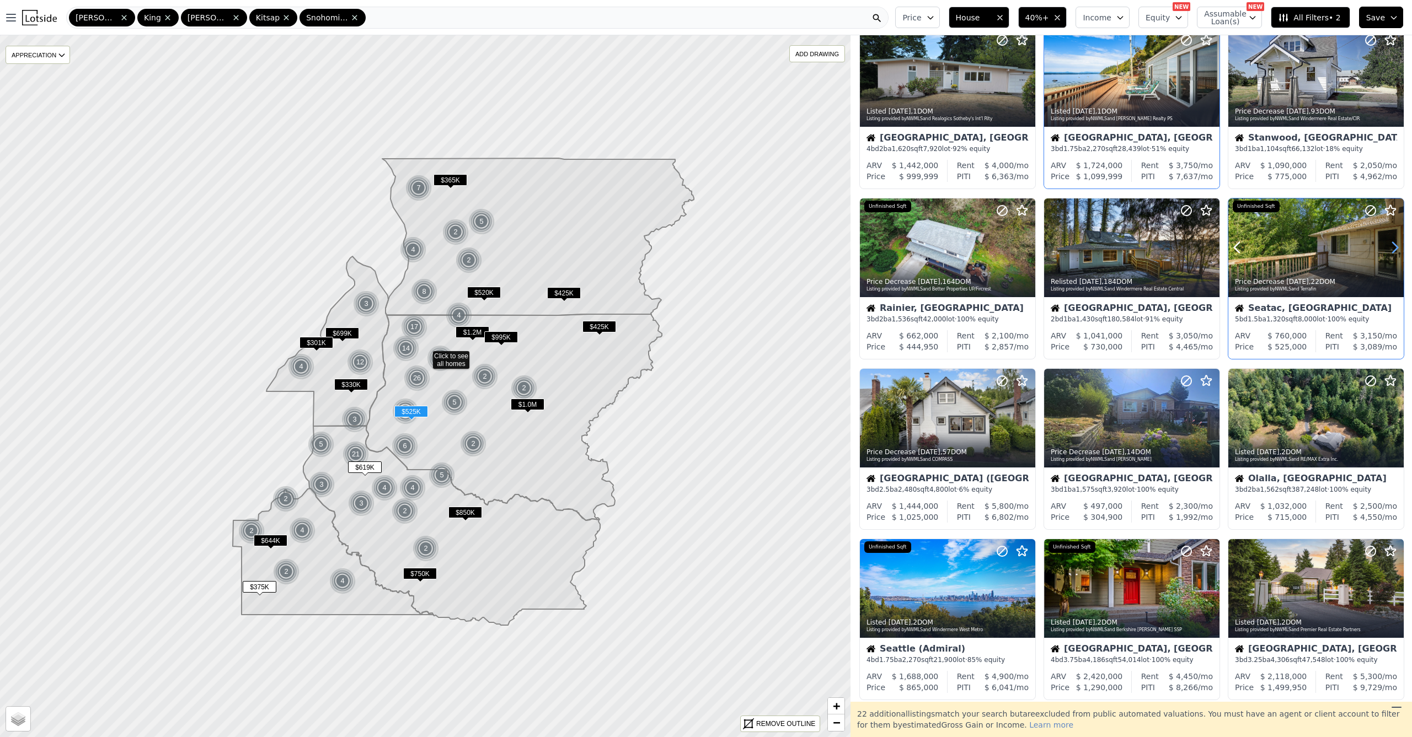
click at [1387, 252] on icon at bounding box center [1395, 248] width 18 height 18
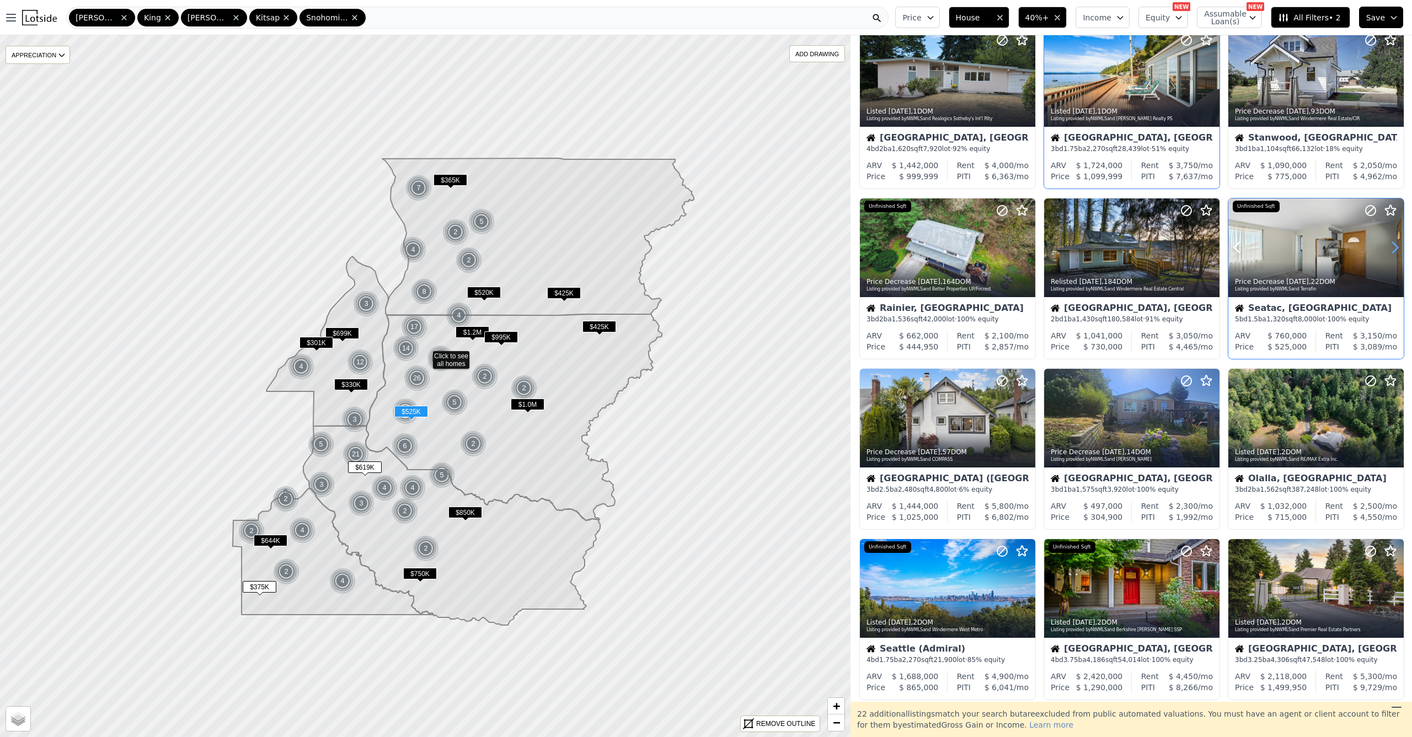
click at [1388, 252] on icon at bounding box center [1395, 248] width 18 height 18
click at [1392, 252] on icon at bounding box center [1394, 248] width 5 height 10
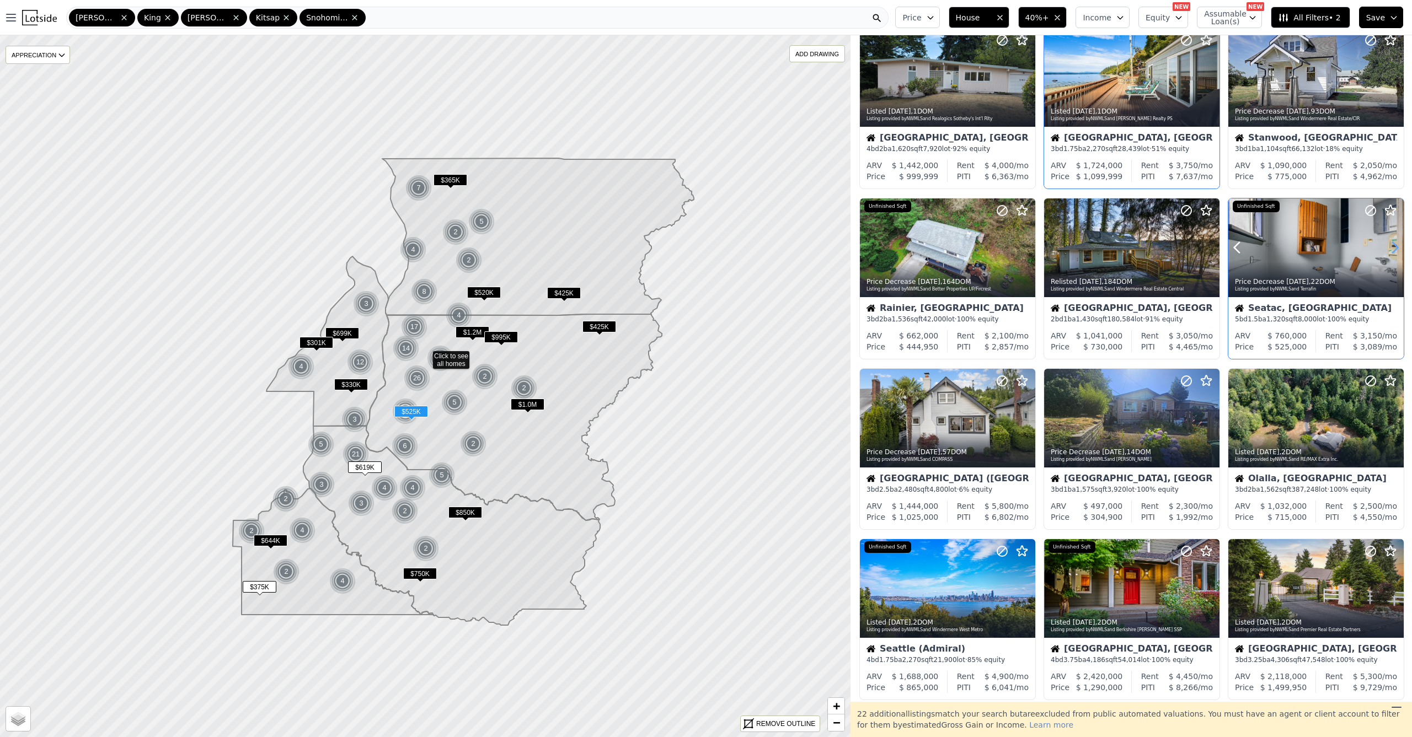
click at [1392, 253] on icon at bounding box center [1394, 248] width 5 height 10
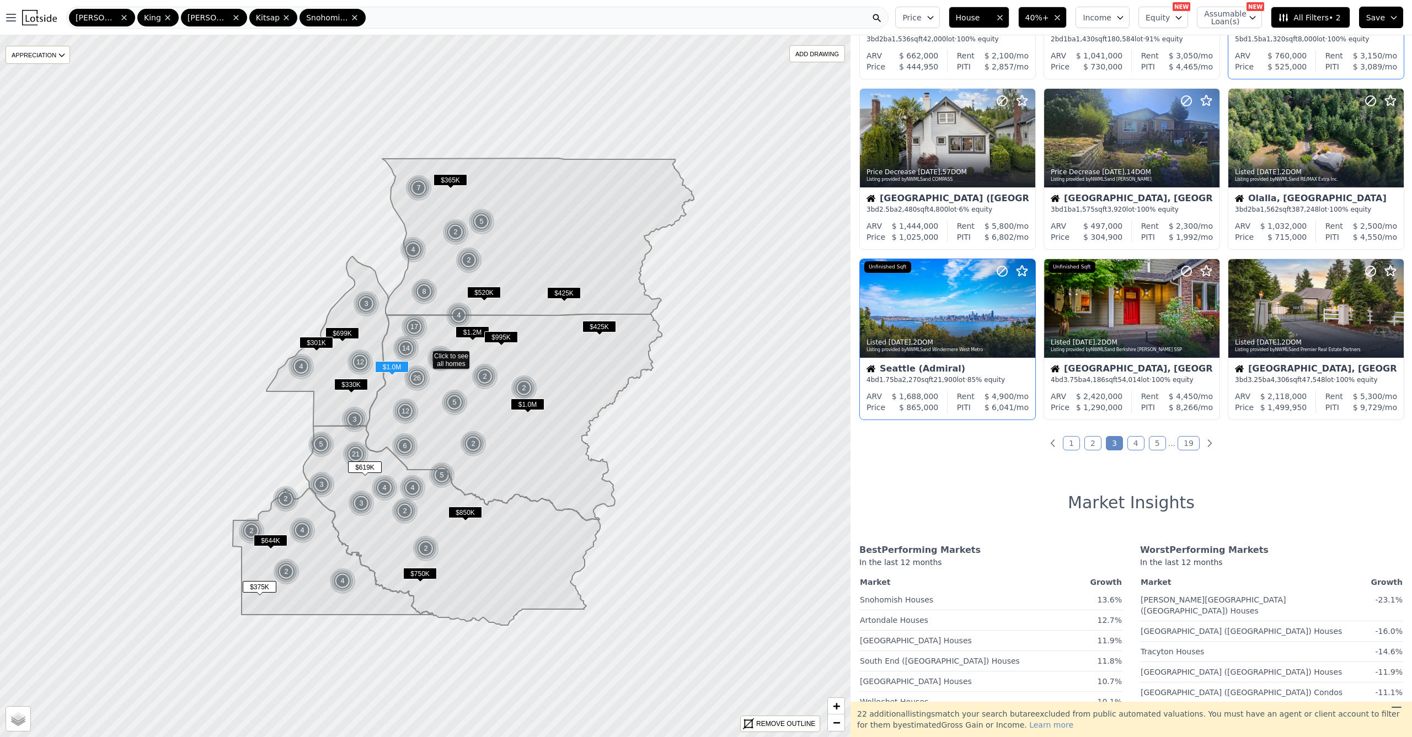
scroll to position [315, 0]
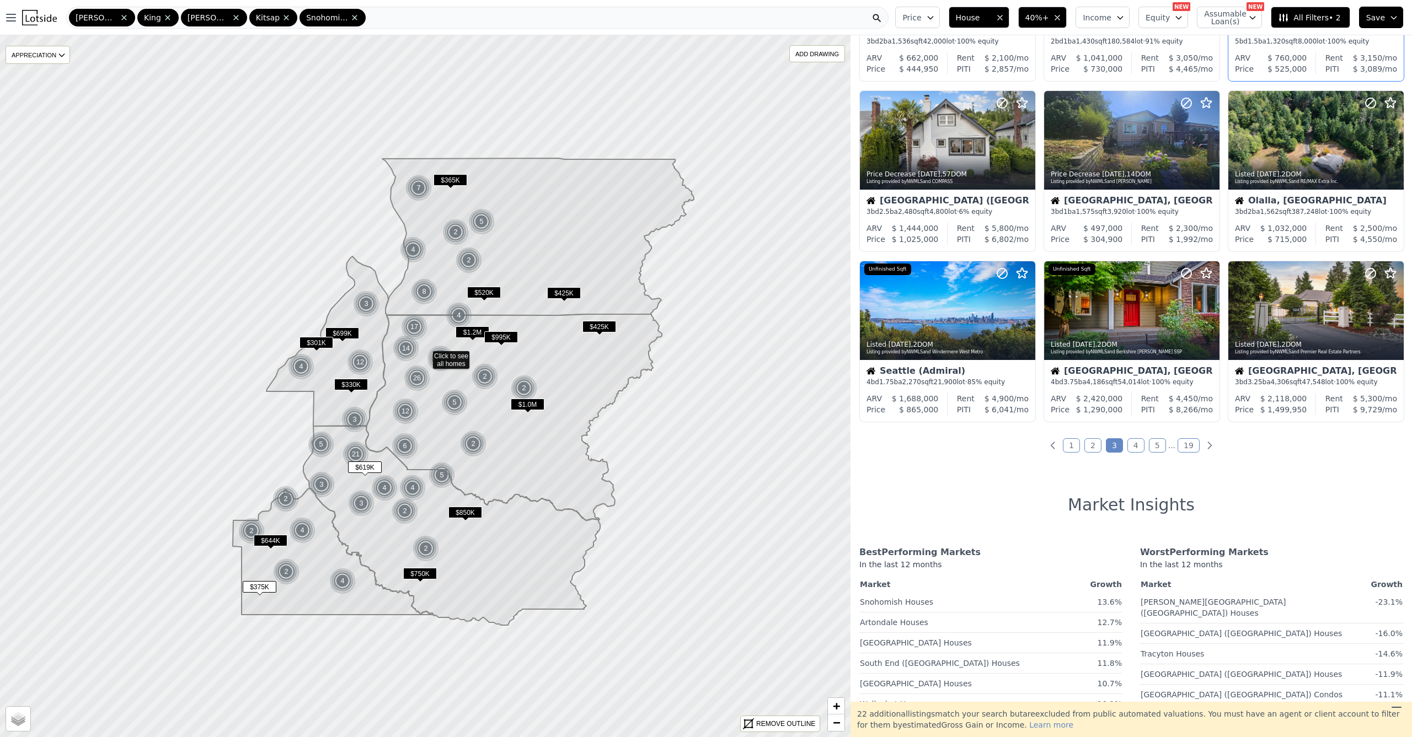
click at [1127, 448] on link "4" at bounding box center [1135, 445] width 17 height 14
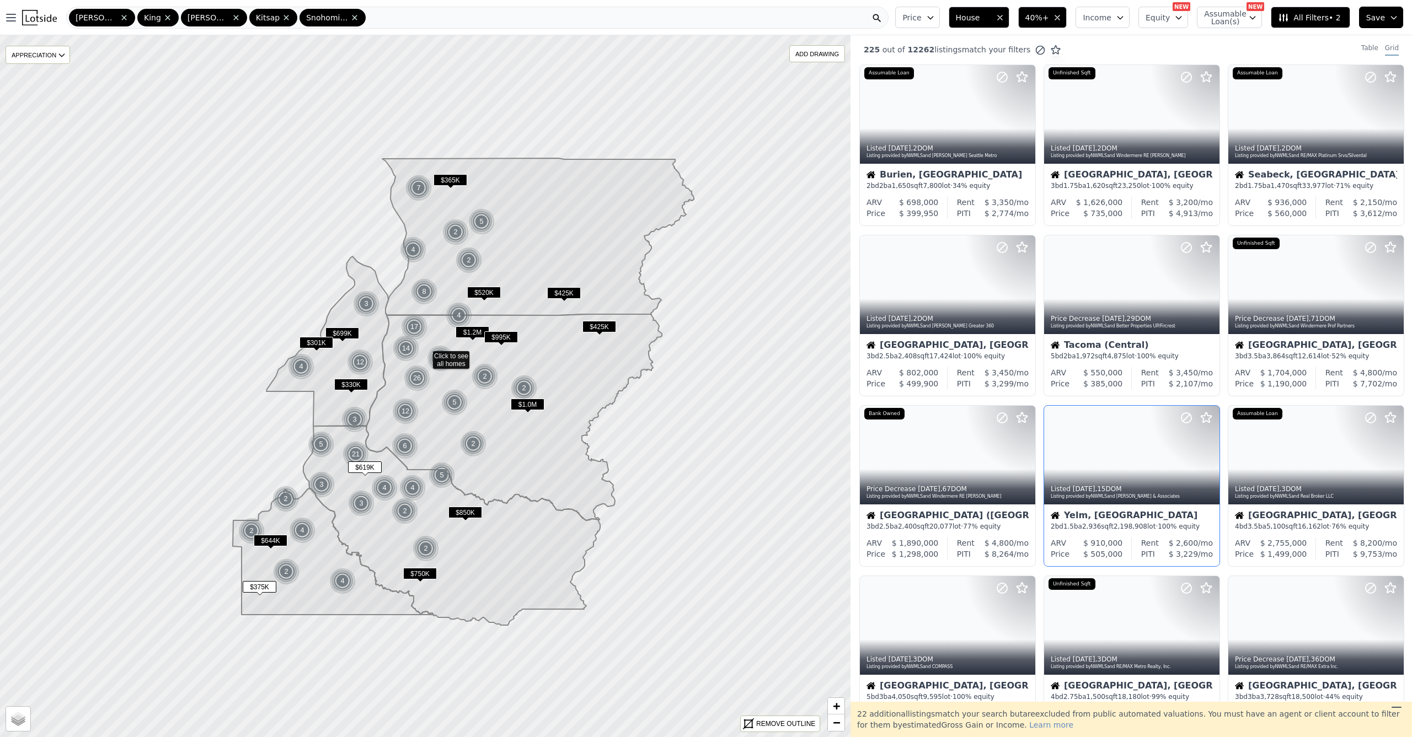
scroll to position [0, 0]
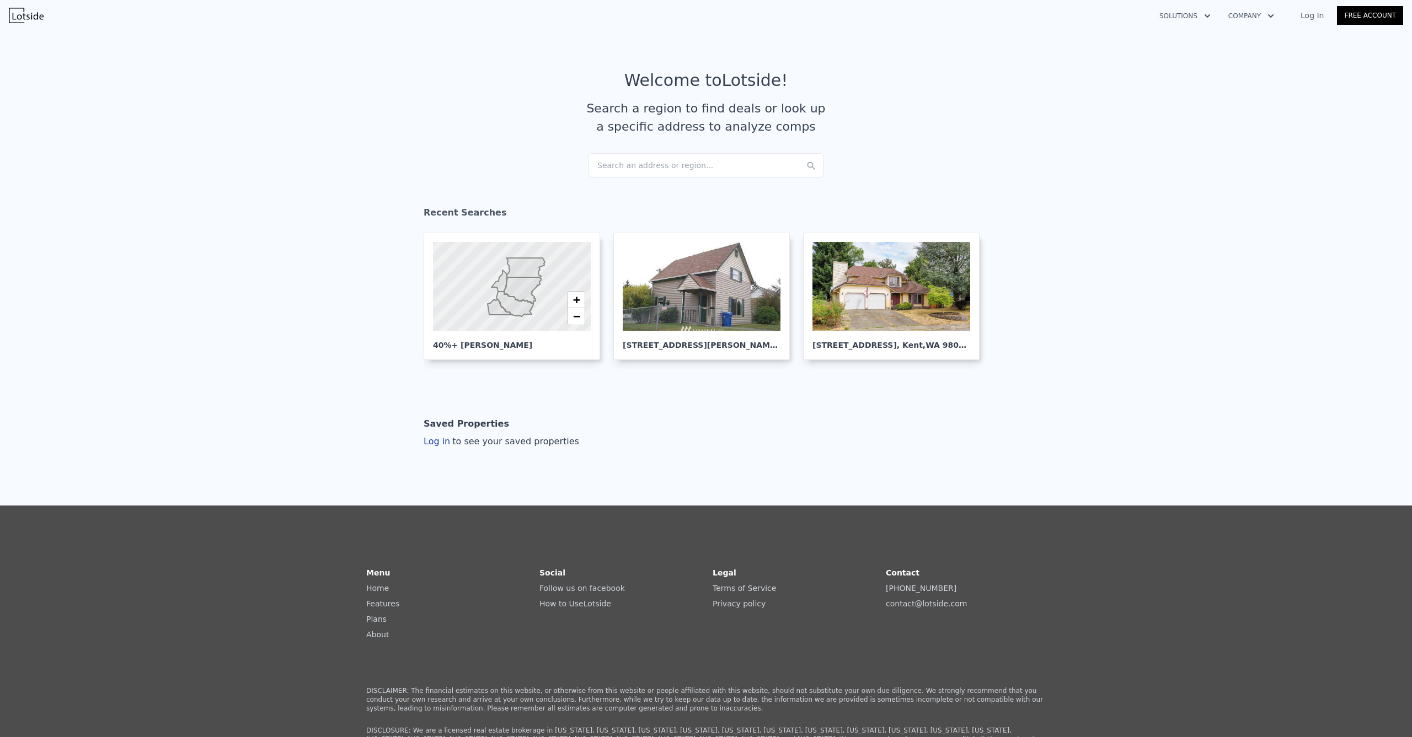
click at [633, 165] on div "Search an address or region..." at bounding box center [706, 165] width 236 height 24
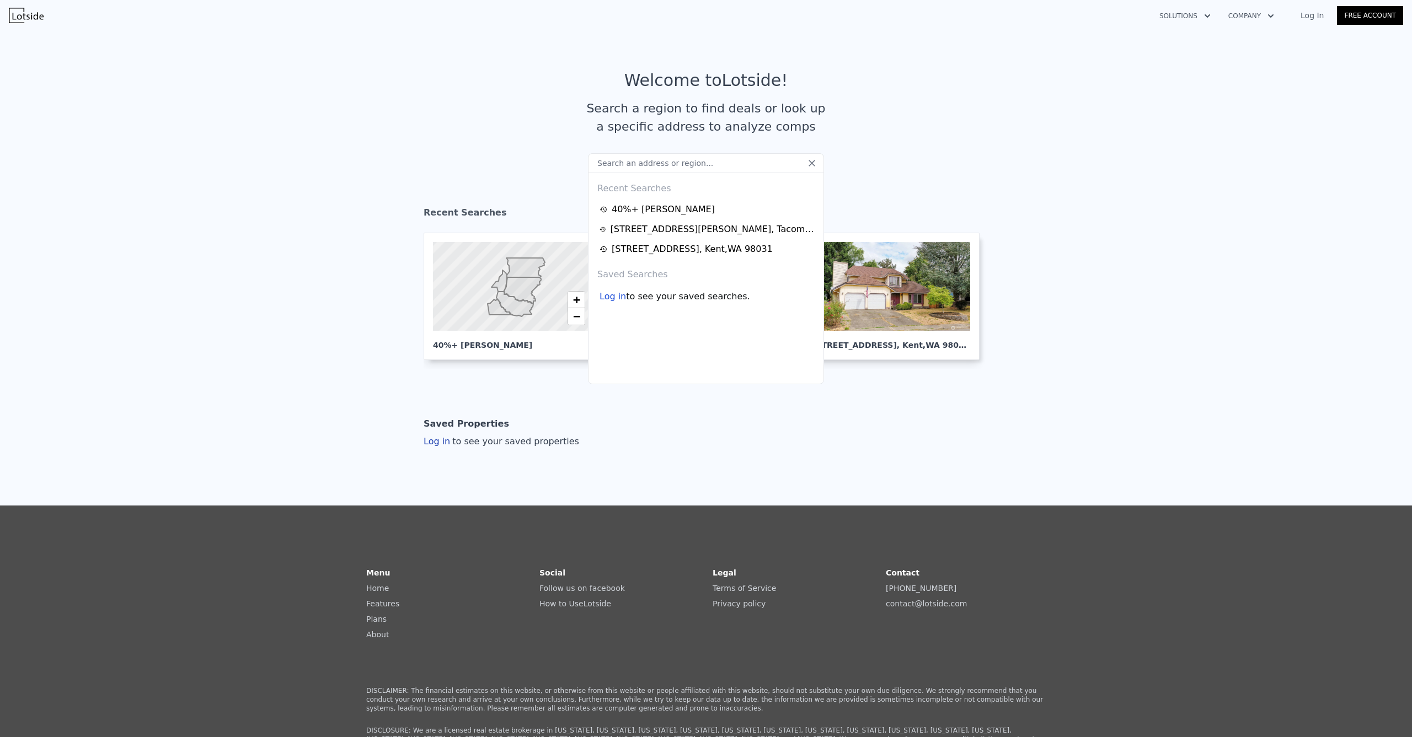
type input "[STREET_ADDRESS]"
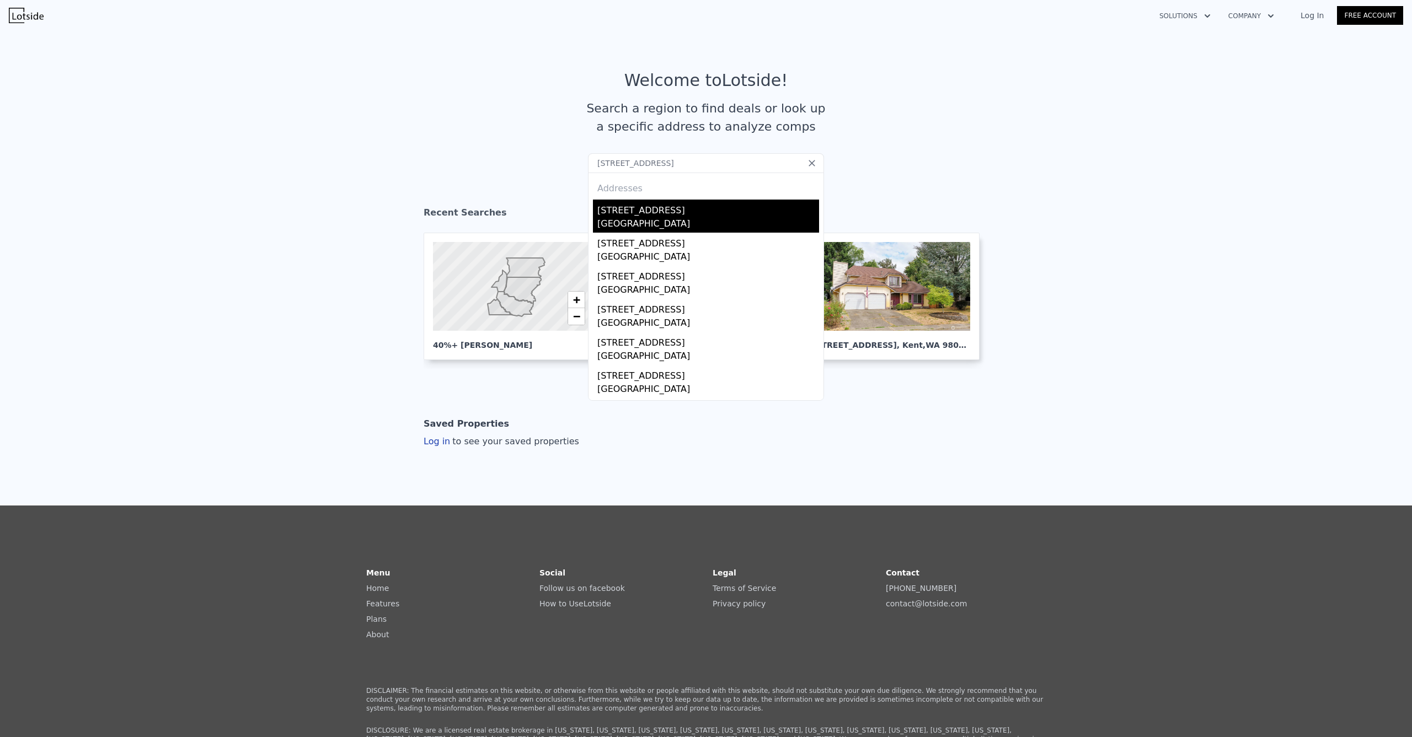
click at [645, 217] on div "[STREET_ADDRESS]" at bounding box center [708, 209] width 222 height 18
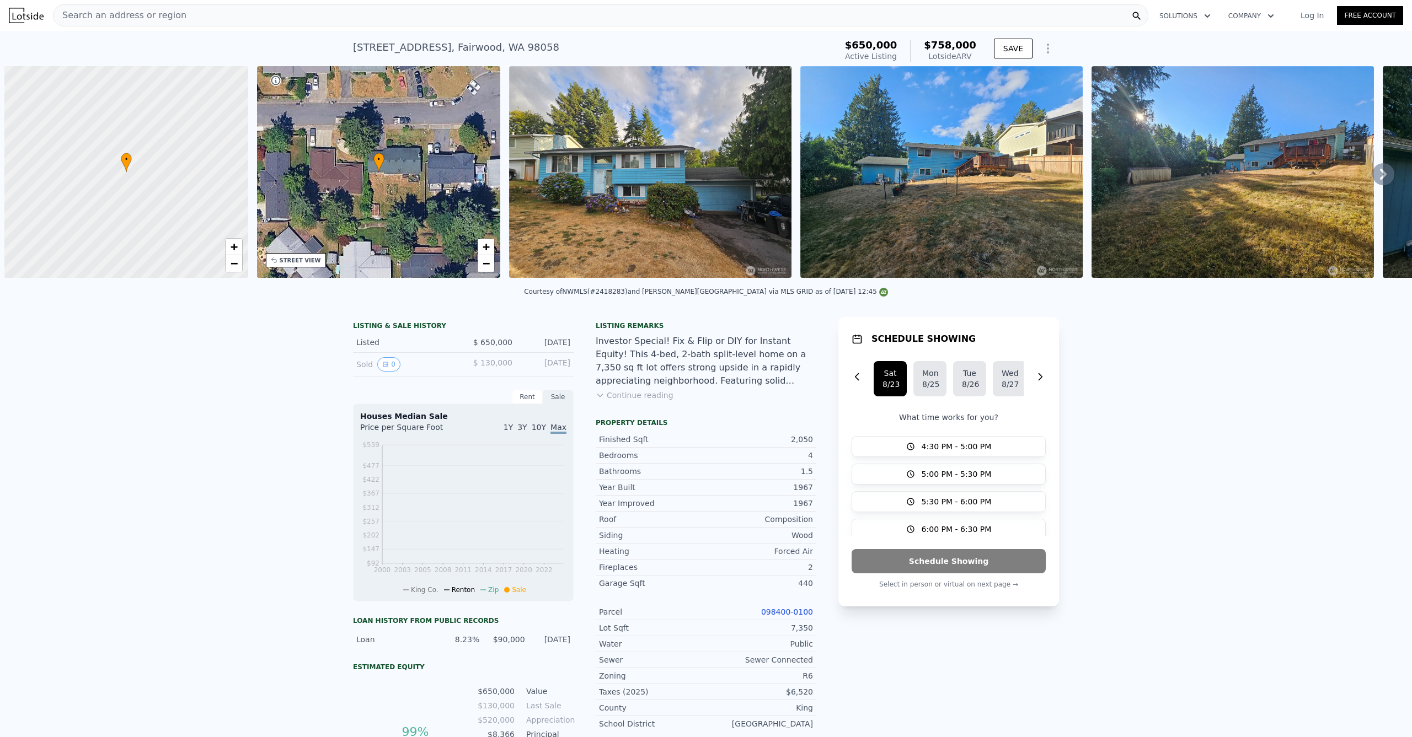
scroll to position [0, 4]
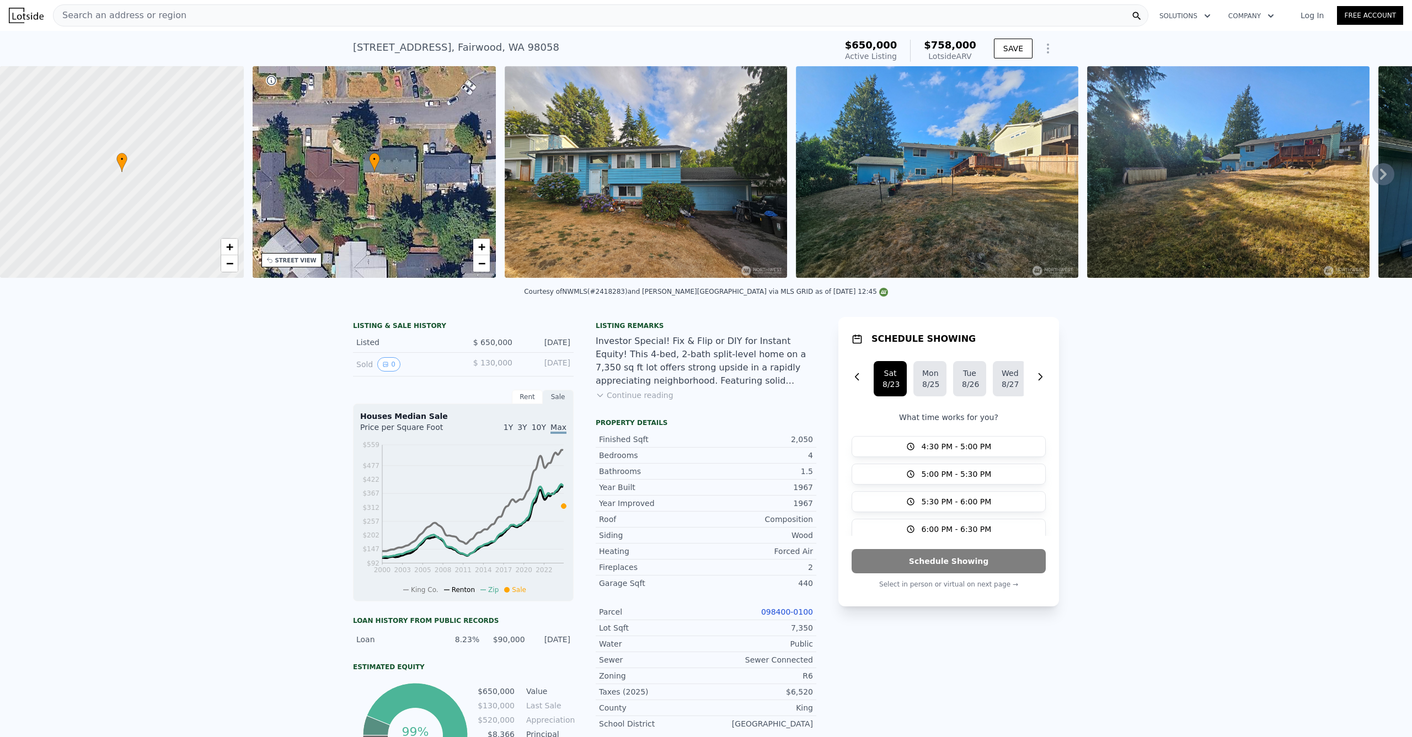
click at [614, 388] on div "Investor Special! Fix & Flip or DIY for Instant Equity! This 4-bed, 2-bath spli…" at bounding box center [706, 361] width 221 height 53
click at [614, 401] on button "Continue reading" at bounding box center [635, 395] width 78 height 11
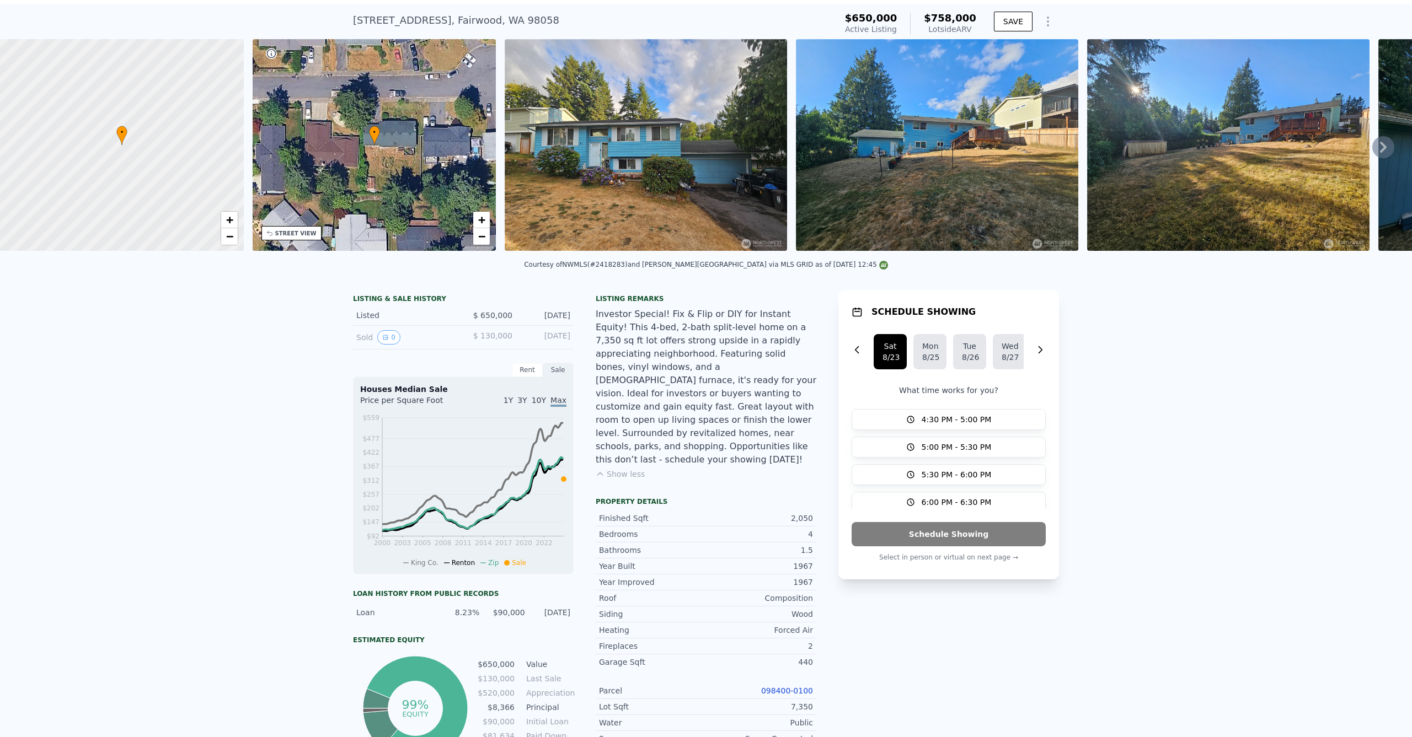
scroll to position [0, 0]
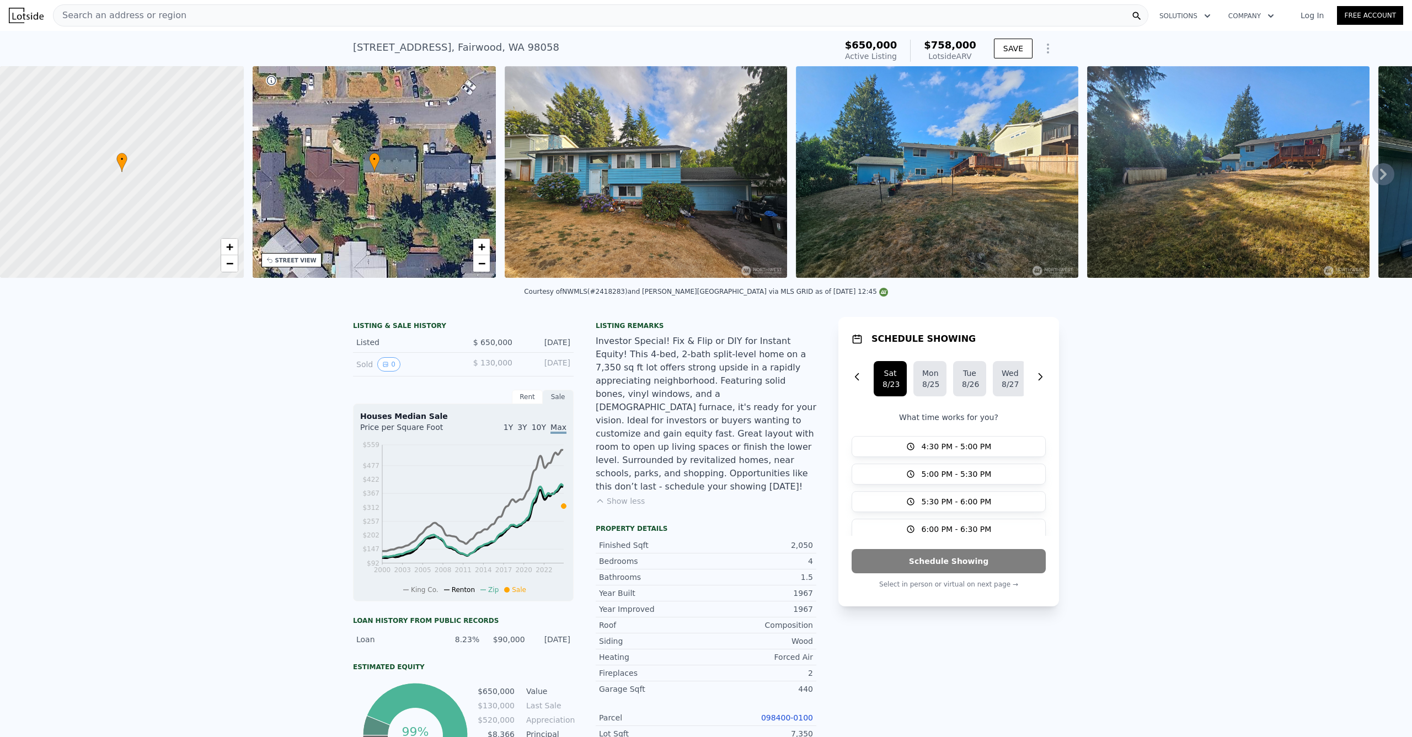
click at [168, 7] on div "Search an address or region" at bounding box center [119, 15] width 133 height 21
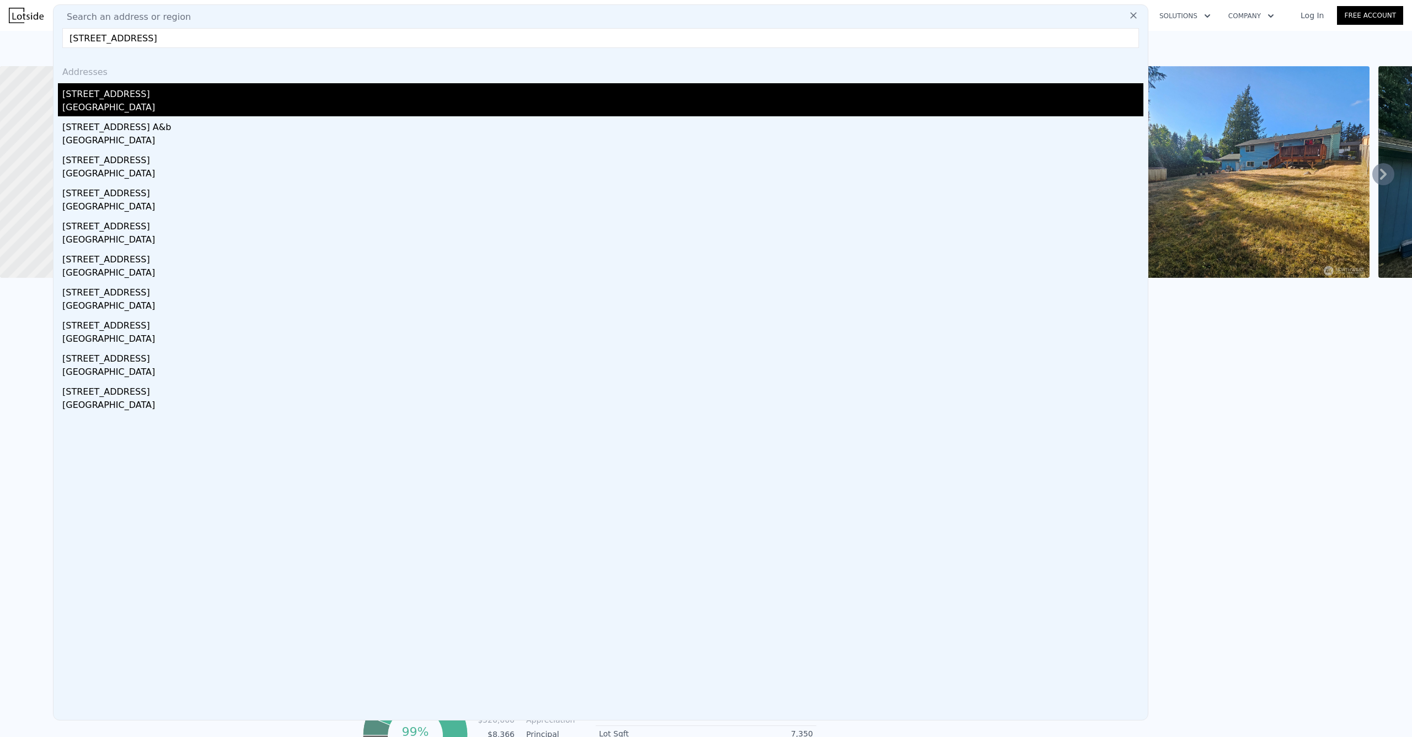
type input "11931 51st Ave NE, Marysville, WA 98271"
click at [133, 104] on div "Marysville, WA 98271" at bounding box center [602, 108] width 1081 height 15
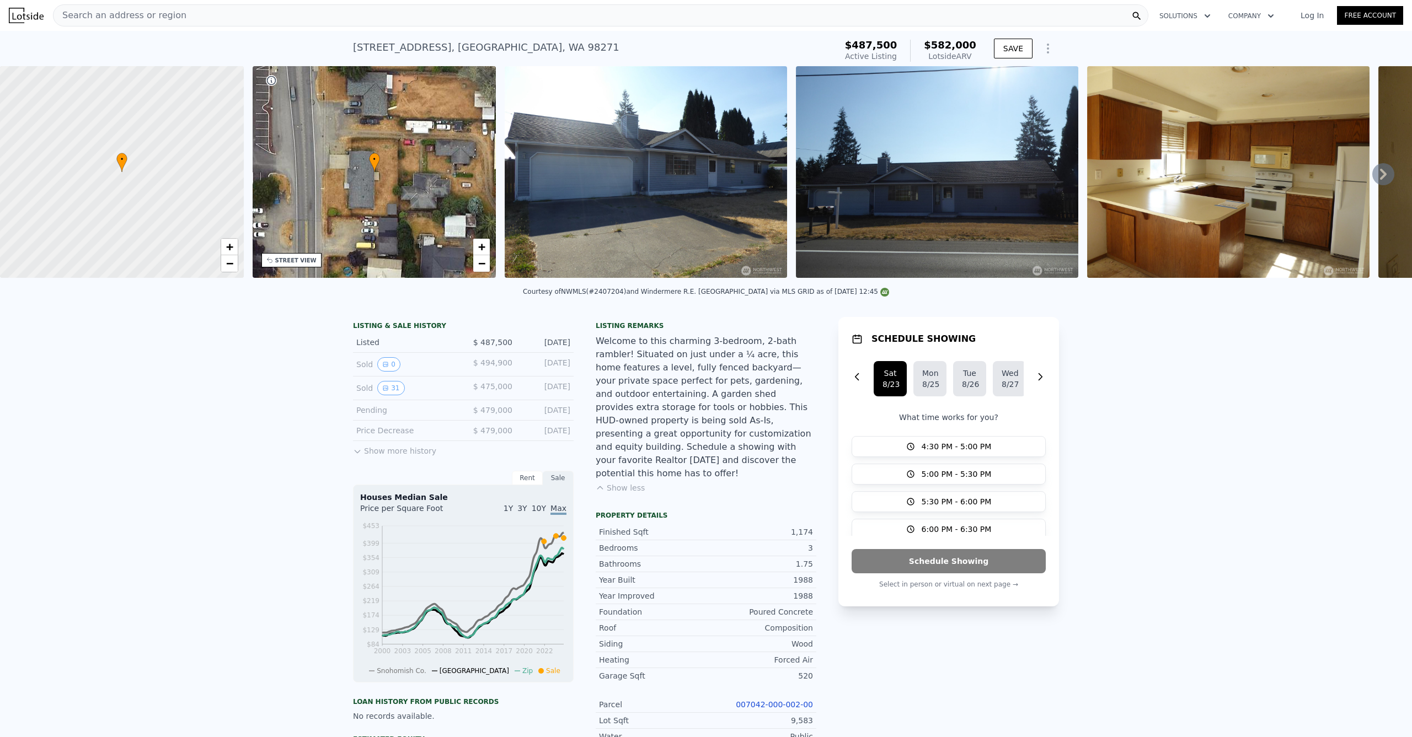
click at [275, 16] on div "Search an address or region" at bounding box center [600, 15] width 1095 height 22
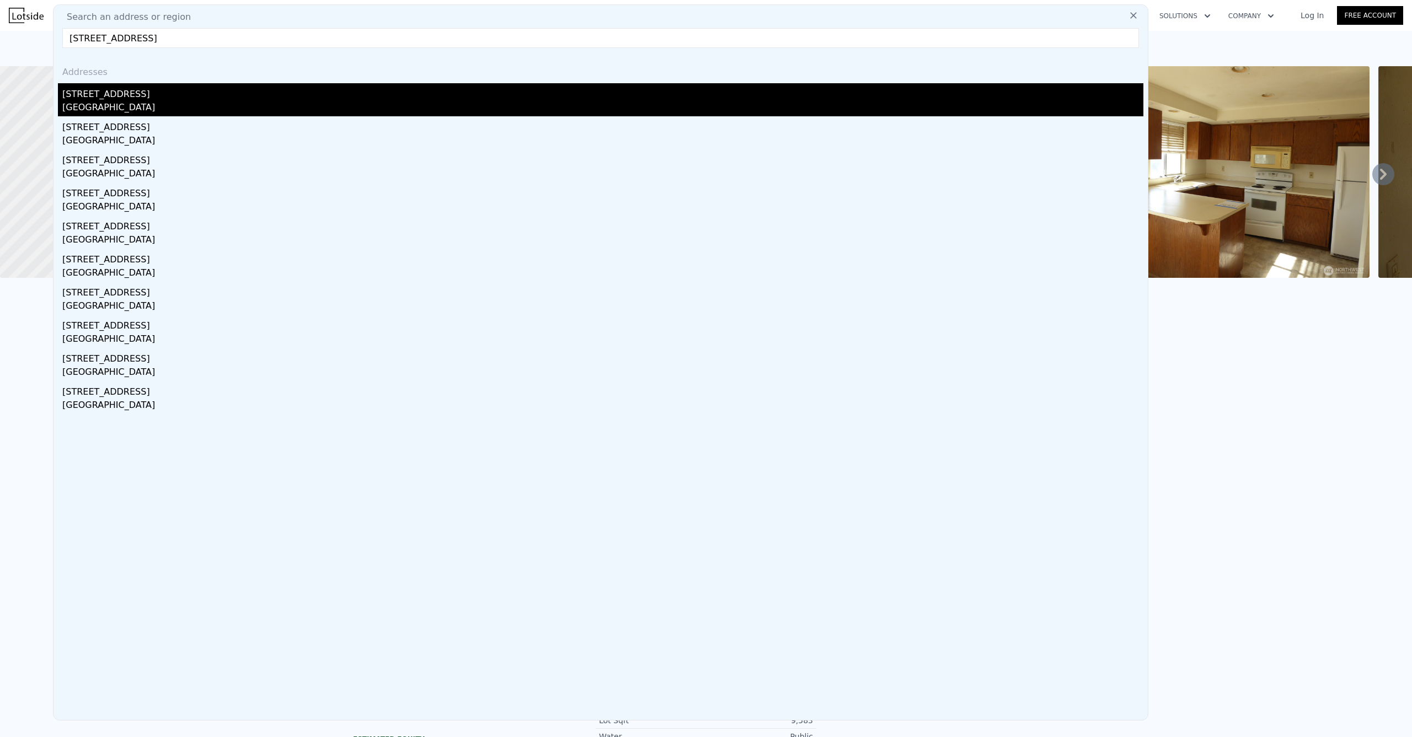
type input "2232 177th Place SW, Lynnwood, WA 98037"
click at [180, 102] on div "Lynnwood, WA 98037" at bounding box center [602, 108] width 1081 height 15
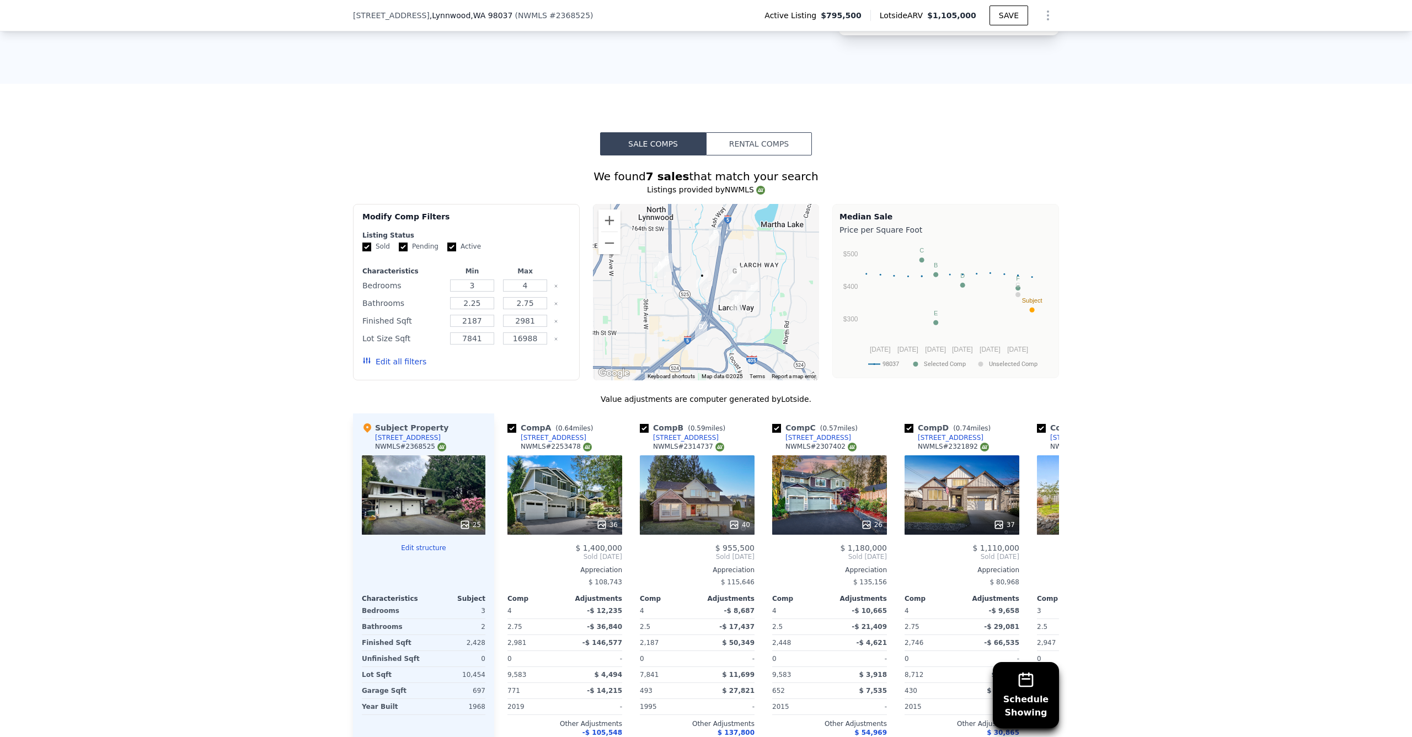
scroll to position [1094, 0]
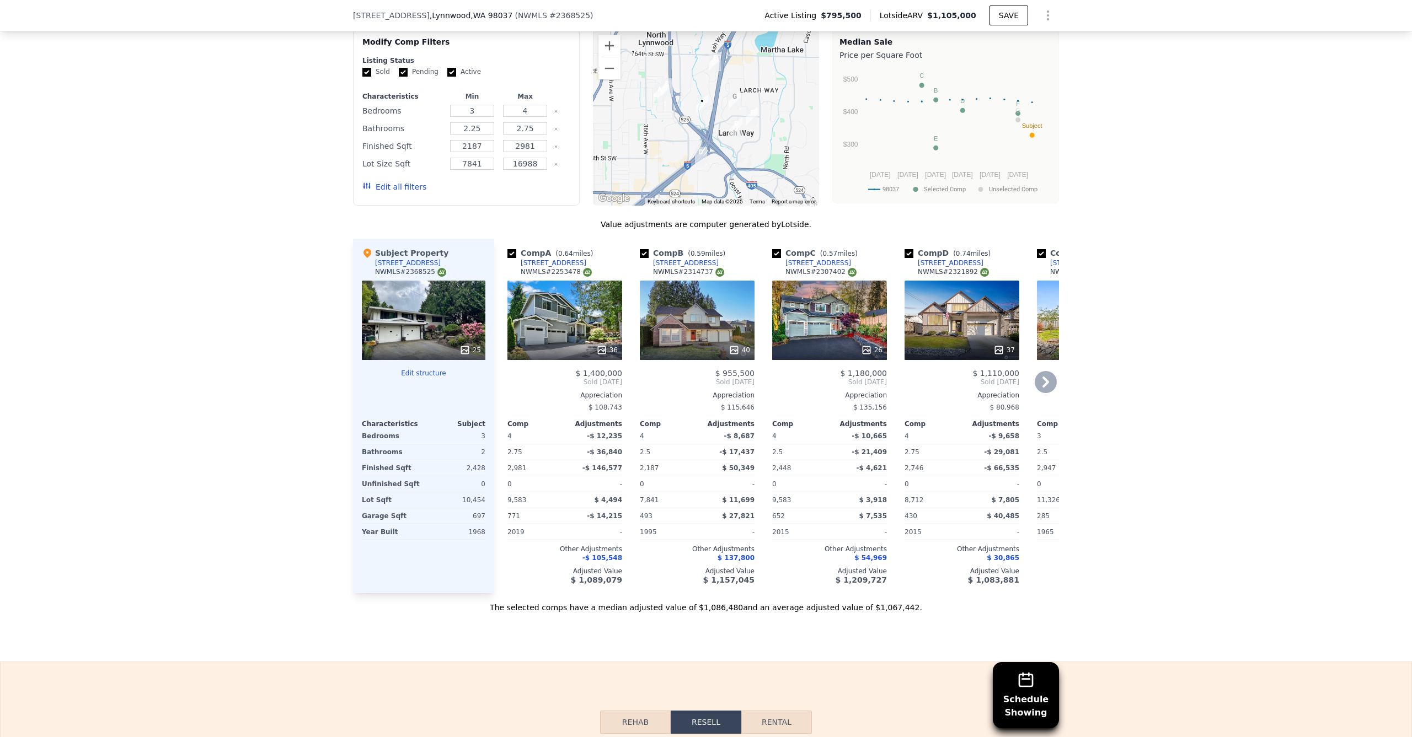
click at [1036, 371] on icon at bounding box center [1046, 382] width 22 height 22
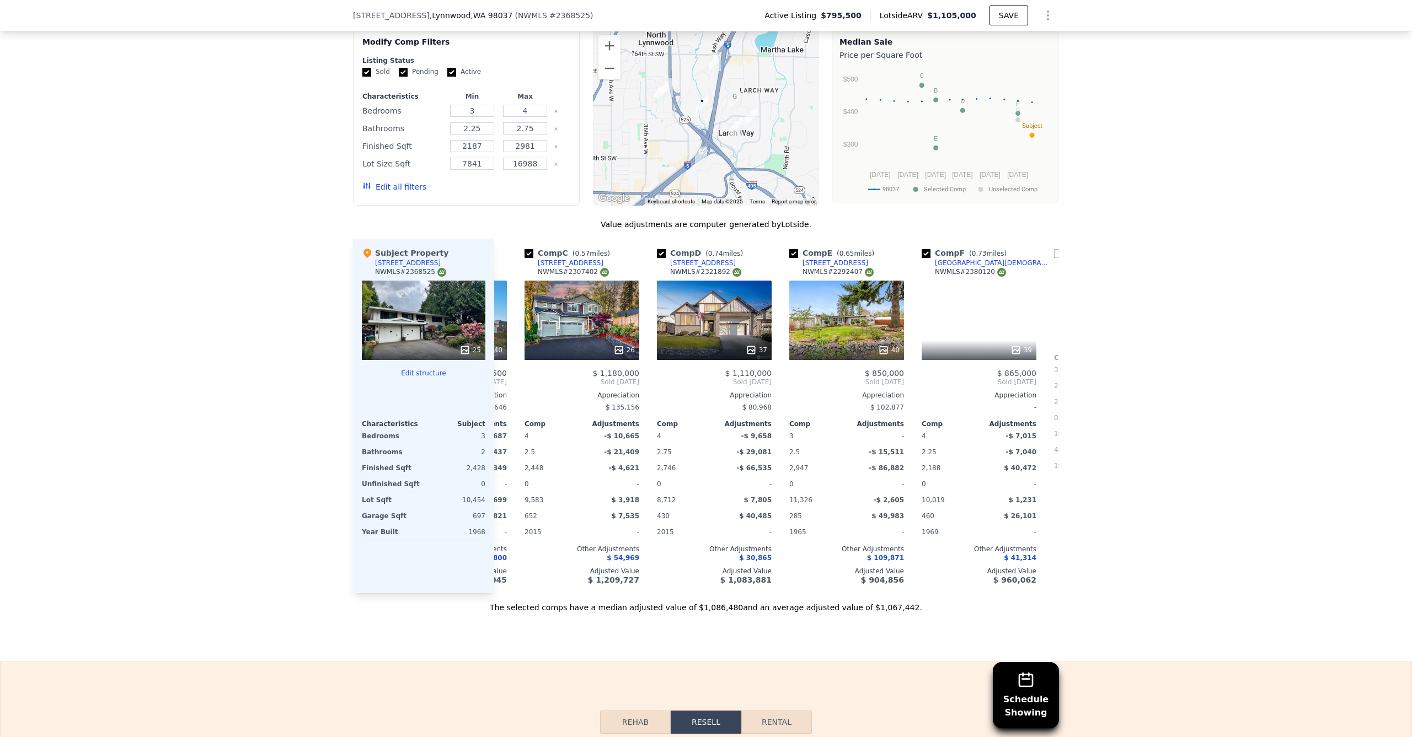
scroll to position [0, 265]
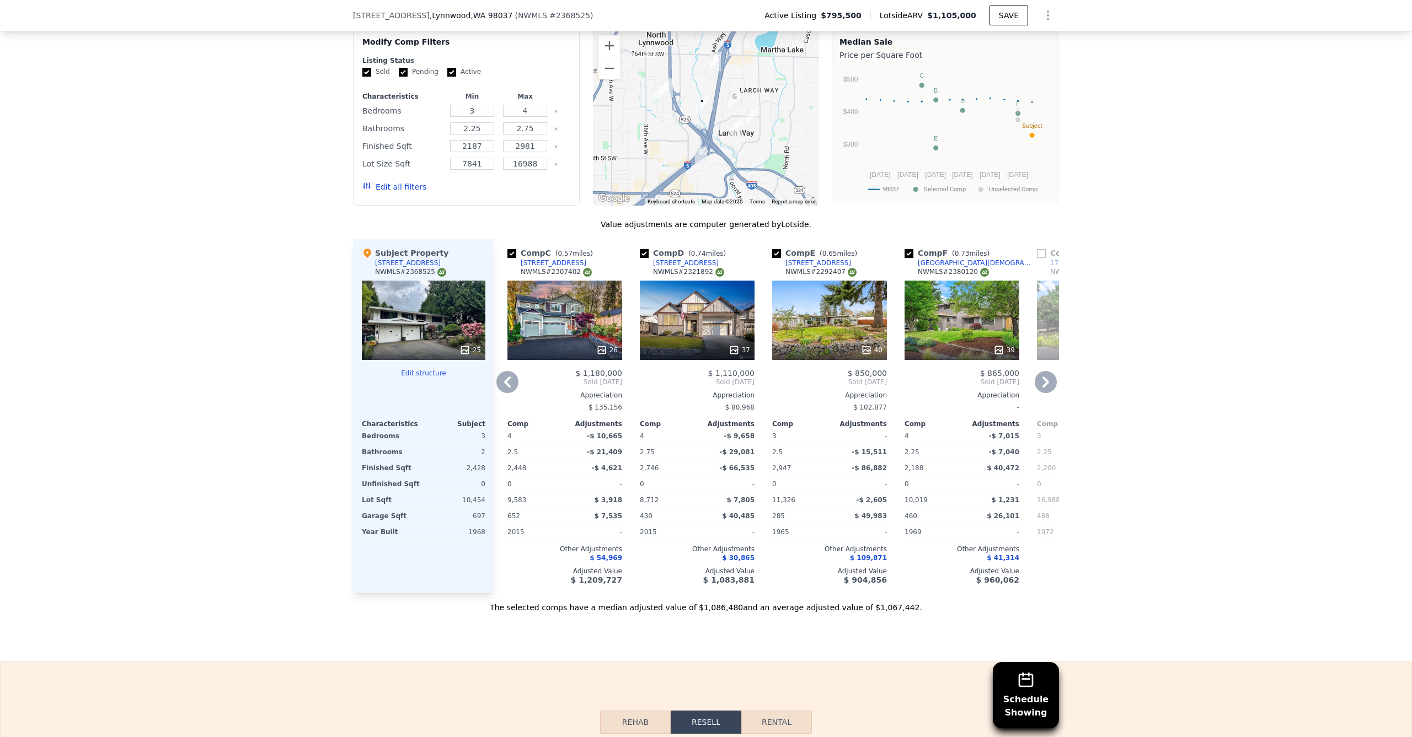
click at [496, 371] on icon at bounding box center [507, 382] width 22 height 22
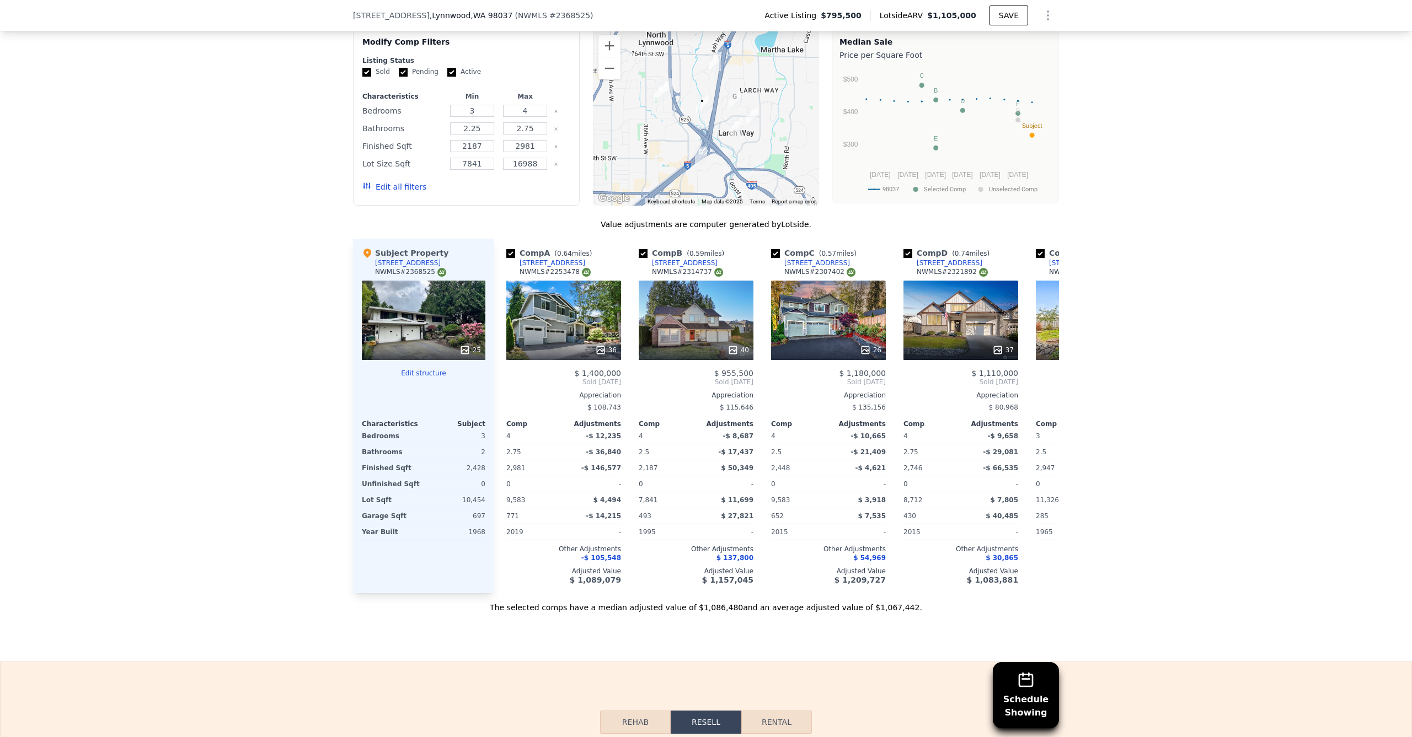
scroll to position [0, 0]
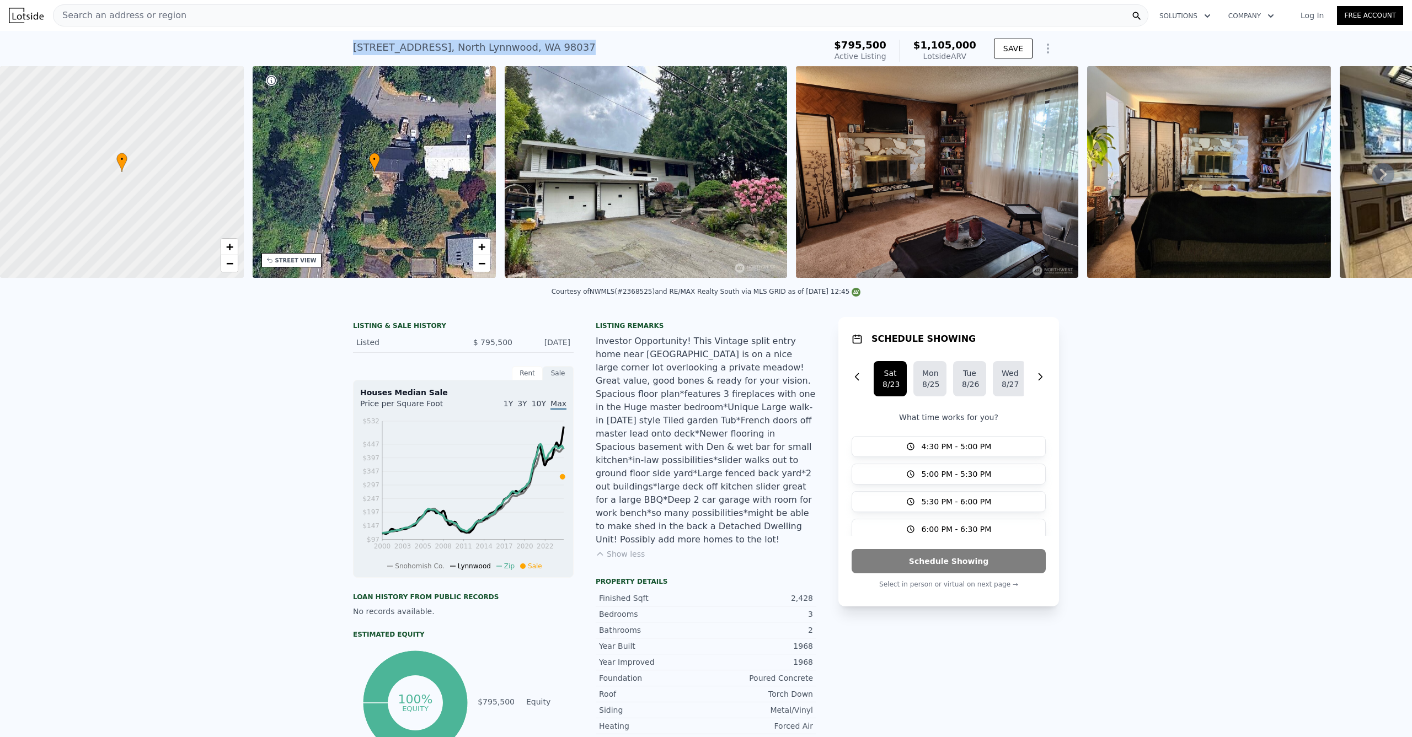
drag, startPoint x: 571, startPoint y: 46, endPoint x: 334, endPoint y: 49, distance: 237.7
click at [334, 49] on div "2232 177th Pl SW , North Lynnwood , WA 98037 Active at $795,500 (~ARV $1.105m )…" at bounding box center [706, 48] width 1412 height 35
copy div "2232 177th Pl SW , North Lynnwood , WA 98037 Active at $795,500 (~ARV $1.105m )"
